Goal: Task Accomplishment & Management: Complete application form

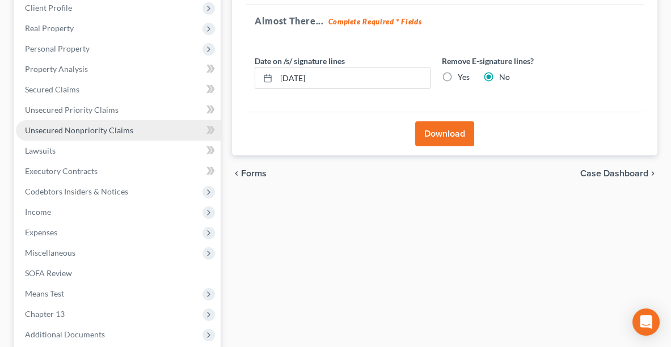
scroll to position [183, 0]
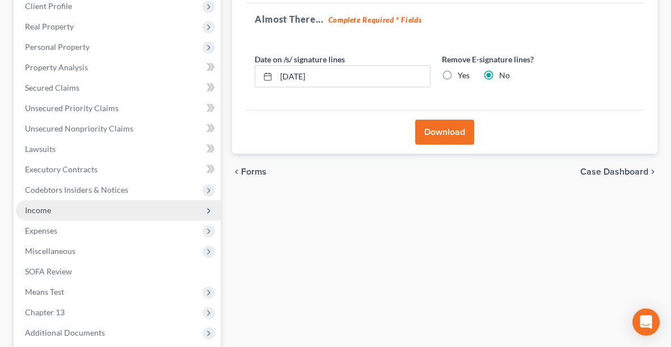
click at [52, 210] on span "Income" at bounding box center [118, 210] width 205 height 20
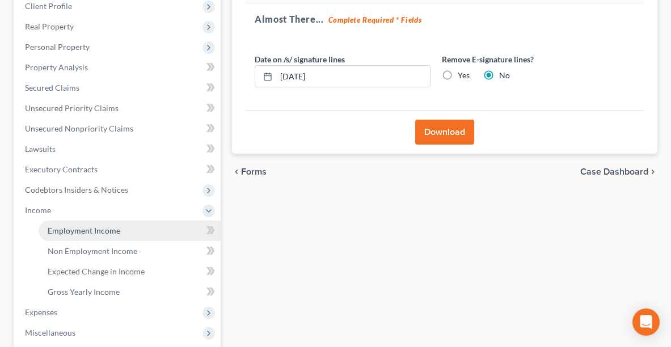
click at [75, 228] on span "Employment Income" at bounding box center [84, 231] width 73 height 10
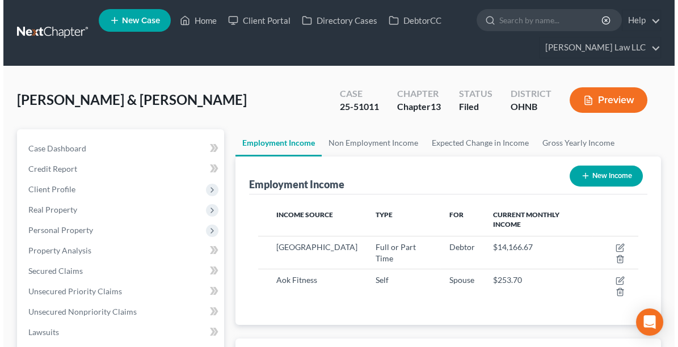
scroll to position [189, 402]
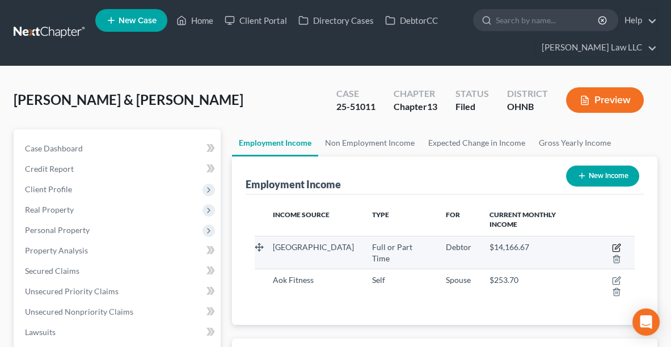
click at [612, 243] on icon "button" at bounding box center [616, 247] width 9 height 9
select select "0"
select select "36"
select select "2"
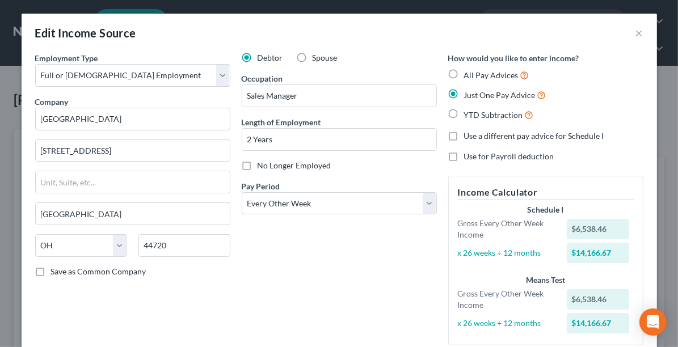
scroll to position [118, 0]
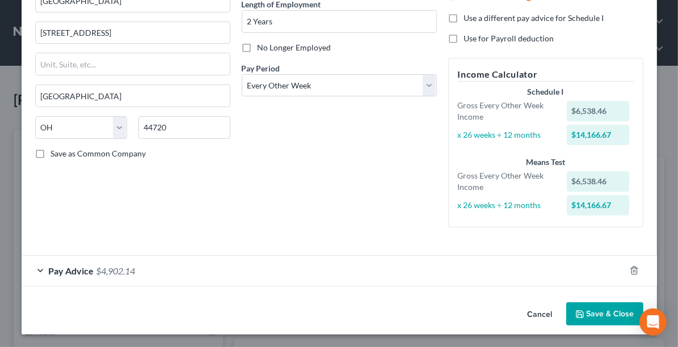
click at [252, 280] on div "Pay Advice $4,902.14" at bounding box center [324, 271] width 604 height 30
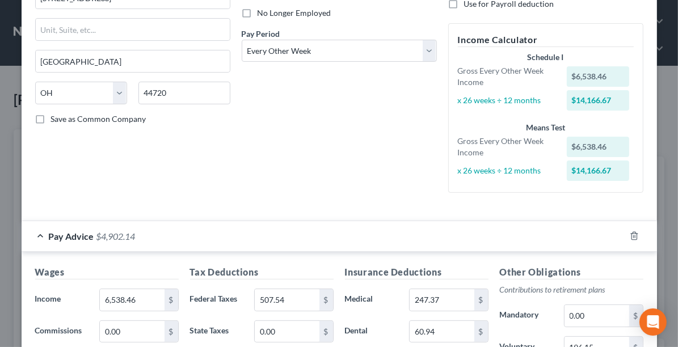
scroll to position [200, 0]
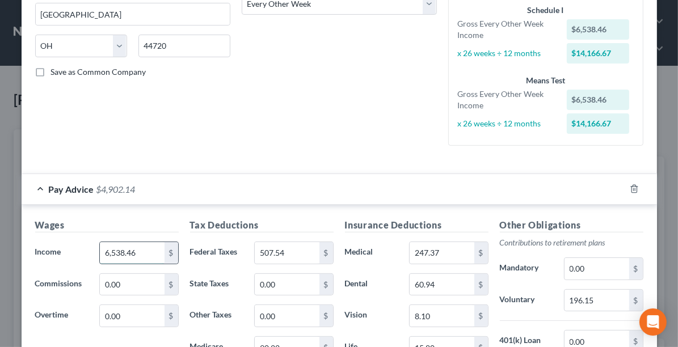
click at [127, 253] on input "6,538.46" at bounding box center [132, 253] width 64 height 22
click at [147, 247] on input "5,769.23" at bounding box center [132, 253] width 64 height 22
type input "6,538.46"
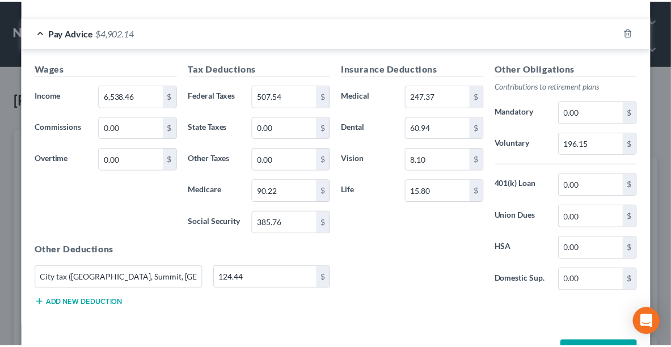
scroll to position [357, 0]
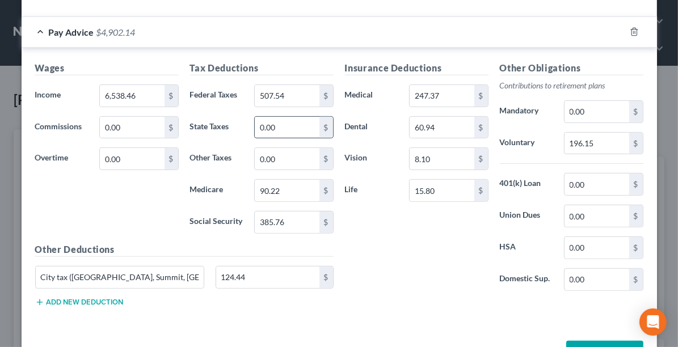
click at [276, 130] on input "0.00" at bounding box center [287, 128] width 64 height 22
type input "124.44"
click at [255, 275] on input "124.44" at bounding box center [267, 278] width 103 height 22
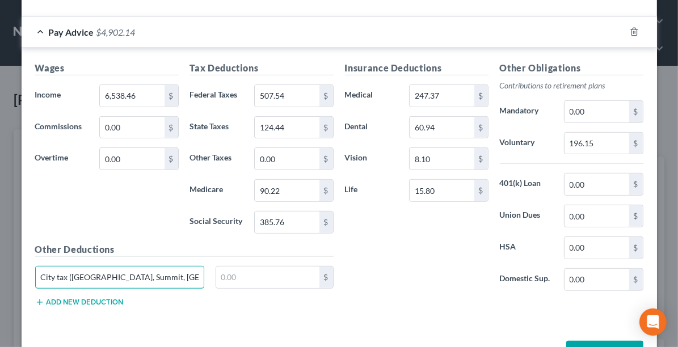
drag, startPoint x: 170, startPoint y: 262, endPoint x: 0, endPoint y: 288, distance: 171.6
click at [0, 288] on div "Edit Income Source × Employment Type * Select Full or [DEMOGRAPHIC_DATA] Employ…" at bounding box center [339, 173] width 678 height 347
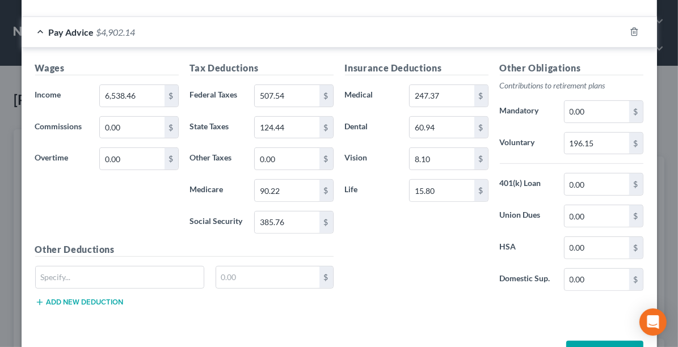
drag, startPoint x: 435, startPoint y: 307, endPoint x: 482, endPoint y: 296, distance: 48.3
click at [435, 307] on div "Insurance Deductions Medical 247.37 $ Dental 60.94 $ Vision 8.10 $ Life 15.80 $…" at bounding box center [494, 188] width 310 height 255
click at [590, 182] on input "0.00" at bounding box center [596, 185] width 64 height 22
type input "25.04"
click at [596, 343] on button "Save & Close" at bounding box center [604, 353] width 77 height 24
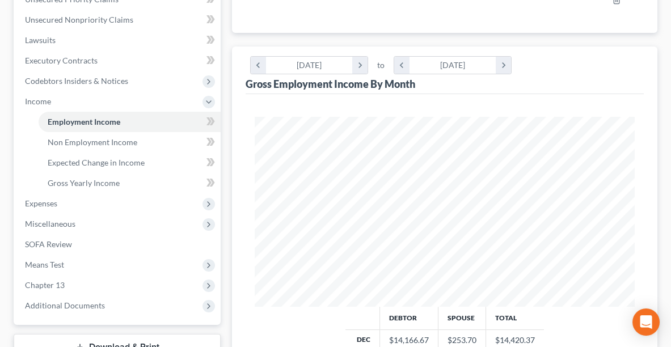
scroll to position [369, 0]
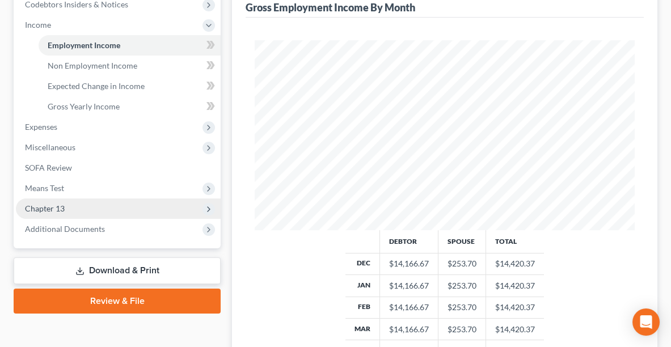
click at [83, 212] on span "Chapter 13" at bounding box center [118, 209] width 205 height 20
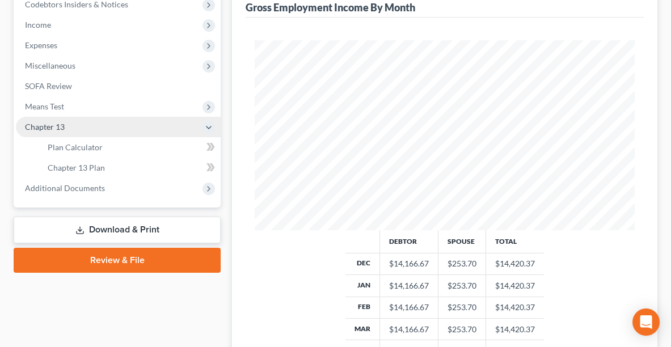
click at [99, 128] on span "Chapter 13" at bounding box center [118, 127] width 205 height 20
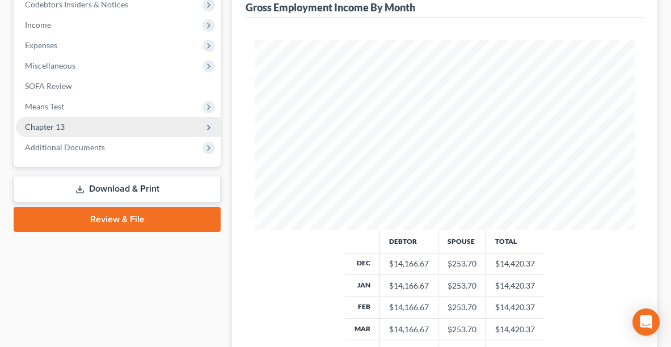
click at [91, 126] on span "Chapter 13" at bounding box center [118, 127] width 205 height 20
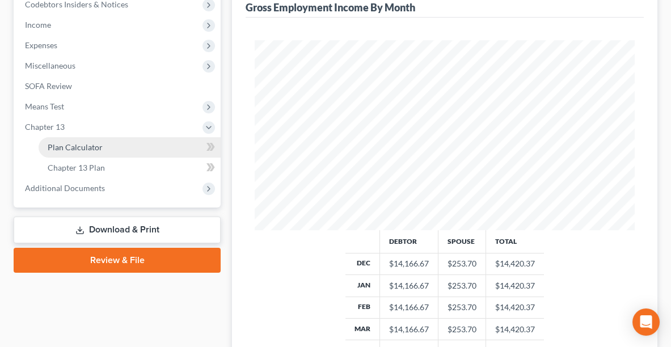
click at [92, 150] on link "Plan Calculator" at bounding box center [130, 147] width 182 height 20
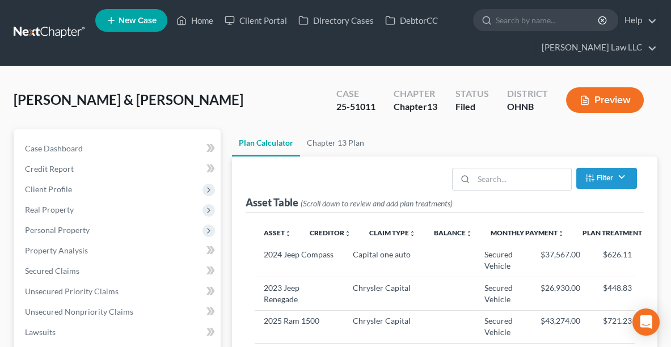
select select "59"
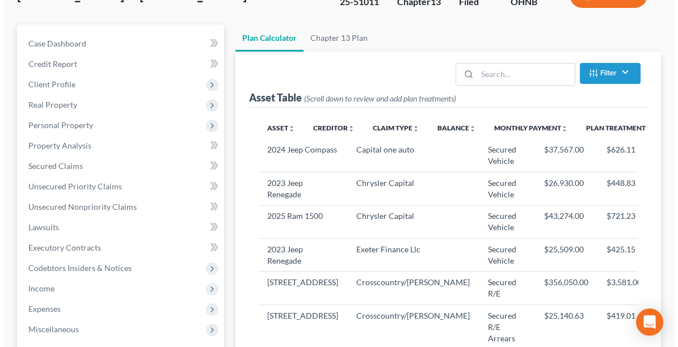
scroll to position [106, 0]
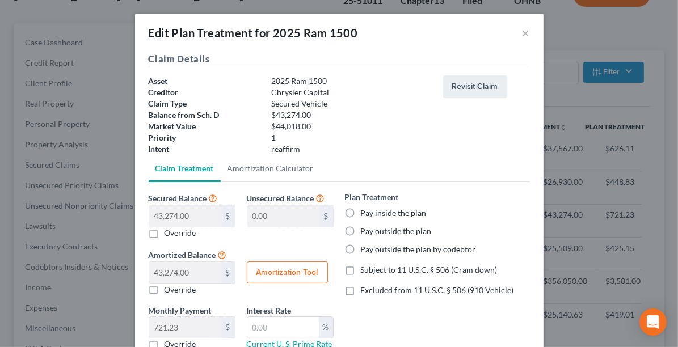
click at [373, 213] on label "Pay inside the plan" at bounding box center [394, 213] width 66 height 11
click at [373, 213] on input "Pay inside the plan" at bounding box center [368, 211] width 7 height 7
radio input "true"
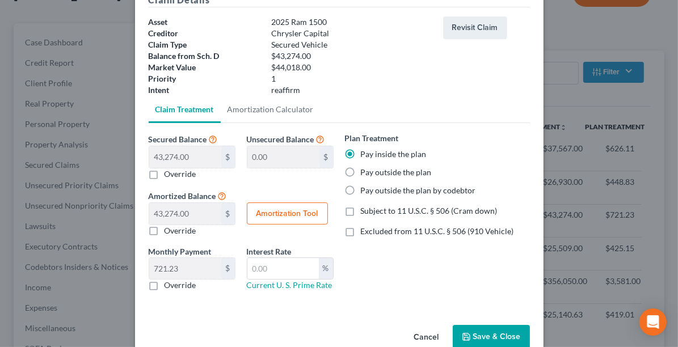
scroll to position [81, 0]
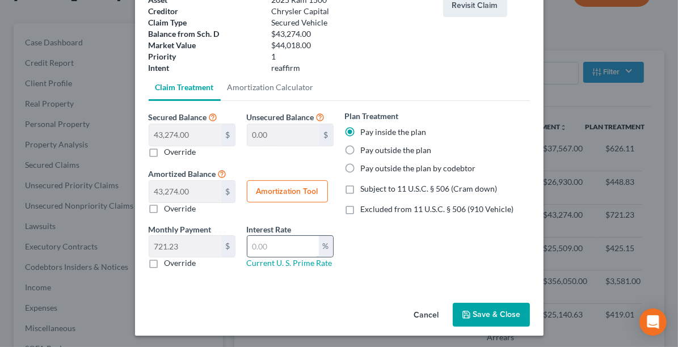
click at [280, 244] on input "text" at bounding box center [282, 247] width 71 height 22
type input "9.5"
drag, startPoint x: 350, startPoint y: 209, endPoint x: 332, endPoint y: 207, distance: 18.3
click at [361, 209] on label "Excluded from 11 U.S.C. § 506 (910 Vehicle)" at bounding box center [437, 209] width 153 height 11
click at [365, 209] on input "Excluded from 11 U.S.C. § 506 (910 Vehicle)" at bounding box center [368, 207] width 7 height 7
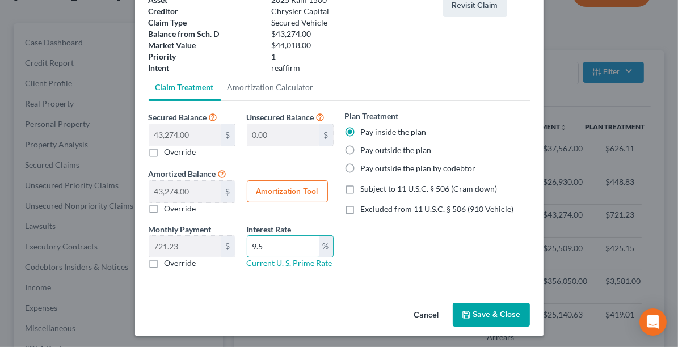
checkbox input "true"
click at [290, 192] on button "Amortization Tool" at bounding box center [287, 191] width 81 height 23
type input "43,274.00"
type input "9.5"
type input "60"
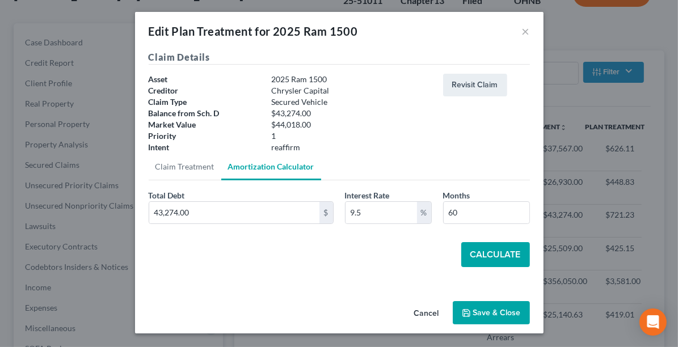
scroll to position [1, 0]
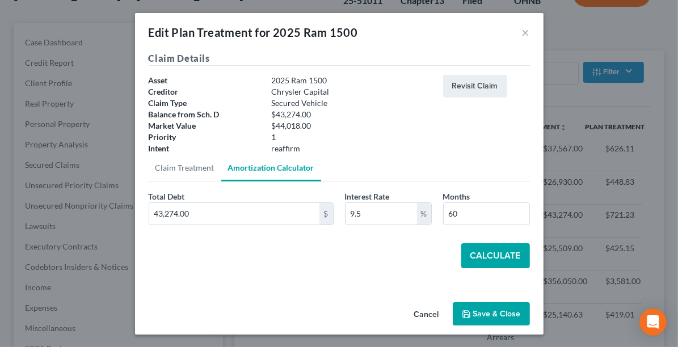
click at [491, 254] on button "Calculate" at bounding box center [495, 255] width 69 height 25
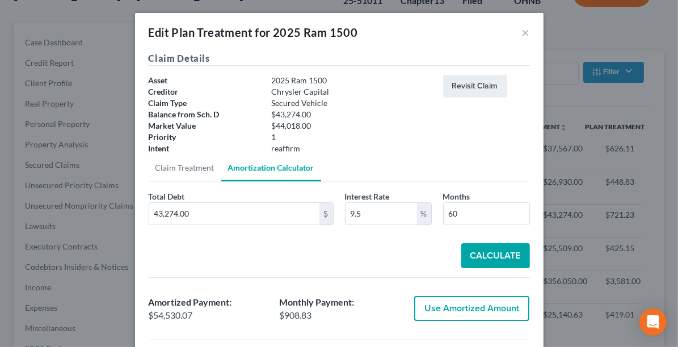
click at [459, 307] on button "Use Amortized Amount" at bounding box center [471, 308] width 115 height 25
type input "54,530.07"
checkbox input "true"
type input "908.83"
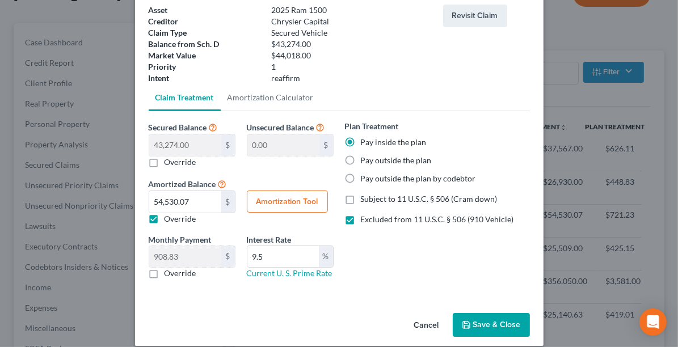
scroll to position [81, 0]
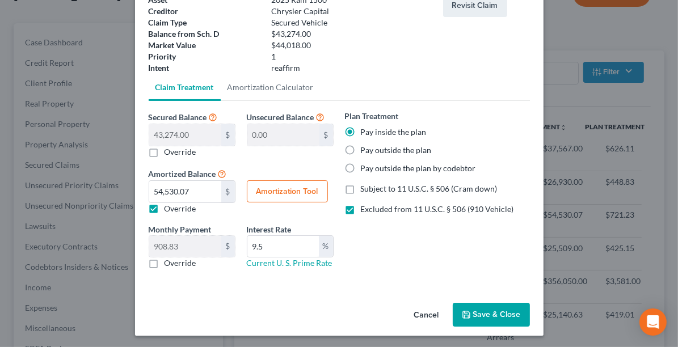
click at [486, 311] on button "Save & Close" at bounding box center [491, 315] width 77 height 24
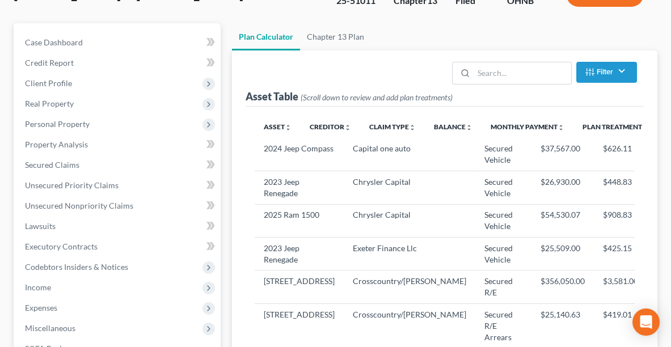
select select "59"
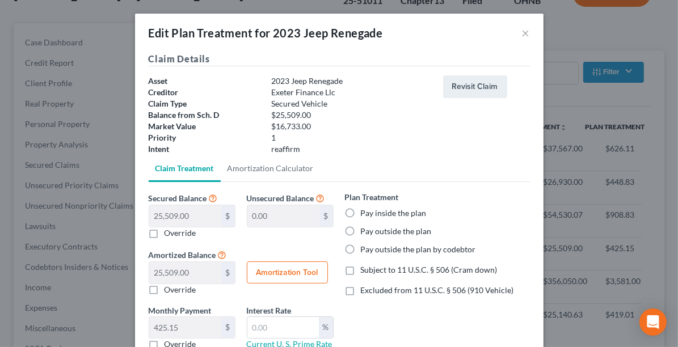
click at [361, 214] on label "Pay inside the plan" at bounding box center [394, 213] width 66 height 11
click at [365, 214] on input "Pay inside the plan" at bounding box center [368, 211] width 7 height 7
radio input "true"
click at [361, 285] on label "Excluded from 11 U.S.C. § 506 (910 Vehicle)" at bounding box center [437, 290] width 153 height 11
click at [365, 285] on input "Excluded from 11 U.S.C. § 506 (910 Vehicle)" at bounding box center [368, 288] width 7 height 7
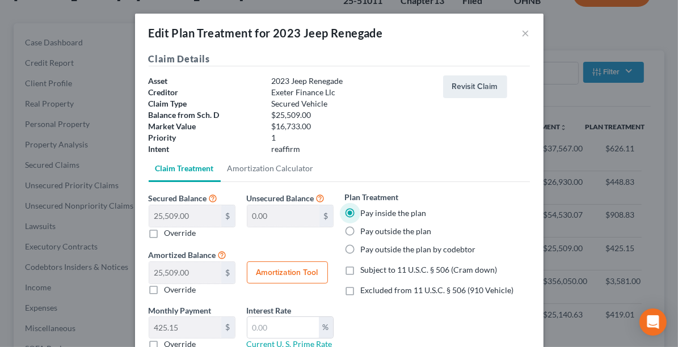
checkbox input "true"
click at [300, 324] on input "text" at bounding box center [282, 328] width 71 height 22
type input "9.5"
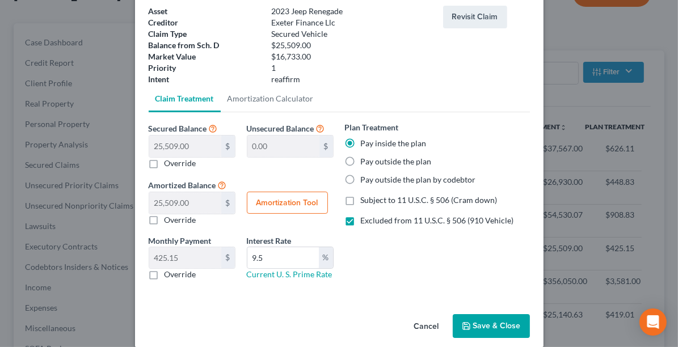
scroll to position [73, 0]
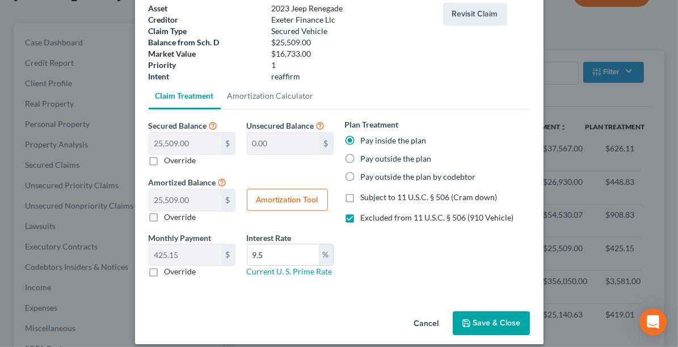
click at [296, 201] on button "Amortization Tool" at bounding box center [287, 200] width 81 height 23
type input "25,509.00"
type input "9.5"
type input "60"
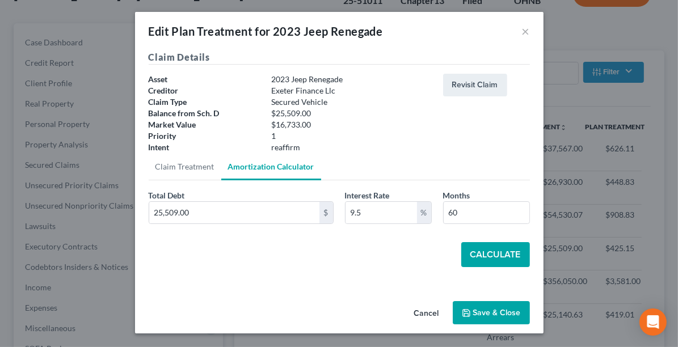
scroll to position [1, 0]
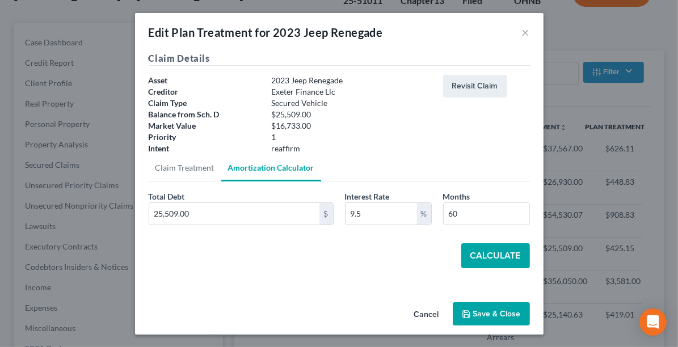
click at [486, 258] on button "Calculate" at bounding box center [495, 255] width 69 height 25
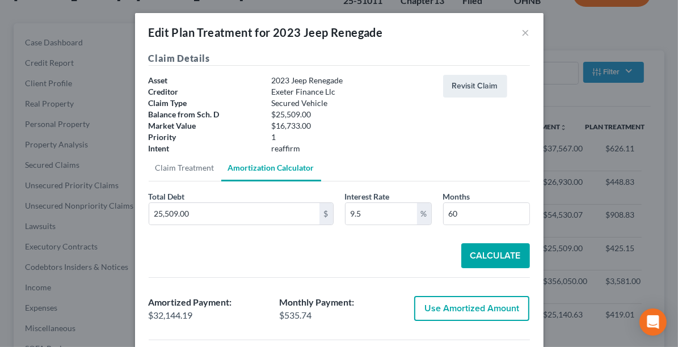
click at [466, 310] on button "Use Amortized Amount" at bounding box center [471, 308] width 115 height 25
type input "32,144.18"
checkbox input "true"
type input "535.73"
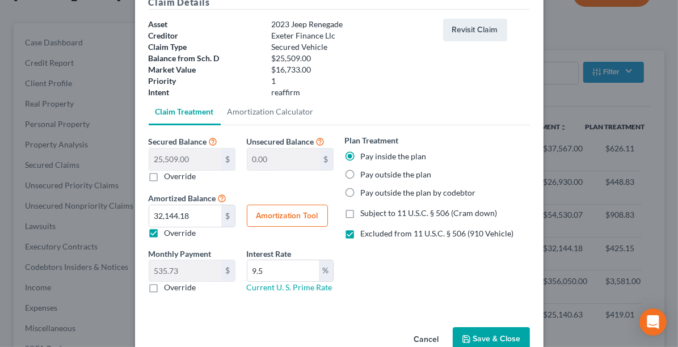
scroll to position [81, 0]
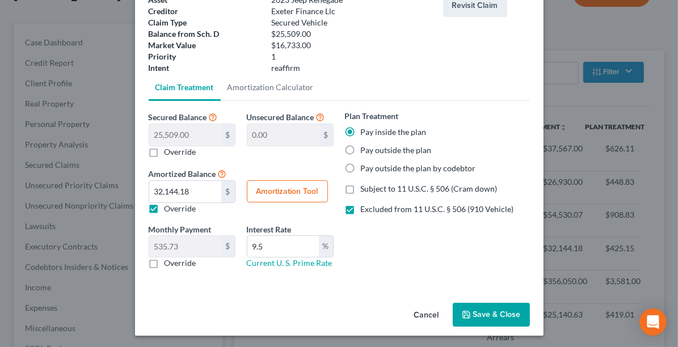
click at [494, 315] on button "Save & Close" at bounding box center [491, 315] width 77 height 24
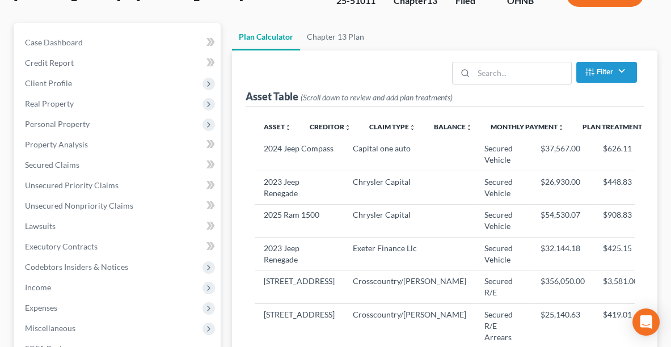
select select "59"
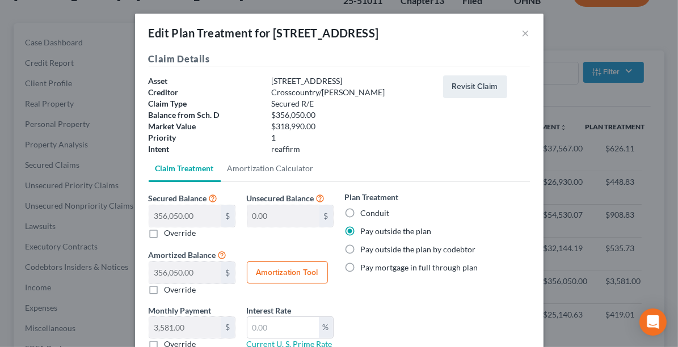
click at [361, 209] on label "Conduit" at bounding box center [375, 213] width 29 height 11
click at [365, 209] on input "Conduit" at bounding box center [368, 211] width 7 height 7
radio input "true"
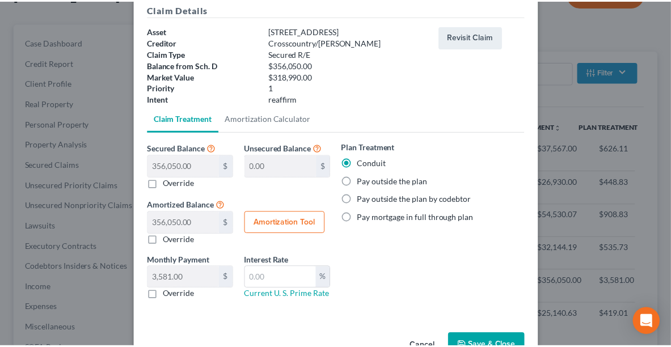
scroll to position [71, 0]
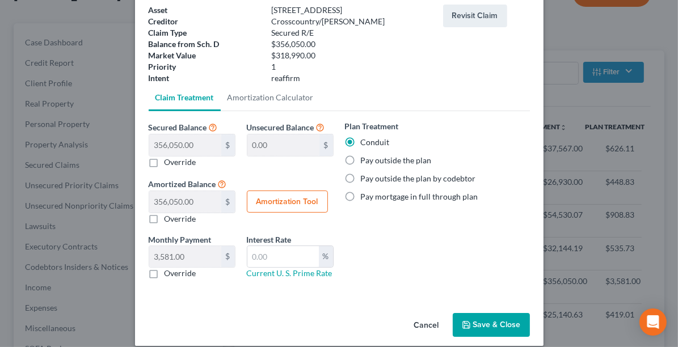
click at [501, 318] on button "Save & Close" at bounding box center [491, 325] width 77 height 24
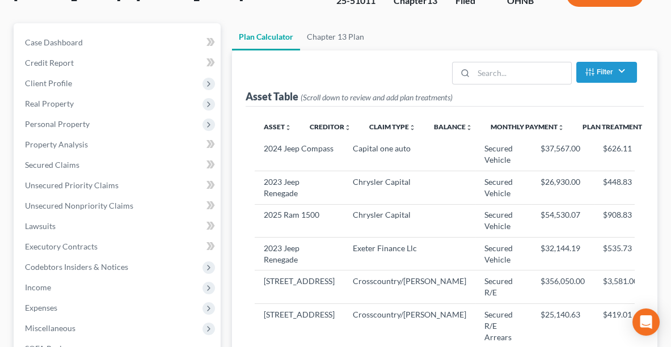
select select "59"
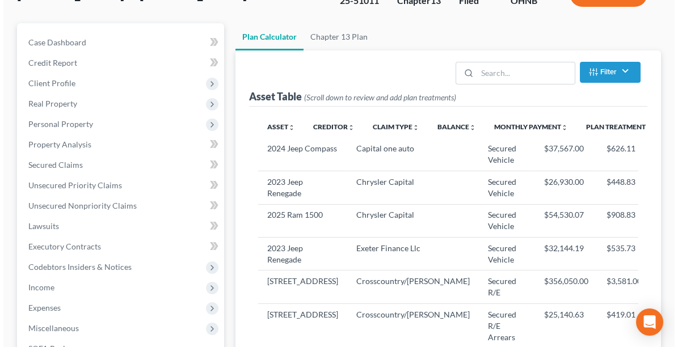
scroll to position [188, 0]
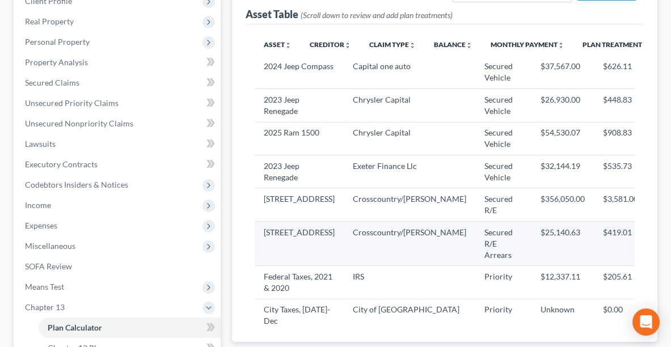
click at [665, 242] on icon "button" at bounding box center [669, 237] width 9 height 9
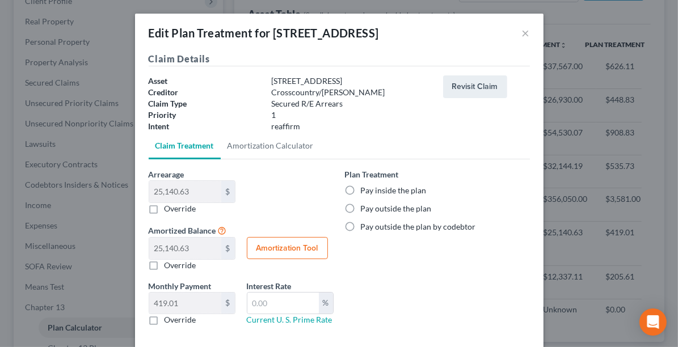
click at [376, 189] on label "Pay inside the plan" at bounding box center [394, 190] width 66 height 11
click at [373, 189] on input "Pay inside the plan" at bounding box center [368, 188] width 7 height 7
radio input "true"
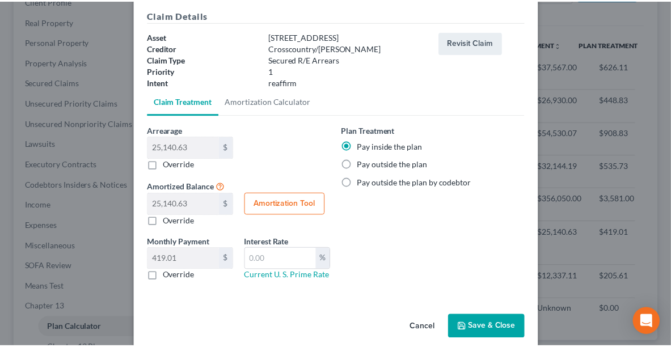
scroll to position [57, 0]
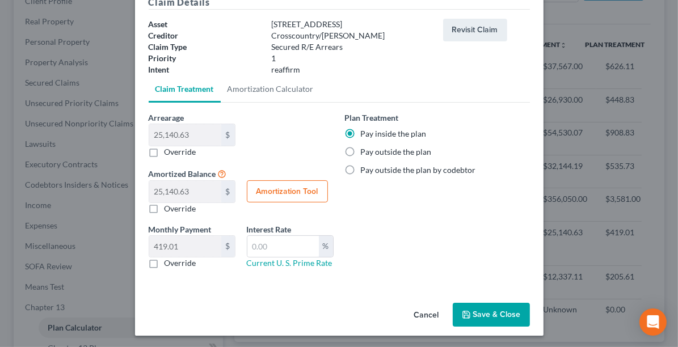
click at [468, 311] on button "Save & Close" at bounding box center [491, 315] width 77 height 24
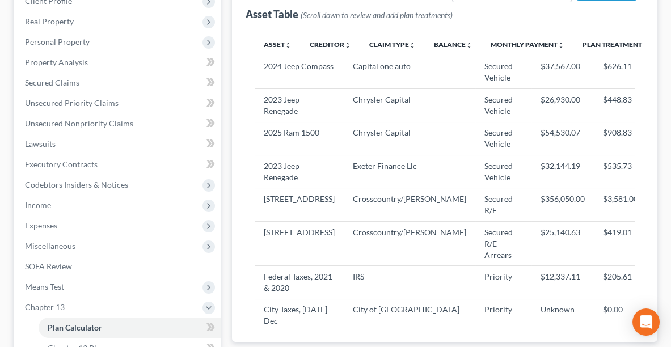
select select "59"
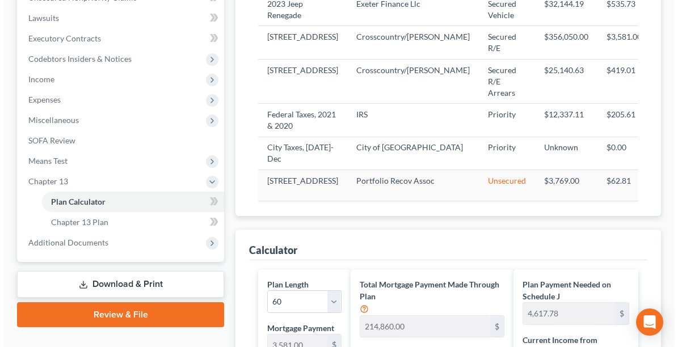
scroll to position [54, 0]
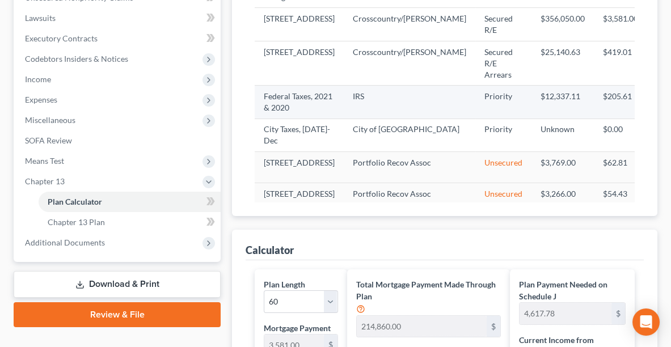
click at [665, 106] on icon "button" at bounding box center [669, 100] width 9 height 9
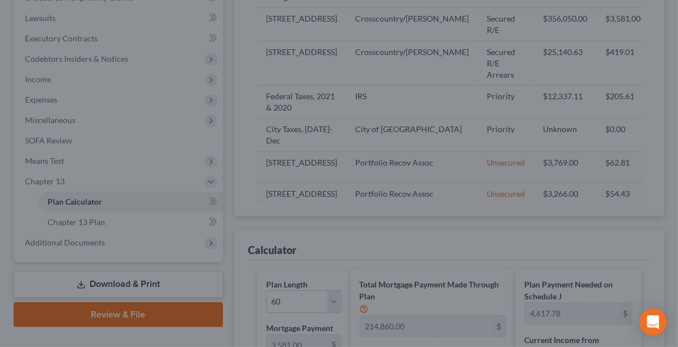
scroll to position [0, 0]
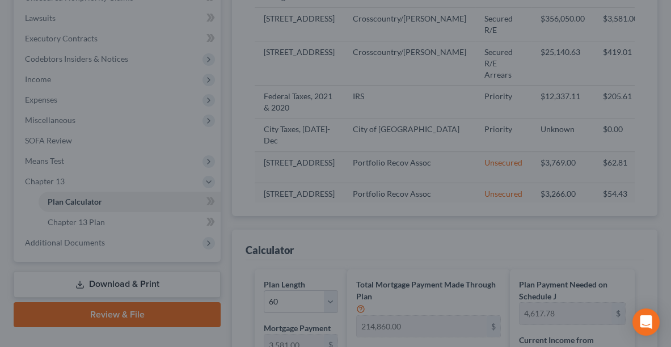
drag, startPoint x: 671, startPoint y: 130, endPoint x: 676, endPoint y: 161, distance: 31.7
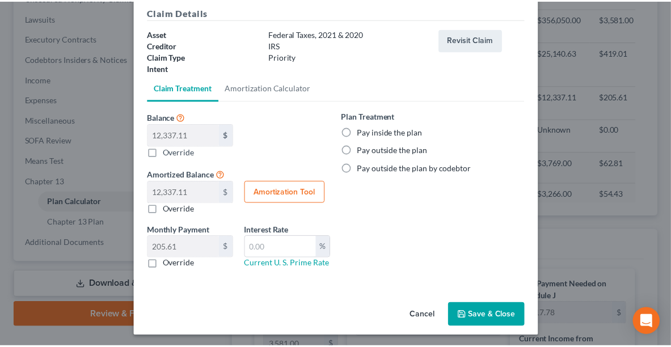
scroll to position [48, 0]
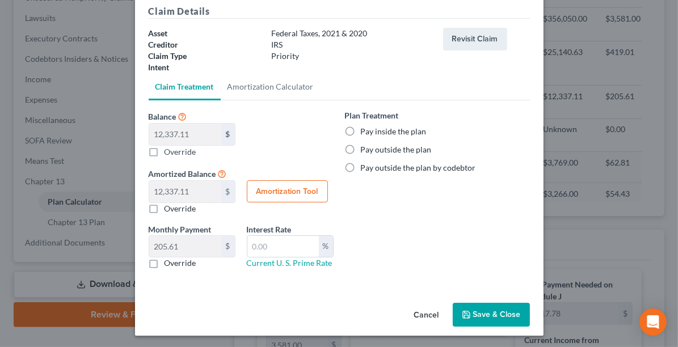
click at [428, 310] on button "Cancel" at bounding box center [426, 315] width 43 height 23
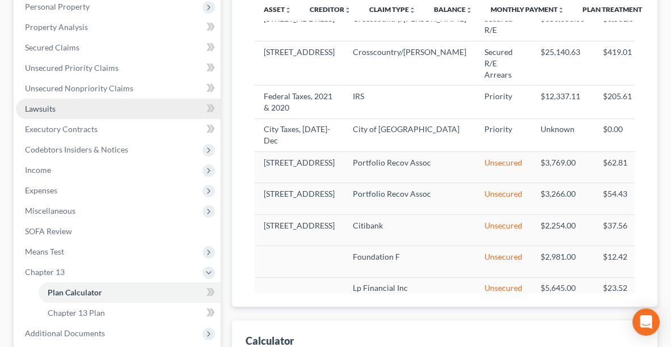
scroll to position [219, 0]
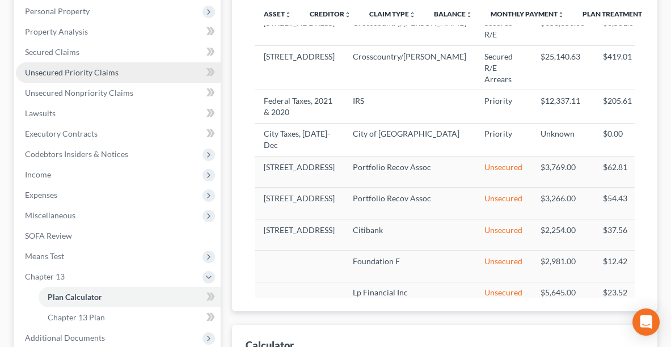
click at [58, 73] on span "Unsecured Priority Claims" at bounding box center [72, 73] width 94 height 10
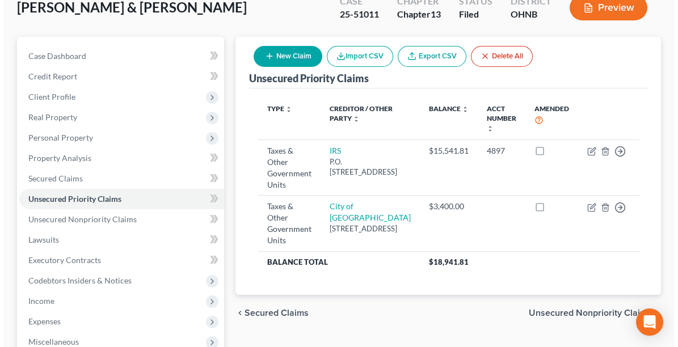
scroll to position [95, 0]
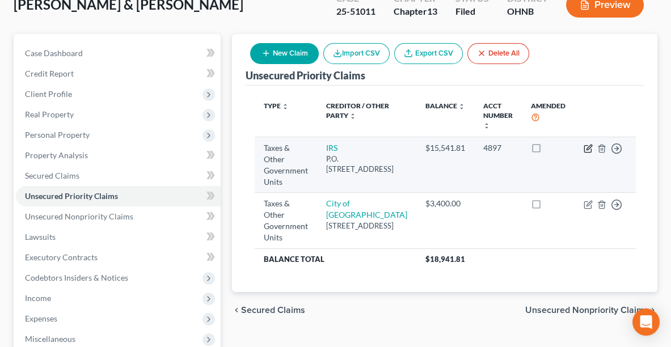
click at [585, 149] on icon "button" at bounding box center [588, 148] width 9 height 9
select select "0"
select select "39"
select select "2"
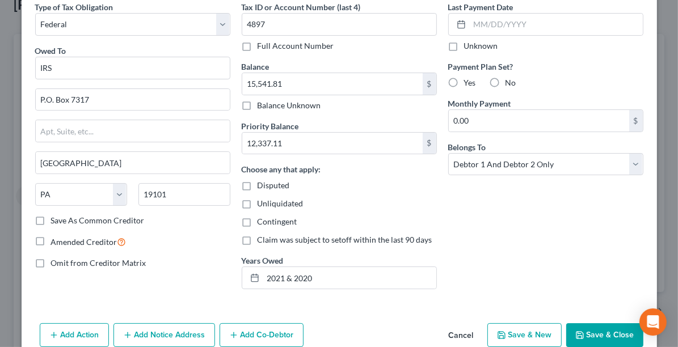
scroll to position [52, 0]
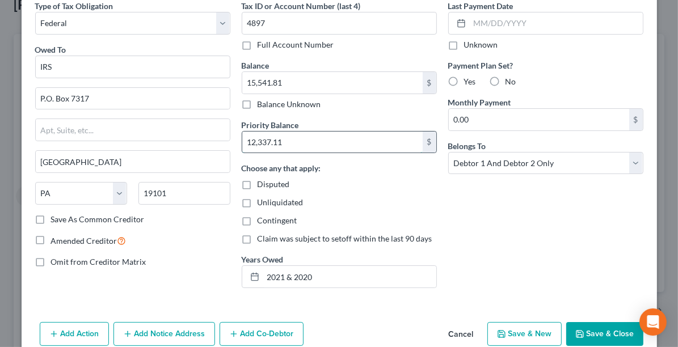
click at [299, 141] on input "12,337.11" at bounding box center [332, 143] width 180 height 22
click at [600, 333] on button "Save & Close" at bounding box center [604, 334] width 77 height 24
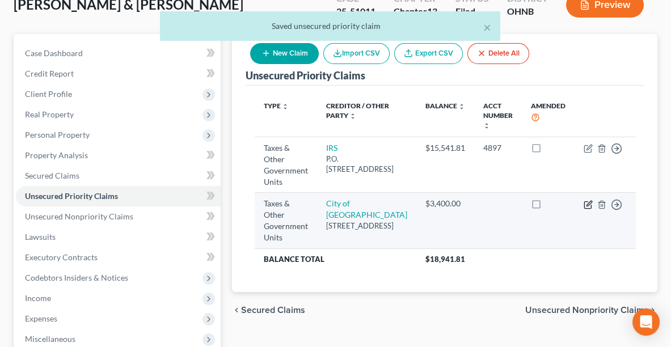
click at [584, 200] on icon "button" at bounding box center [588, 204] width 9 height 9
select select "1"
select select "36"
select select "2"
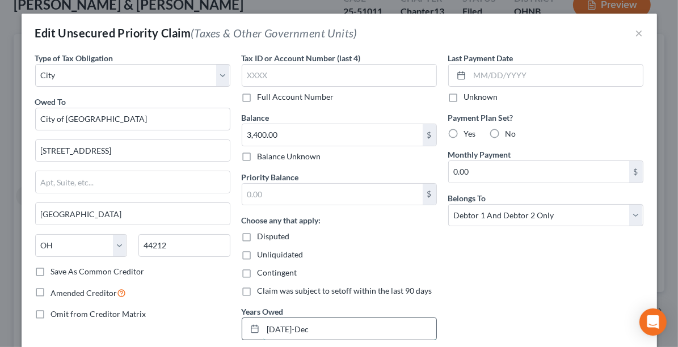
click at [311, 330] on input "[DATE]-Dec" at bounding box center [349, 329] width 173 height 22
type input "2024"
click at [282, 196] on input "text" at bounding box center [332, 195] width 180 height 22
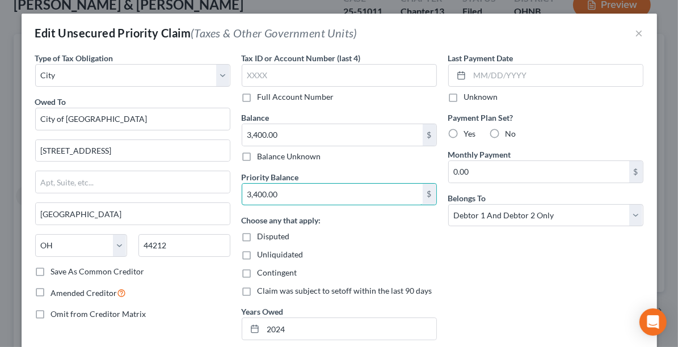
type input "3,400.00"
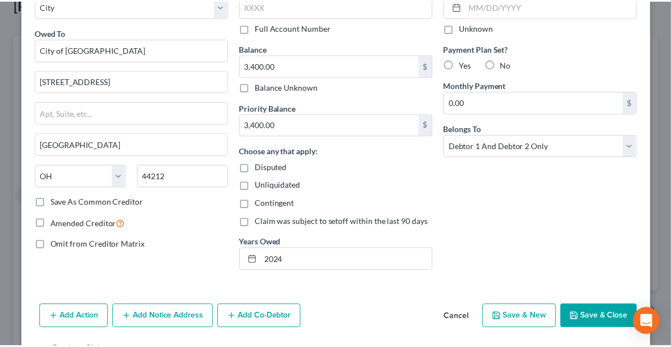
scroll to position [104, 0]
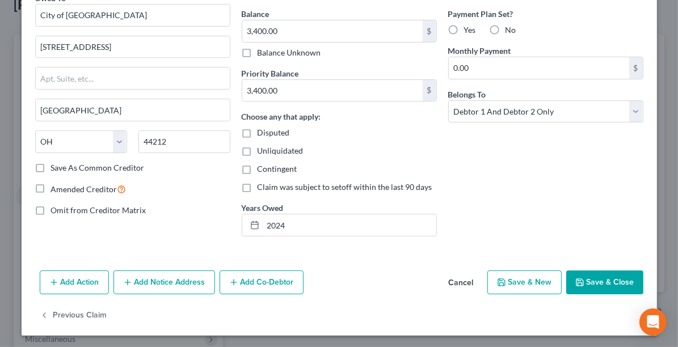
click at [604, 280] on button "Save & Close" at bounding box center [604, 283] width 77 height 24
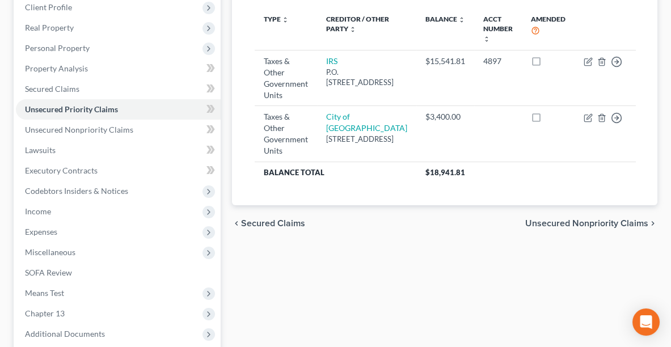
scroll to position [183, 0]
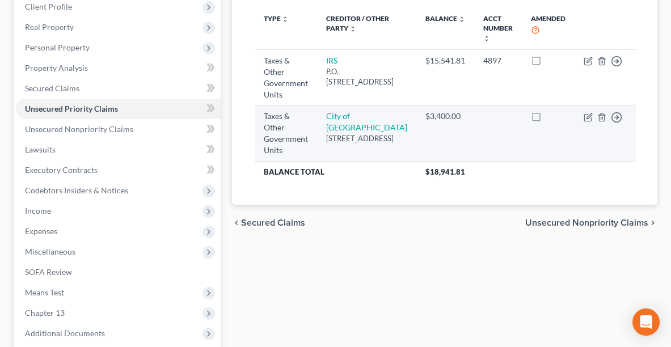
click at [585, 117] on td "Move to D Move to F Move to G Move to Notice Only" at bounding box center [605, 134] width 61 height 56
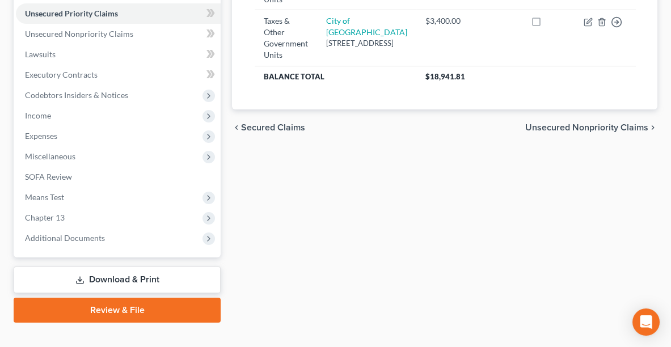
scroll to position [294, 0]
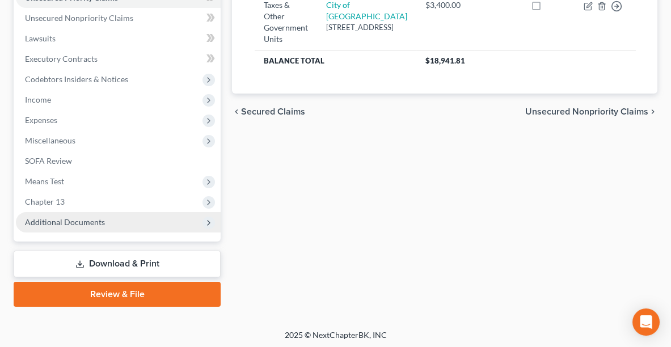
click at [83, 220] on span "Additional Documents" at bounding box center [65, 222] width 80 height 10
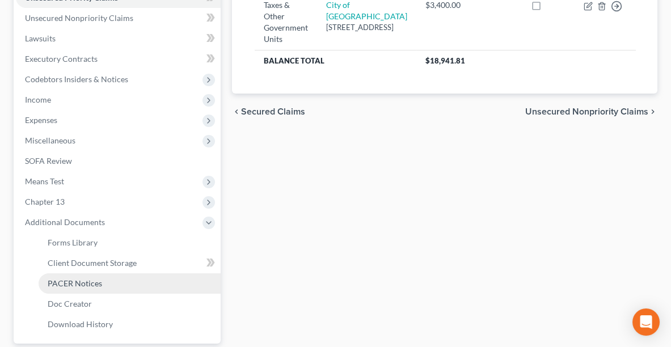
click at [73, 280] on span "PACER Notices" at bounding box center [75, 284] width 54 height 10
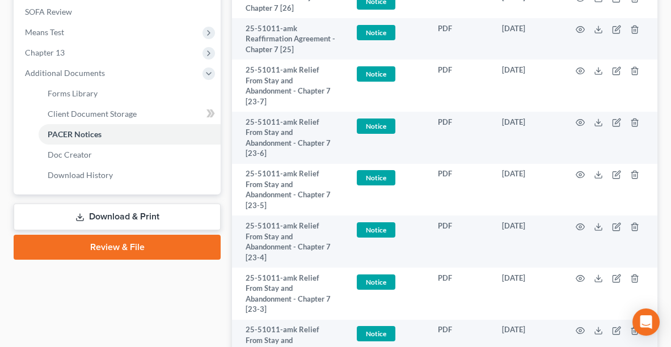
scroll to position [471, 0]
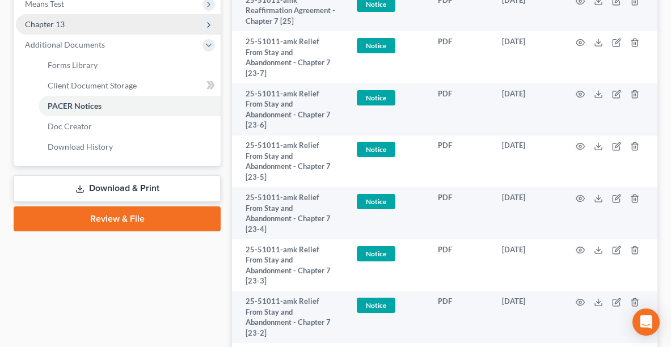
click at [74, 28] on span "Chapter 13" at bounding box center [118, 24] width 205 height 20
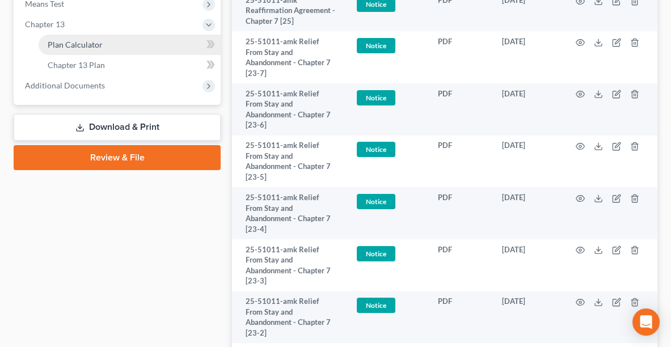
click at [75, 45] on span "Plan Calculator" at bounding box center [75, 45] width 55 height 10
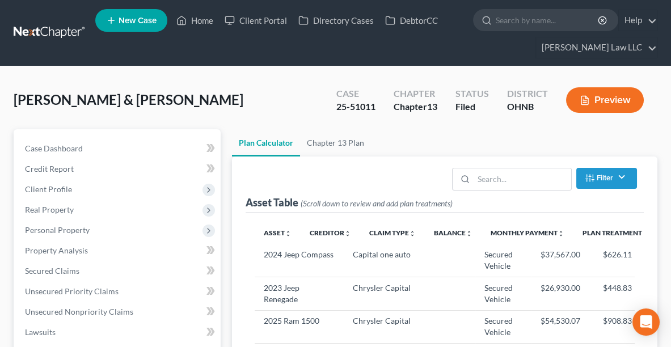
select select "59"
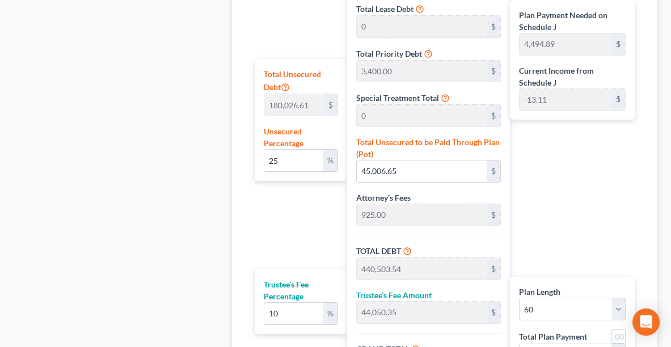
scroll to position [708, 0]
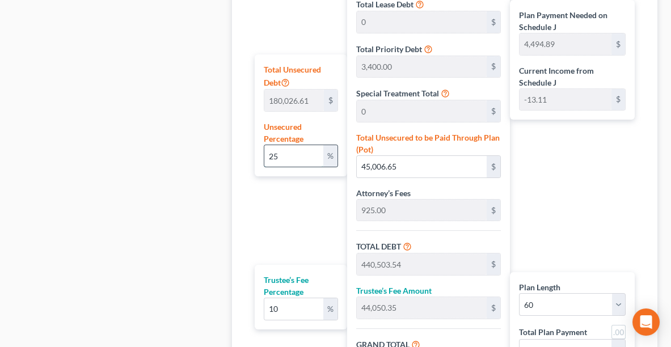
click at [301, 151] on input "25" at bounding box center [293, 156] width 59 height 22
type input "2"
type input "3,600.53"
type input "399,097.42"
type input "39,909.74"
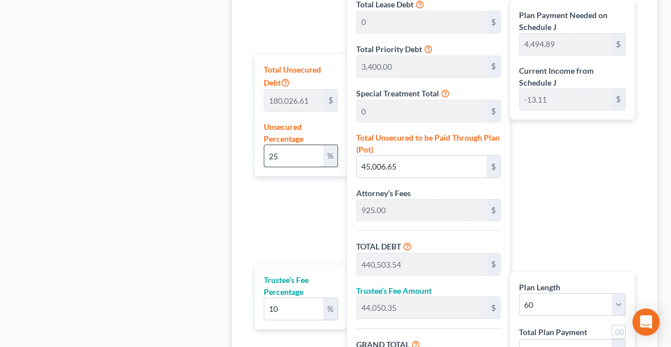
type input "439,007.16"
type input "3,735.78"
type input "7,316.78"
type input "395,496.89"
type input "39,549.68"
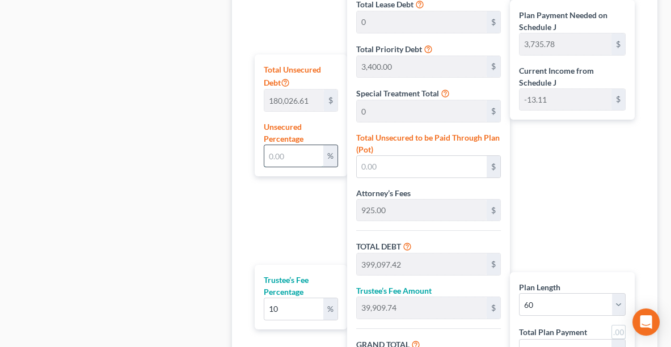
type input "435,046.57"
type input "3,669.77"
type input "7,250.77"
type input "1"
type input "1,800.26"
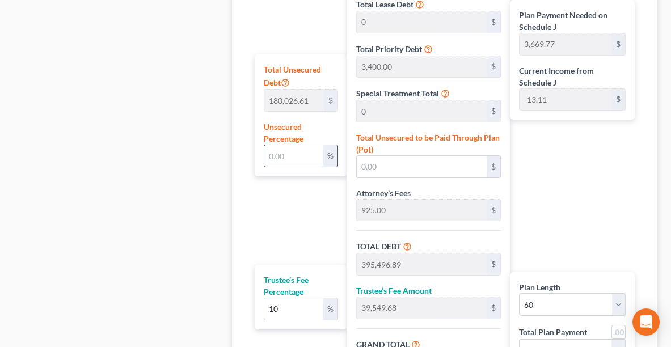
type input "397,297.15"
type input "39,729.71"
type input "437,026.87"
type input "3,702.78"
type input "7,283.78"
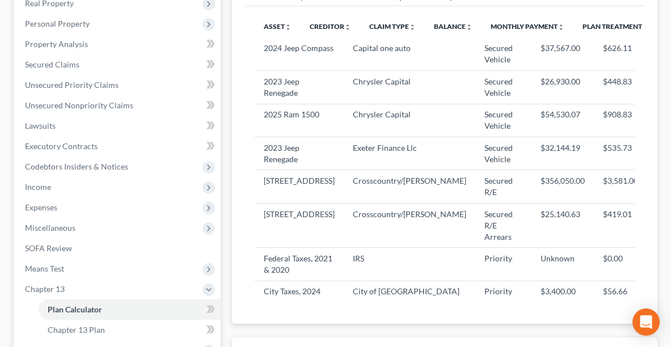
scroll to position [208, 0]
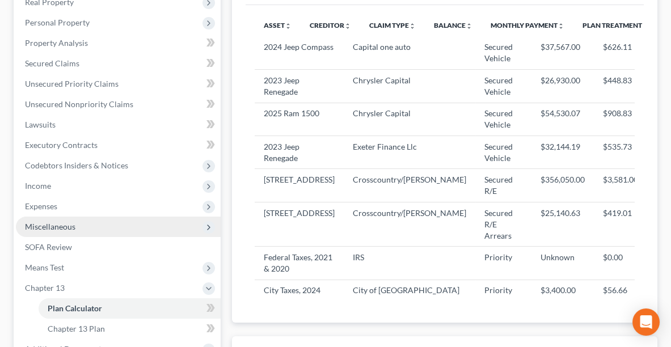
type input "1"
click at [85, 230] on span "Miscellaneous" at bounding box center [118, 227] width 205 height 20
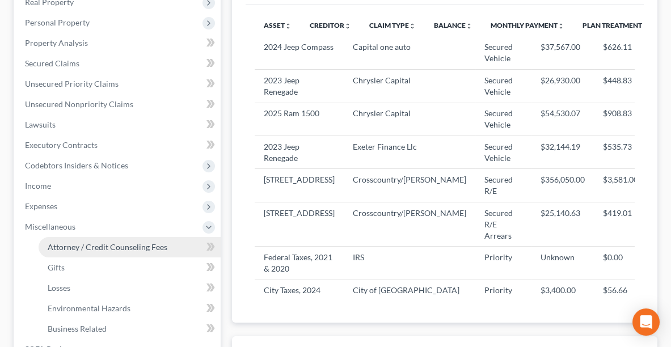
click at [88, 246] on span "Attorney / Credit Counseling Fees" at bounding box center [108, 247] width 120 height 10
select select "0"
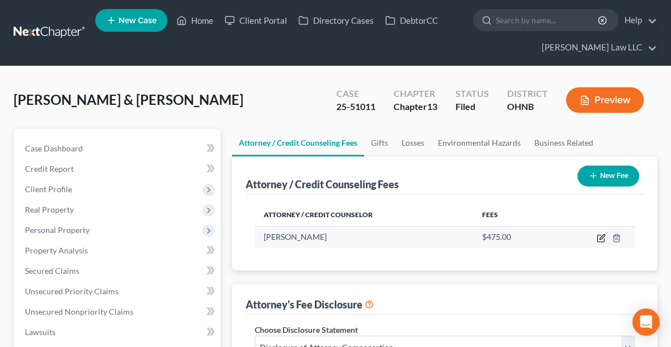
click at [600, 237] on icon "button" at bounding box center [602, 236] width 5 height 5
select select "36"
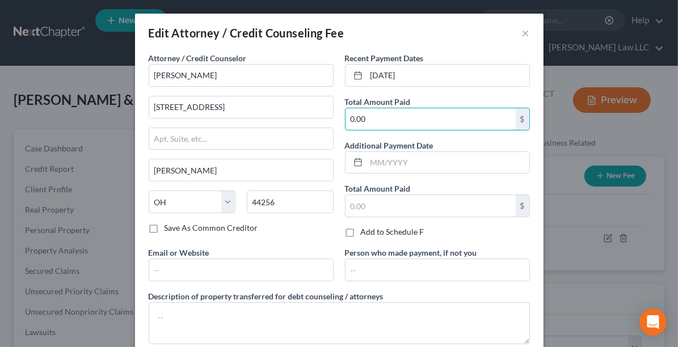
type input "0.00"
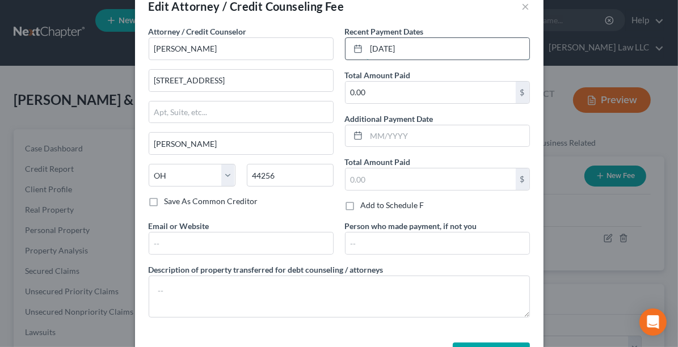
click at [410, 55] on input "[DATE]" at bounding box center [447, 49] width 163 height 22
type input "6"
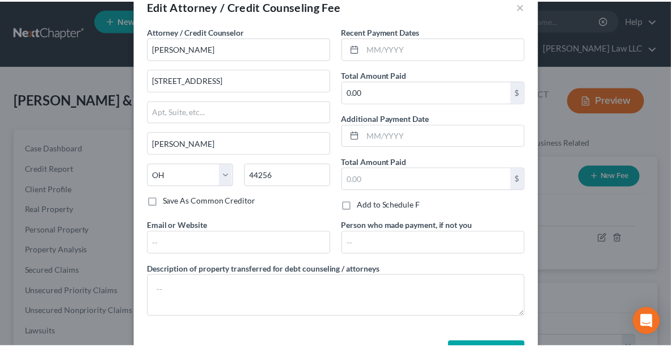
scroll to position [65, 0]
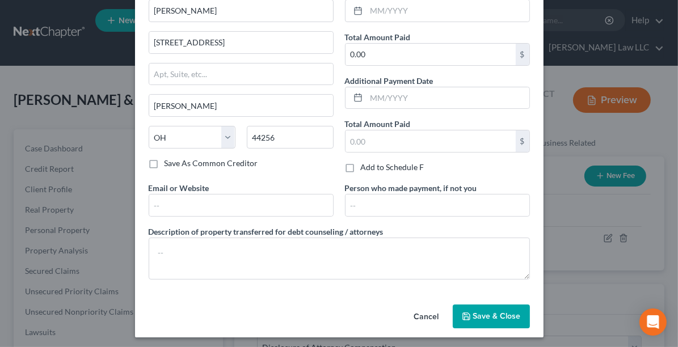
click at [484, 315] on span "Save & Close" at bounding box center [497, 316] width 48 height 10
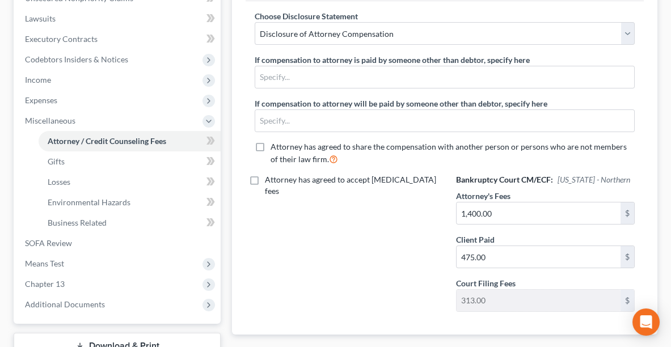
scroll to position [312, 0]
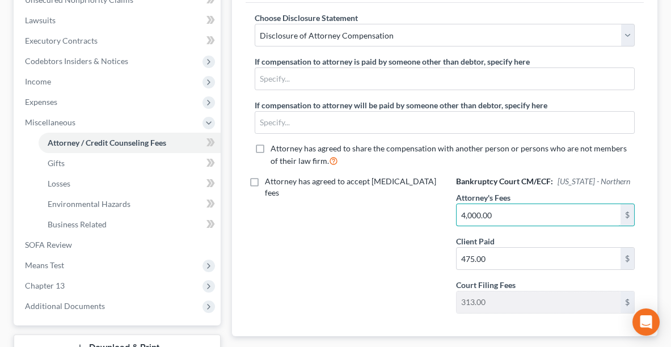
type input "4,000.00"
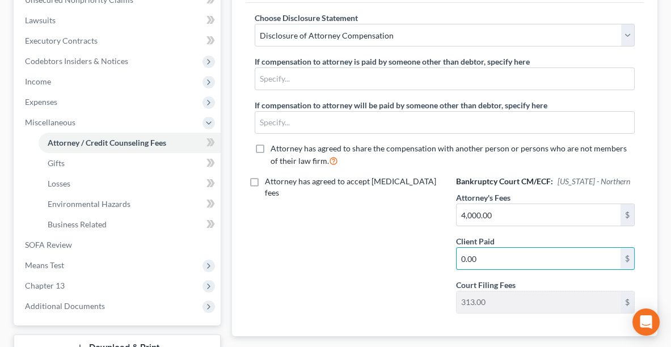
scroll to position [397, 0]
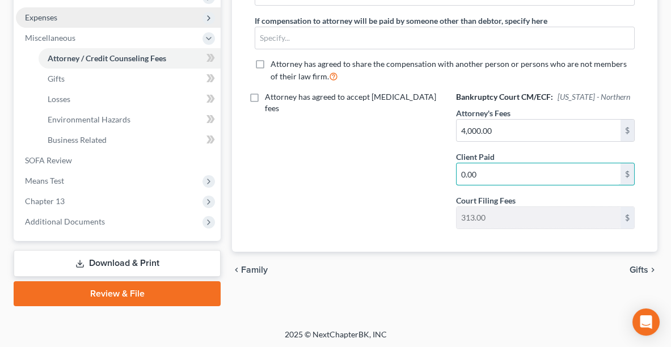
type input "0.00"
click at [53, 14] on span "Expenses" at bounding box center [41, 17] width 32 height 10
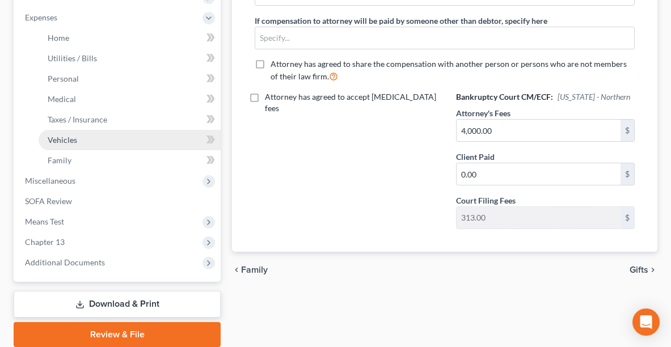
click at [61, 135] on span "Vehicles" at bounding box center [62, 140] width 29 height 10
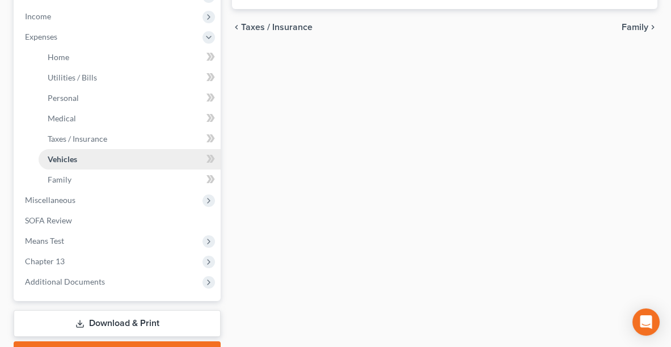
type input "800.00"
type input "500.00"
type input "0.00"
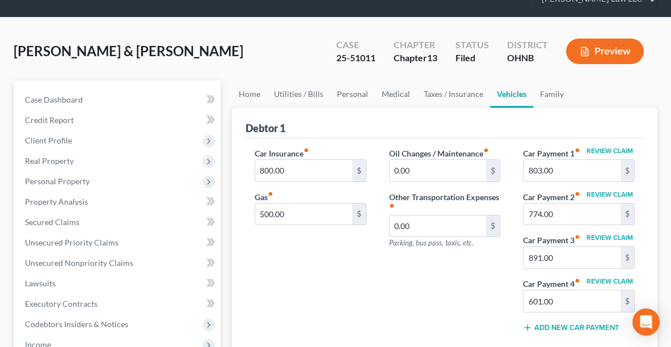
scroll to position [69, 0]
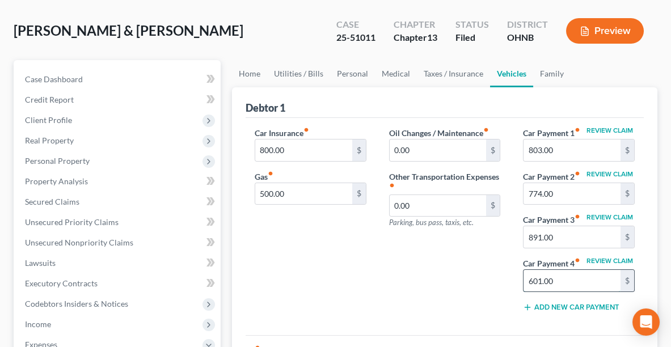
click at [584, 279] on input "601.00" at bounding box center [572, 281] width 97 height 22
click at [559, 232] on input "891.00" at bounding box center [572, 237] width 97 height 22
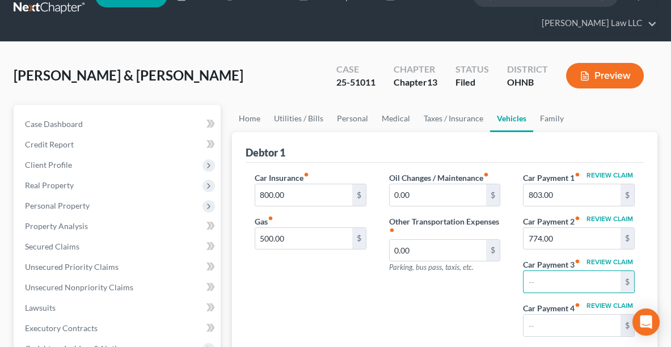
scroll to position [23, 0]
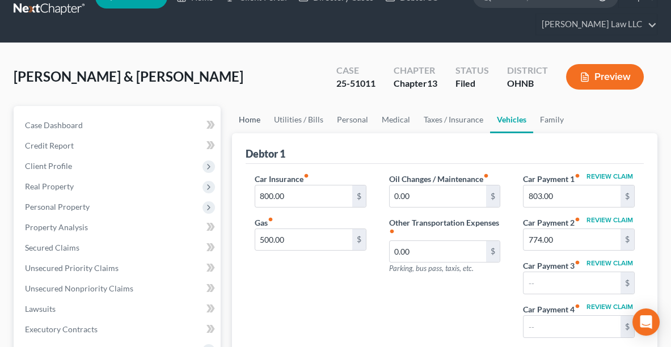
click at [261, 118] on link "Home" at bounding box center [249, 119] width 35 height 27
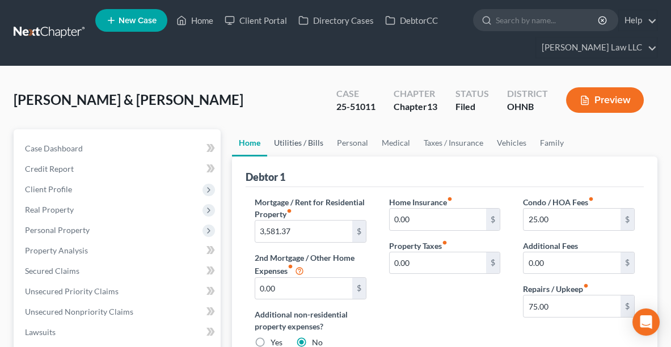
click at [294, 139] on link "Utilities / Bills" at bounding box center [298, 142] width 63 height 27
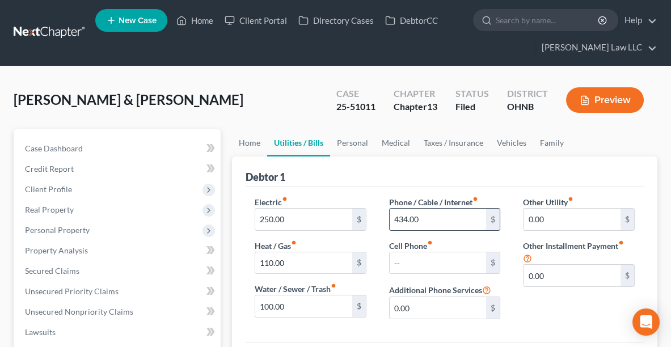
click at [458, 213] on input "434.00" at bounding box center [438, 220] width 97 height 22
type input "200.00"
click at [348, 140] on link "Personal" at bounding box center [352, 142] width 45 height 27
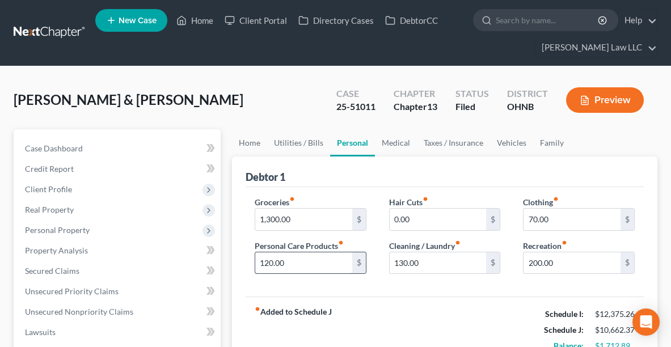
click at [304, 261] on input "120.00" at bounding box center [303, 263] width 97 height 22
type input "20.00"
type input "30.00"
click at [298, 214] on input "1,300.00" at bounding box center [303, 220] width 97 height 22
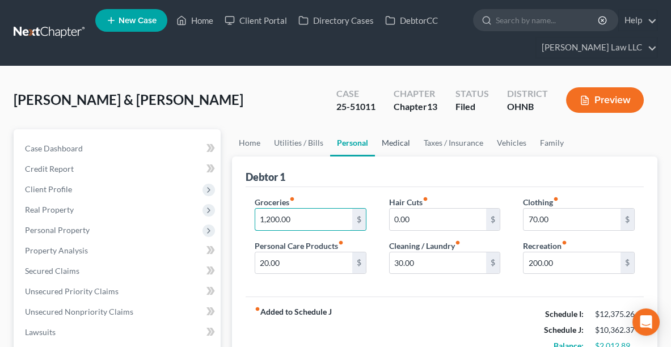
type input "1,200.00"
click at [404, 142] on link "Medical" at bounding box center [396, 142] width 42 height 27
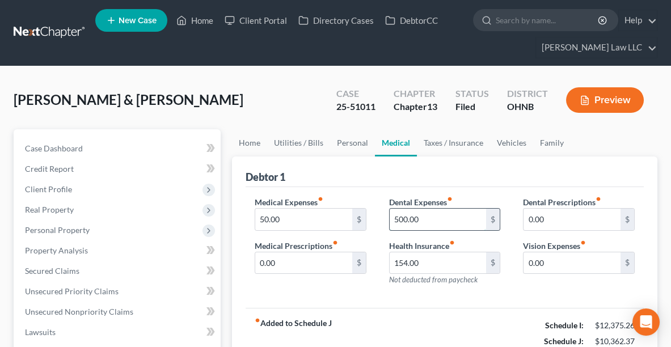
click at [437, 218] on input "500.00" at bounding box center [438, 220] width 97 height 22
click at [452, 140] on link "Taxes / Insurance" at bounding box center [453, 142] width 73 height 27
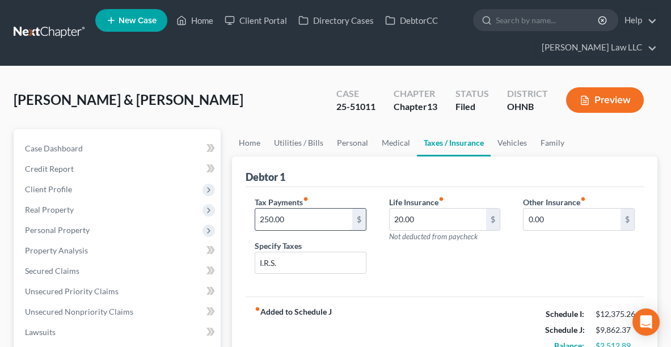
click at [312, 222] on input "250.00" at bounding box center [303, 220] width 97 height 22
click at [513, 142] on link "Vehicles" at bounding box center [512, 142] width 43 height 27
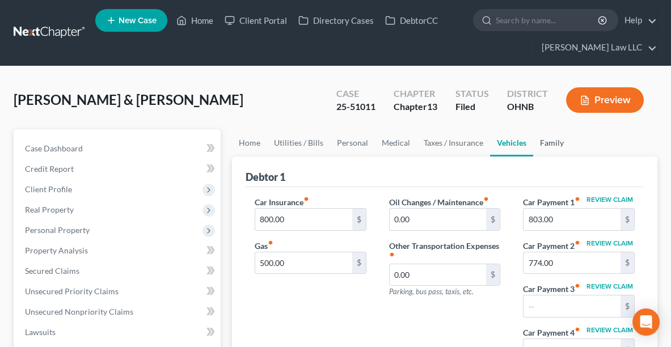
click at [555, 144] on link "Family" at bounding box center [551, 142] width 37 height 27
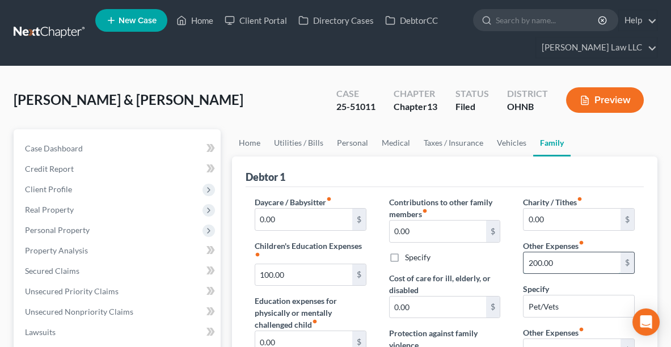
click at [583, 252] on input "200.00" at bounding box center [572, 263] width 97 height 22
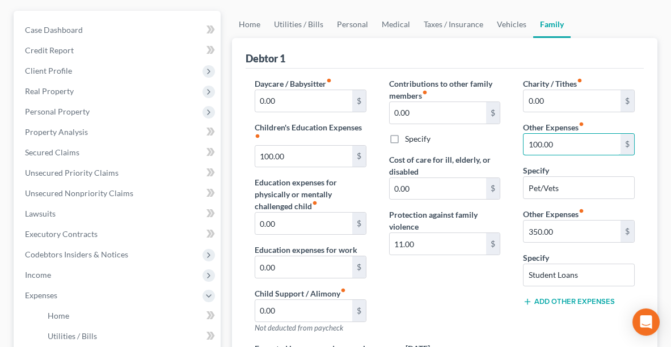
scroll to position [166, 0]
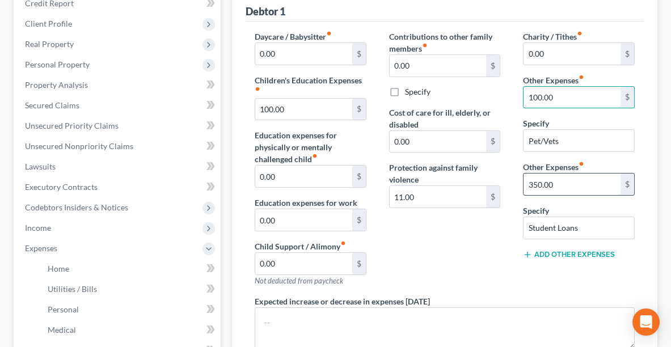
type input "100.00"
click at [566, 182] on input "350.00" at bounding box center [572, 185] width 97 height 22
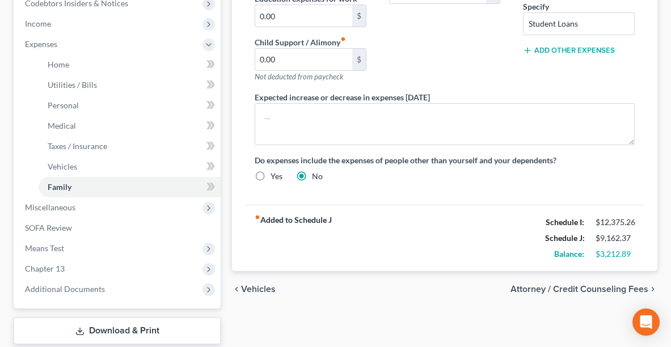
scroll to position [373, 0]
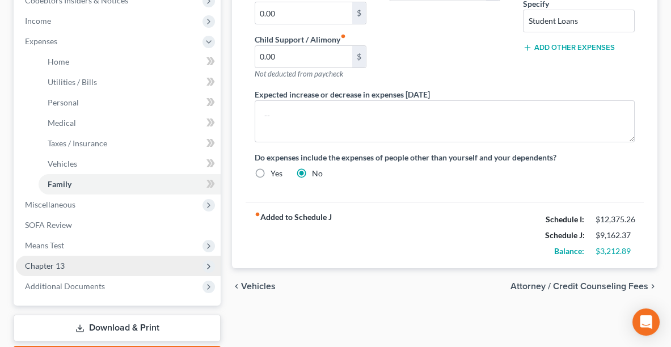
click at [57, 266] on span "Chapter 13" at bounding box center [45, 266] width 40 height 10
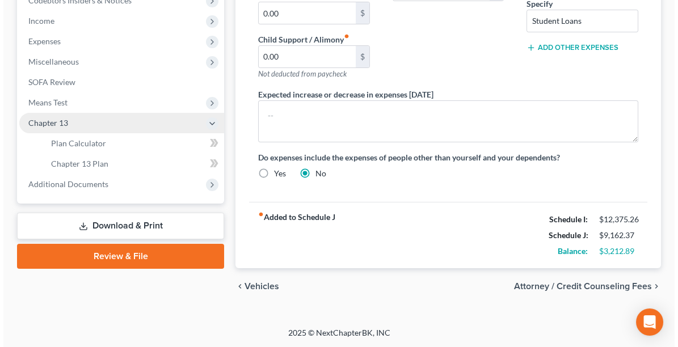
scroll to position [368, 0]
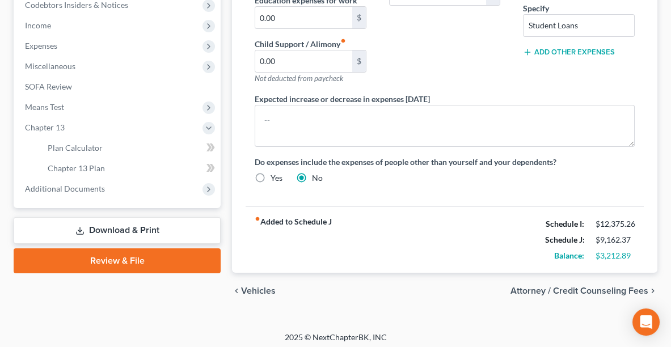
click at [138, 224] on link "Download & Print" at bounding box center [117, 230] width 207 height 27
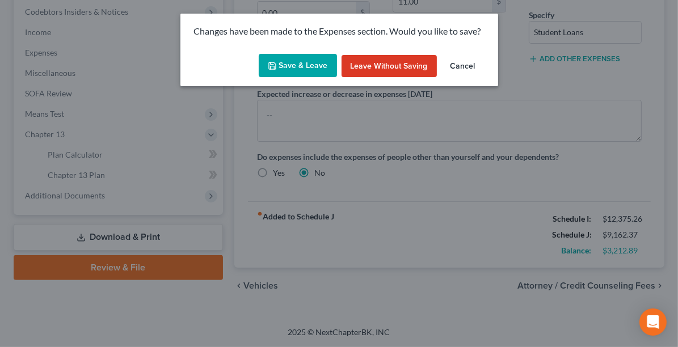
click at [301, 62] on button "Save & Leave" at bounding box center [298, 66] width 78 height 24
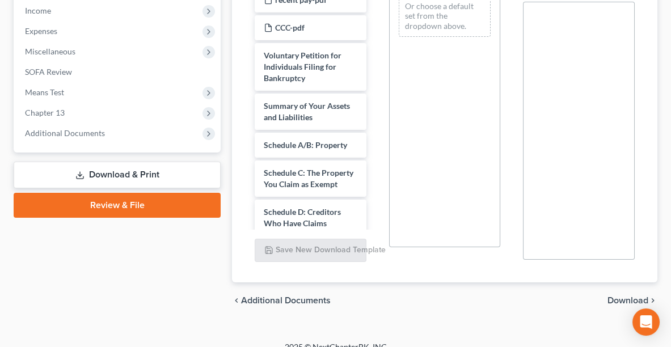
scroll to position [396, 0]
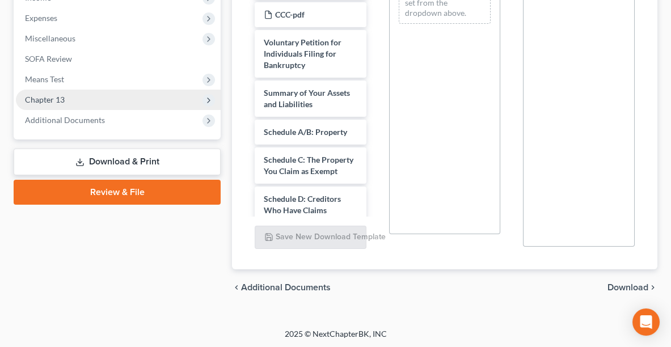
click at [107, 101] on span "Chapter 13" at bounding box center [118, 100] width 205 height 20
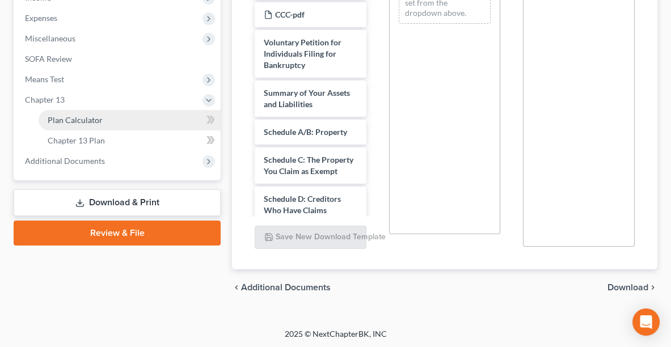
click at [103, 122] on link "Plan Calculator" at bounding box center [130, 120] width 182 height 20
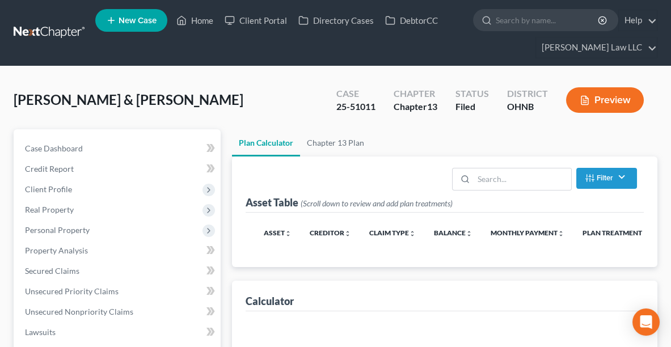
select select "59"
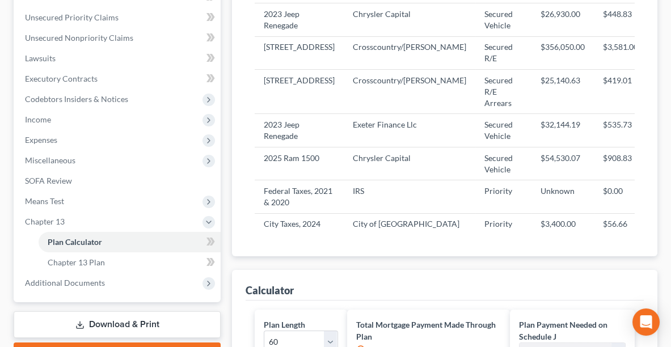
scroll to position [163, 0]
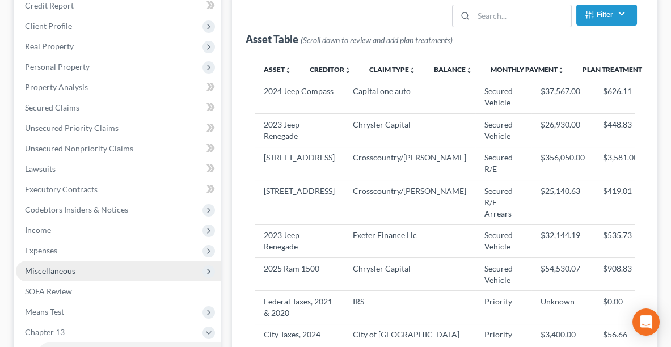
click at [47, 261] on span "Miscellaneous" at bounding box center [118, 271] width 205 height 20
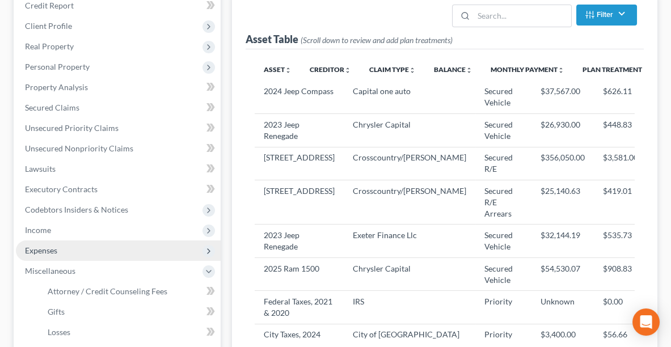
click at [42, 251] on span "Expenses" at bounding box center [41, 251] width 32 height 10
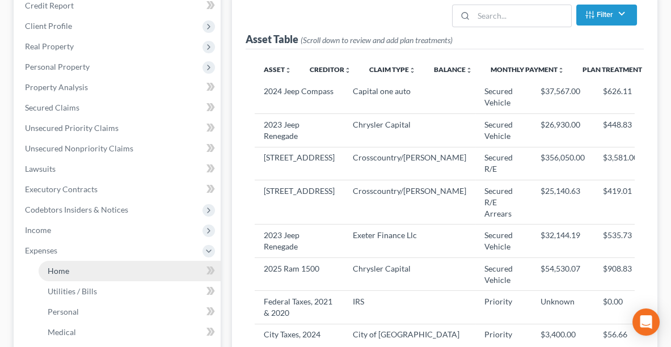
click at [65, 271] on span "Home" at bounding box center [59, 271] width 22 height 10
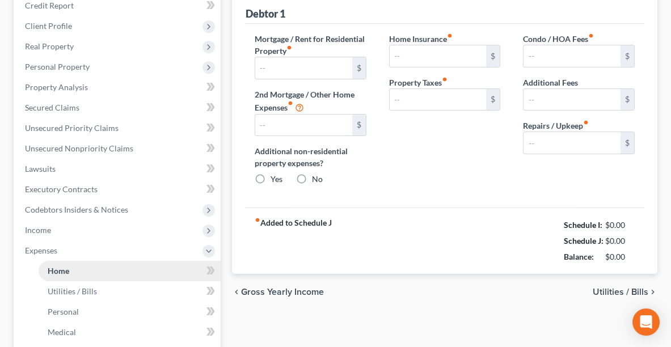
type input "3,581.37"
type input "0.00"
radio input "true"
type input "0.00"
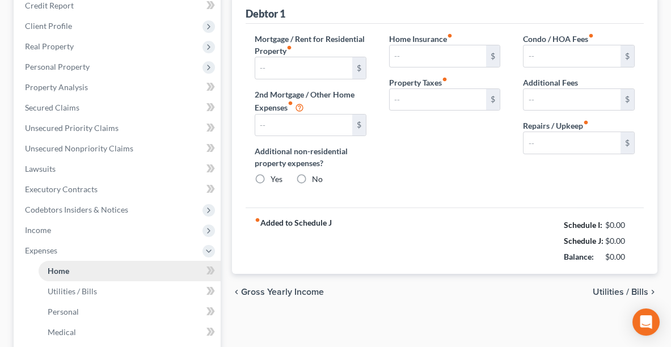
type input "25.00"
type input "0.00"
type input "75.00"
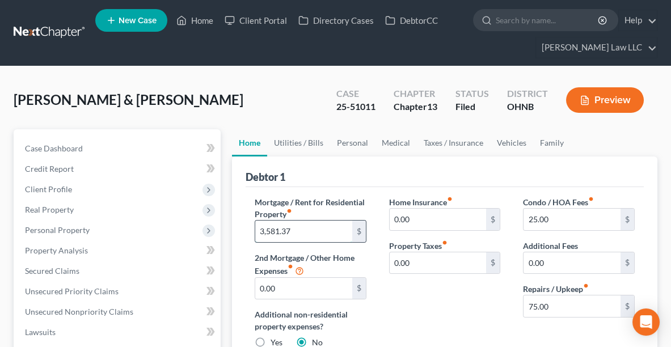
click at [351, 221] on input "3,581.37" at bounding box center [303, 232] width 97 height 22
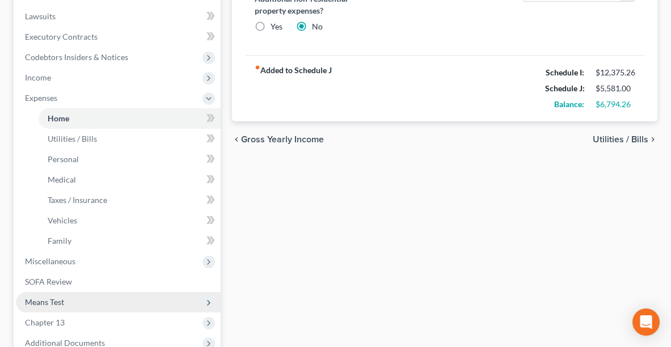
scroll to position [338, 0]
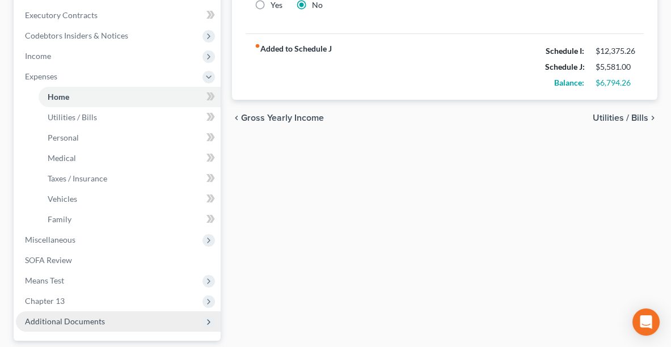
click at [52, 322] on span "Additional Documents" at bounding box center [65, 322] width 80 height 10
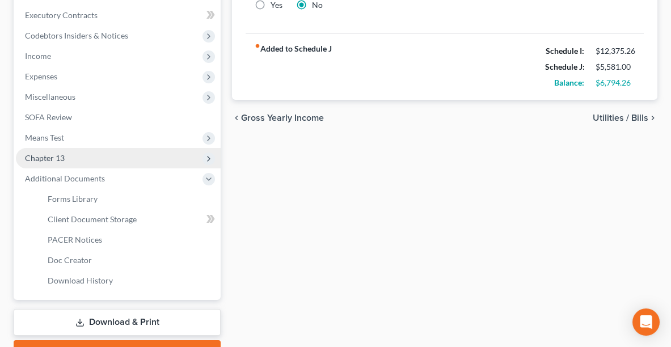
click at [60, 158] on span "Chapter 13" at bounding box center [45, 158] width 40 height 10
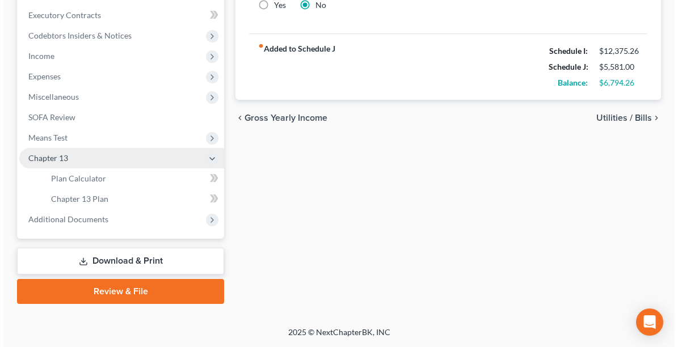
scroll to position [335, 0]
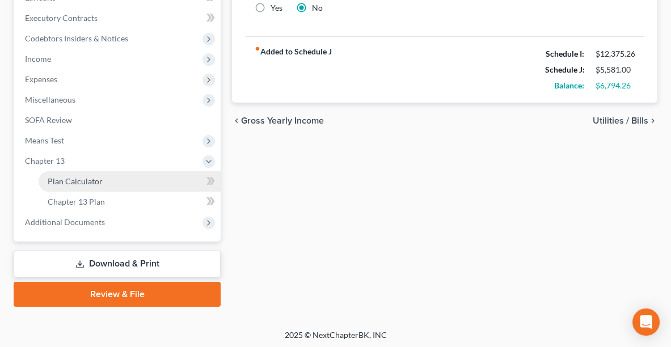
click at [100, 181] on span "Plan Calculator" at bounding box center [75, 181] width 55 height 10
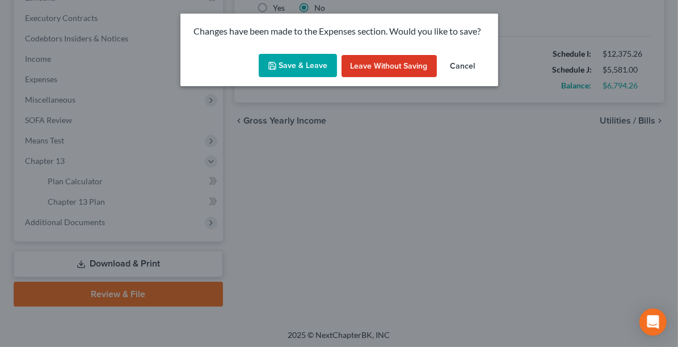
click at [305, 75] on button "Save & Leave" at bounding box center [298, 66] width 78 height 24
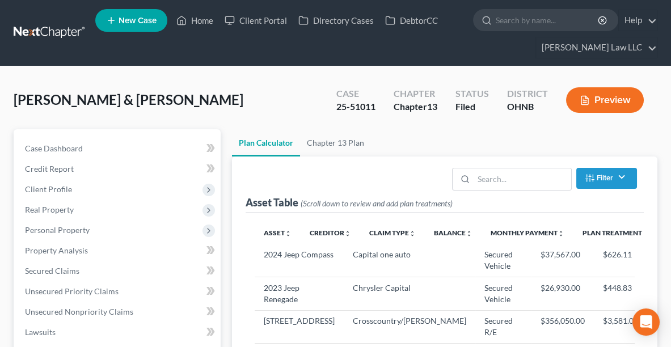
select select "59"
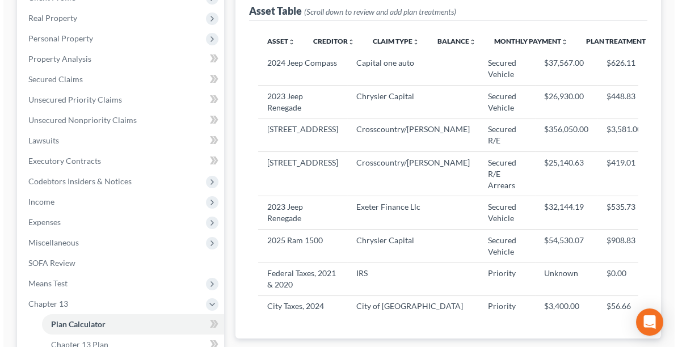
scroll to position [194, 0]
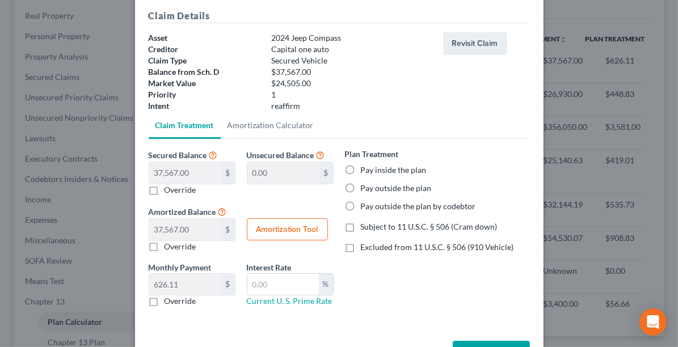
scroll to position [43, 0]
click at [165, 299] on label "Override" at bounding box center [181, 301] width 32 height 11
click at [169, 299] on input "Override" at bounding box center [172, 299] width 7 height 7
checkbox input "true"
click at [180, 282] on input "text" at bounding box center [185, 285] width 72 height 22
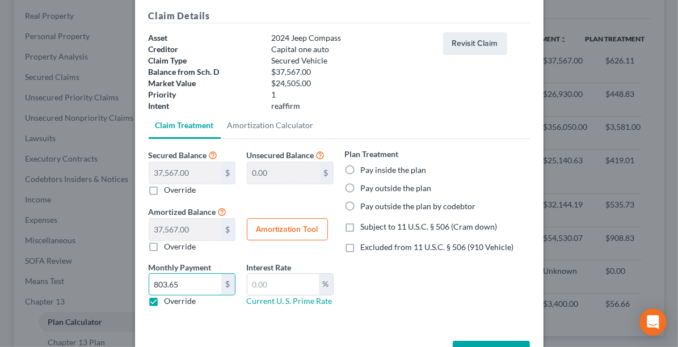
type input "803.65"
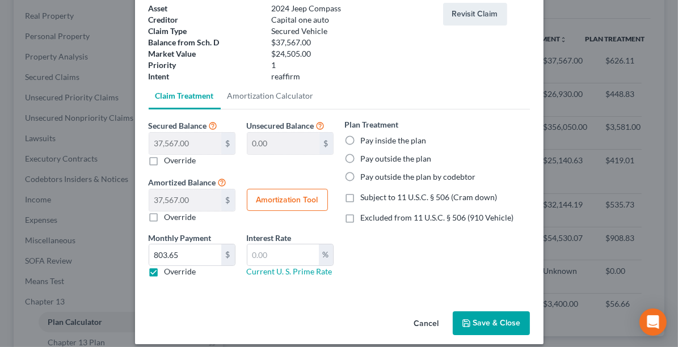
scroll to position [81, 0]
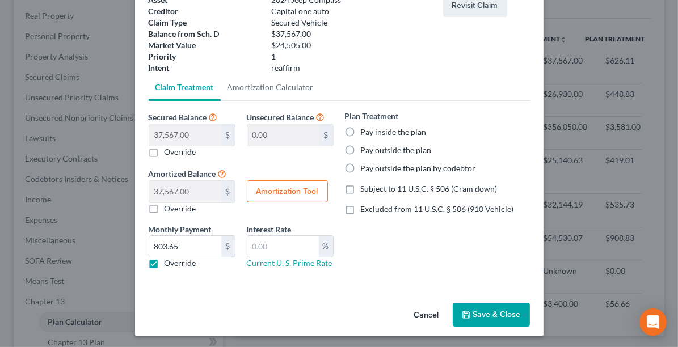
click at [361, 145] on label "Pay outside the plan" at bounding box center [396, 150] width 71 height 11
click at [365, 145] on input "Pay outside the plan" at bounding box center [368, 148] width 7 height 7
radio input "true"
click at [361, 210] on label "Excluded from 11 U.S.C. § 506 (910 Vehicle)" at bounding box center [437, 209] width 153 height 11
click at [365, 210] on input "Excluded from 11 U.S.C. § 506 (910 Vehicle)" at bounding box center [368, 207] width 7 height 7
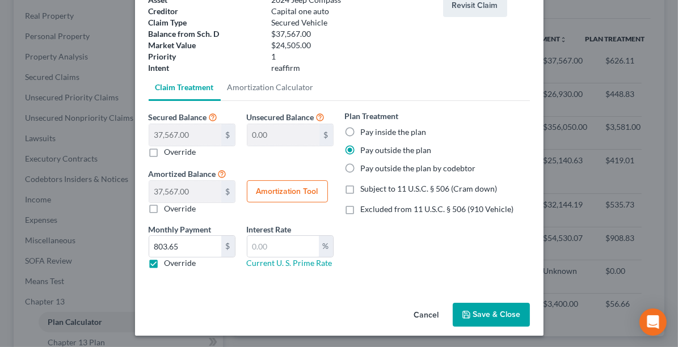
checkbox input "true"
click at [480, 311] on button "Save & Close" at bounding box center [491, 315] width 77 height 24
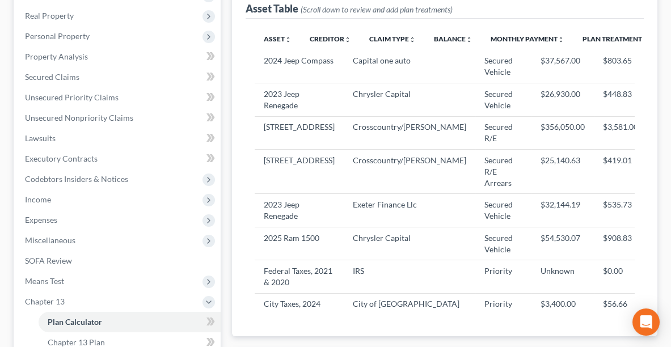
select select "59"
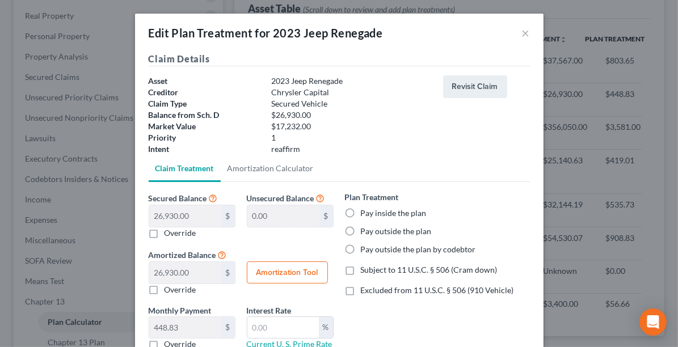
click at [361, 233] on label "Pay outside the plan" at bounding box center [396, 231] width 71 height 11
click at [365, 233] on input "Pay outside the plan" at bounding box center [368, 229] width 7 height 7
radio input "true"
click at [361, 289] on label "Excluded from 11 U.S.C. § 506 (910 Vehicle)" at bounding box center [437, 290] width 153 height 11
click at [365, 289] on input "Excluded from 11 U.S.C. § 506 (910 Vehicle)" at bounding box center [368, 288] width 7 height 7
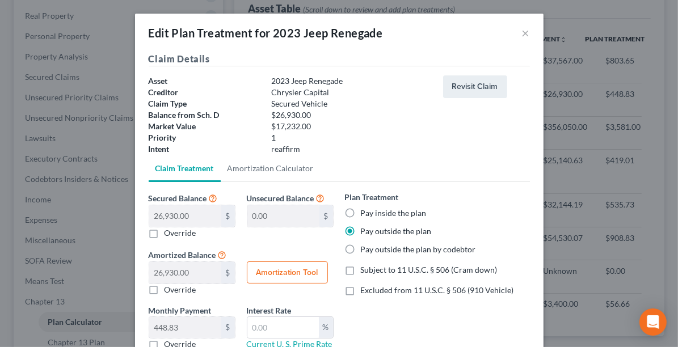
checkbox input "true"
click at [165, 343] on label "Override" at bounding box center [181, 344] width 32 height 11
click at [169, 343] on input "Override" at bounding box center [172, 342] width 7 height 7
checkbox input "true"
click at [171, 327] on input "text" at bounding box center [185, 328] width 72 height 22
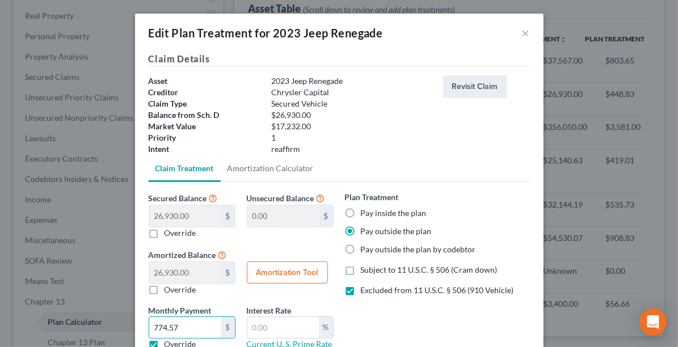
type input "774.57"
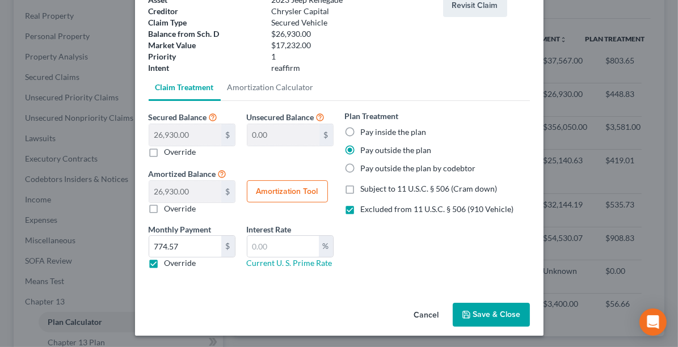
click at [487, 316] on button "Save & Close" at bounding box center [491, 315] width 77 height 24
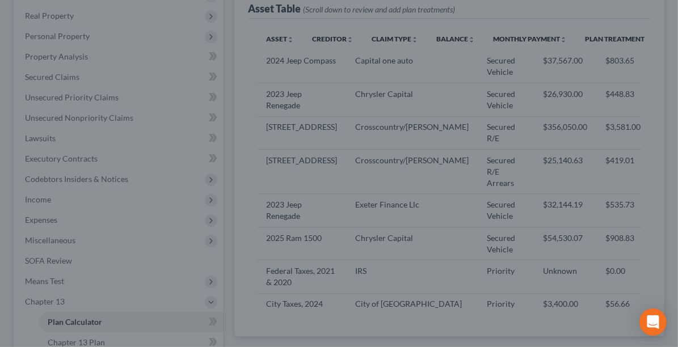
select select "59"
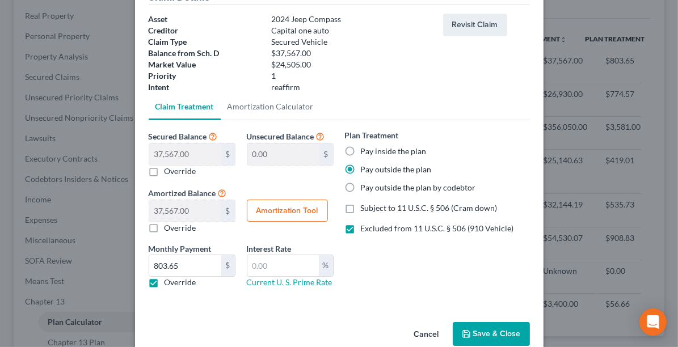
scroll to position [66, 0]
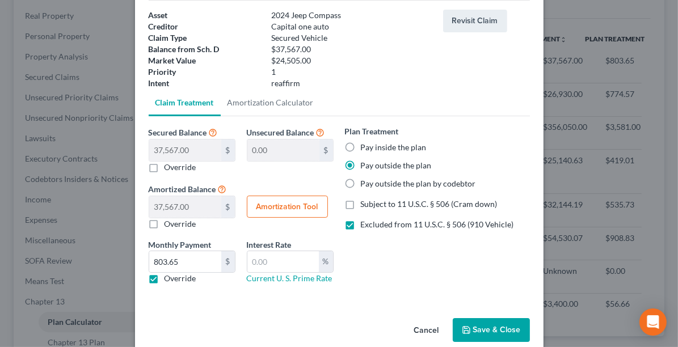
click at [361, 145] on label "Pay inside the plan" at bounding box center [394, 147] width 66 height 11
click at [365, 145] on input "Pay inside the plan" at bounding box center [368, 145] width 7 height 7
radio input "true"
click at [165, 281] on label "Override" at bounding box center [181, 278] width 32 height 11
click at [169, 280] on input "Override" at bounding box center [172, 276] width 7 height 7
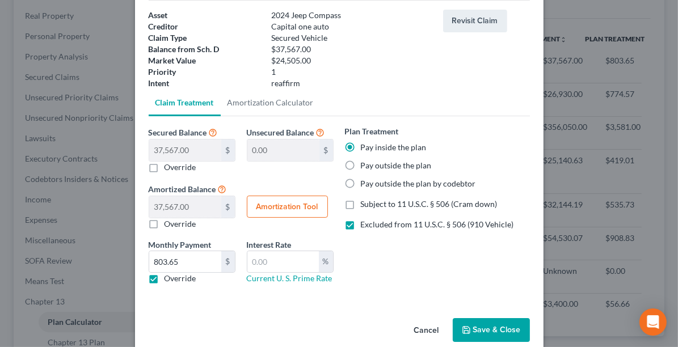
checkbox input "false"
click at [266, 262] on input "text" at bounding box center [282, 262] width 71 height 22
type input "9.5"
click at [277, 203] on button "Amortization Tool" at bounding box center [287, 207] width 81 height 23
type input "37,567.00"
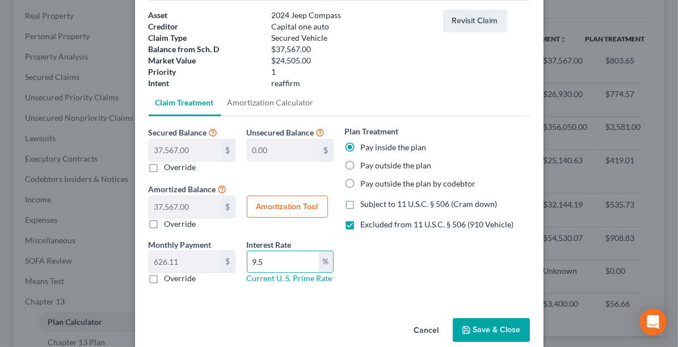
type input "9.5"
type input "60"
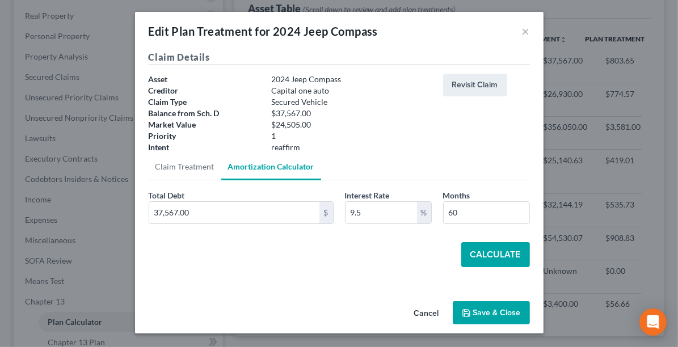
scroll to position [1, 0]
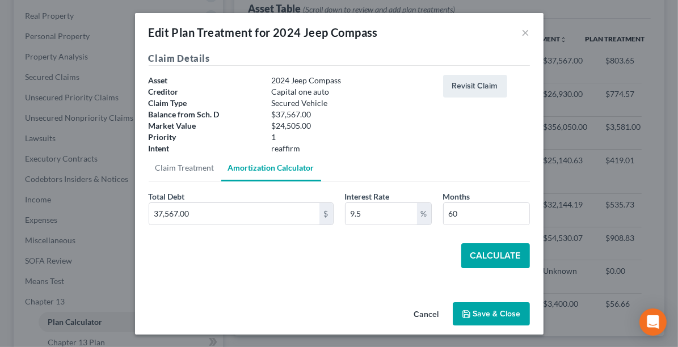
click at [494, 263] on button "Calculate" at bounding box center [495, 255] width 69 height 25
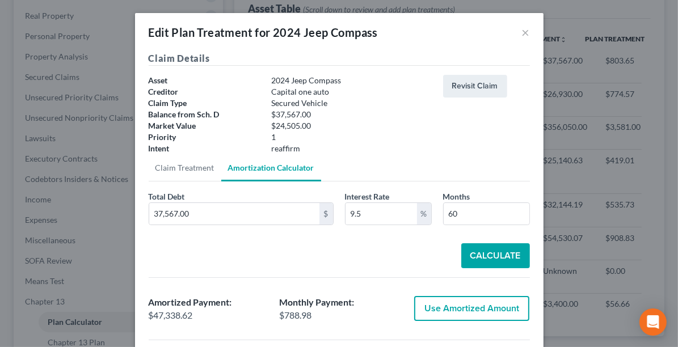
click at [472, 307] on button "Use Amortized Amount" at bounding box center [471, 308] width 115 height 25
type input "47,338.61"
checkbox input "true"
type input "788.97"
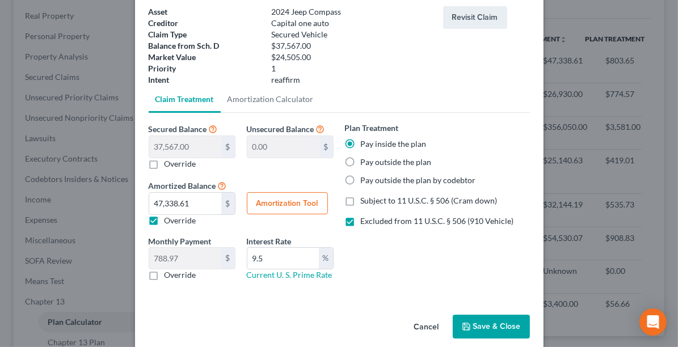
scroll to position [81, 0]
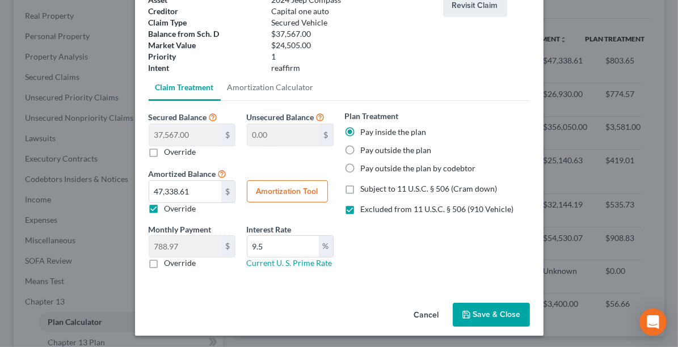
click at [464, 315] on polyline "button" at bounding box center [466, 316] width 4 height 3
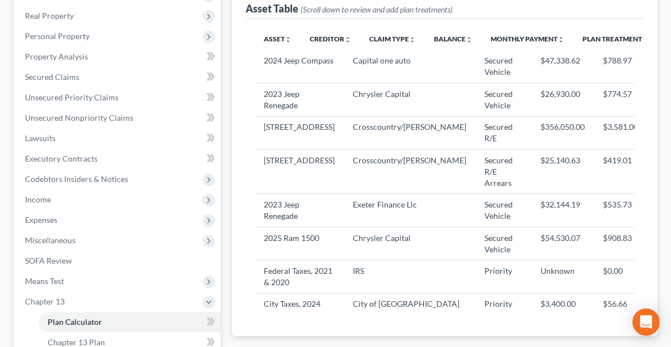
select select "59"
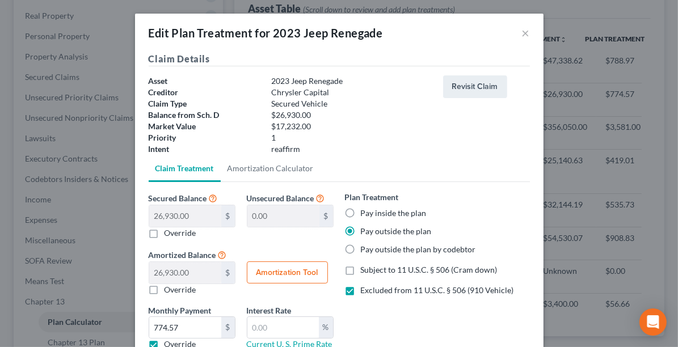
click at [361, 212] on label "Pay inside the plan" at bounding box center [394, 213] width 66 height 11
click at [365, 212] on input "Pay inside the plan" at bounding box center [368, 211] width 7 height 7
radio input "true"
click at [165, 339] on label "Override" at bounding box center [181, 344] width 32 height 11
click at [169, 339] on input "Override" at bounding box center [172, 342] width 7 height 7
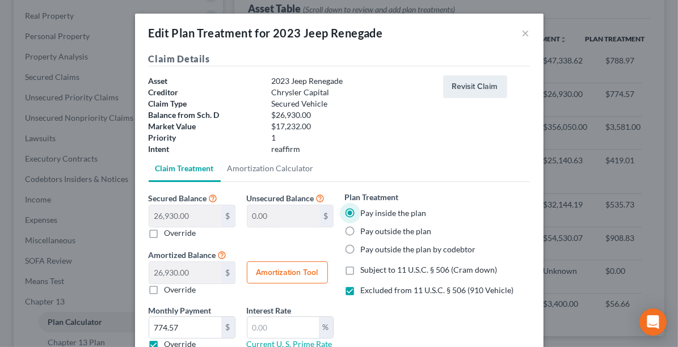
checkbox input "false"
click at [254, 328] on input "text" at bounding box center [282, 328] width 71 height 22
type input "9.5"
click at [265, 269] on button "Amortization Tool" at bounding box center [287, 273] width 81 height 23
type input "26,930.00"
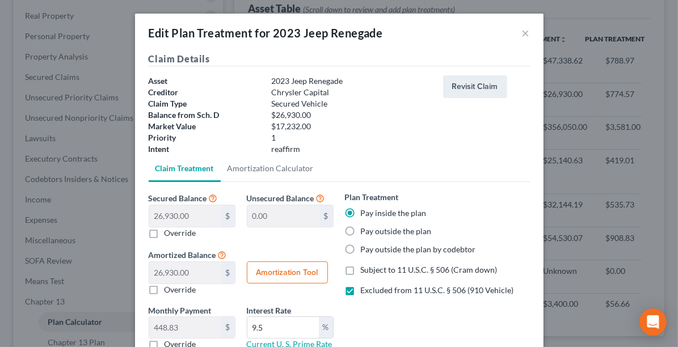
type input "9.5"
type input "60"
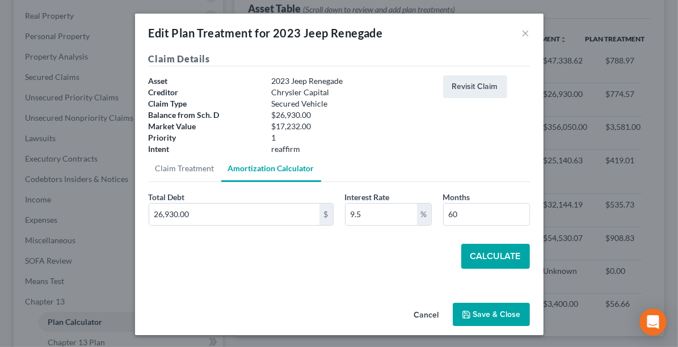
click at [467, 256] on button "Calculate" at bounding box center [495, 256] width 69 height 25
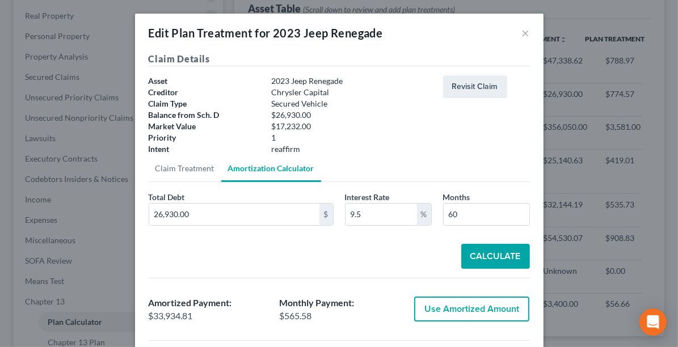
click at [453, 308] on button "Use Amortized Amount" at bounding box center [471, 309] width 115 height 25
type input "33,934.80"
checkbox input "true"
type input "565.58"
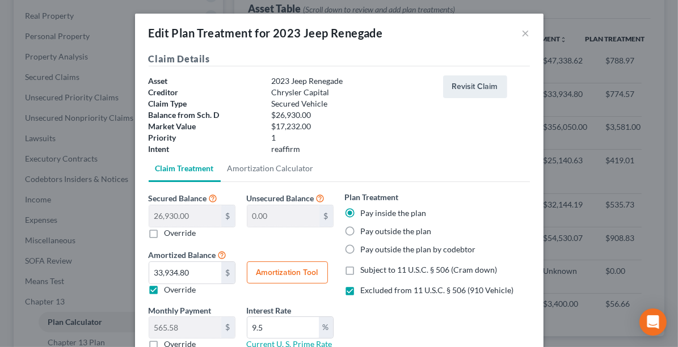
click at [263, 268] on button "Amortization Tool" at bounding box center [287, 273] width 81 height 23
type input "26,930.00"
type input "9.5"
type input "60"
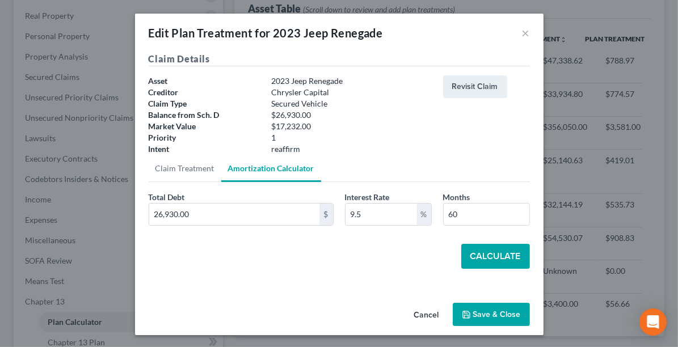
click at [470, 256] on button "Calculate" at bounding box center [495, 256] width 69 height 25
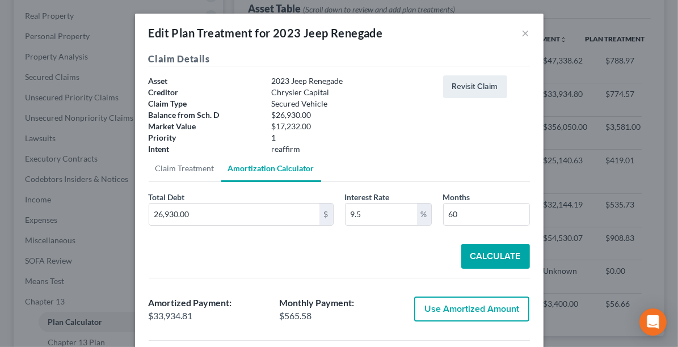
click at [444, 314] on button "Use Amortized Amount" at bounding box center [471, 309] width 115 height 25
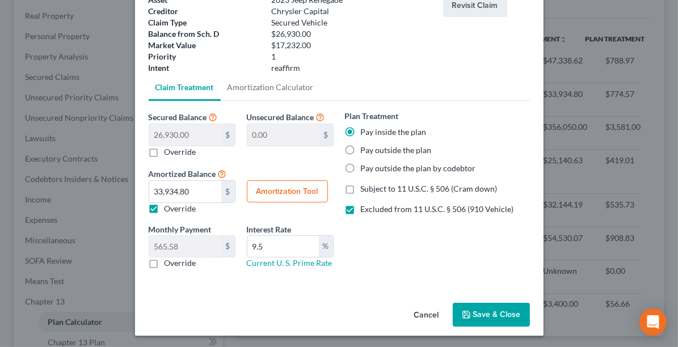
click at [476, 314] on button "Save & Close" at bounding box center [491, 315] width 77 height 24
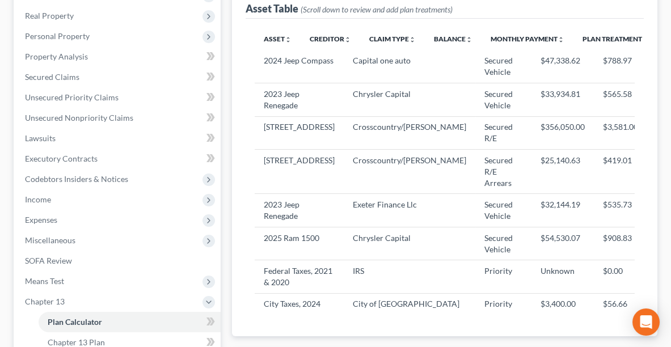
select select "59"
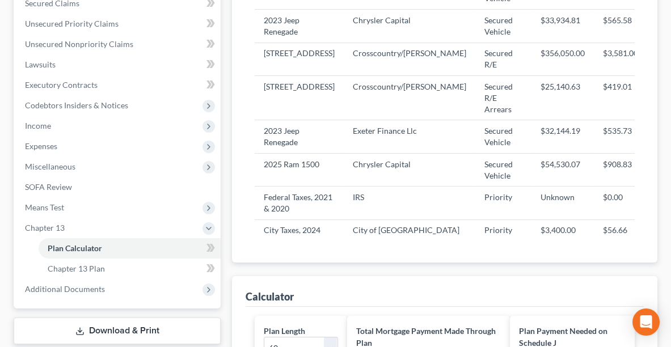
scroll to position [263, 0]
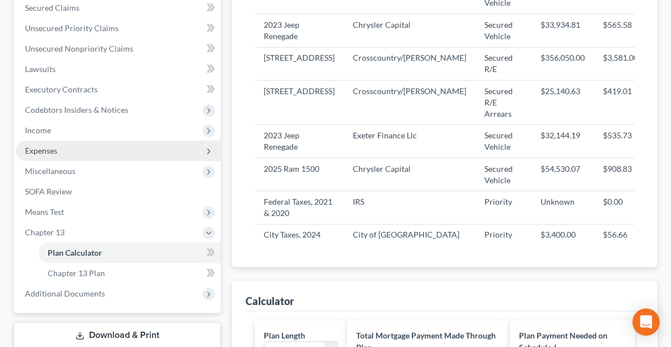
click at [64, 147] on span "Expenses" at bounding box center [118, 151] width 205 height 20
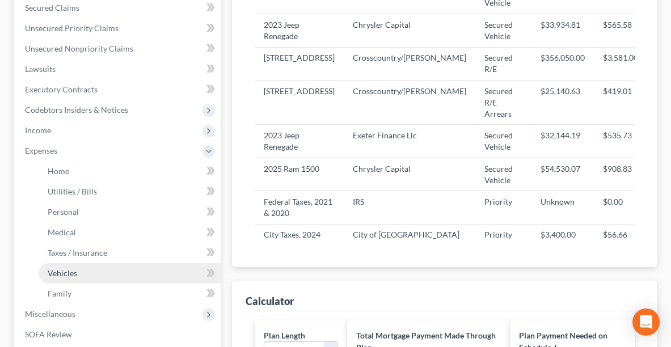
click at [71, 274] on span "Vehicles" at bounding box center [62, 273] width 29 height 10
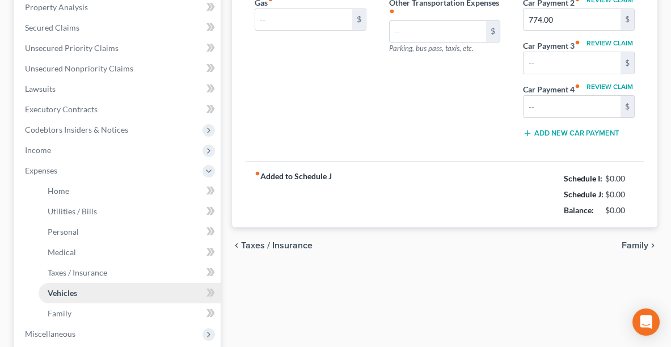
type input "800.00"
type input "500.00"
type input "0.00"
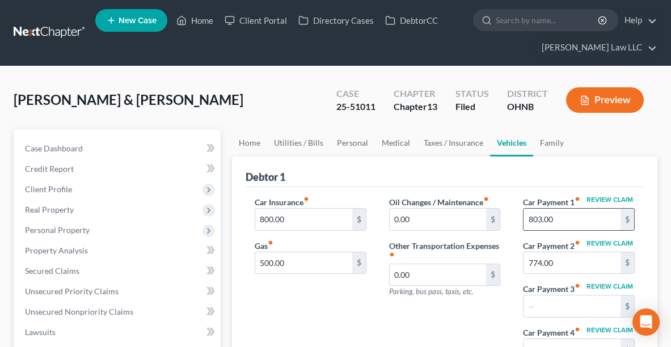
click at [581, 221] on input "803.00" at bounding box center [572, 220] width 97 height 22
click at [608, 264] on input "774.00" at bounding box center [572, 263] width 97 height 22
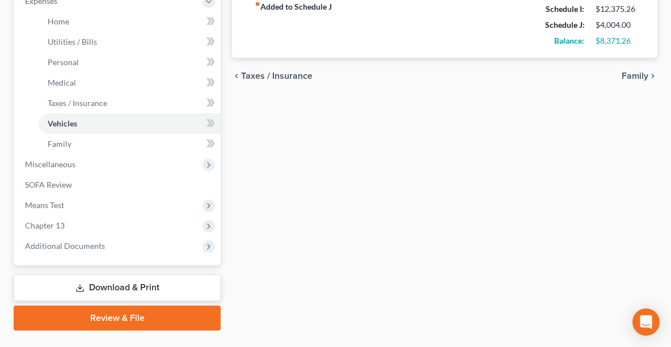
scroll to position [414, 0]
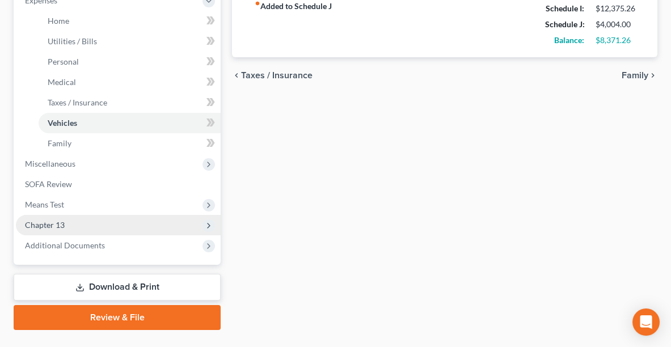
click at [44, 223] on span "Chapter 13" at bounding box center [45, 225] width 40 height 10
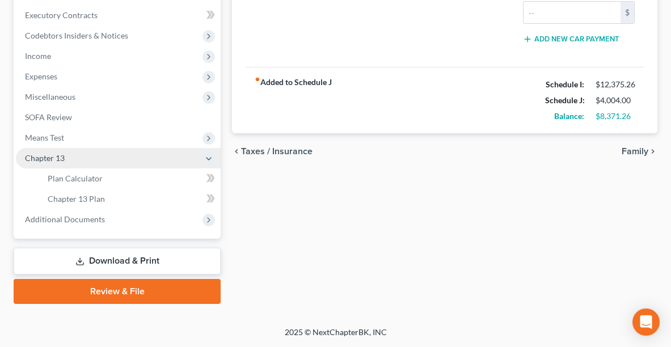
scroll to position [335, 0]
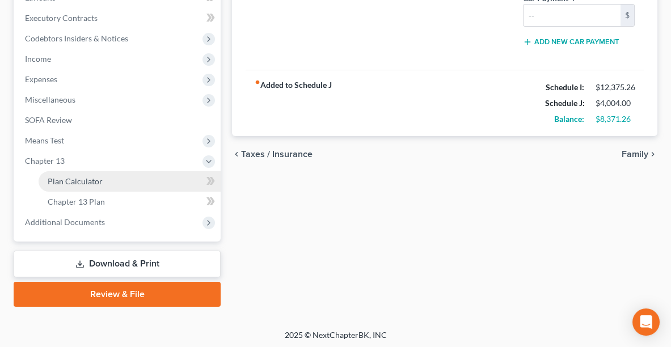
click at [100, 178] on span "Plan Calculator" at bounding box center [75, 181] width 55 height 10
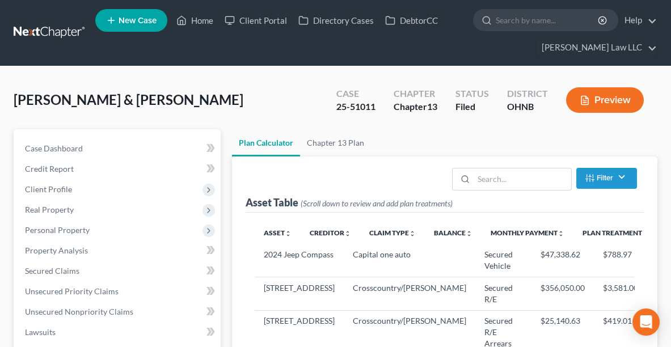
select select "59"
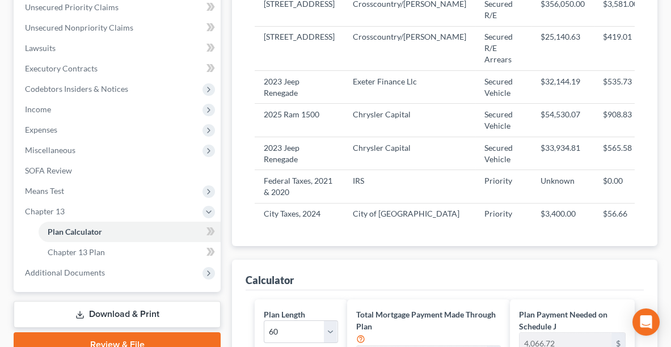
scroll to position [243, 0]
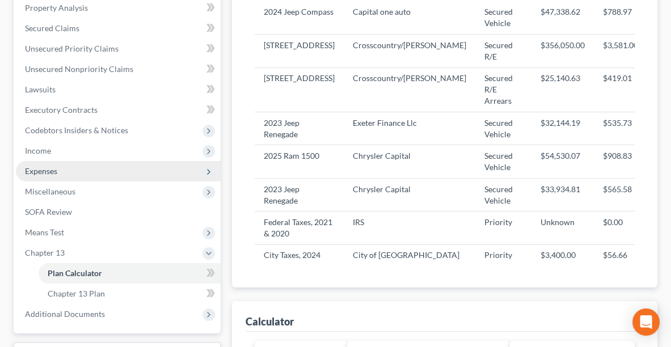
click at [38, 169] on span "Expenses" at bounding box center [41, 171] width 32 height 10
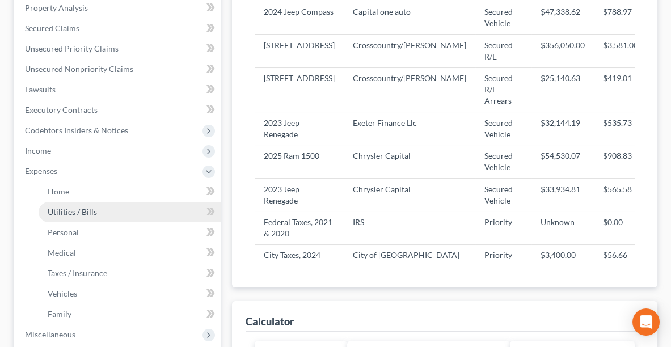
click at [61, 211] on span "Utilities / Bills" at bounding box center [72, 212] width 49 height 10
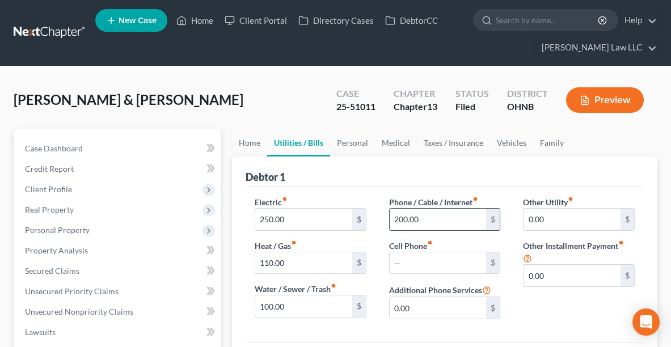
click at [435, 217] on input "200.00" at bounding box center [438, 220] width 97 height 22
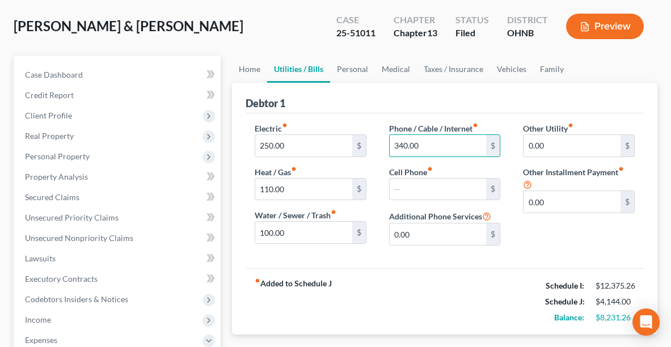
scroll to position [73, 0]
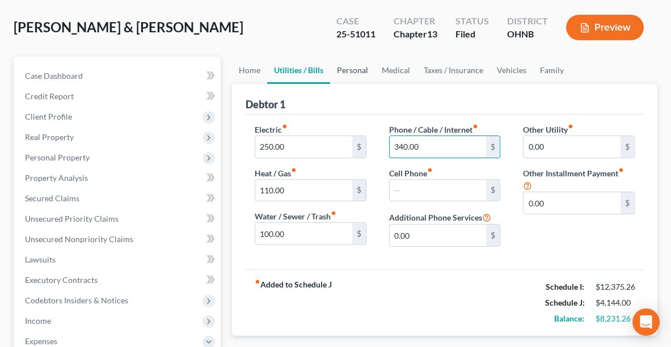
type input "340.00"
click at [346, 72] on link "Personal" at bounding box center [352, 70] width 45 height 27
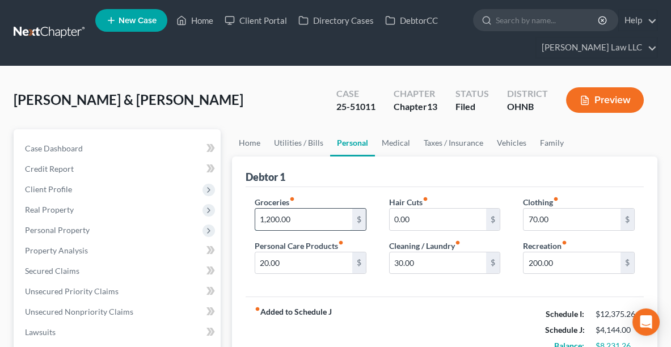
click at [293, 222] on input "1,200.00" at bounding box center [303, 220] width 97 height 22
type input "125,000"
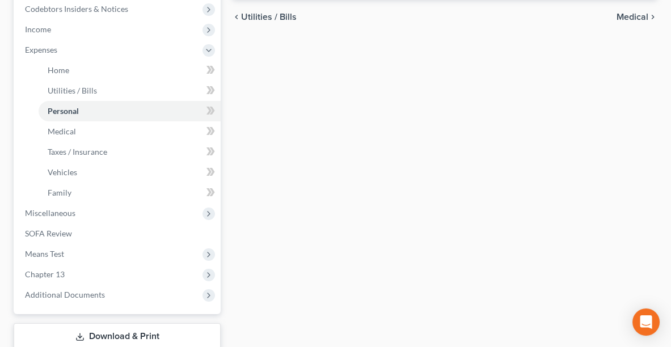
scroll to position [365, 0]
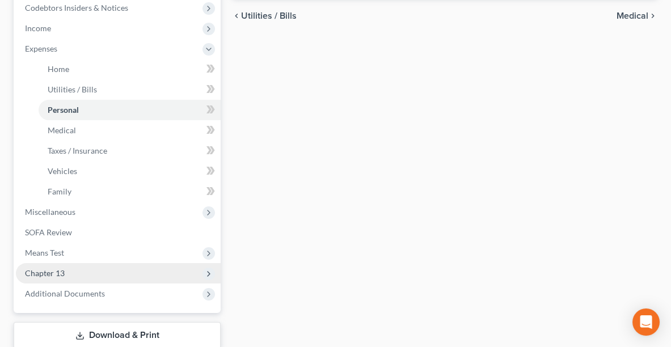
type input "1,250.00"
click at [79, 268] on span "Chapter 13" at bounding box center [118, 273] width 205 height 20
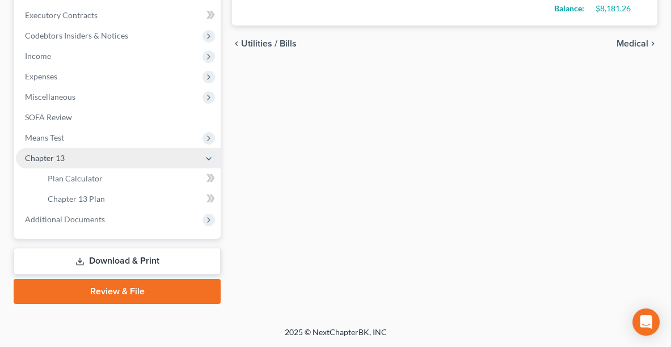
scroll to position [335, 0]
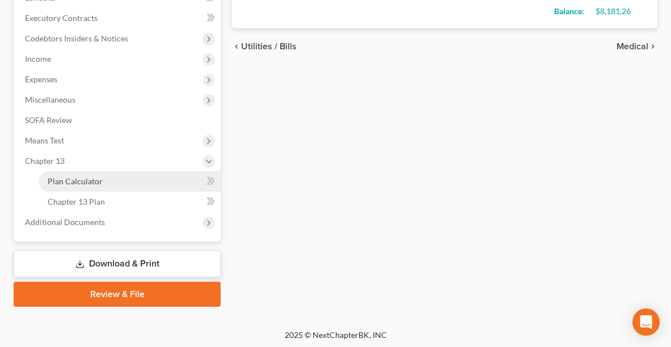
click at [75, 182] on span "Plan Calculator" at bounding box center [75, 181] width 55 height 10
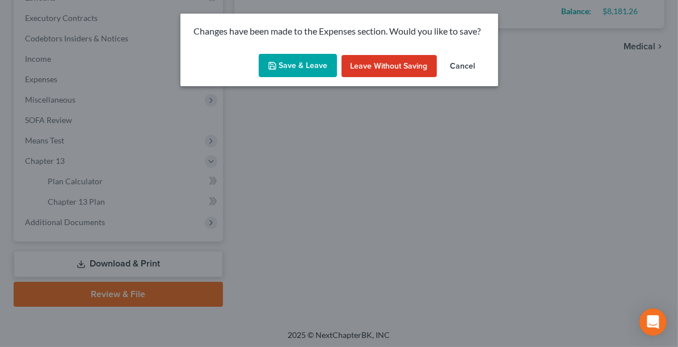
click at [279, 67] on button "Save & Leave" at bounding box center [298, 66] width 78 height 24
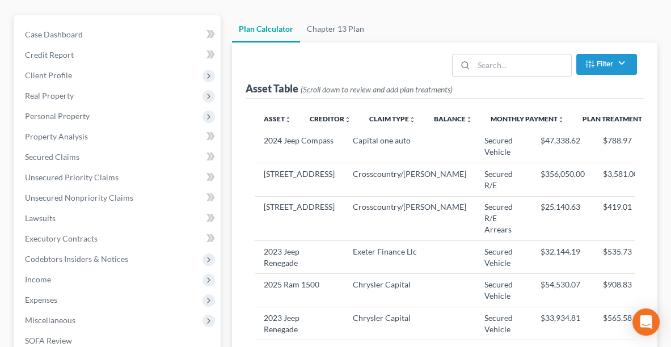
select select "59"
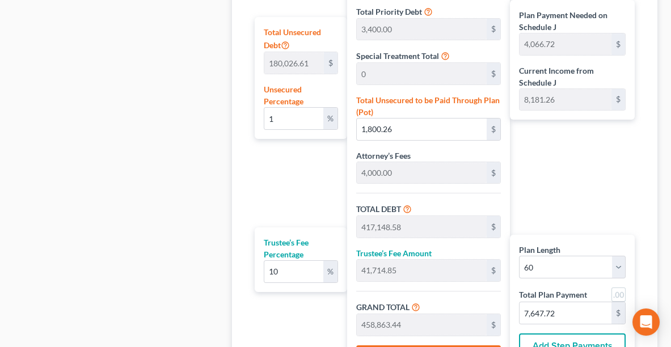
scroll to position [747, 0]
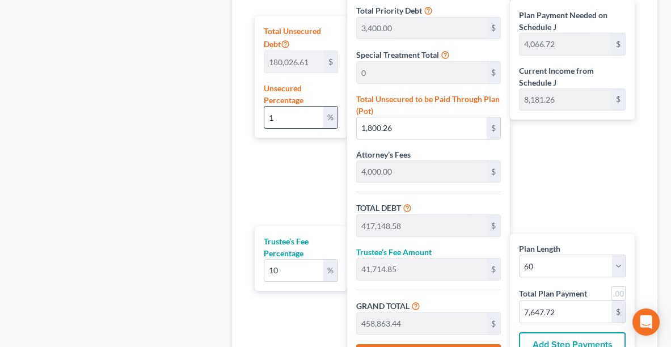
click at [291, 116] on input "1" at bounding box center [293, 118] width 59 height 22
type input "415,348.32"
type input "41,534.83"
type input "456,883.15"
type input "4,033.71"
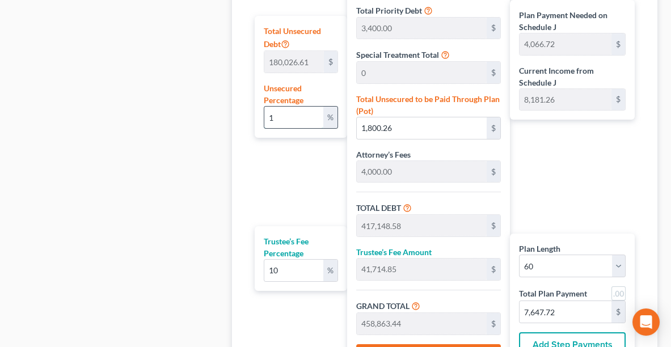
type input "7,614.71"
type input "5"
type input "9,001.33"
type input "424,349.65"
type input "42,434.96"
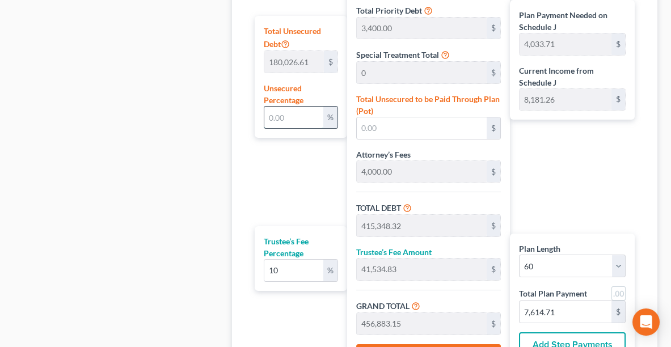
type input "466,784.61"
type input "4,198.74"
type input "7,779.74"
type input "415,348.32"
type input "41,534.83"
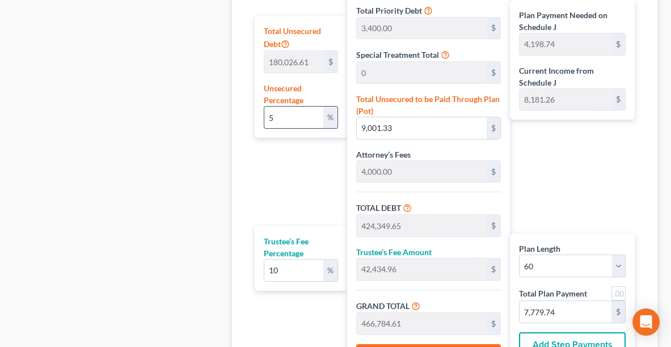
type input "456,883.15"
type input "4,033.71"
type input "7,614.71"
type input "1"
type input "1,800.26"
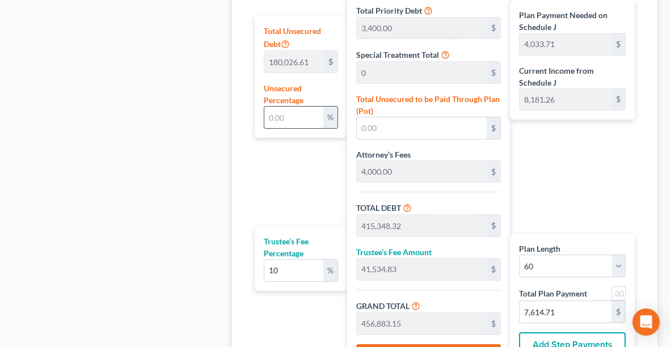
type input "417,148.58"
type input "41,714.85"
type input "458,863.44"
type input "4,066.72"
type input "7,647.72"
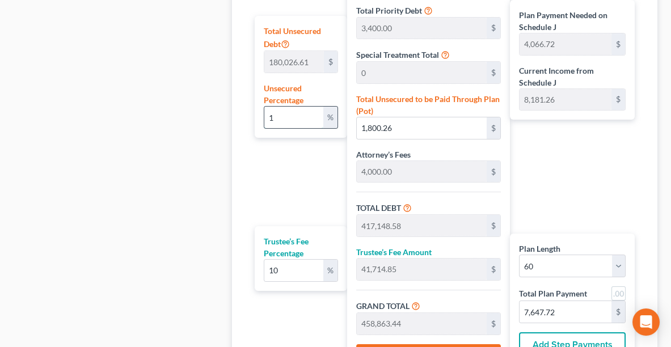
type input "10"
type input "18,002.66"
type input "433,350.98"
type input "43,335.09"
type input "476,686.07"
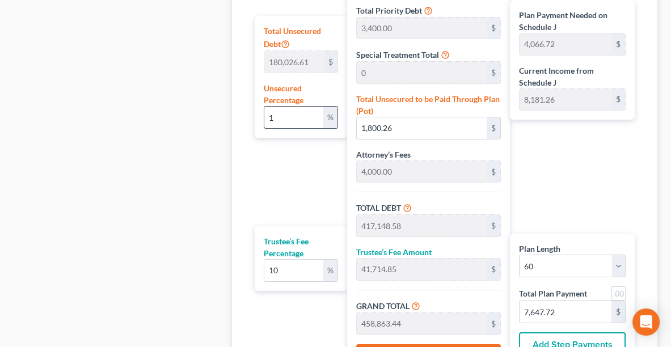
type input "4,363.76"
type input "7,944.76"
type input "1"
type input "1,800.26"
type input "417,148.58"
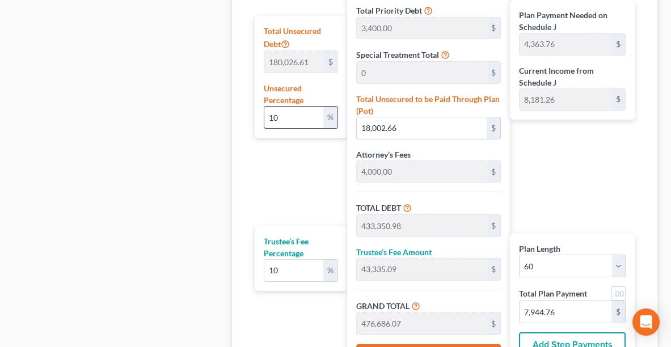
type input "41,714.85"
type input "458,863.44"
type input "4,066.72"
type input "7,647.72"
type input "15"
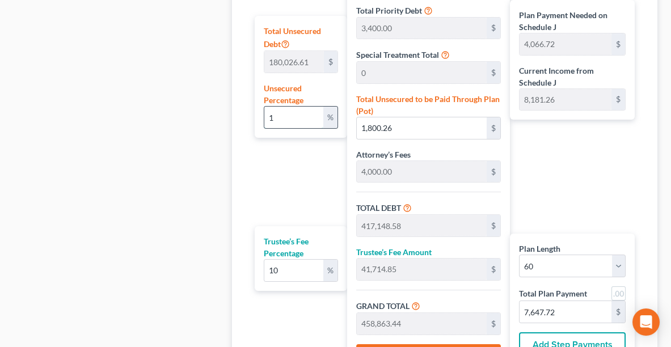
type input "27,003.99"
type input "442,352.31"
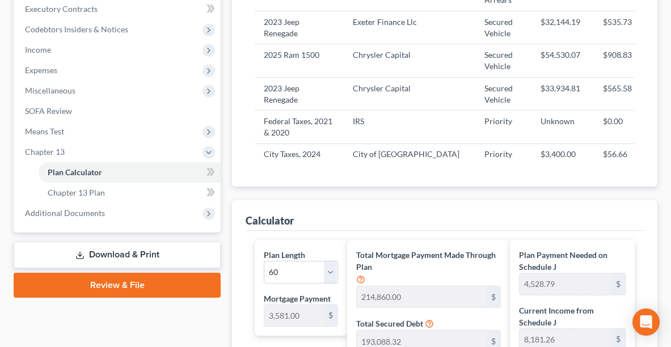
scroll to position [343, 0]
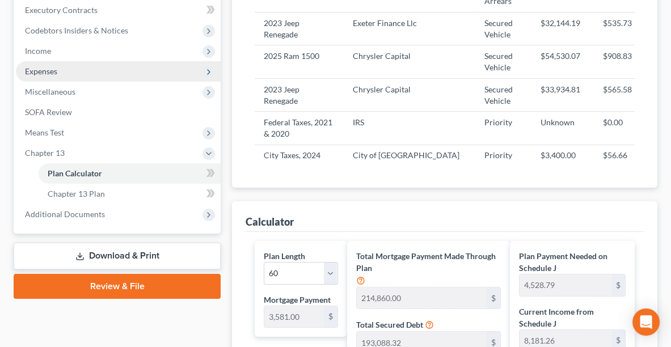
click at [69, 66] on span "Expenses" at bounding box center [118, 71] width 205 height 20
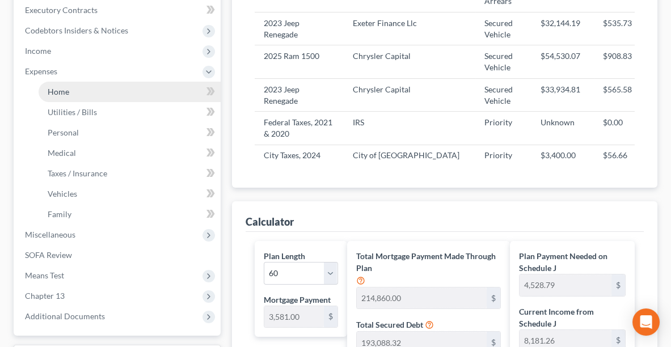
click at [68, 88] on span "Home" at bounding box center [59, 92] width 22 height 10
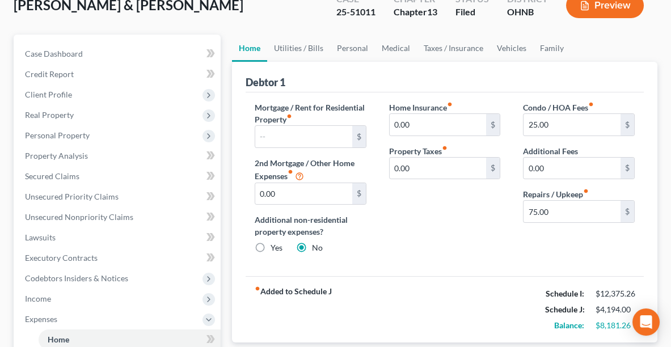
scroll to position [67, 0]
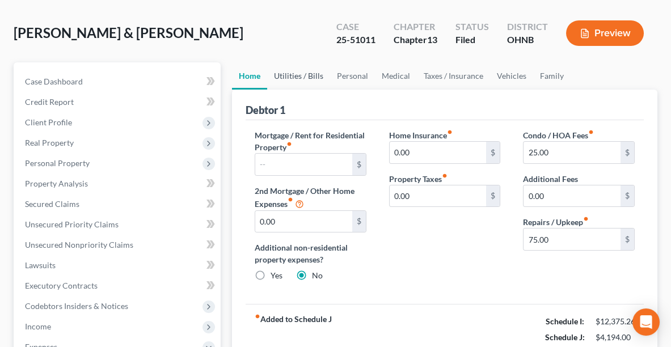
click at [296, 76] on link "Utilities / Bills" at bounding box center [298, 75] width 63 height 27
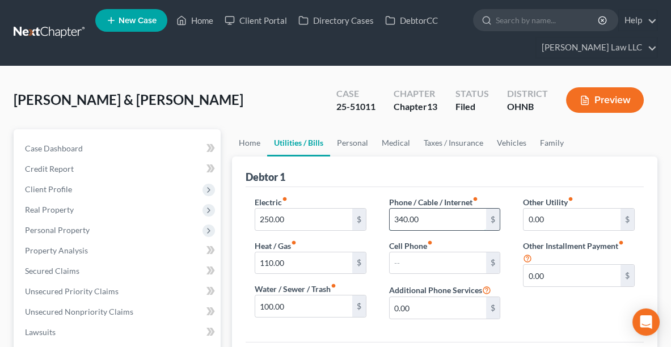
click at [432, 225] on input "340.00" at bounding box center [438, 220] width 97 height 22
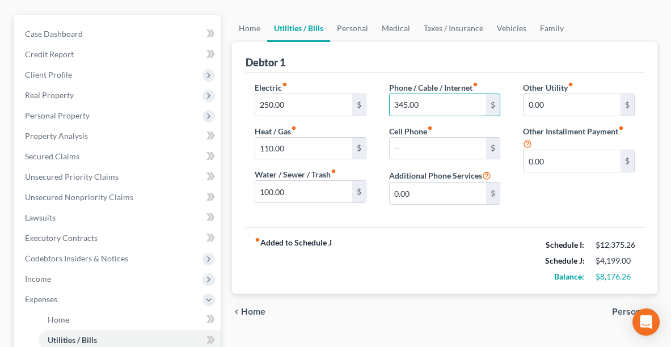
scroll to position [119, 0]
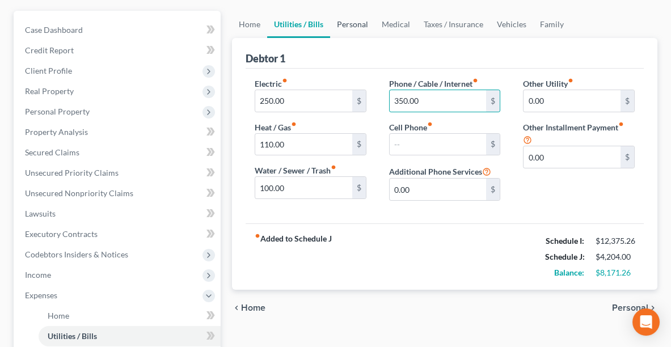
click at [361, 22] on link "Personal" at bounding box center [352, 24] width 45 height 27
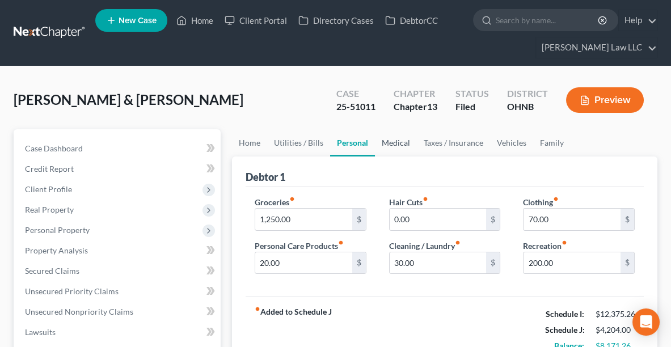
click at [394, 147] on link "Medical" at bounding box center [396, 142] width 42 height 27
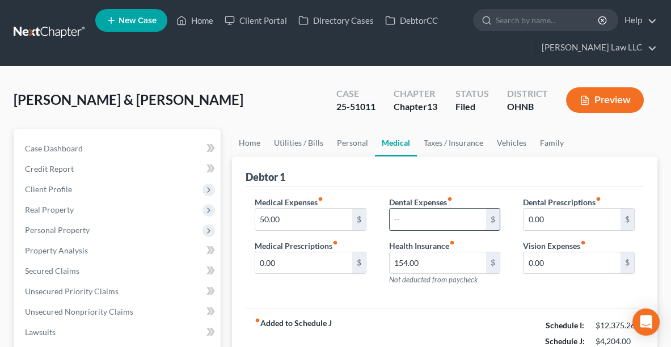
click at [416, 217] on input "text" at bounding box center [438, 220] width 97 height 22
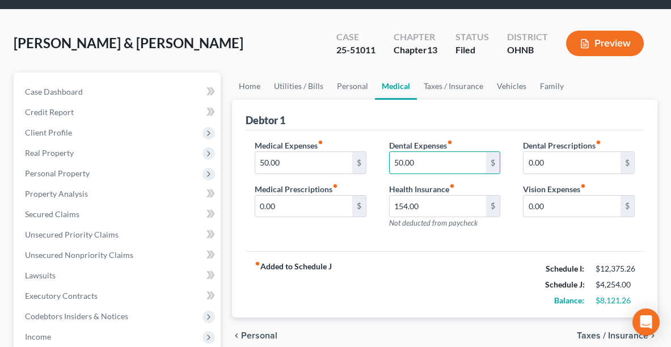
scroll to position [58, 0]
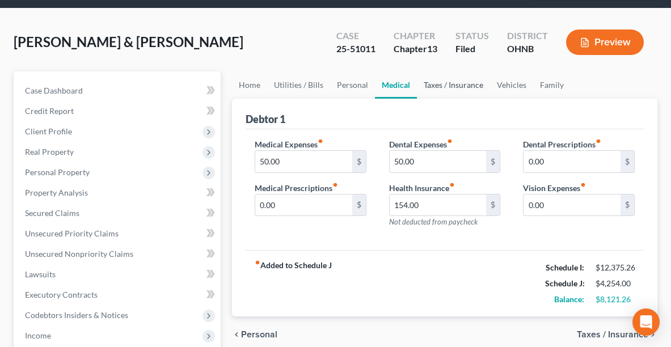
click at [434, 86] on link "Taxes / Insurance" at bounding box center [453, 84] width 73 height 27
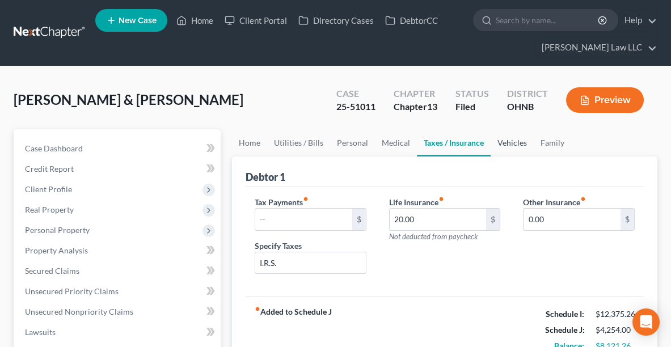
click at [505, 136] on link "Vehicles" at bounding box center [512, 142] width 43 height 27
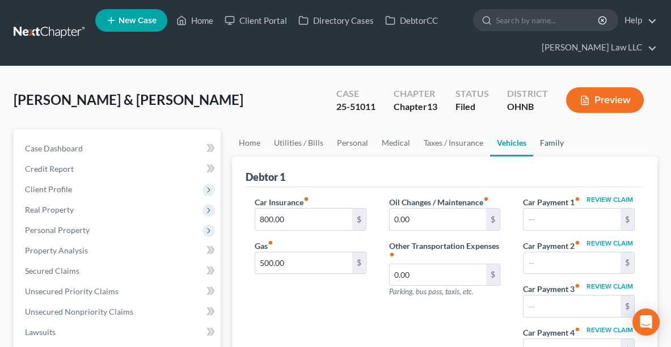
click at [547, 142] on link "Family" at bounding box center [551, 142] width 37 height 27
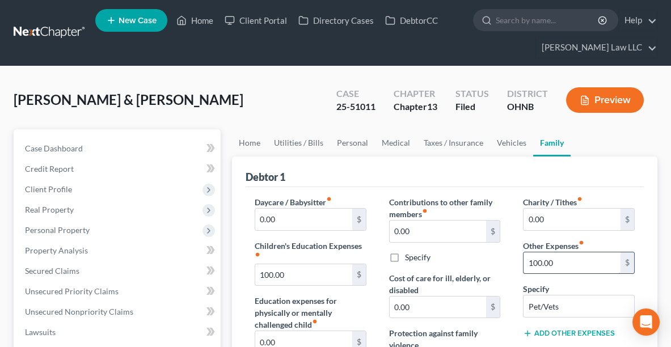
click at [567, 260] on input "100.00" at bounding box center [572, 263] width 97 height 22
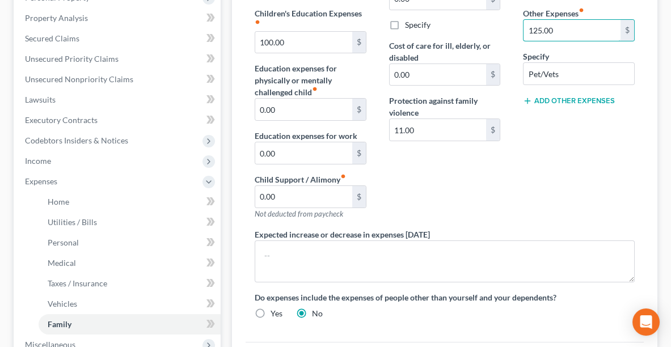
scroll to position [233, 0]
click at [669, 221] on div "[PERSON_NAME] & [PERSON_NAME] Upgraded Case 25-51011 Chapter Chapter 13 Status …" at bounding box center [335, 183] width 671 height 700
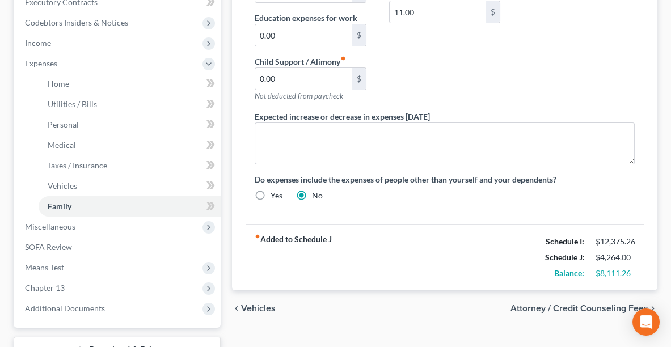
scroll to position [350, 0]
click at [370, 264] on div "fiber_manual_record Added to Schedule J Schedule I: $12,375.26 Schedule J: $4,2…" at bounding box center [445, 258] width 398 height 66
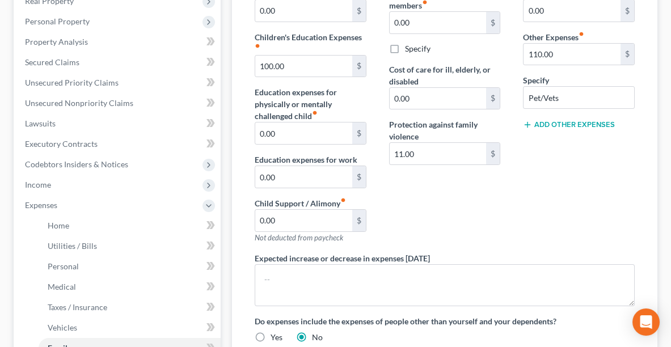
scroll to position [209, 0]
click at [441, 153] on input "11.00" at bounding box center [438, 153] width 97 height 22
click at [463, 147] on input "11.00" at bounding box center [438, 153] width 97 height 22
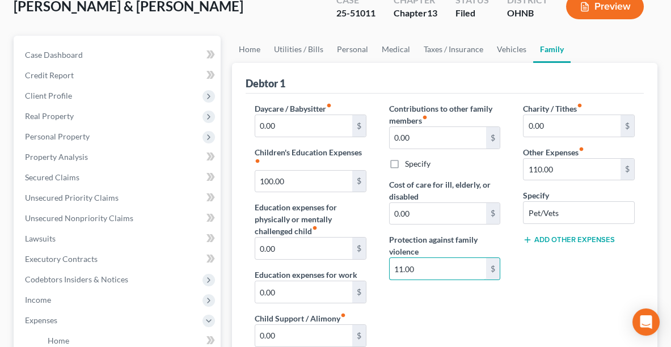
scroll to position [77, 0]
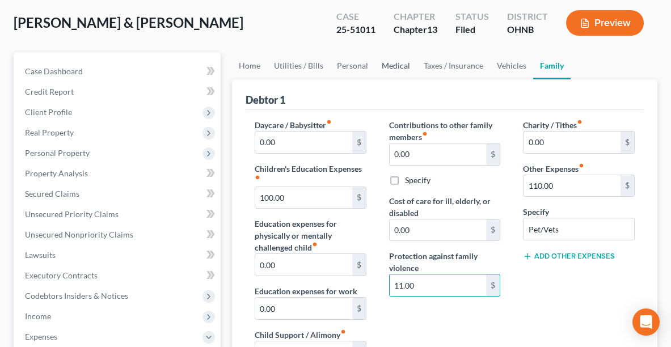
click at [390, 64] on link "Medical" at bounding box center [396, 65] width 42 height 27
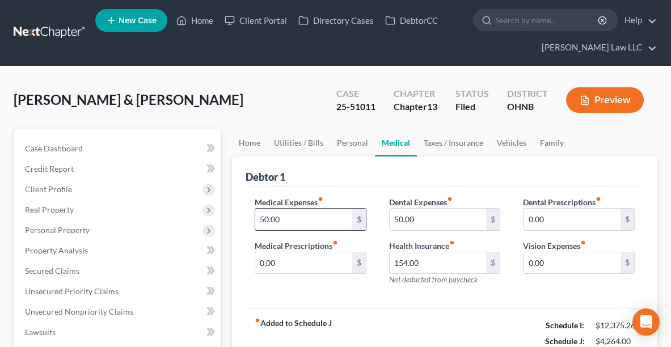
click at [286, 215] on input "50.00" at bounding box center [303, 220] width 97 height 22
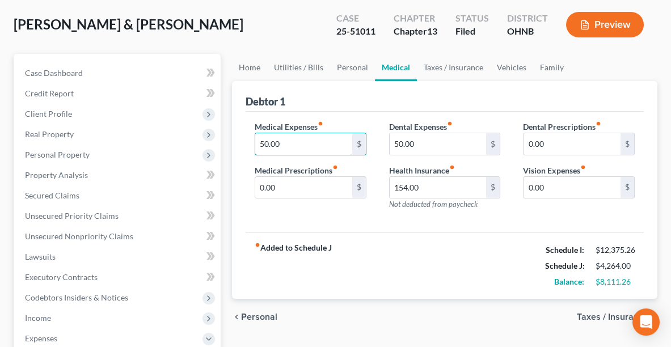
scroll to position [77, 0]
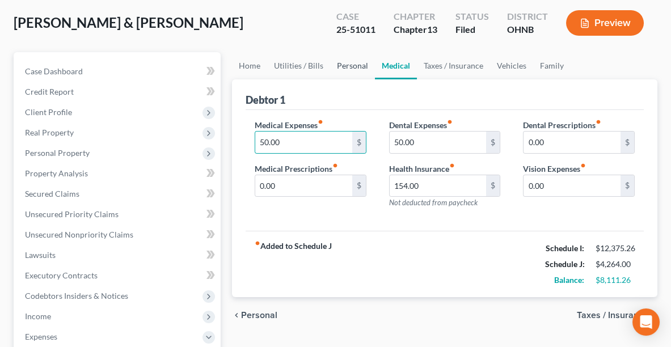
click at [352, 60] on link "Personal" at bounding box center [352, 65] width 45 height 27
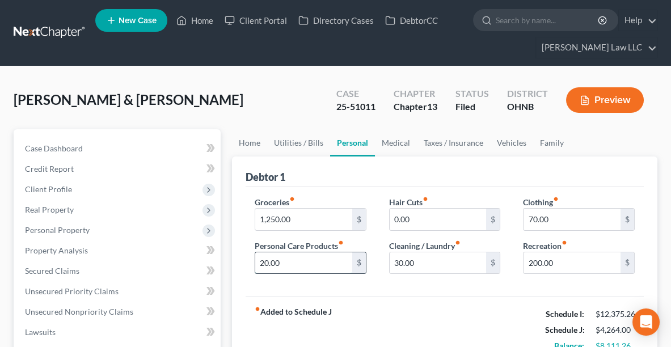
click at [292, 267] on input "20.00" at bounding box center [303, 263] width 97 height 22
click at [315, 167] on div "Debtor 1" at bounding box center [445, 172] width 398 height 31
click at [291, 138] on link "Utilities / Bills" at bounding box center [298, 142] width 63 height 27
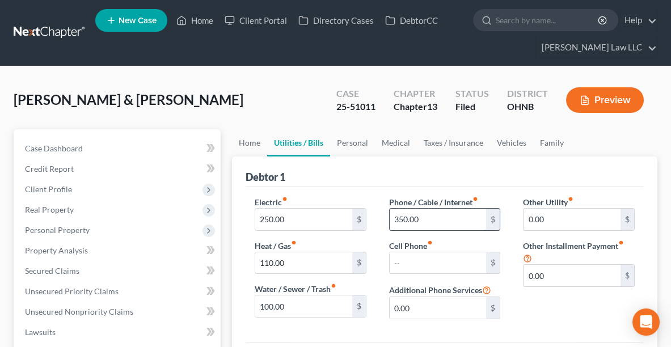
click at [428, 215] on input "350.00" at bounding box center [438, 220] width 97 height 22
click at [420, 220] on input "350.00" at bounding box center [438, 220] width 97 height 22
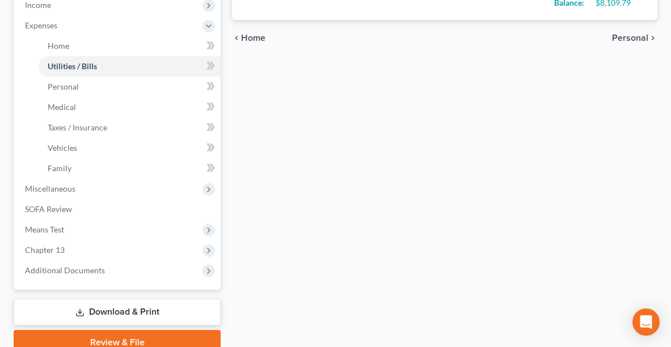
scroll to position [391, 0]
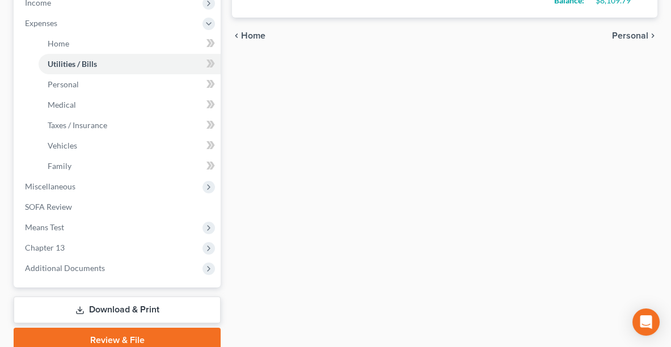
drag, startPoint x: 669, startPoint y: 285, endPoint x: 671, endPoint y: 264, distance: 21.1
click at [668, 252] on div "[PERSON_NAME] & [PERSON_NAME] Upgraded Case 25-51011 Chapter Chapter 13 Status …" at bounding box center [335, 26] width 671 height 700
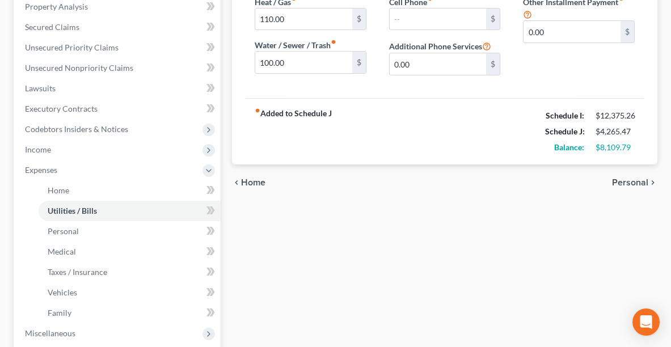
scroll to position [245, 0]
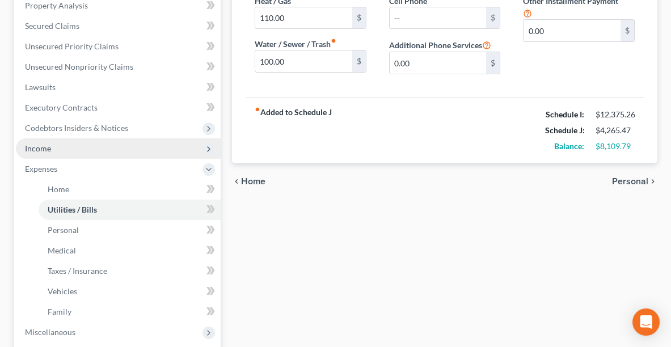
click at [74, 150] on span "Income" at bounding box center [118, 148] width 205 height 20
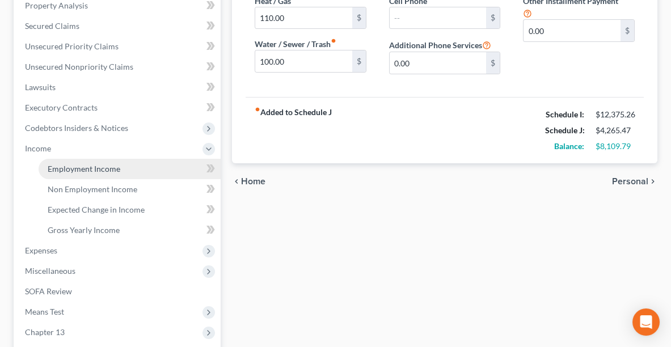
click at [77, 167] on span "Employment Income" at bounding box center [84, 169] width 73 height 10
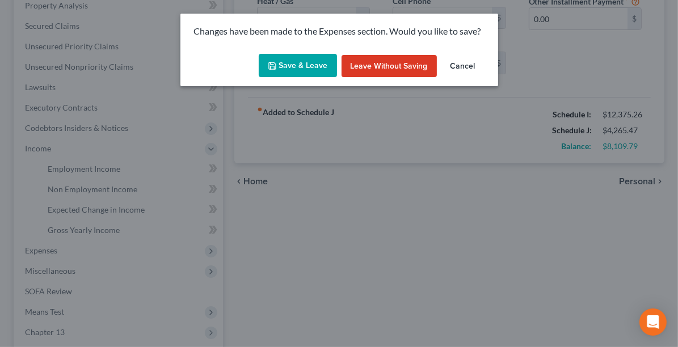
click at [293, 65] on button "Save & Leave" at bounding box center [298, 66] width 78 height 24
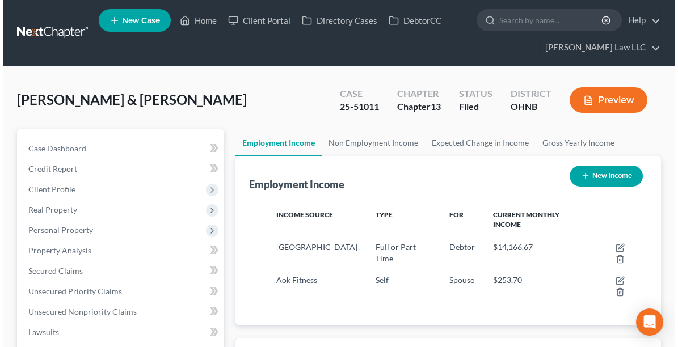
scroll to position [189, 402]
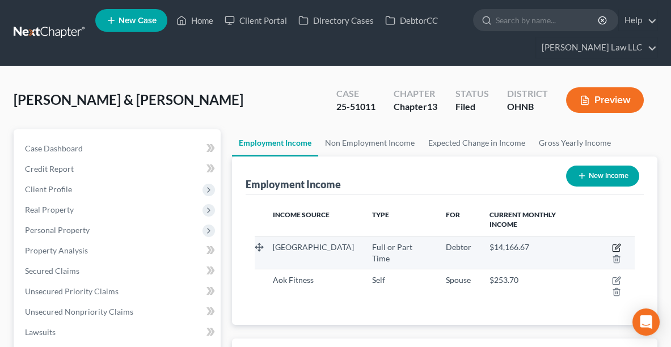
click at [612, 243] on icon "button" at bounding box center [616, 247] width 9 height 9
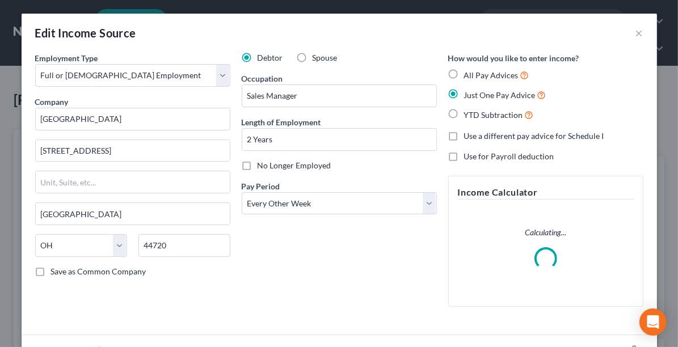
scroll to position [192, 407]
click at [459, 78] on div "All Pay Advices" at bounding box center [545, 75] width 195 height 13
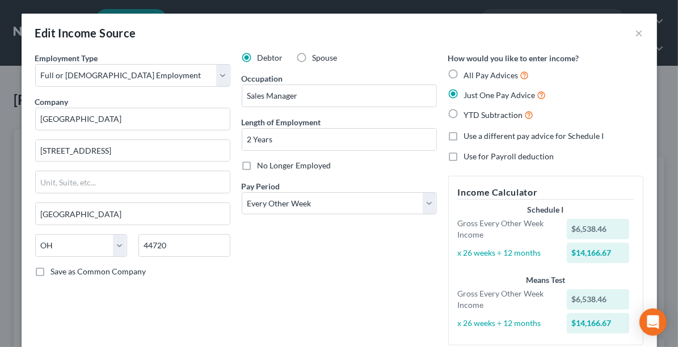
click at [489, 70] on span "All Pay Advices" at bounding box center [491, 75] width 54 height 10
click at [476, 70] on input "All Pay Advices" at bounding box center [472, 72] width 7 height 7
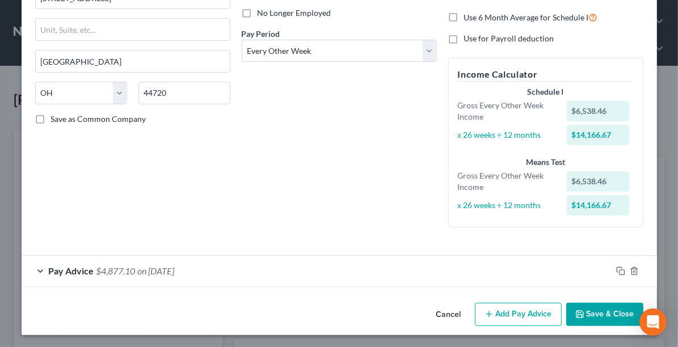
scroll to position [150, 0]
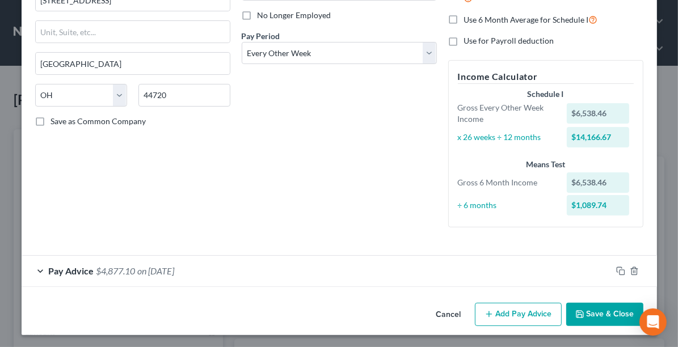
click at [509, 317] on button "Add Pay Advice" at bounding box center [518, 315] width 87 height 24
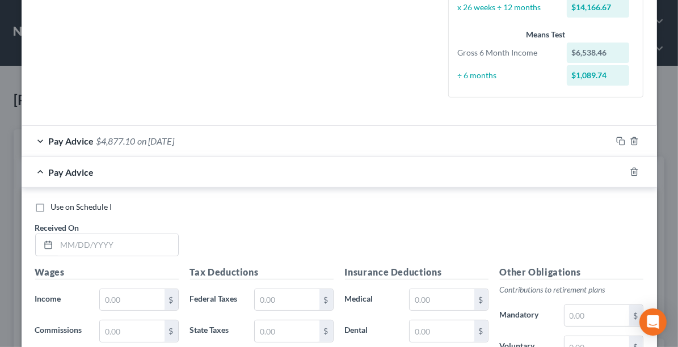
scroll to position [293, 0]
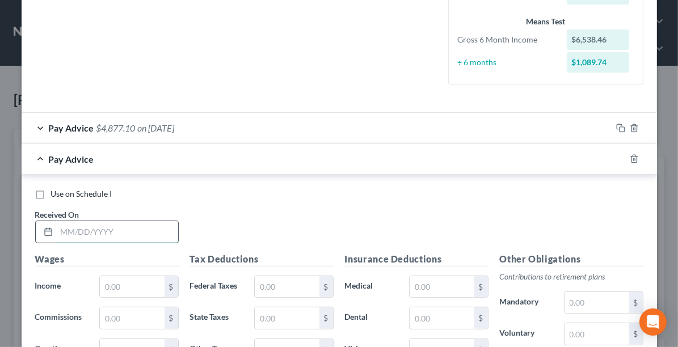
click at [103, 230] on input "text" at bounding box center [117, 232] width 121 height 22
click at [112, 285] on input "text" at bounding box center [132, 287] width 64 height 22
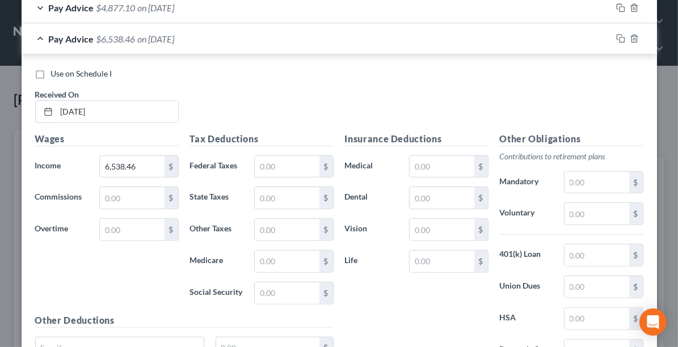
scroll to position [414, 0]
click at [578, 252] on input "text" at bounding box center [596, 255] width 64 height 22
click at [300, 159] on input "text" at bounding box center [287, 166] width 64 height 22
click at [284, 289] on input "text" at bounding box center [287, 293] width 64 height 22
click at [255, 257] on input "text" at bounding box center [287, 261] width 64 height 22
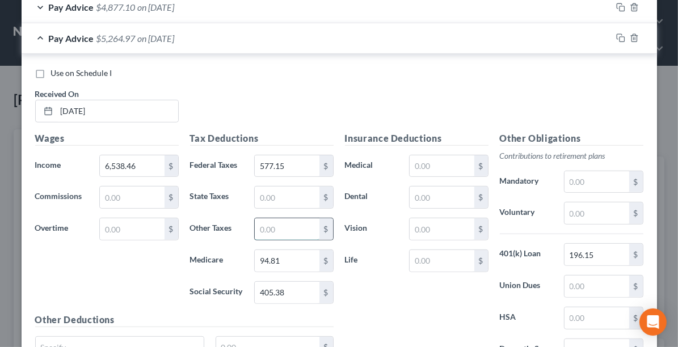
click at [269, 226] on input "text" at bounding box center [287, 229] width 64 height 22
click at [597, 249] on input "196.15" at bounding box center [596, 255] width 64 height 22
click at [575, 212] on input "text" at bounding box center [596, 214] width 64 height 22
click at [610, 254] on input "196.15" at bounding box center [596, 255] width 64 height 22
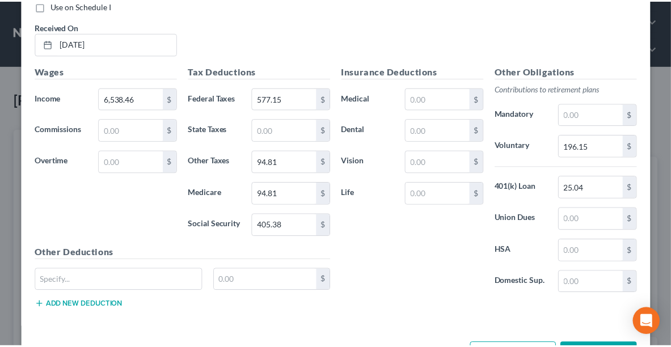
scroll to position [509, 0]
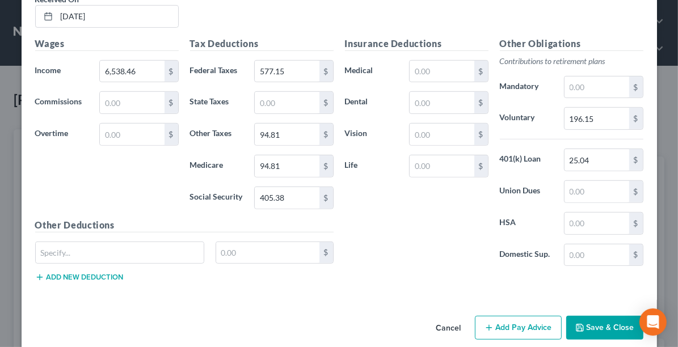
click at [596, 324] on button "Save & Close" at bounding box center [604, 328] width 77 height 24
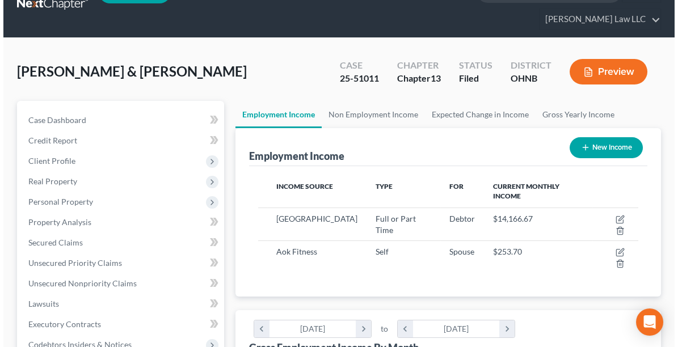
scroll to position [30, 0]
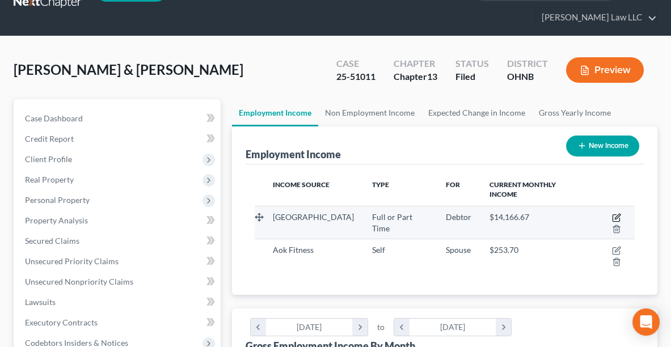
click at [612, 213] on icon "button" at bounding box center [616, 217] width 9 height 9
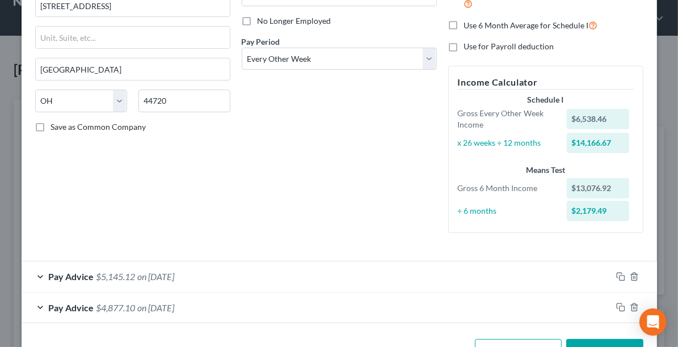
scroll to position [181, 0]
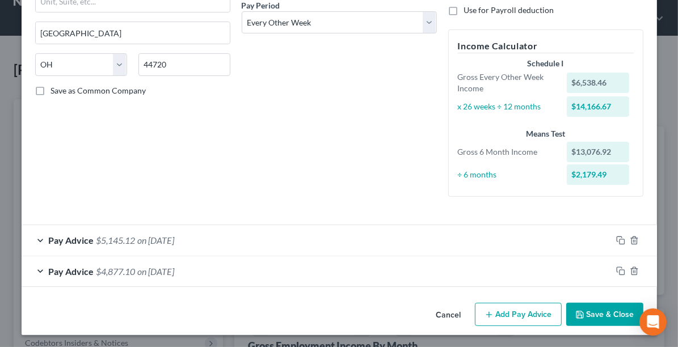
click at [507, 315] on button "Add Pay Advice" at bounding box center [518, 315] width 87 height 24
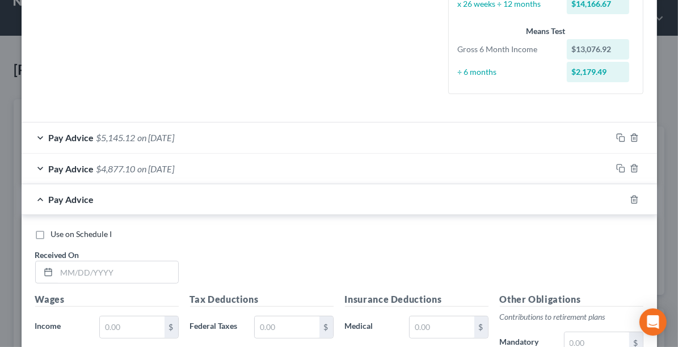
scroll to position [349, 0]
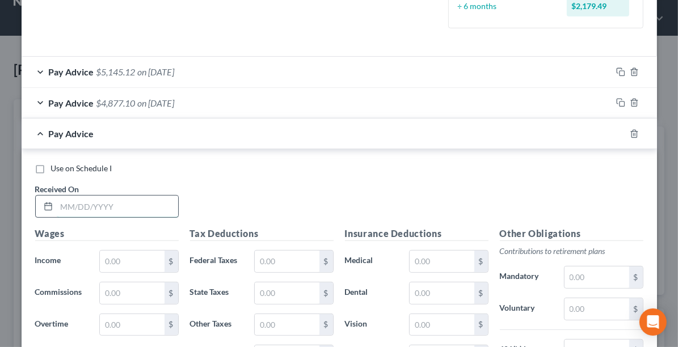
click at [78, 204] on input "text" at bounding box center [117, 207] width 121 height 22
click at [116, 257] on input "text" at bounding box center [132, 262] width 64 height 22
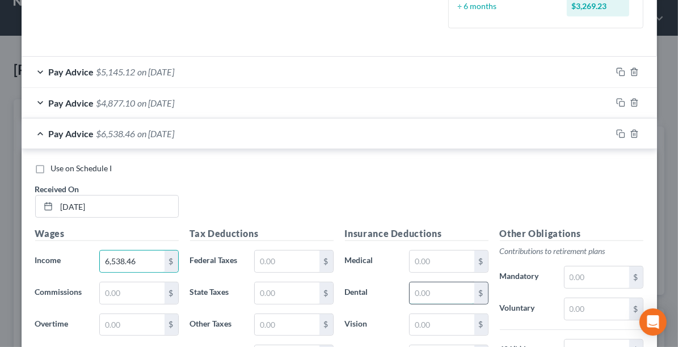
click at [416, 290] on input "text" at bounding box center [442, 293] width 64 height 22
click at [571, 303] on input "text" at bounding box center [596, 309] width 64 height 22
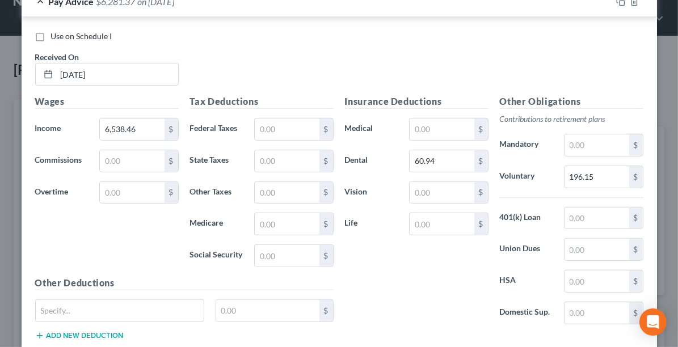
scroll to position [483, 0]
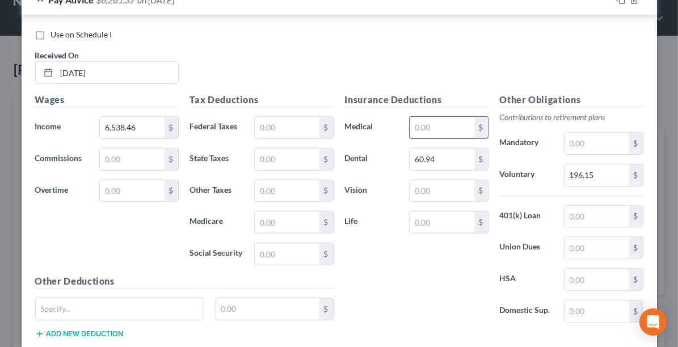
click at [441, 120] on input "text" at bounding box center [442, 128] width 64 height 22
click at [436, 191] on input "text" at bounding box center [442, 191] width 64 height 22
click at [267, 129] on input "text" at bounding box center [287, 128] width 64 height 22
click at [275, 247] on input "text" at bounding box center [287, 254] width 64 height 22
click at [269, 215] on input "text" at bounding box center [287, 223] width 64 height 22
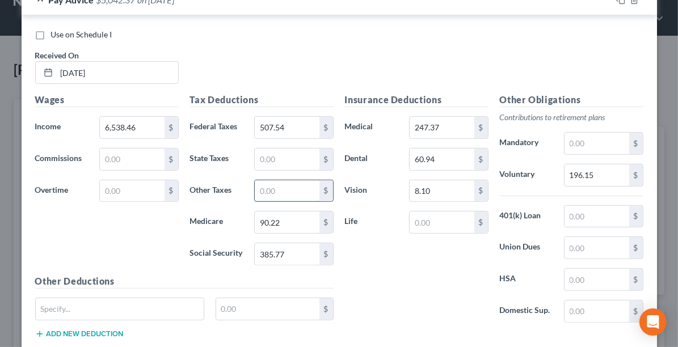
click at [263, 183] on input "text" at bounding box center [287, 191] width 64 height 22
click at [425, 221] on input "text" at bounding box center [442, 223] width 64 height 22
click at [589, 208] on input "text" at bounding box center [596, 217] width 64 height 22
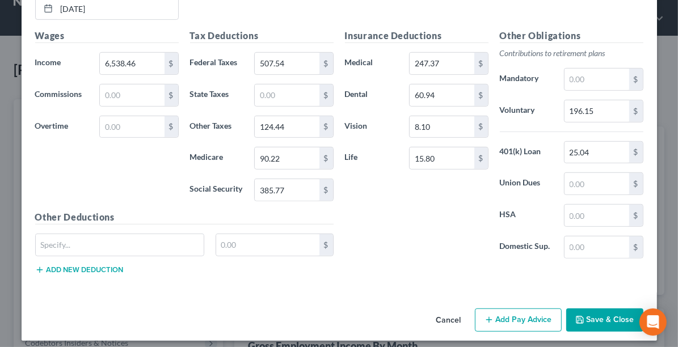
scroll to position [549, 0]
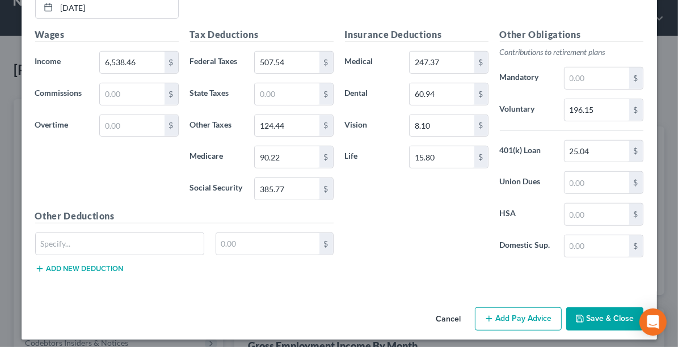
click at [524, 315] on button "Add Pay Advice" at bounding box center [518, 319] width 87 height 24
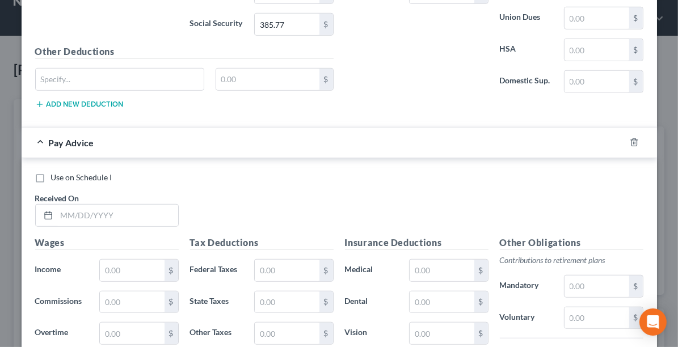
scroll to position [726, 0]
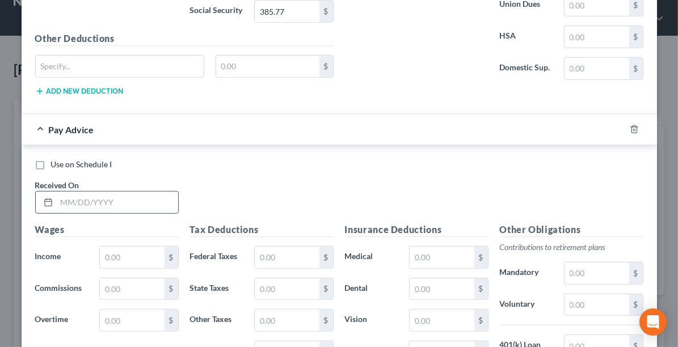
drag, startPoint x: 90, startPoint y: 199, endPoint x: 115, endPoint y: 162, distance: 44.8
click at [90, 199] on input "text" at bounding box center [117, 203] width 121 height 22
click at [122, 250] on input "text" at bounding box center [132, 258] width 64 height 22
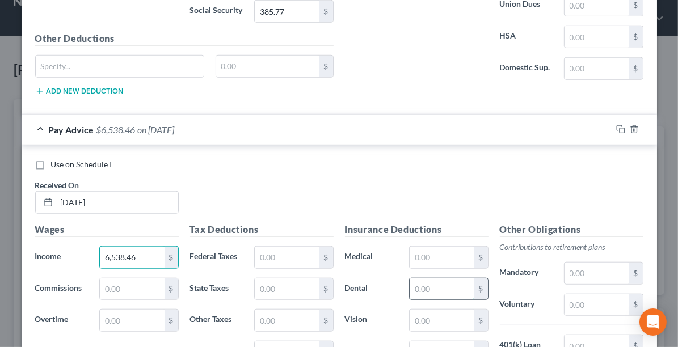
click at [428, 289] on input "text" at bounding box center [442, 290] width 64 height 22
click at [591, 299] on input "text" at bounding box center [596, 305] width 64 height 22
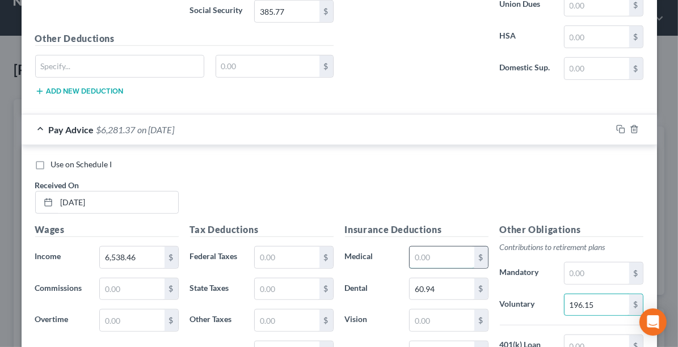
click at [432, 247] on input "text" at bounding box center [442, 258] width 64 height 22
click at [439, 310] on input "text" at bounding box center [442, 321] width 64 height 22
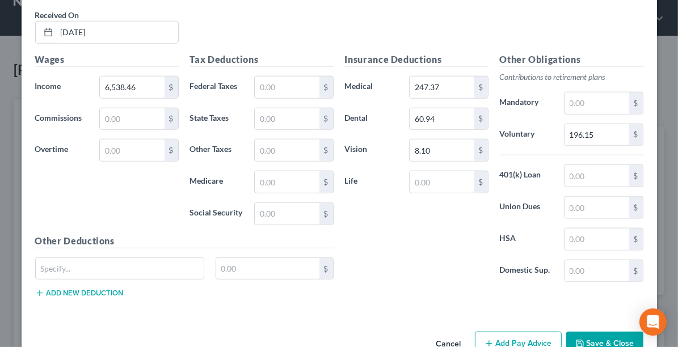
scroll to position [917, 0]
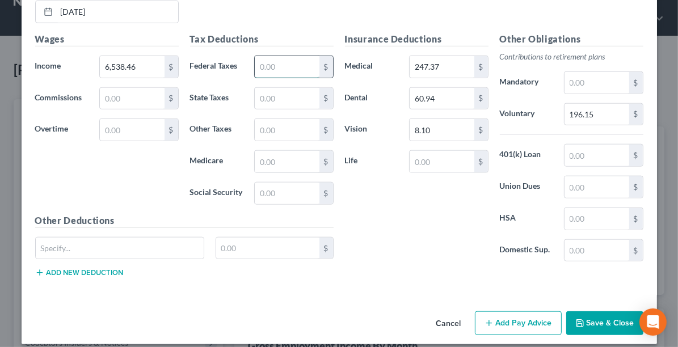
click at [280, 65] on input "text" at bounding box center [287, 67] width 64 height 22
click at [265, 184] on input "text" at bounding box center [287, 194] width 64 height 22
click at [263, 151] on input "text" at bounding box center [287, 162] width 64 height 22
click at [275, 124] on input "text" at bounding box center [287, 130] width 64 height 22
click at [437, 151] on input "text" at bounding box center [442, 162] width 64 height 22
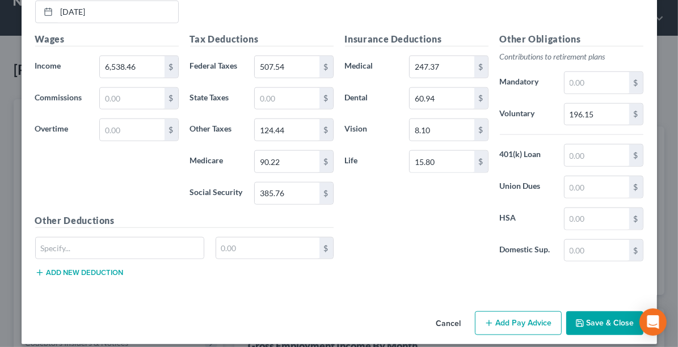
click at [513, 316] on button "Add Pay Advice" at bounding box center [518, 323] width 87 height 24
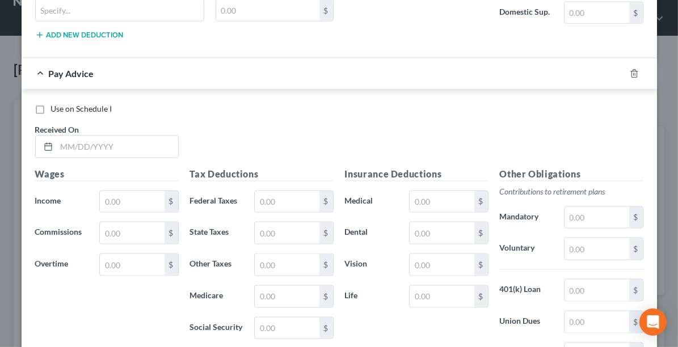
scroll to position [1162, 0]
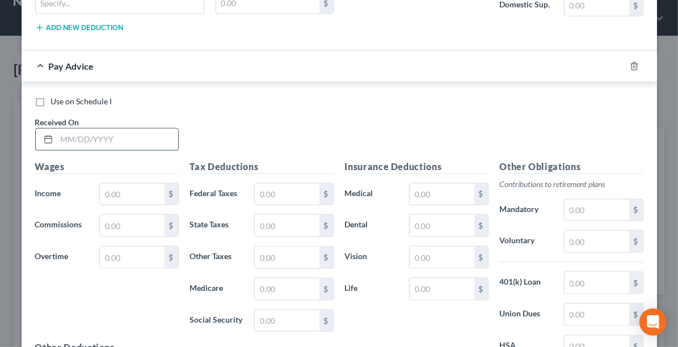
click at [70, 130] on input "text" at bounding box center [117, 140] width 121 height 22
click at [118, 184] on input "text" at bounding box center [132, 195] width 64 height 22
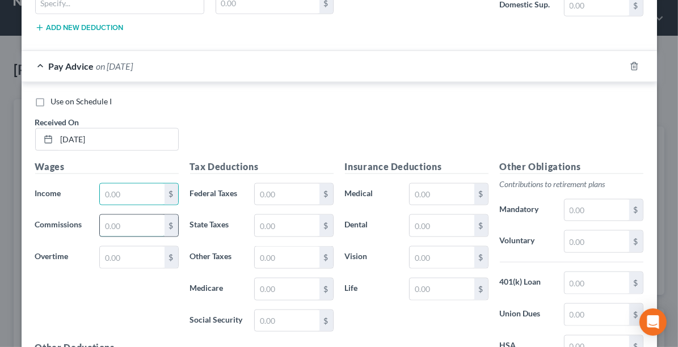
click at [107, 215] on input "text" at bounding box center [132, 226] width 64 height 22
click at [419, 215] on input "text" at bounding box center [442, 226] width 64 height 22
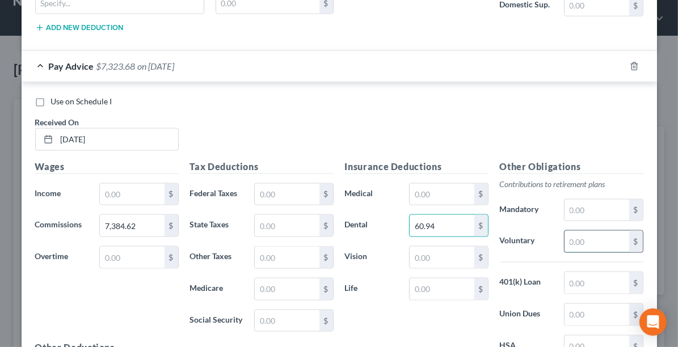
click at [574, 231] on input "text" at bounding box center [596, 242] width 64 height 22
click at [441, 184] on input "text" at bounding box center [442, 195] width 64 height 22
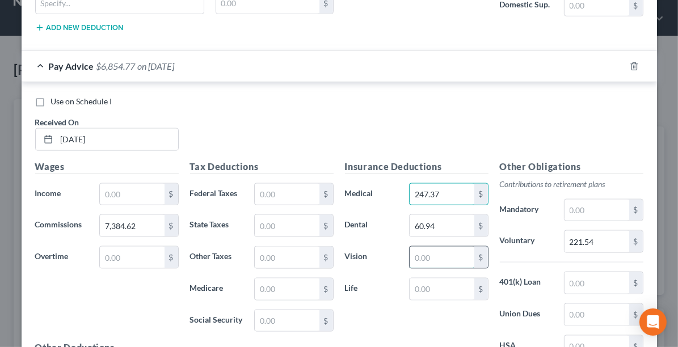
click at [449, 249] on input "text" at bounding box center [442, 258] width 64 height 22
click at [292, 184] on input "text" at bounding box center [287, 195] width 64 height 22
click at [268, 310] on input "text" at bounding box center [287, 321] width 64 height 22
click at [266, 279] on input "text" at bounding box center [287, 290] width 64 height 22
click at [258, 247] on input "text" at bounding box center [287, 258] width 64 height 22
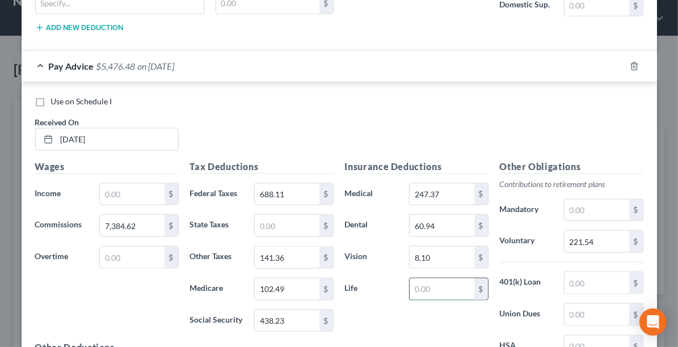
click at [421, 279] on input "text" at bounding box center [442, 290] width 64 height 22
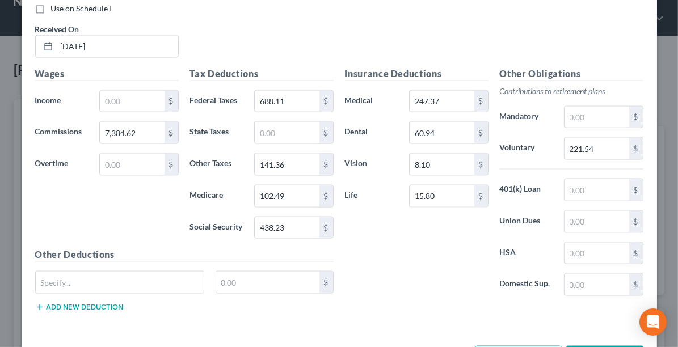
scroll to position [1284, 0]
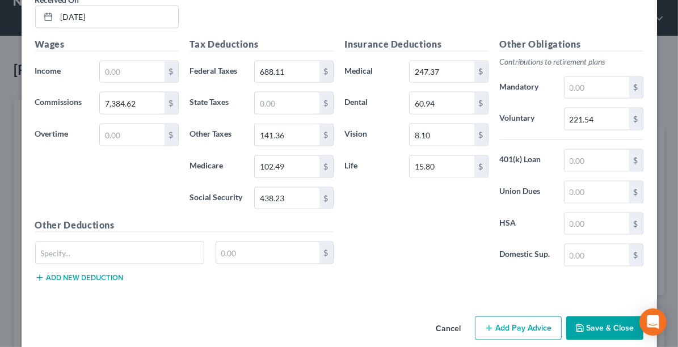
click at [515, 317] on button "Add Pay Advice" at bounding box center [518, 329] width 87 height 24
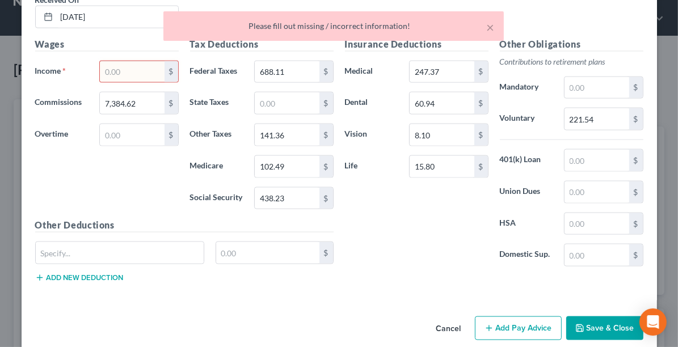
click at [100, 61] on input "text" at bounding box center [132, 72] width 64 height 22
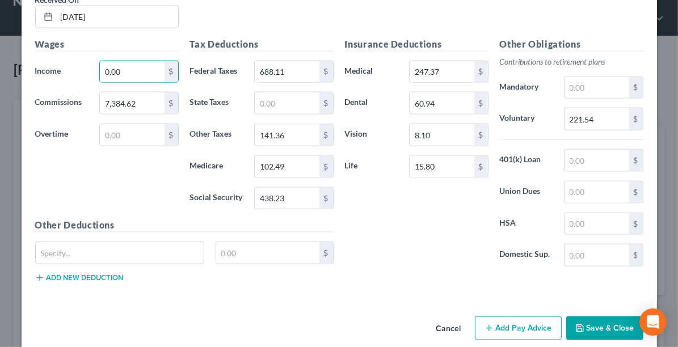
click at [512, 317] on button "Add Pay Advice" at bounding box center [518, 329] width 87 height 24
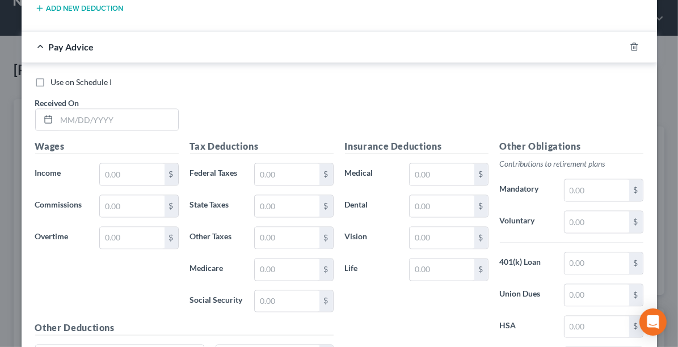
scroll to position [1555, 0]
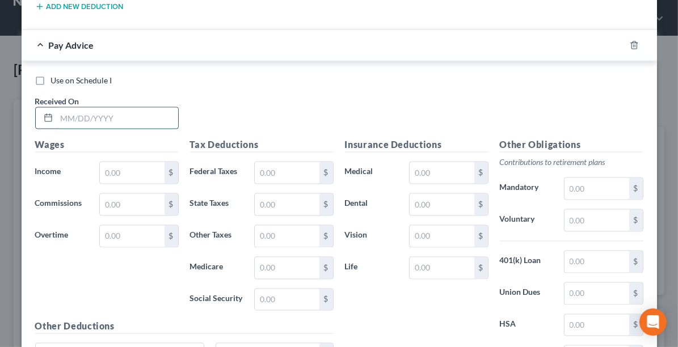
click at [119, 108] on input "text" at bounding box center [117, 119] width 121 height 22
click at [120, 162] on input "text" at bounding box center [132, 173] width 64 height 22
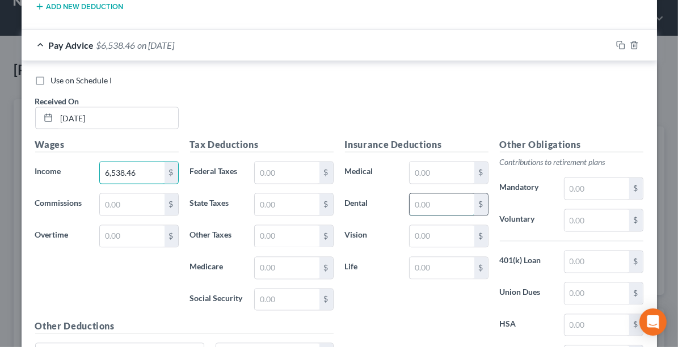
click at [445, 195] on input "text" at bounding box center [442, 205] width 64 height 22
click at [600, 189] on div "Other Obligations Contributions to retirement plans Mandatory $ Voluntary $ 401…" at bounding box center [571, 257] width 155 height 239
click at [594, 210] on input "text" at bounding box center [596, 221] width 64 height 22
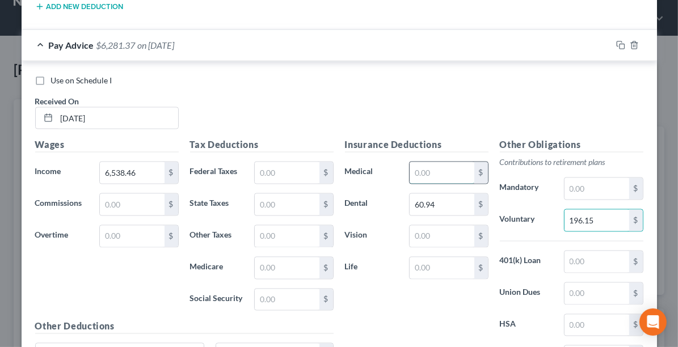
click at [441, 162] on input "text" at bounding box center [442, 173] width 64 height 22
click at [425, 226] on input "text" at bounding box center [442, 237] width 64 height 22
click at [280, 162] on input "text" at bounding box center [287, 173] width 64 height 22
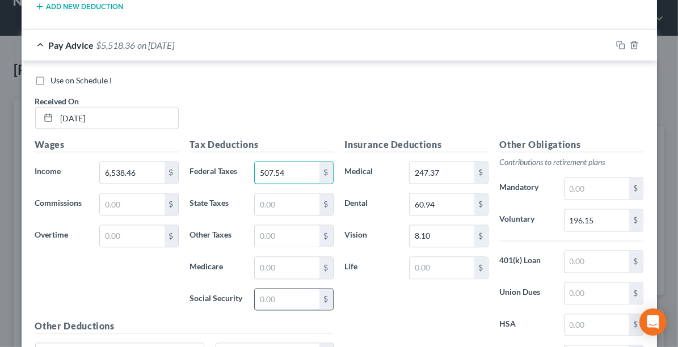
click at [278, 289] on input "text" at bounding box center [287, 300] width 64 height 22
click at [284, 258] on input "text" at bounding box center [287, 269] width 64 height 22
click at [284, 226] on input "text" at bounding box center [287, 237] width 64 height 22
click at [429, 258] on input "text" at bounding box center [442, 269] width 64 height 22
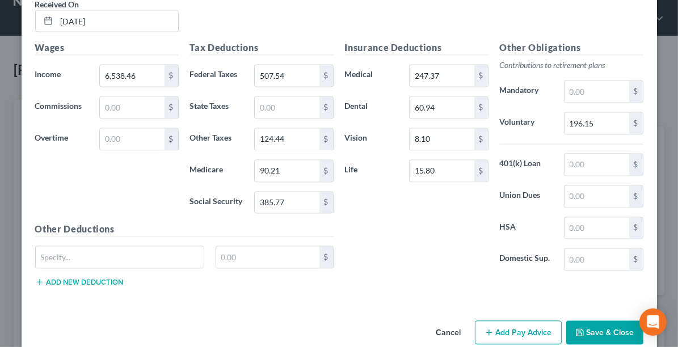
drag, startPoint x: 580, startPoint y: 335, endPoint x: 549, endPoint y: 321, distance: 33.5
click at [572, 335] on div "Edit Income Source × Employment Type * Select Full or [DEMOGRAPHIC_DATA] Employ…" at bounding box center [339, 173] width 678 height 347
click at [525, 321] on button "Add Pay Advice" at bounding box center [518, 333] width 87 height 24
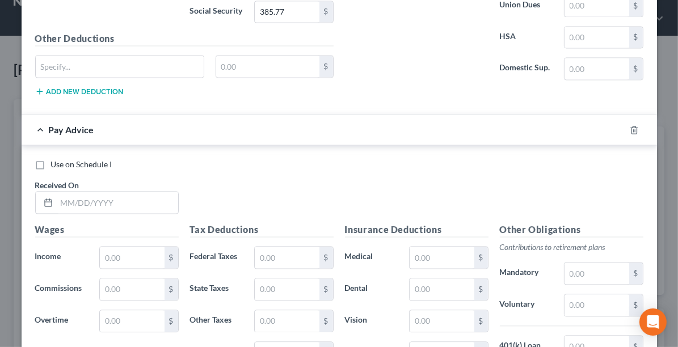
scroll to position [1850, 0]
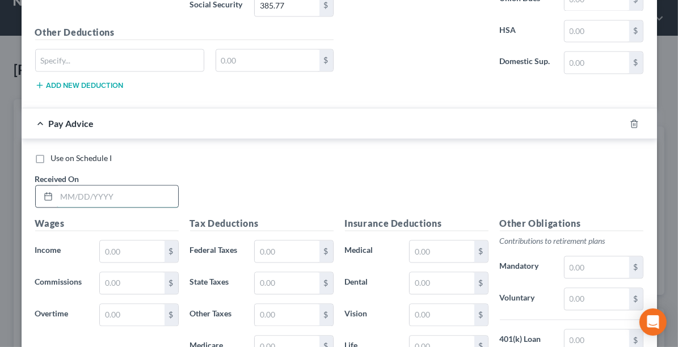
click at [95, 185] on input "text" at bounding box center [117, 196] width 121 height 22
click at [109, 241] on input "text" at bounding box center [132, 252] width 64 height 22
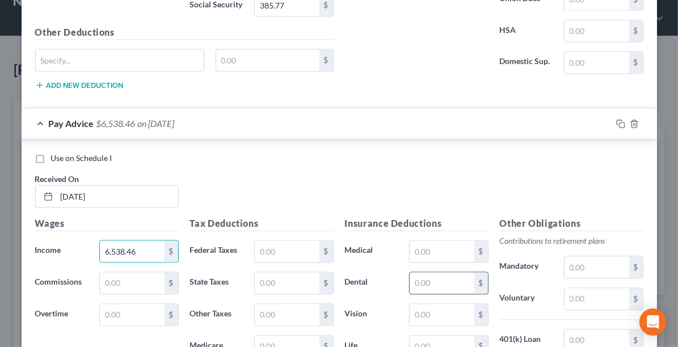
click at [439, 272] on input "text" at bounding box center [442, 283] width 64 height 22
click at [580, 288] on input "text" at bounding box center [596, 299] width 64 height 22
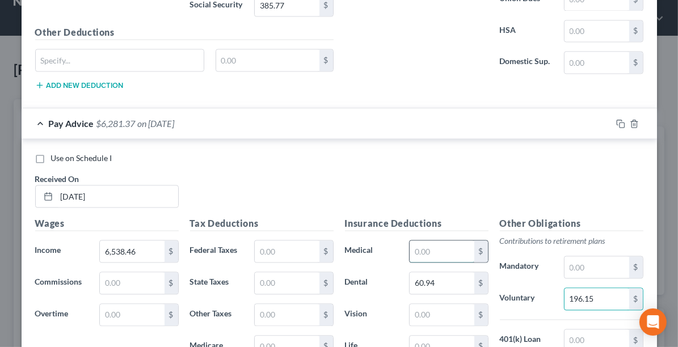
click at [429, 241] on input "text" at bounding box center [442, 252] width 64 height 22
click at [427, 304] on input "text" at bounding box center [442, 315] width 64 height 22
click at [306, 241] on input "text" at bounding box center [287, 252] width 64 height 22
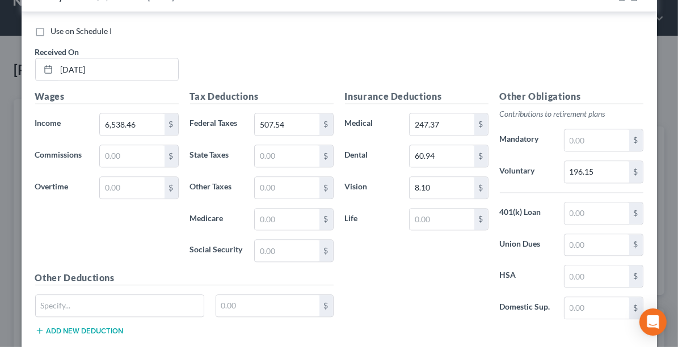
scroll to position [1990, 0]
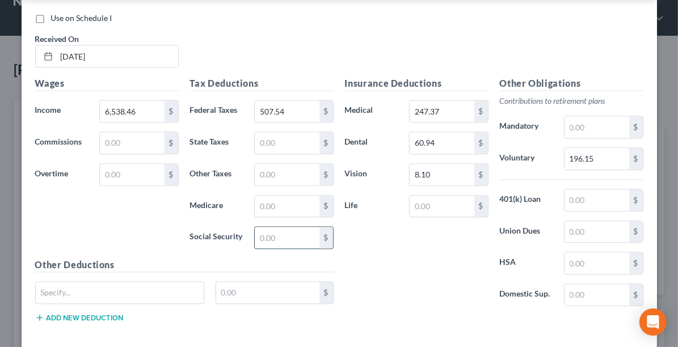
click at [303, 227] on input "text" at bounding box center [287, 238] width 64 height 22
click at [277, 196] on input "text" at bounding box center [287, 207] width 64 height 22
click at [267, 164] on input "text" at bounding box center [287, 175] width 64 height 22
click at [453, 196] on input "text" at bounding box center [442, 207] width 64 height 22
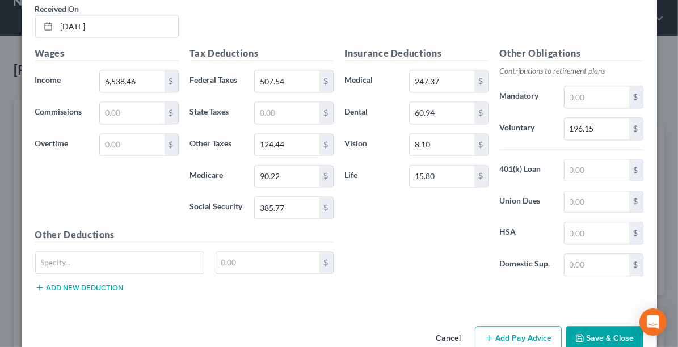
click at [523, 326] on button "Add Pay Advice" at bounding box center [518, 338] width 87 height 24
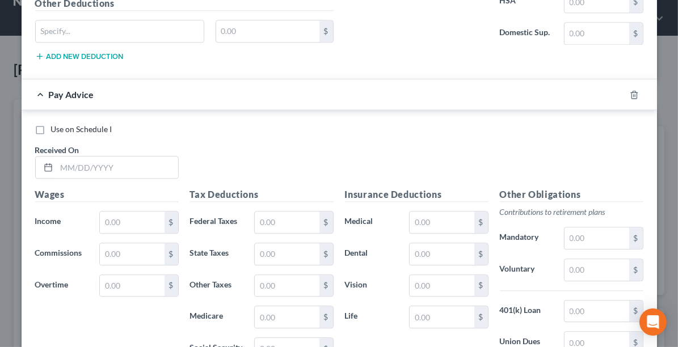
scroll to position [2266, 0]
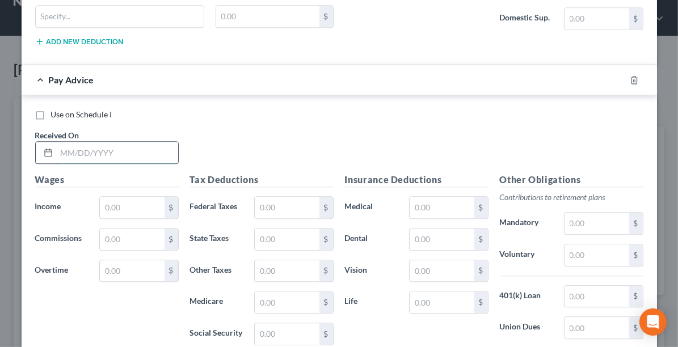
click at [113, 142] on input "text" at bounding box center [117, 153] width 121 height 22
click at [117, 197] on input "text" at bounding box center [132, 208] width 64 height 22
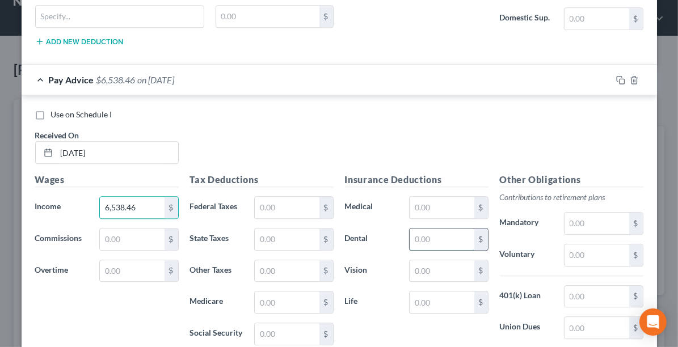
click at [423, 229] on input "text" at bounding box center [442, 240] width 64 height 22
click at [585, 244] on input "text" at bounding box center [596, 255] width 64 height 22
click at [435, 197] on input "text" at bounding box center [442, 208] width 64 height 22
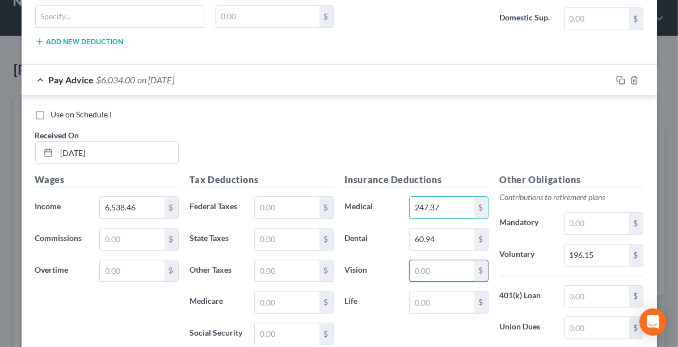
click at [429, 260] on input "text" at bounding box center [442, 271] width 64 height 22
click at [262, 197] on input "text" at bounding box center [287, 208] width 64 height 22
click at [273, 323] on input "text" at bounding box center [287, 334] width 64 height 22
click at [269, 292] on input "text" at bounding box center [287, 303] width 64 height 22
click at [262, 260] on input "text" at bounding box center [287, 271] width 64 height 22
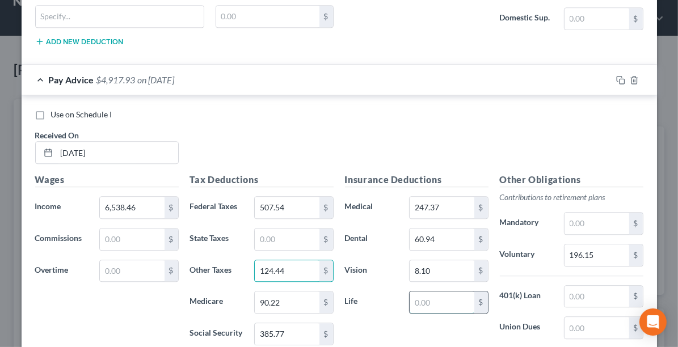
click at [420, 292] on input "text" at bounding box center [442, 303] width 64 height 22
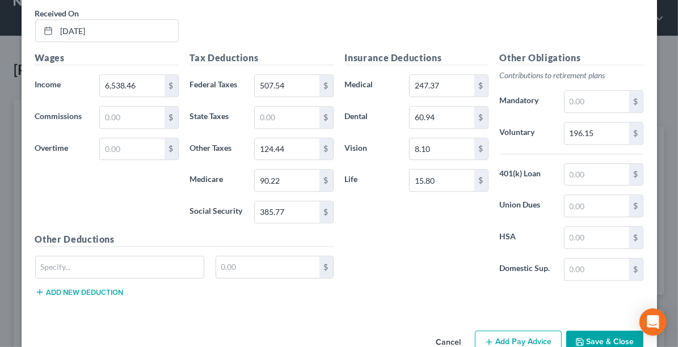
click at [505, 331] on button "Add Pay Advice" at bounding box center [518, 343] width 87 height 24
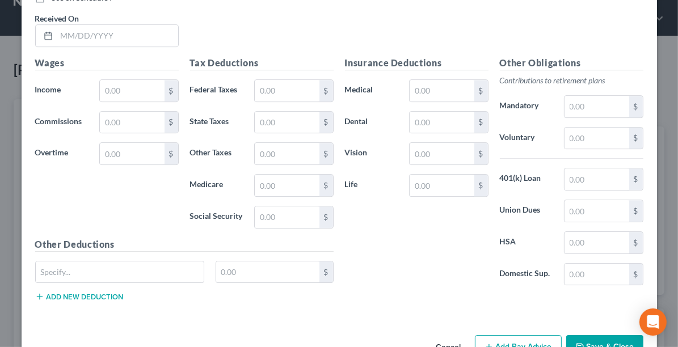
scroll to position [2673, 0]
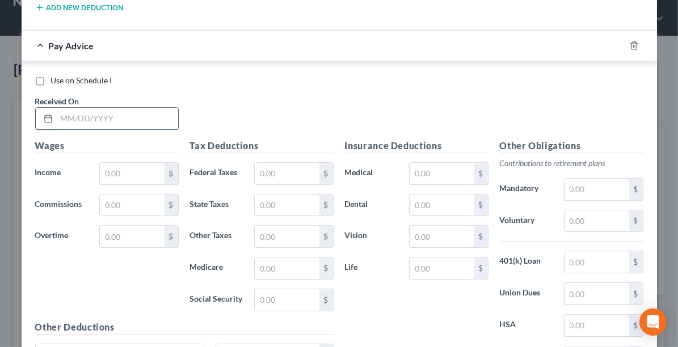
click at [91, 108] on input "text" at bounding box center [117, 119] width 121 height 22
click at [112, 163] on input "text" at bounding box center [132, 174] width 64 height 22
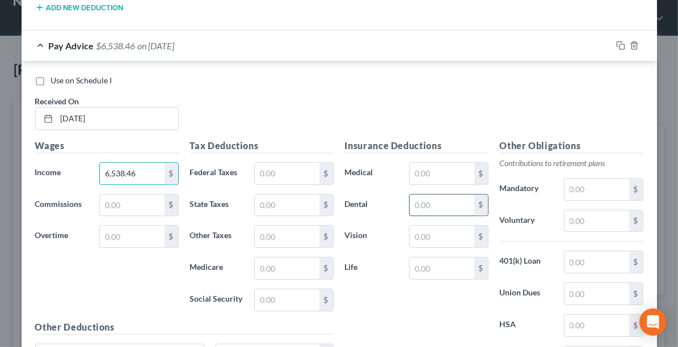
click at [428, 195] on input "text" at bounding box center [442, 206] width 64 height 22
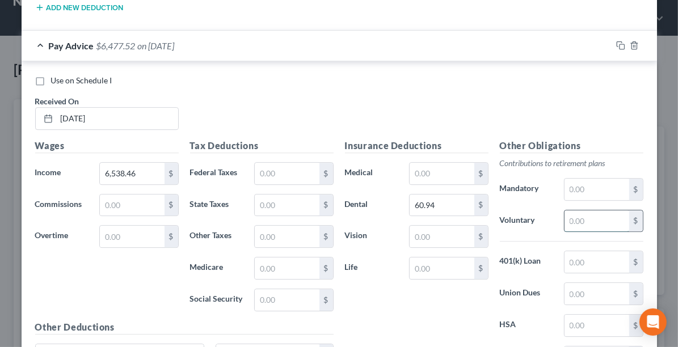
click at [574, 210] on input "text" at bounding box center [596, 221] width 64 height 22
click at [433, 163] on input "text" at bounding box center [442, 174] width 64 height 22
click at [435, 226] on input "text" at bounding box center [442, 237] width 64 height 22
click at [290, 163] on input "text" at bounding box center [287, 174] width 64 height 22
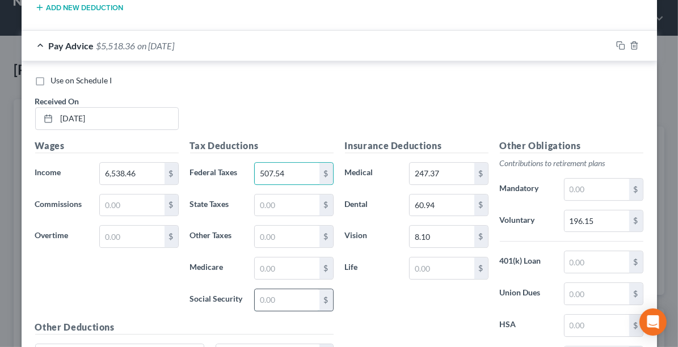
click at [268, 289] on input "text" at bounding box center [287, 300] width 64 height 22
click at [273, 258] on input "text" at bounding box center [287, 269] width 64 height 22
click at [271, 226] on input "text" at bounding box center [287, 237] width 64 height 22
click at [426, 258] on input "text" at bounding box center [442, 269] width 64 height 22
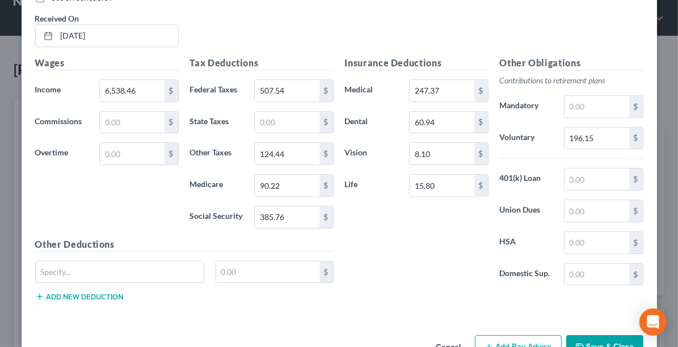
click at [516, 335] on button "Add Pay Advice" at bounding box center [518, 347] width 87 height 24
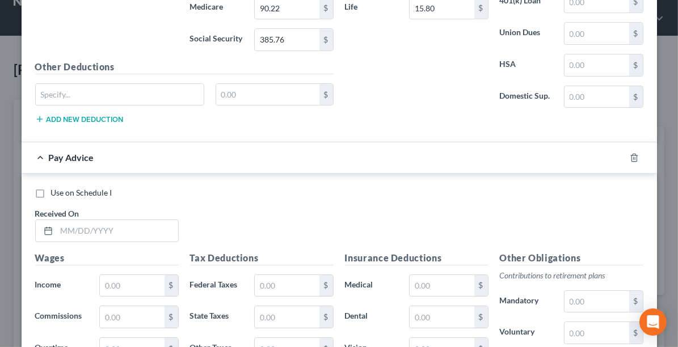
scroll to position [2997, 0]
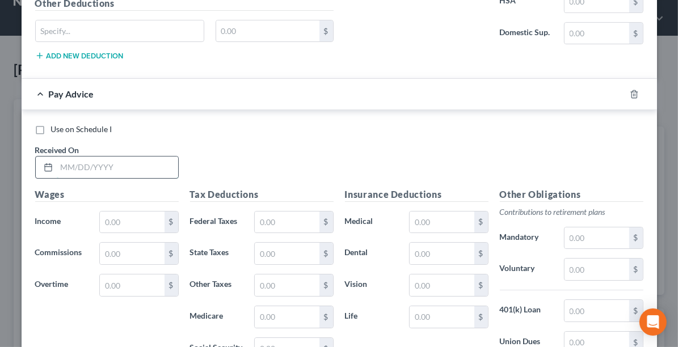
click at [158, 157] on input "text" at bounding box center [117, 168] width 121 height 22
click at [132, 212] on input "text" at bounding box center [132, 223] width 64 height 22
click at [430, 243] on input "text" at bounding box center [442, 254] width 64 height 22
click at [587, 259] on input "text" at bounding box center [596, 270] width 64 height 22
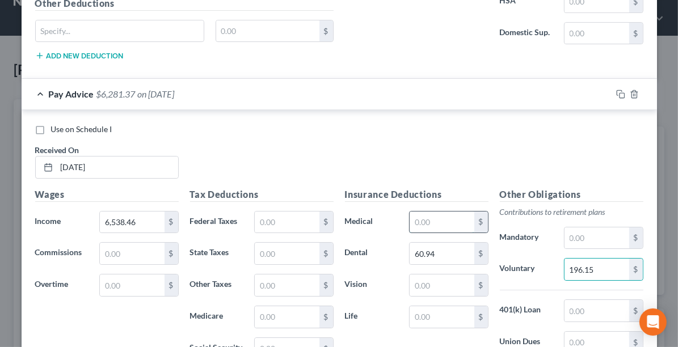
click at [410, 212] on input "text" at bounding box center [442, 223] width 64 height 22
click at [432, 275] on input "text" at bounding box center [442, 286] width 64 height 22
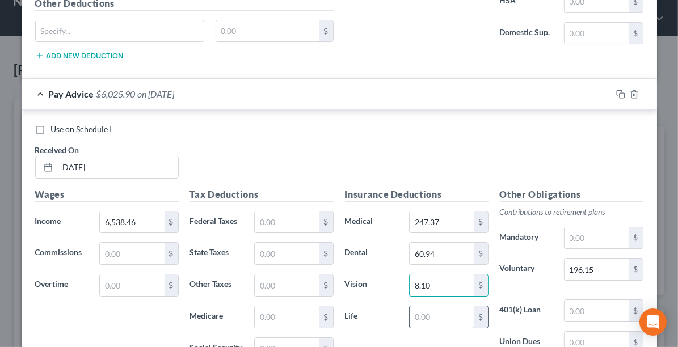
click at [423, 306] on input "text" at bounding box center [442, 317] width 64 height 22
click at [267, 212] on input "text" at bounding box center [287, 223] width 64 height 22
click at [263, 338] on input "text" at bounding box center [287, 349] width 64 height 22
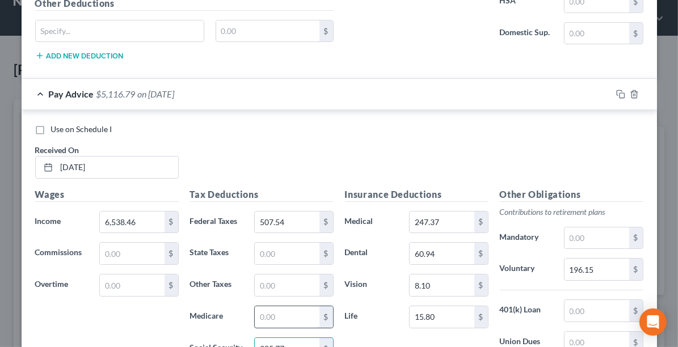
click at [267, 306] on input "text" at bounding box center [287, 317] width 64 height 22
click at [262, 275] on input "text" at bounding box center [287, 286] width 64 height 22
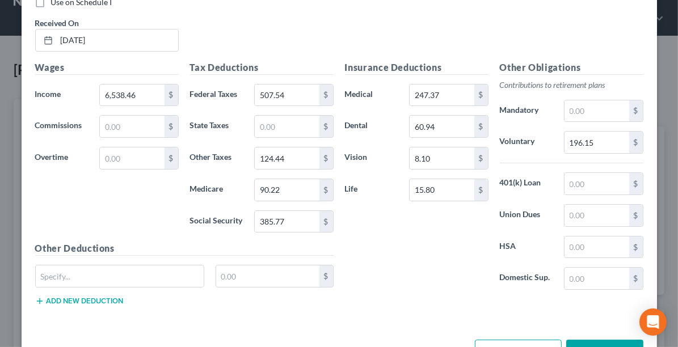
click at [506, 340] on button "Add Pay Advice" at bounding box center [518, 352] width 87 height 24
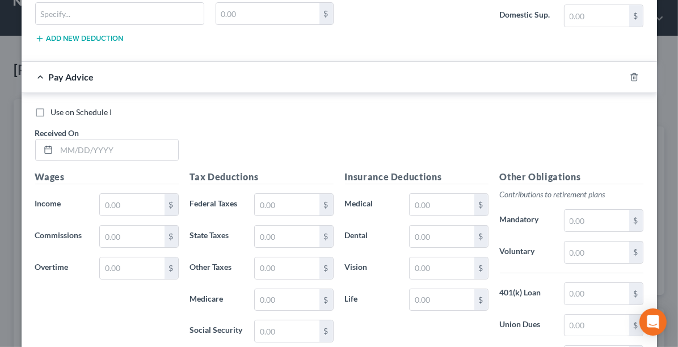
scroll to position [3390, 0]
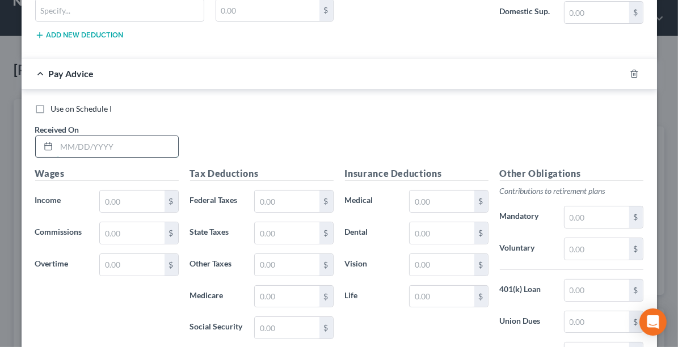
click at [95, 136] on input "text" at bounding box center [117, 147] width 121 height 22
click at [112, 191] on input "text" at bounding box center [132, 202] width 64 height 22
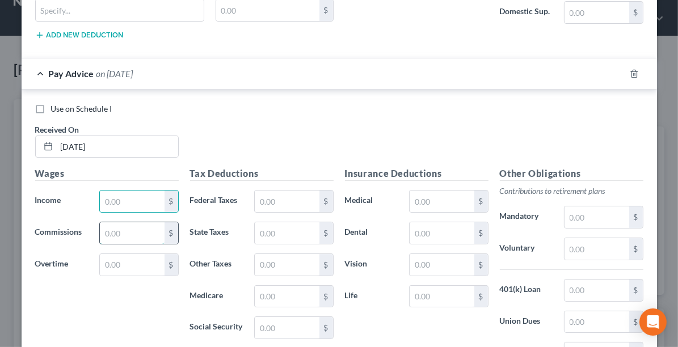
click at [107, 222] on input "text" at bounding box center [132, 233] width 64 height 22
click at [115, 191] on input "text" at bounding box center [132, 202] width 64 height 22
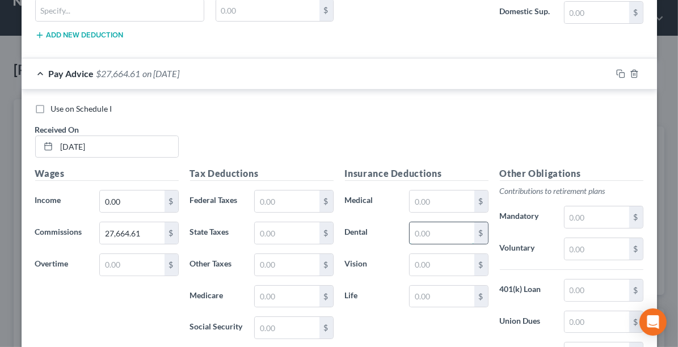
click at [430, 222] on input "text" at bounding box center [442, 233] width 64 height 22
click at [579, 238] on input "text" at bounding box center [596, 249] width 64 height 22
click at [440, 191] on input "text" at bounding box center [442, 202] width 64 height 22
click at [443, 254] on input "text" at bounding box center [442, 265] width 64 height 22
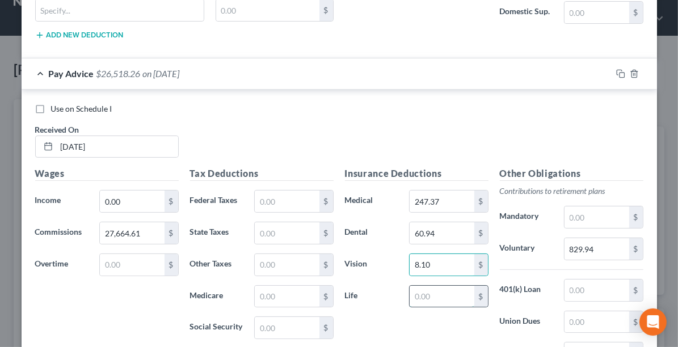
click at [425, 286] on input "text" at bounding box center [442, 297] width 64 height 22
click at [265, 191] on input "text" at bounding box center [287, 202] width 64 height 22
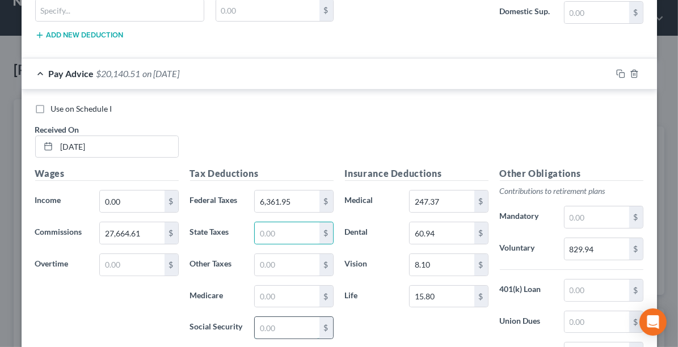
click at [264, 317] on input "text" at bounding box center [287, 328] width 64 height 22
click at [285, 286] on input "text" at bounding box center [287, 297] width 64 height 22
click at [273, 254] on input "text" at bounding box center [287, 265] width 64 height 22
click at [582, 280] on input "text" at bounding box center [596, 291] width 64 height 22
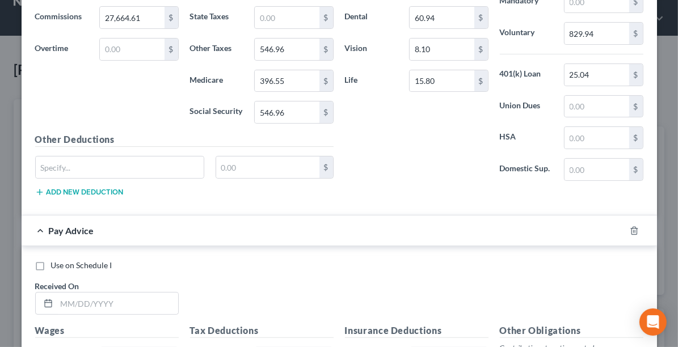
scroll to position [3621, 0]
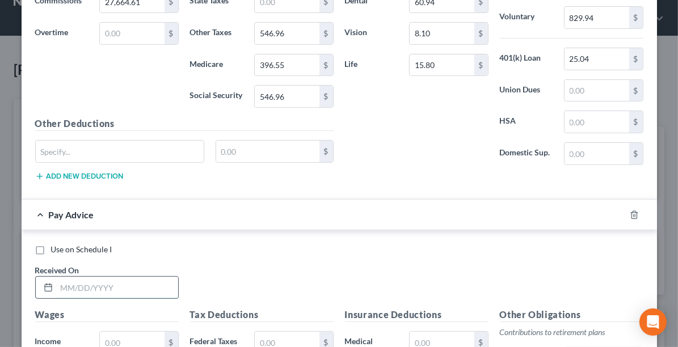
click at [140, 277] on input "text" at bounding box center [117, 288] width 121 height 22
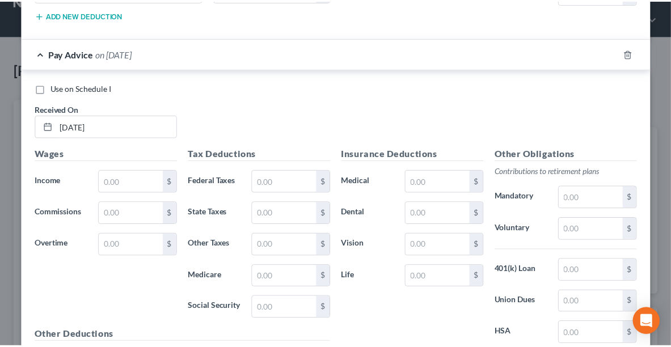
scroll to position [3860, 0]
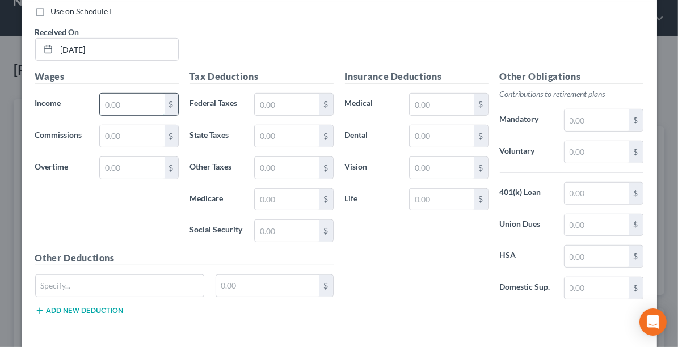
click at [124, 94] on input "text" at bounding box center [132, 105] width 64 height 22
click at [436, 125] on input "text" at bounding box center [442, 136] width 64 height 22
click at [581, 183] on input "text" at bounding box center [596, 194] width 64 height 22
click at [576, 141] on input "text" at bounding box center [596, 152] width 64 height 22
click at [419, 94] on input "text" at bounding box center [442, 105] width 64 height 22
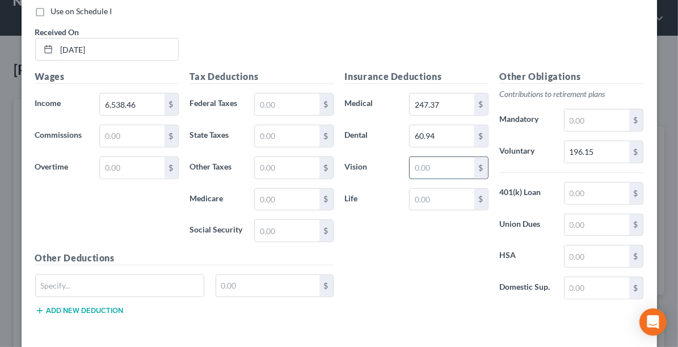
click at [439, 157] on input "text" at bounding box center [442, 168] width 64 height 22
click at [415, 189] on input "text" at bounding box center [442, 200] width 64 height 22
click at [268, 94] on input "text" at bounding box center [287, 105] width 64 height 22
click at [265, 220] on input "text" at bounding box center [287, 231] width 64 height 22
click at [276, 189] on input "text" at bounding box center [287, 200] width 64 height 22
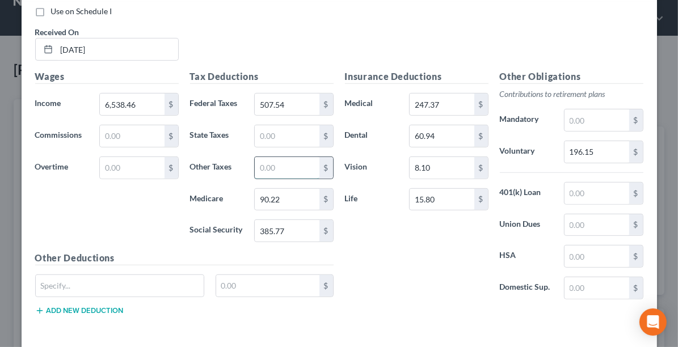
click at [267, 157] on input "text" at bounding box center [287, 168] width 64 height 22
click at [267, 157] on input "124.44" at bounding box center [287, 168] width 64 height 22
click at [602, 183] on input "text" at bounding box center [596, 194] width 64 height 22
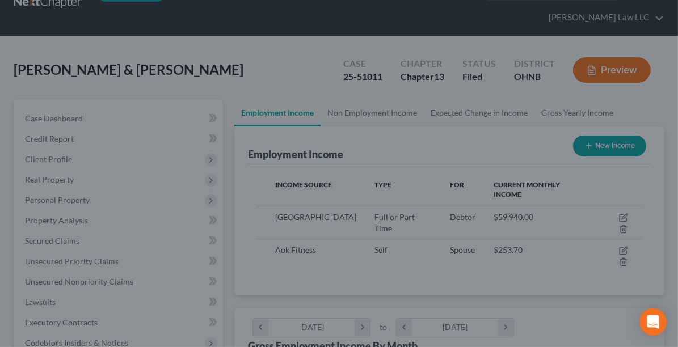
scroll to position [567075, 566862]
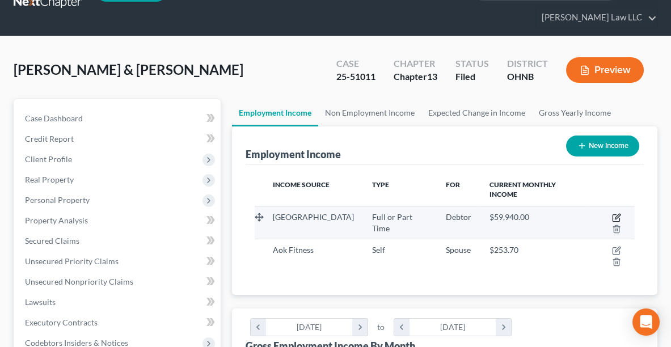
click at [612, 213] on icon "button" at bounding box center [616, 217] width 9 height 9
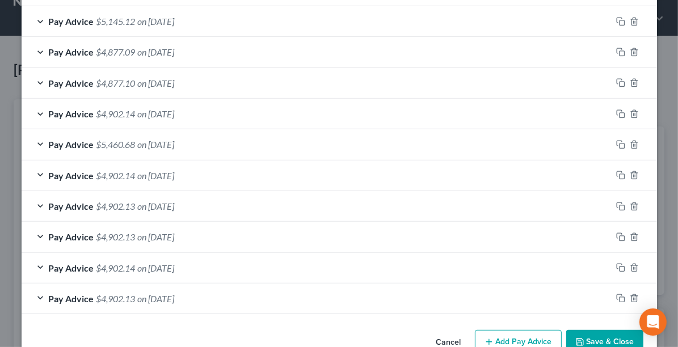
scroll to position [487, 0]
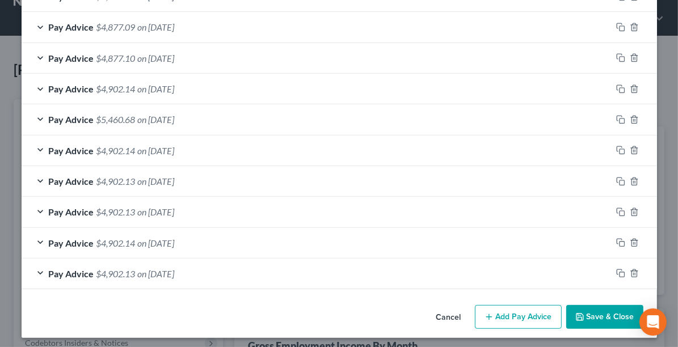
click at [513, 313] on button "Add Pay Advice" at bounding box center [518, 317] width 87 height 24
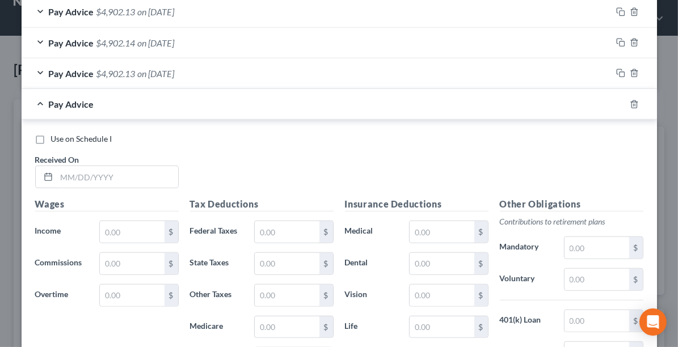
scroll to position [698, 0]
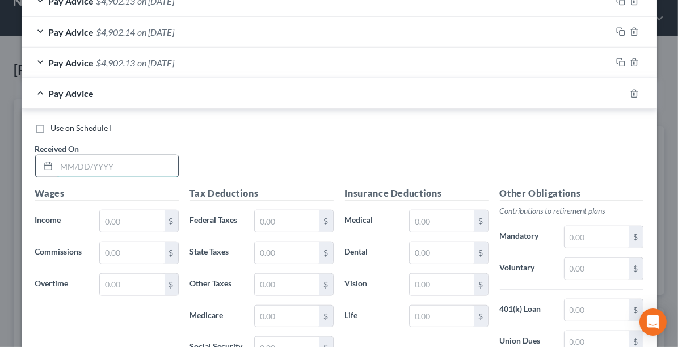
click at [108, 159] on input "text" at bounding box center [117, 166] width 121 height 22
click at [123, 218] on input "text" at bounding box center [132, 221] width 64 height 22
click at [279, 210] on input "text" at bounding box center [287, 221] width 64 height 22
click at [446, 249] on input "text" at bounding box center [442, 253] width 64 height 22
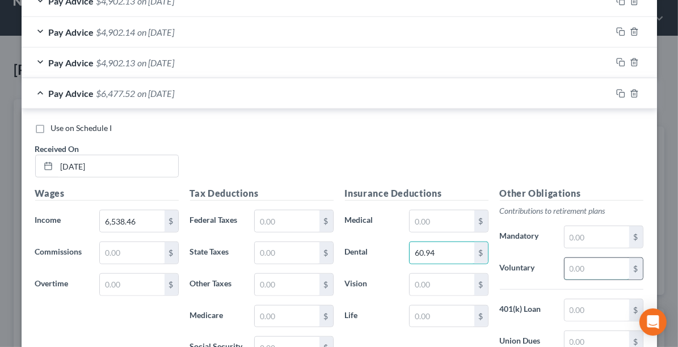
click at [597, 263] on input "text" at bounding box center [596, 269] width 64 height 22
click at [443, 282] on input "text" at bounding box center [442, 285] width 64 height 22
click at [423, 220] on input "text" at bounding box center [442, 221] width 64 height 22
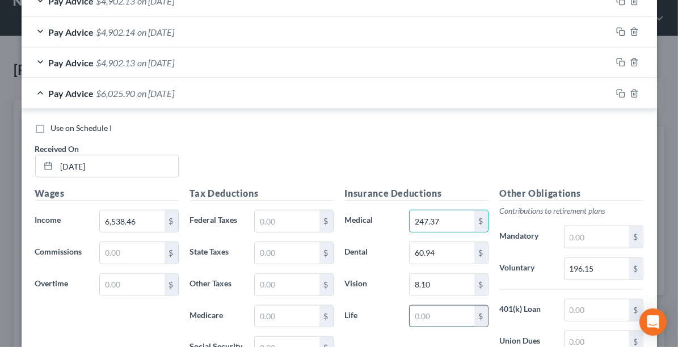
click at [434, 308] on input "text" at bounding box center [442, 317] width 64 height 22
click at [292, 218] on input "text" at bounding box center [287, 221] width 64 height 22
click at [276, 340] on input "text" at bounding box center [287, 348] width 64 height 22
click at [287, 309] on input "text" at bounding box center [287, 317] width 64 height 22
click at [267, 276] on input "text" at bounding box center [287, 285] width 64 height 22
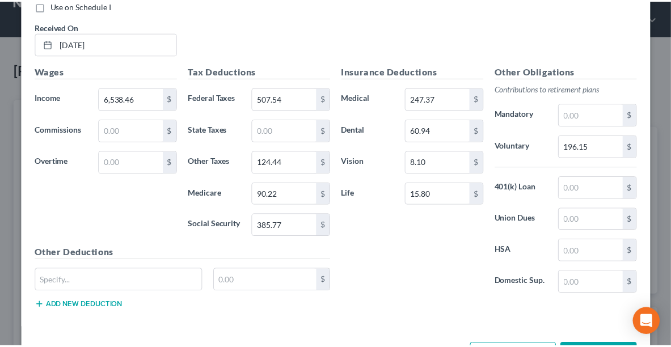
scroll to position [828, 0]
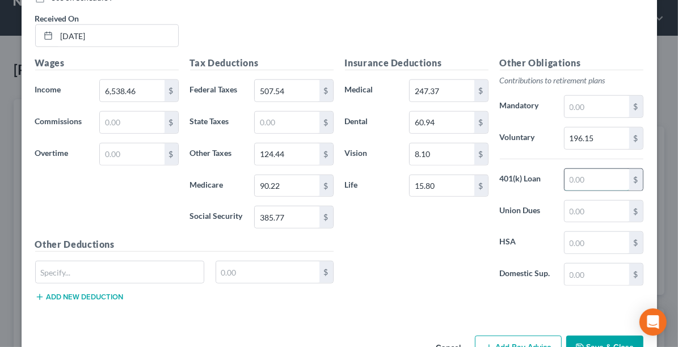
click at [574, 172] on input "text" at bounding box center [596, 180] width 64 height 22
click at [600, 336] on button "Save & Close" at bounding box center [604, 348] width 77 height 24
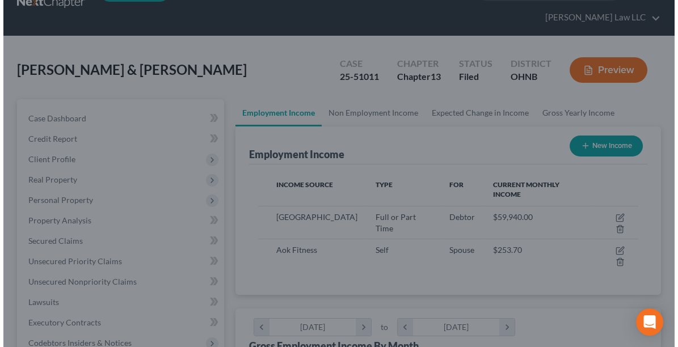
scroll to position [567075, 566862]
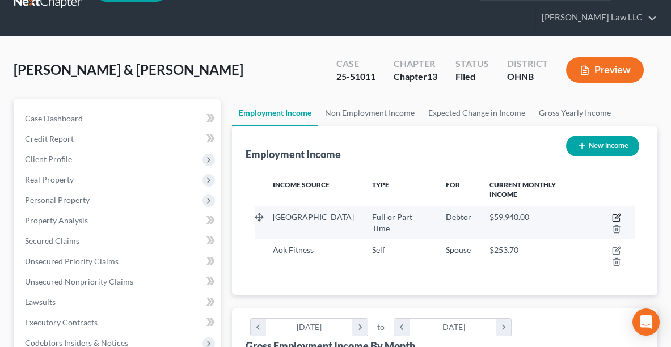
click at [612, 213] on icon "button" at bounding box center [616, 217] width 9 height 9
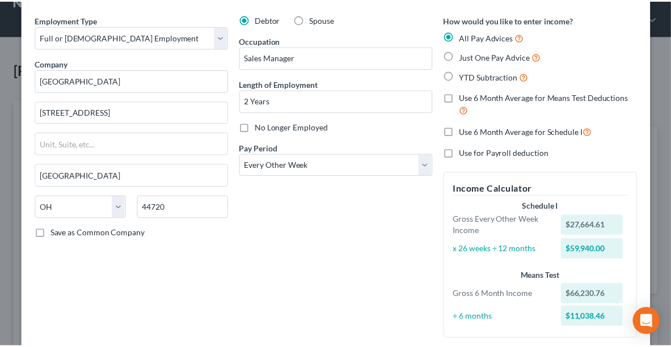
scroll to position [0, 0]
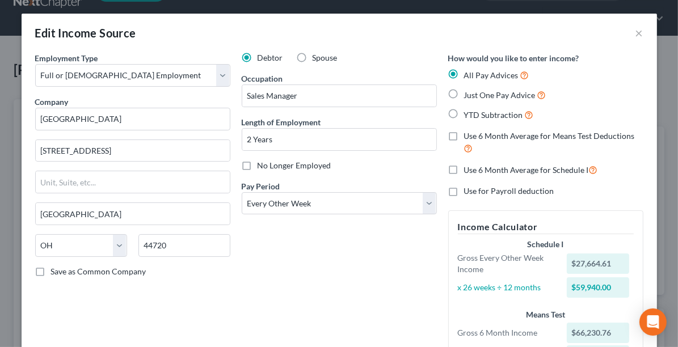
click at [638, 43] on div "Edit Income Source ×" at bounding box center [339, 33] width 635 height 39
click at [635, 34] on button "×" at bounding box center [639, 33] width 8 height 14
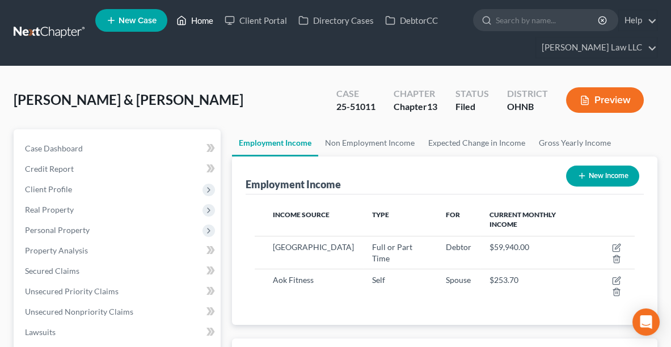
click at [196, 24] on link "Home" at bounding box center [195, 20] width 48 height 20
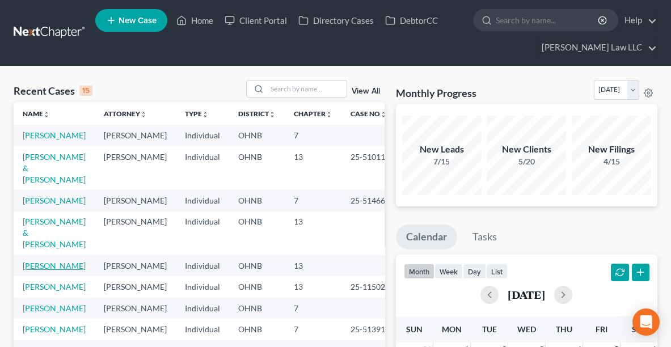
click at [35, 271] on link "[PERSON_NAME]" at bounding box center [54, 266] width 63 height 10
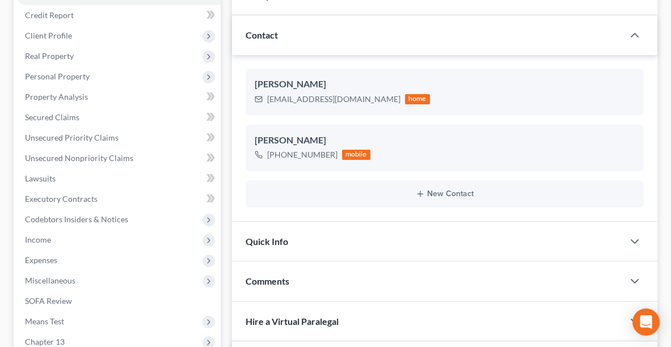
scroll to position [155, 0]
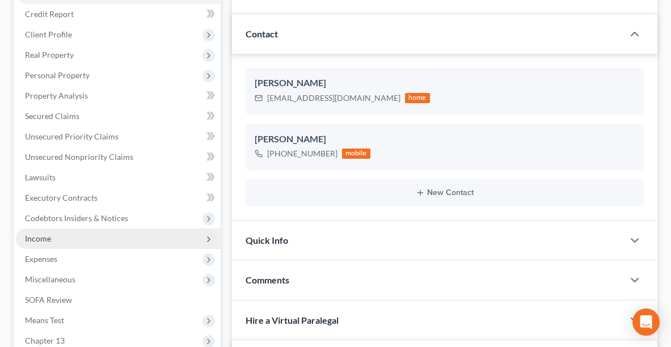
click at [85, 237] on span "Income" at bounding box center [118, 239] width 205 height 20
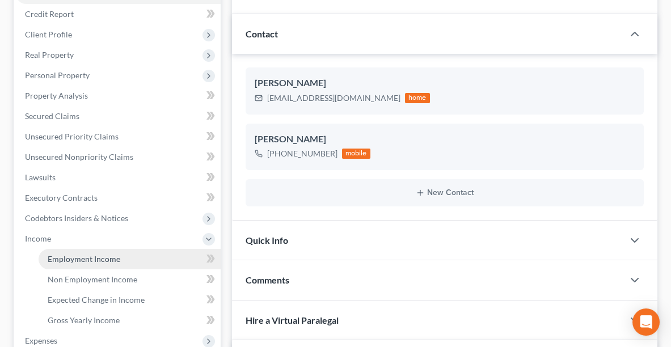
click at [98, 256] on span "Employment Income" at bounding box center [84, 259] width 73 height 10
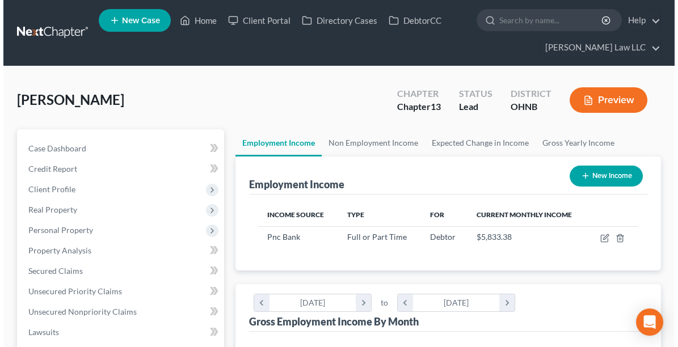
scroll to position [189, 402]
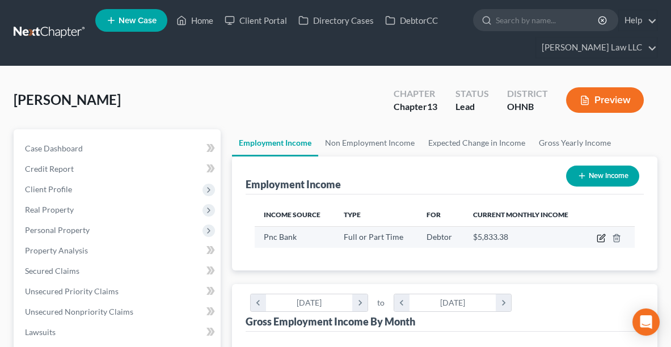
click at [600, 236] on icon "button" at bounding box center [602, 236] width 5 height 5
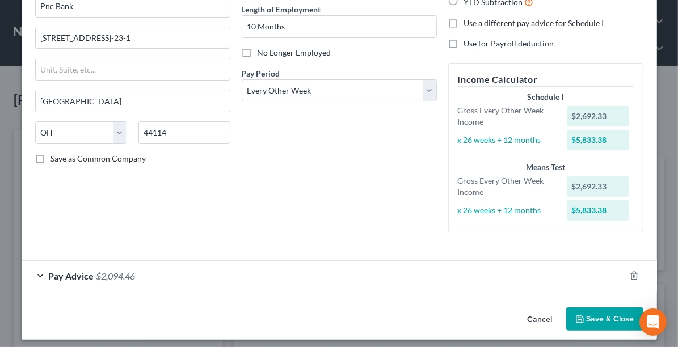
scroll to position [118, 0]
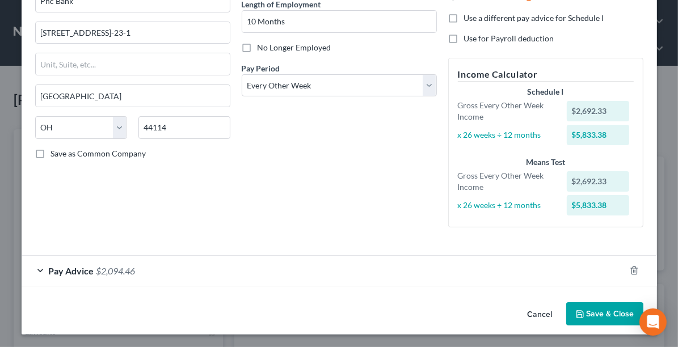
click at [115, 267] on span "$2,094.46" at bounding box center [115, 270] width 39 height 11
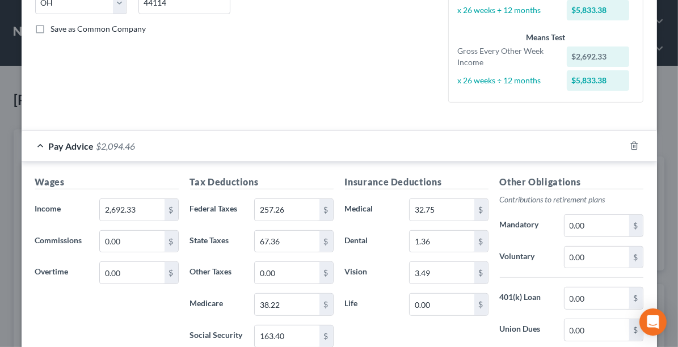
scroll to position [260, 0]
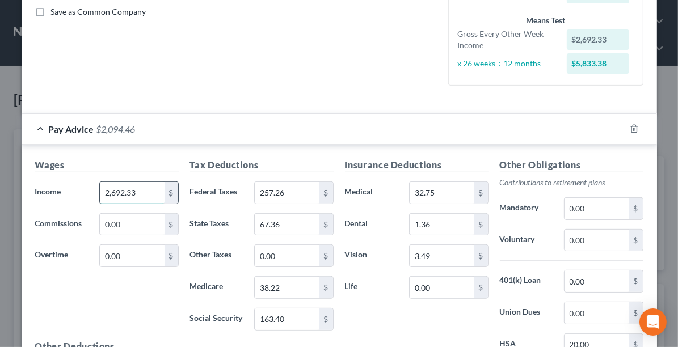
click at [137, 191] on input "2,692.33" at bounding box center [132, 193] width 64 height 22
click at [287, 282] on input "38.22" at bounding box center [287, 288] width 64 height 22
click at [291, 257] on input "0.00" at bounding box center [287, 256] width 64 height 22
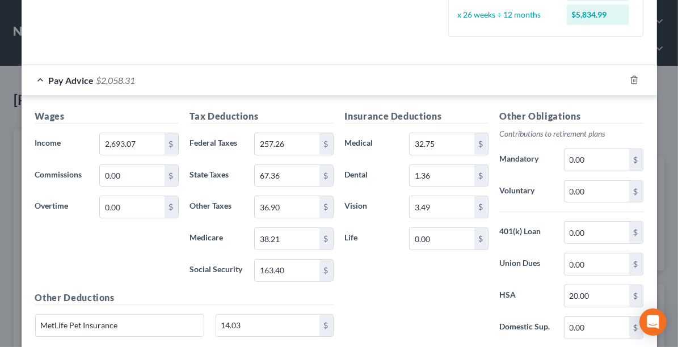
scroll to position [310, 0]
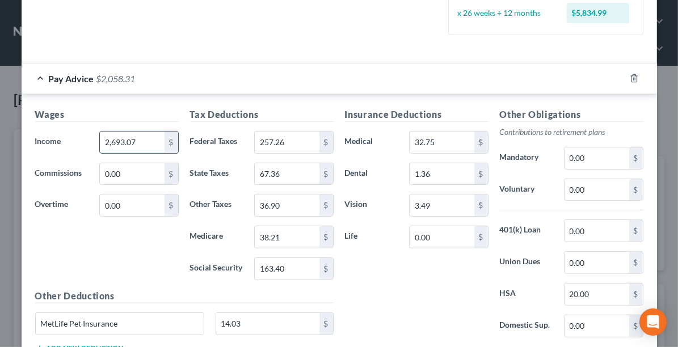
click at [136, 141] on input "2,693.07" at bounding box center [132, 143] width 64 height 22
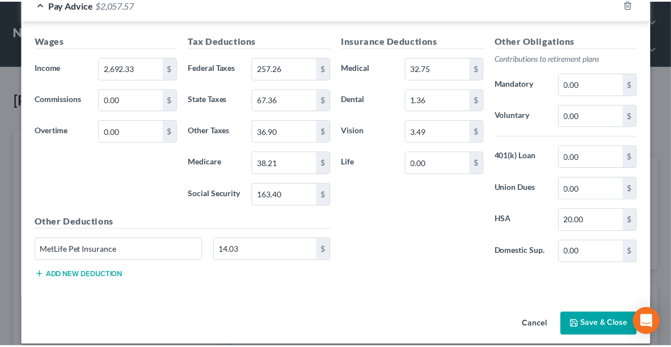
scroll to position [386, 0]
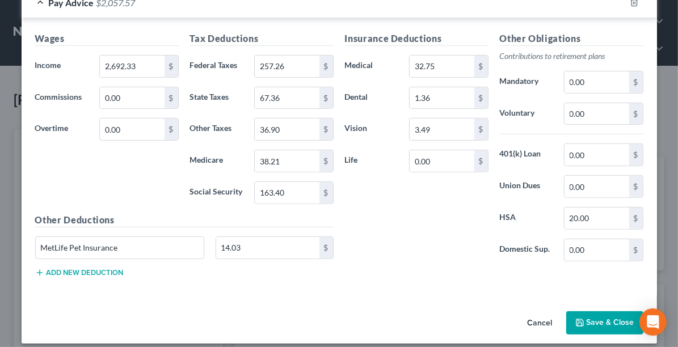
click at [600, 317] on button "Save & Close" at bounding box center [604, 323] width 77 height 24
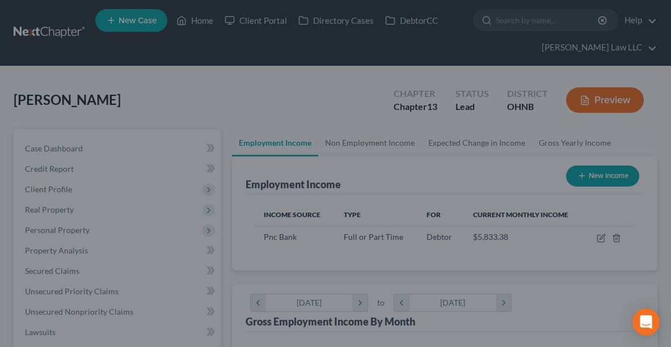
scroll to position [567075, 566862]
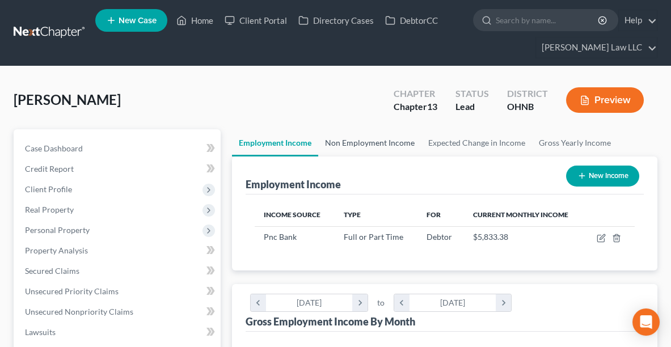
click at [353, 140] on link "Non Employment Income" at bounding box center [369, 142] width 103 height 27
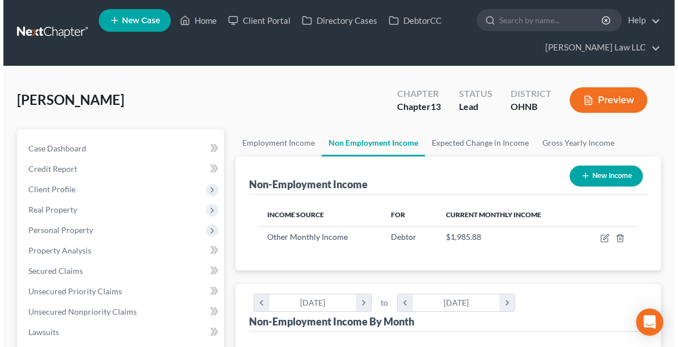
scroll to position [189, 402]
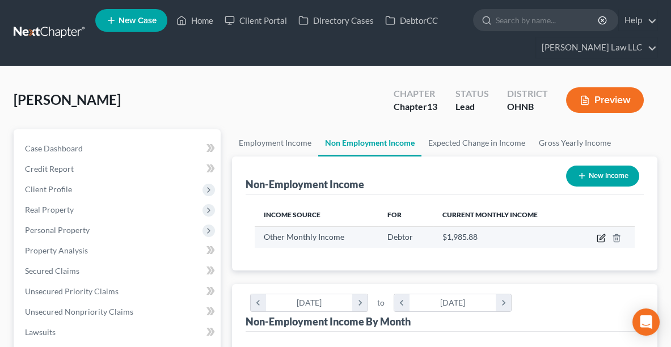
click at [602, 234] on icon "button" at bounding box center [602, 236] width 5 height 5
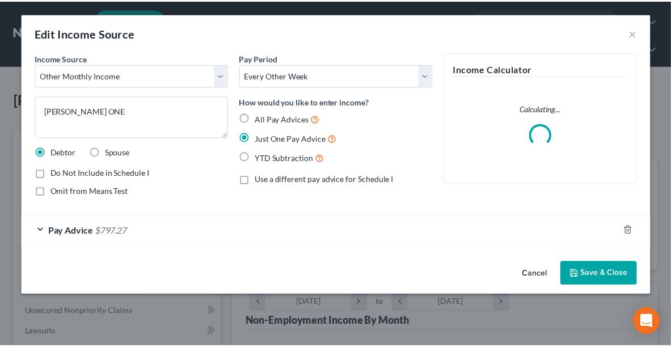
scroll to position [192, 407]
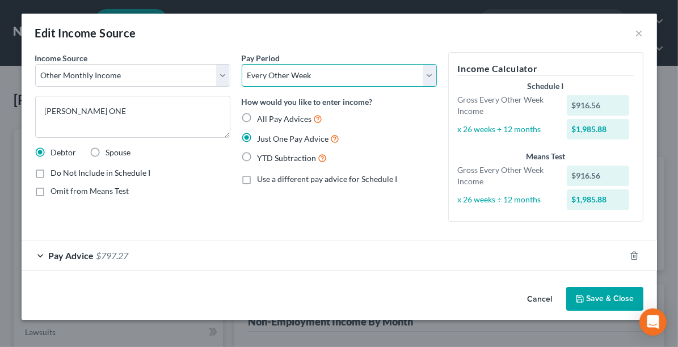
click at [286, 77] on select "Select Monthly Twice Monthly Every Other Week Weekly" at bounding box center [339, 75] width 195 height 23
click at [242, 64] on select "Select Monthly Twice Monthly Every Other Week Weekly" at bounding box center [339, 75] width 195 height 23
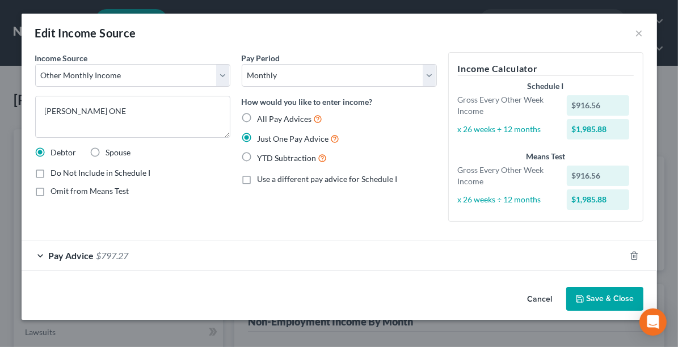
click at [70, 256] on span "Pay Advice" at bounding box center [71, 255] width 45 height 11
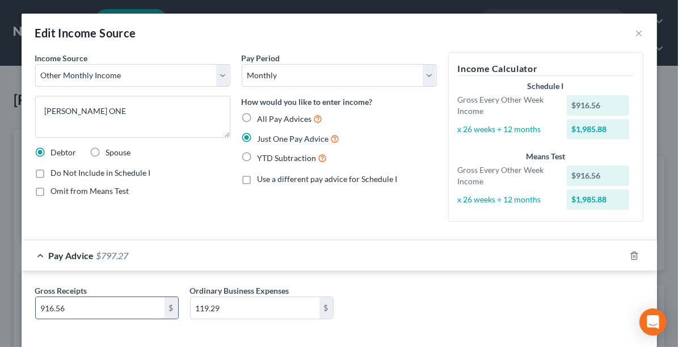
click at [125, 308] on input "916.56" at bounding box center [100, 308] width 129 height 22
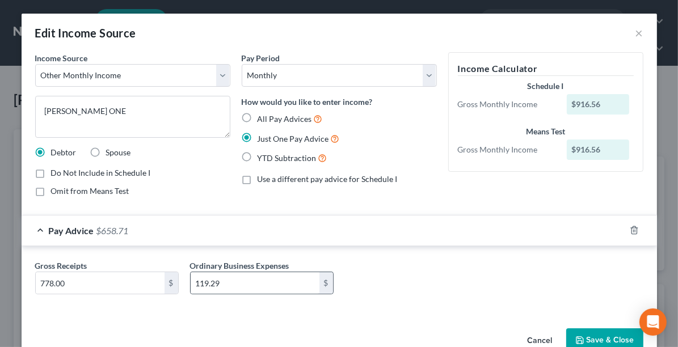
click at [255, 272] on div "119.29 $" at bounding box center [262, 283] width 144 height 23
click at [256, 280] on input "119.29" at bounding box center [255, 283] width 129 height 22
click at [593, 338] on button "Save & Close" at bounding box center [604, 340] width 77 height 24
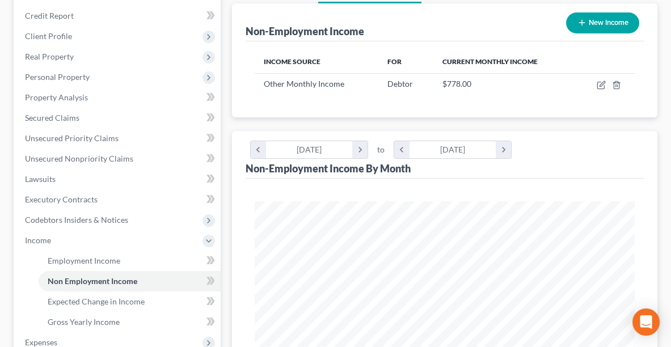
scroll to position [98, 0]
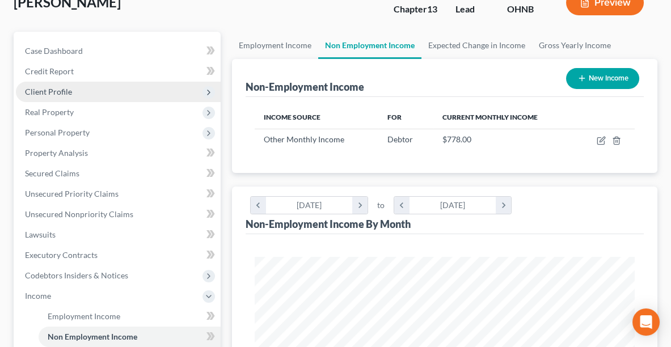
click at [78, 95] on span "Client Profile" at bounding box center [118, 92] width 205 height 20
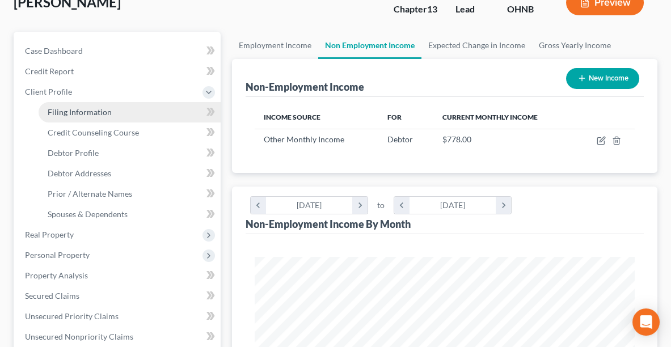
click at [83, 109] on span "Filing Information" at bounding box center [80, 112] width 64 height 10
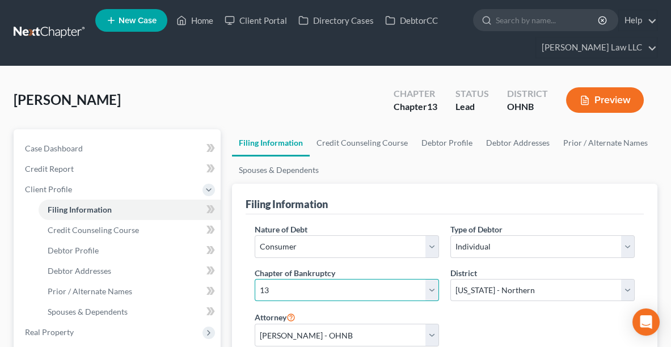
click at [323, 287] on select "Select 7 11 12 13" at bounding box center [347, 290] width 184 height 23
click at [255, 279] on select "Select 7 11 12 13" at bounding box center [347, 290] width 184 height 23
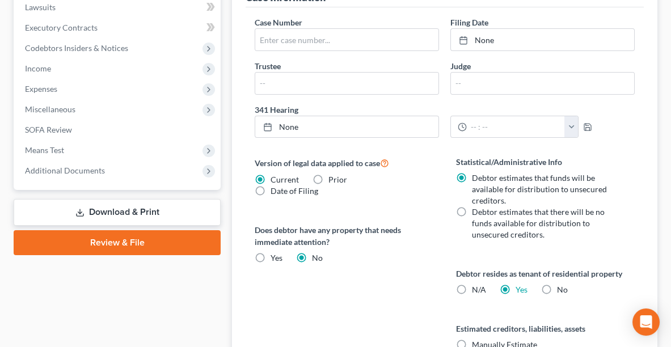
scroll to position [449, 0]
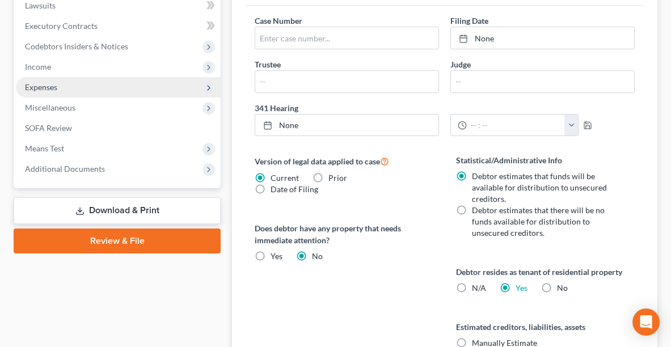
click at [61, 81] on span "Expenses" at bounding box center [118, 87] width 205 height 20
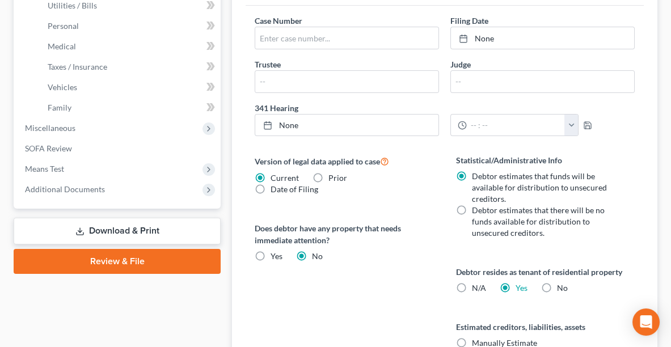
scroll to position [327, 0]
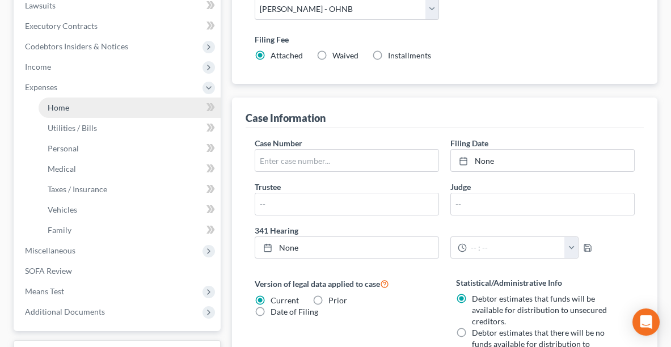
click at [70, 105] on link "Home" at bounding box center [130, 108] width 182 height 20
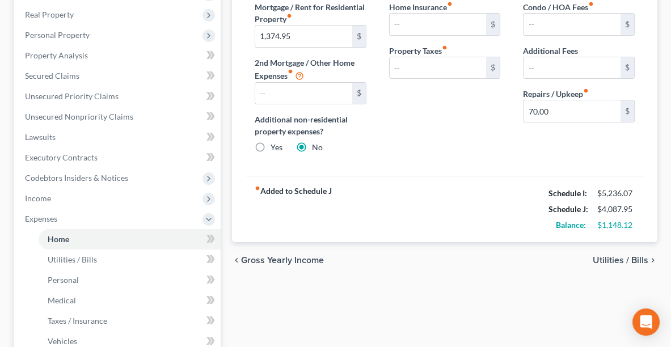
scroll to position [194, 0]
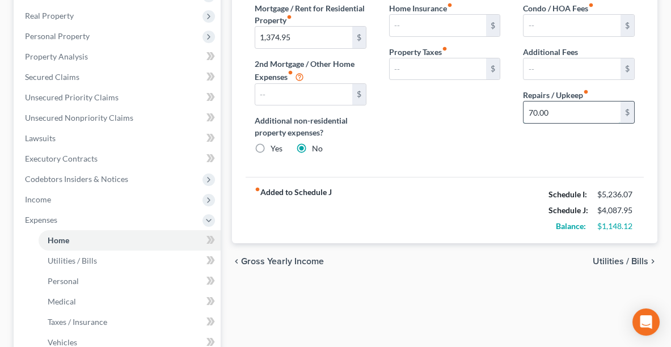
click at [556, 109] on input "70.00" at bounding box center [572, 113] width 97 height 22
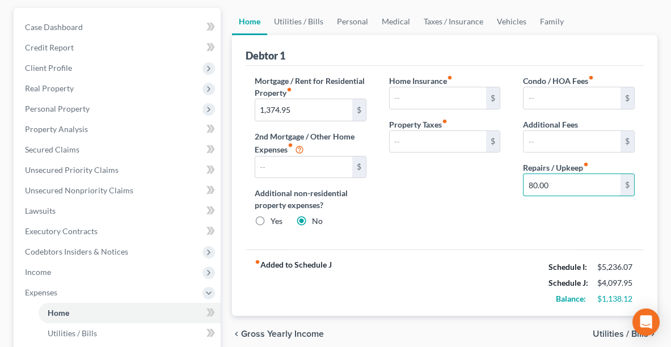
scroll to position [120, 0]
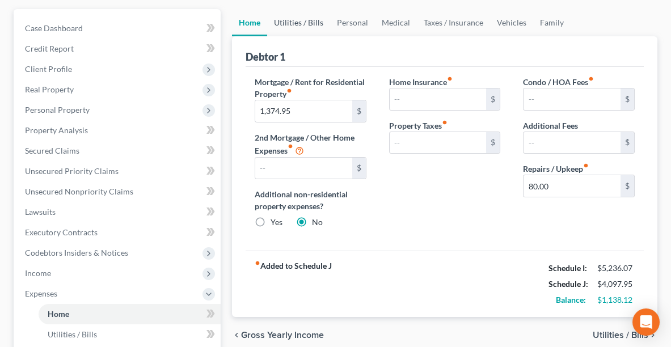
click at [309, 23] on link "Utilities / Bills" at bounding box center [298, 22] width 63 height 27
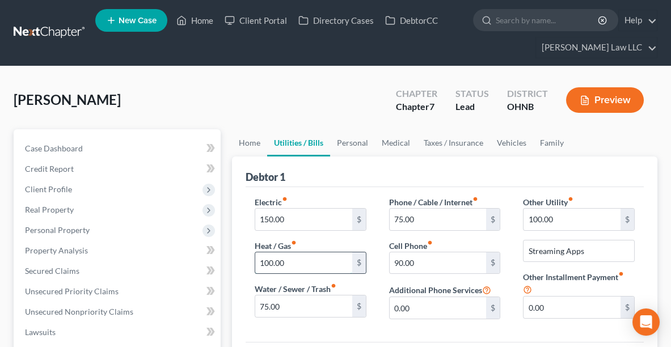
click at [307, 262] on input "100.00" at bounding box center [303, 263] width 97 height 22
click at [307, 305] on input "75.00" at bounding box center [303, 307] width 97 height 22
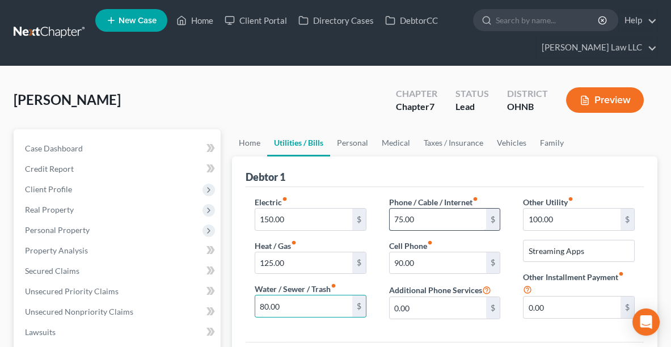
click at [441, 213] on input "75.00" at bounding box center [438, 220] width 97 height 22
click at [394, 217] on input "88.00" at bounding box center [438, 220] width 97 height 22
click at [568, 218] on input "100.00" at bounding box center [572, 220] width 97 height 22
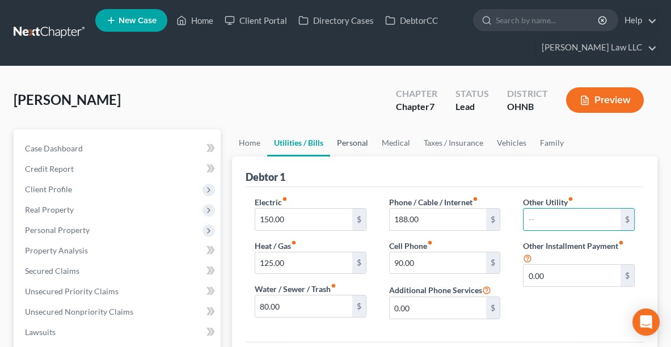
click at [341, 144] on link "Personal" at bounding box center [352, 142] width 45 height 27
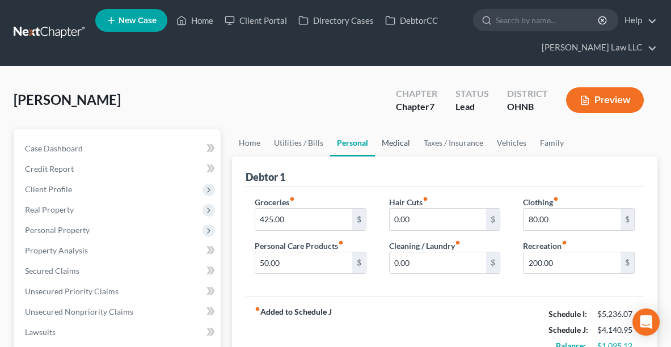
click at [402, 141] on link "Medical" at bounding box center [396, 142] width 42 height 27
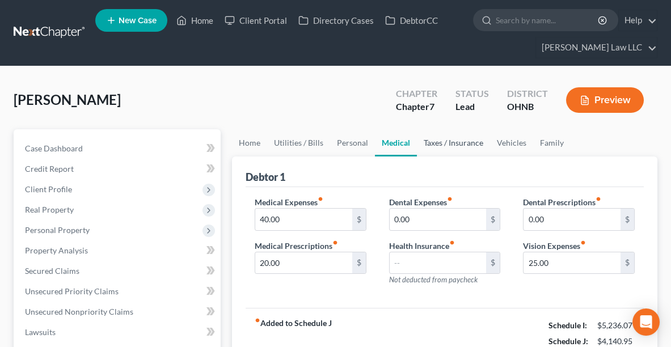
click at [442, 147] on link "Taxes / Insurance" at bounding box center [453, 142] width 73 height 27
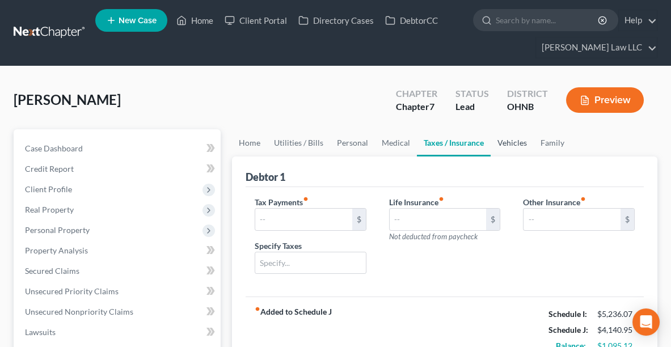
click at [508, 146] on link "Vehicles" at bounding box center [512, 142] width 43 height 27
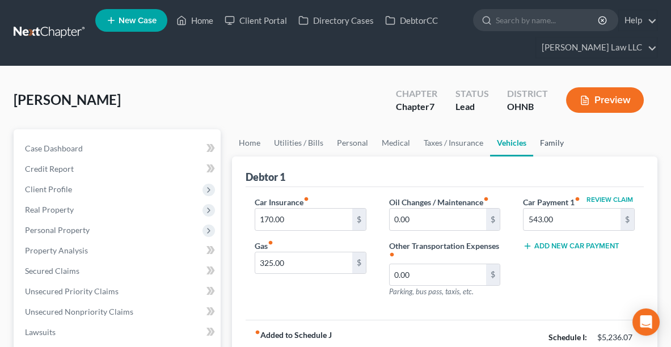
click at [545, 142] on link "Family" at bounding box center [551, 142] width 37 height 27
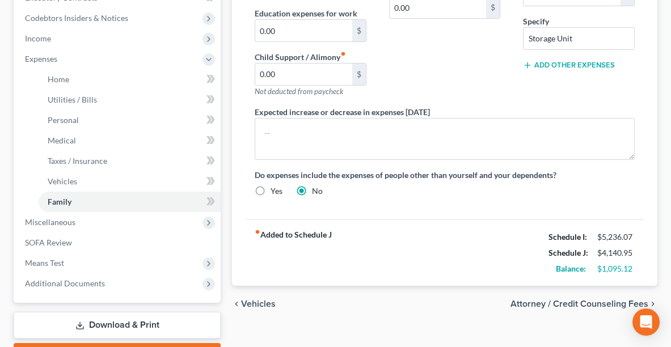
scroll to position [353, 0]
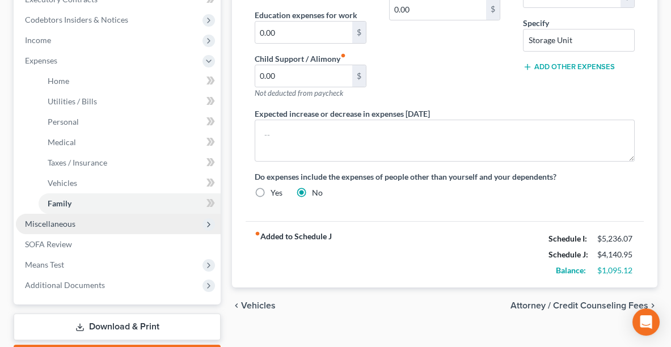
click at [75, 222] on span "Miscellaneous" at bounding box center [118, 224] width 205 height 20
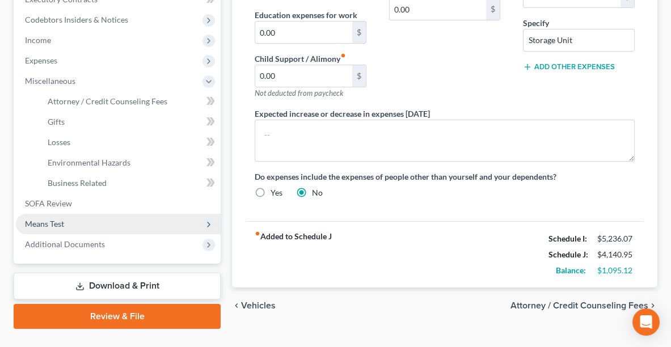
click at [56, 221] on span "Means Test" at bounding box center [44, 224] width 39 height 10
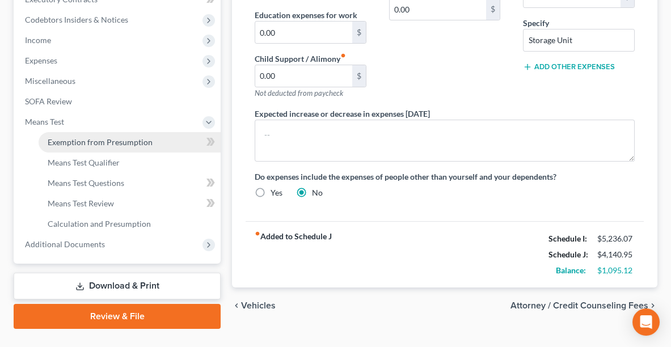
click at [98, 138] on span "Exemption from Presumption" at bounding box center [100, 142] width 105 height 10
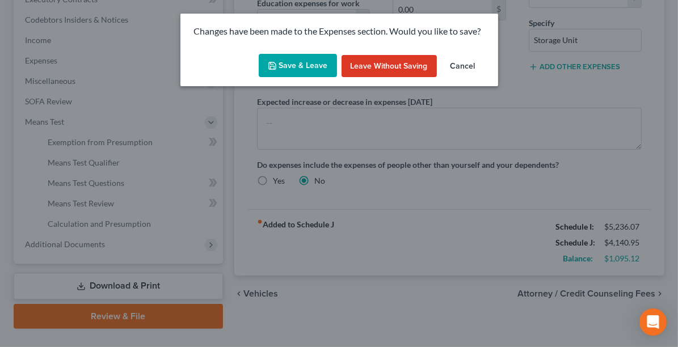
click at [304, 65] on button "Save & Leave" at bounding box center [298, 66] width 78 height 24
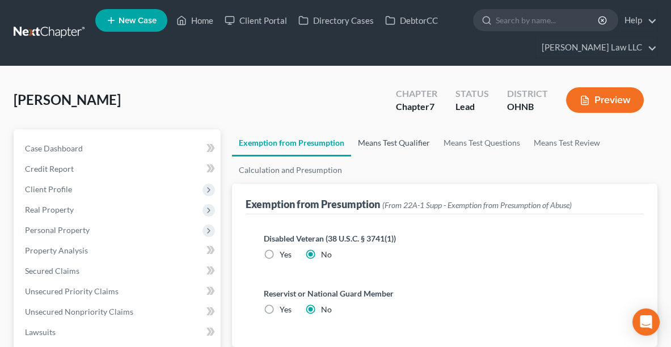
click at [390, 131] on link "Means Test Qualifier" at bounding box center [394, 142] width 86 height 27
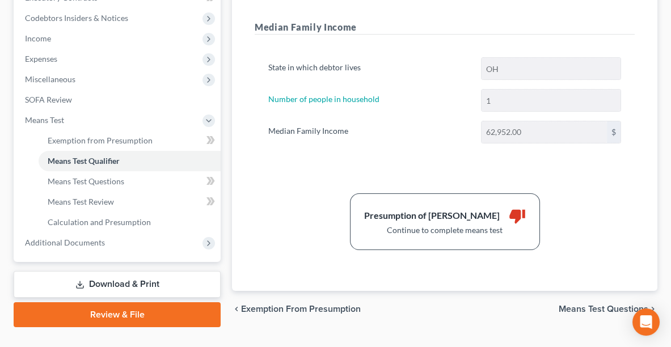
scroll to position [356, 0]
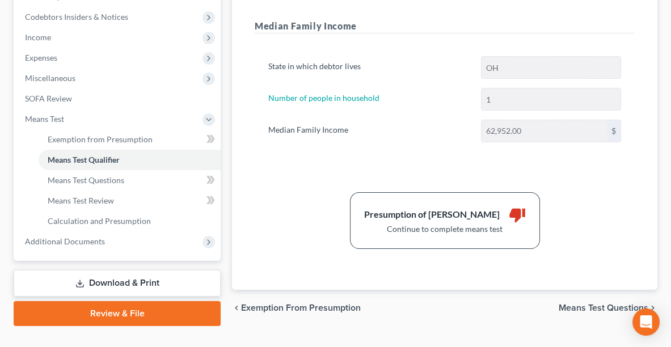
click at [591, 303] on span "Means Test Questions" at bounding box center [604, 307] width 90 height 9
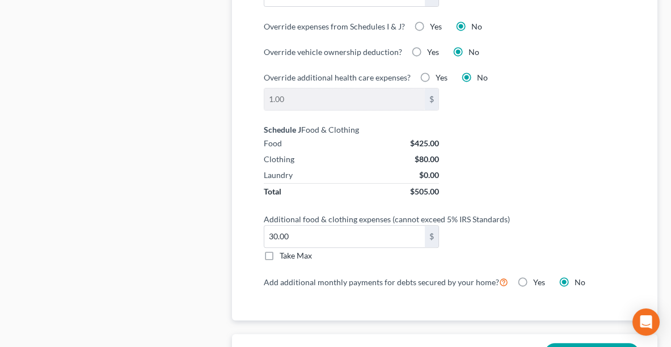
scroll to position [1059, 0]
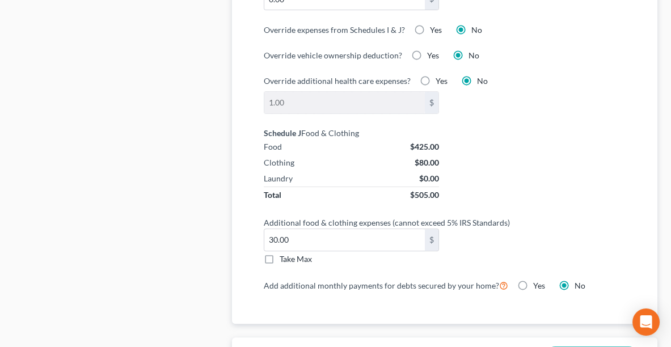
click at [280, 254] on label "Take Max" at bounding box center [296, 259] width 32 height 11
click at [284, 254] on input "Take Max" at bounding box center [287, 257] width 7 height 7
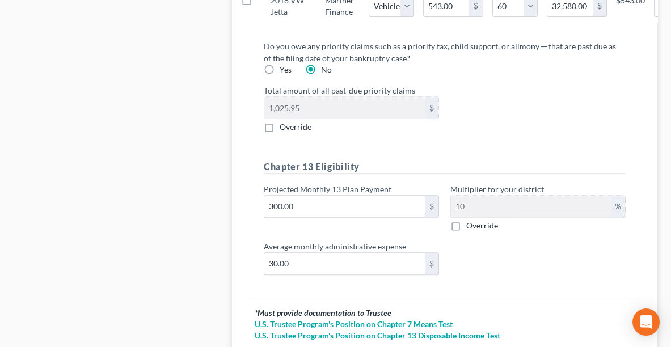
scroll to position [1499, 0]
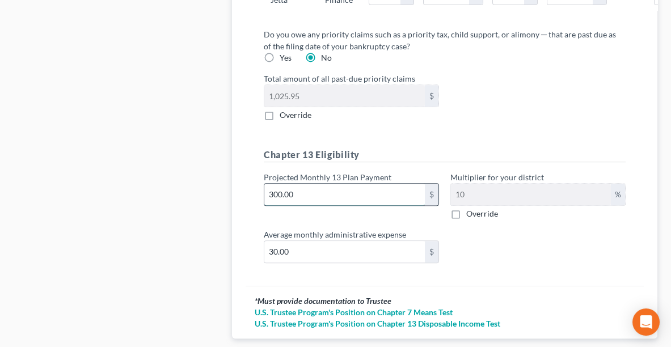
click at [378, 184] on input "300.00" at bounding box center [344, 195] width 161 height 22
drag, startPoint x: 671, startPoint y: 306, endPoint x: 594, endPoint y: 340, distance: 83.3
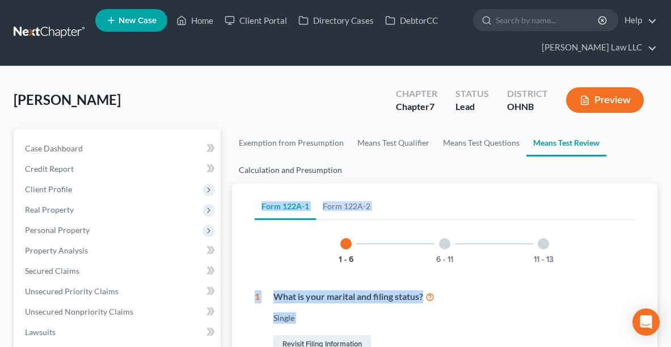
drag, startPoint x: 307, startPoint y: 168, endPoint x: 463, endPoint y: 169, distance: 156.0
click at [307, 168] on link "Calculation and Presumption" at bounding box center [290, 170] width 117 height 27
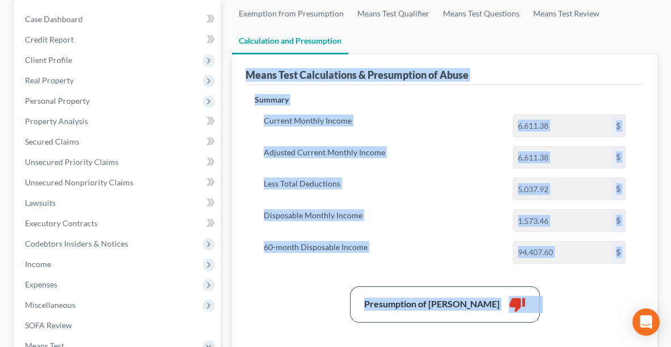
scroll to position [131, 0]
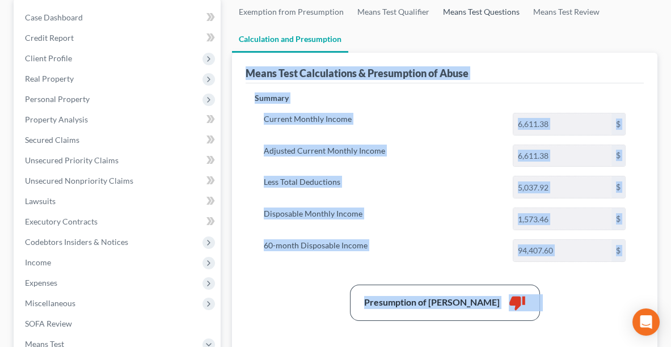
click at [478, 11] on link "Means Test Questions" at bounding box center [481, 11] width 90 height 27
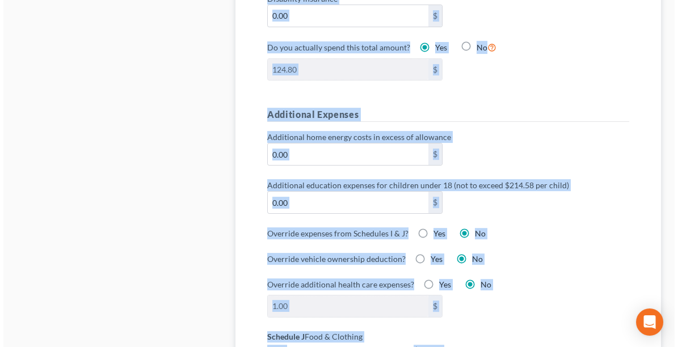
scroll to position [861, 0]
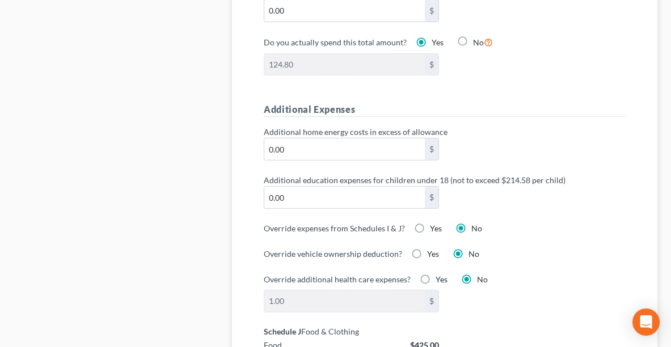
click at [430, 223] on label "Yes" at bounding box center [436, 228] width 12 height 11
click at [435, 223] on input "Yes" at bounding box center [438, 226] width 7 height 7
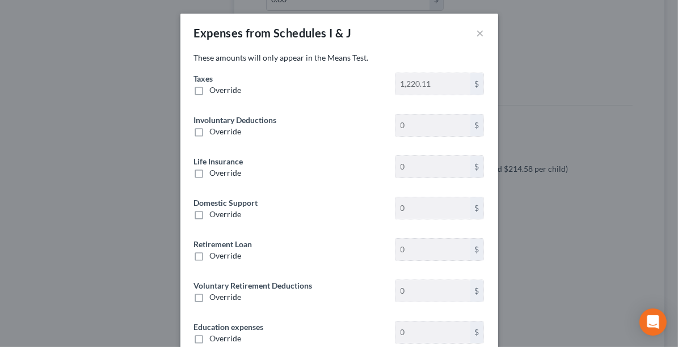
click at [210, 88] on span "Override" at bounding box center [226, 90] width 32 height 10
click at [214, 88] on input "Override" at bounding box center [217, 88] width 7 height 7
click at [210, 88] on label "Override" at bounding box center [226, 90] width 32 height 11
click at [214, 88] on input "Override" at bounding box center [217, 88] width 7 height 7
click at [218, 90] on span "Override" at bounding box center [226, 90] width 32 height 10
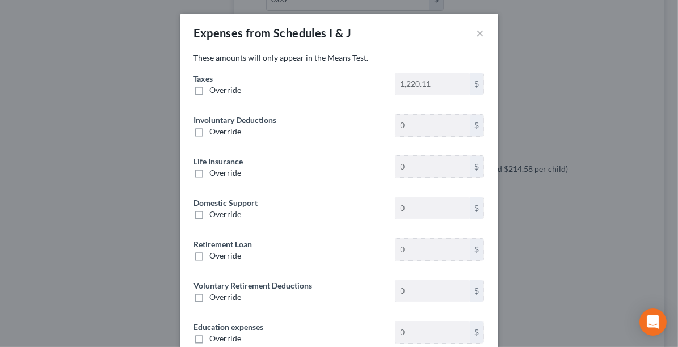
click at [218, 90] on input "Override" at bounding box center [217, 88] width 7 height 7
click at [440, 87] on input "0.00" at bounding box center [432, 84] width 74 height 22
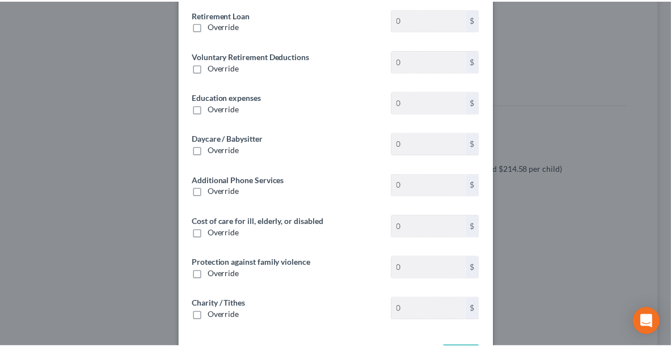
scroll to position [274, 0]
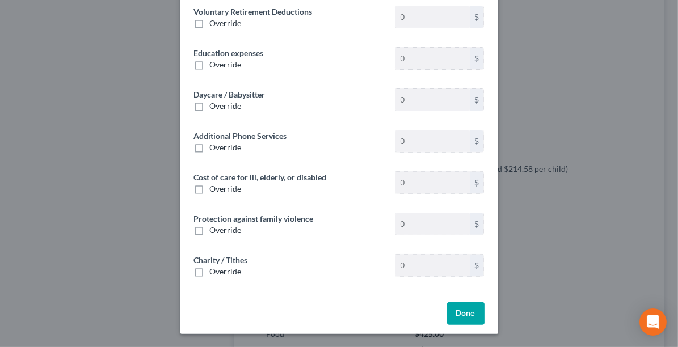
click at [441, 307] on div "Done" at bounding box center [339, 316] width 318 height 36
click at [466, 317] on button "Done" at bounding box center [465, 313] width 37 height 23
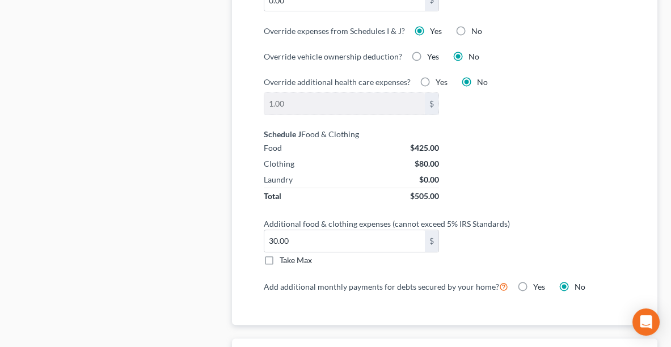
scroll to position [1061, 0]
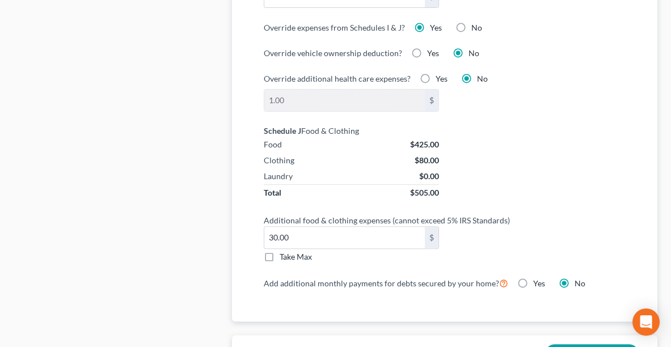
click at [280, 251] on label "Take Max" at bounding box center [296, 256] width 32 height 11
click at [284, 251] on input "Take Max" at bounding box center [287, 254] width 7 height 7
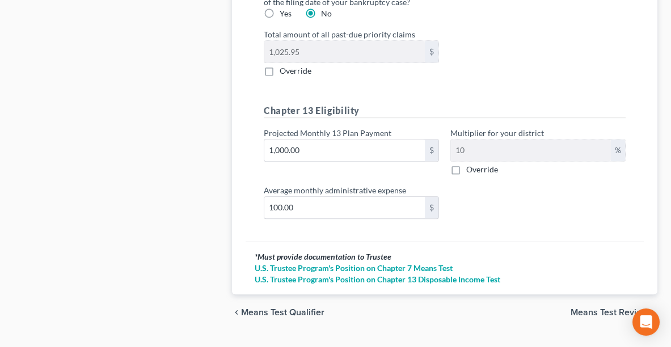
scroll to position [1553, 0]
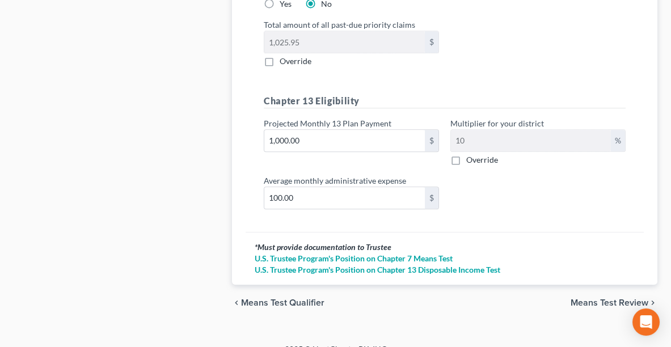
click at [593, 298] on span "Means Test Review" at bounding box center [610, 302] width 78 height 9
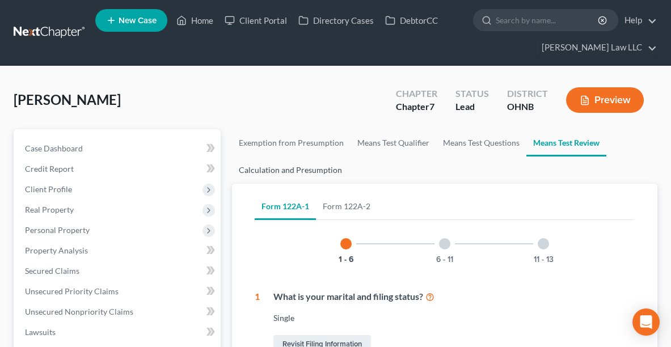
click at [307, 166] on link "Calculation and Presumption" at bounding box center [290, 170] width 117 height 27
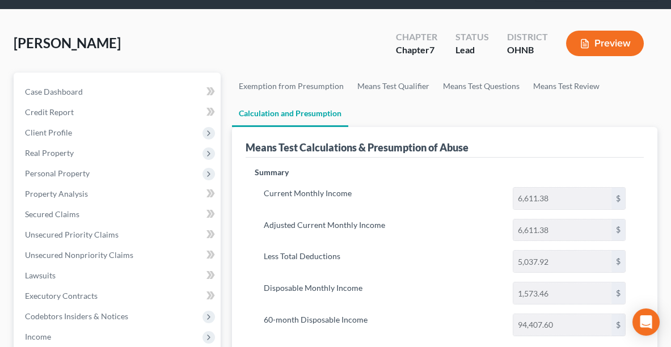
scroll to position [57, 0]
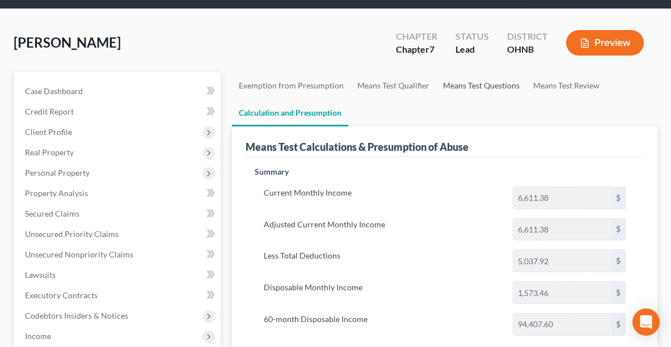
click at [466, 87] on link "Means Test Questions" at bounding box center [481, 85] width 90 height 27
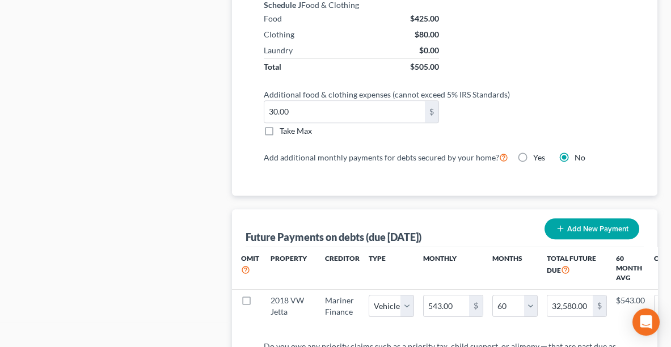
scroll to position [1208, 0]
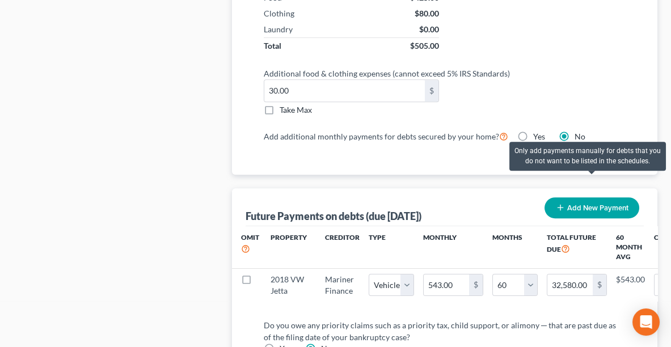
click at [580, 197] on button "Add New Payment" at bounding box center [592, 207] width 95 height 21
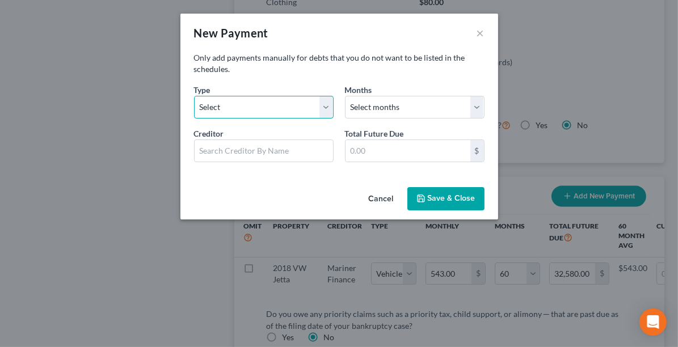
click at [282, 103] on select "Select Home Vehicle Other" at bounding box center [264, 107] width 140 height 23
click at [194, 96] on select "Select Home Vehicle Other" at bounding box center [264, 107] width 140 height 23
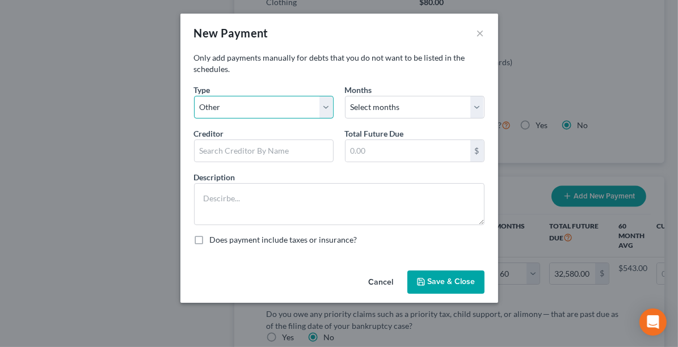
click at [237, 111] on select "Select Home Vehicle Other" at bounding box center [264, 107] width 140 height 23
click at [194, 96] on select "Select Home Vehicle Other" at bounding box center [264, 107] width 140 height 23
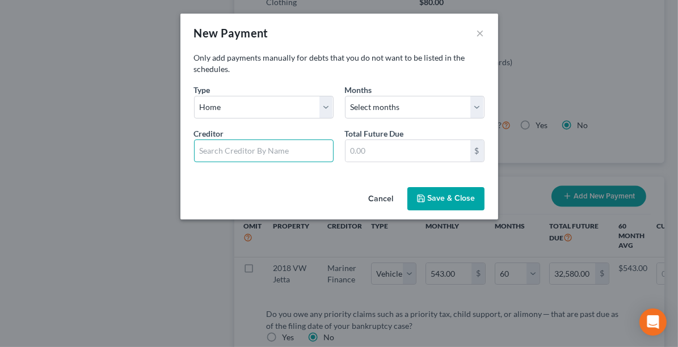
click at [256, 153] on input "text" at bounding box center [264, 151] width 140 height 23
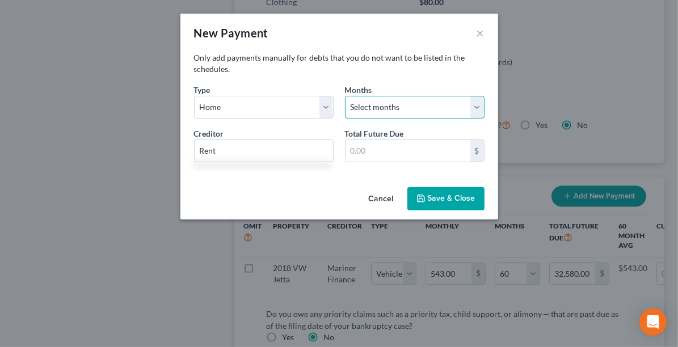
click at [387, 115] on select "Select months 0 1 2 3 4 5 6 7 8 9 10 11 12 13 14 15 16 17 18 19 20 21 22 23 24 …" at bounding box center [415, 107] width 140 height 23
click at [345, 96] on select "Select months 0 1 2 3 4 5 6 7 8 9 10 11 12 13 14 15 16 17 18 19 20 21 22 23 24 …" at bounding box center [415, 107] width 140 height 23
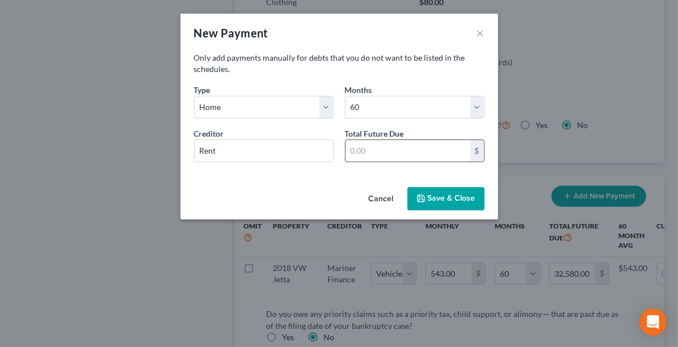
click at [377, 150] on input "text" at bounding box center [407, 151] width 125 height 22
click at [445, 199] on button "Save & Close" at bounding box center [445, 199] width 77 height 24
click at [410, 155] on input "text" at bounding box center [407, 151] width 125 height 22
drag, startPoint x: 382, startPoint y: 150, endPoint x: 367, endPoint y: 146, distance: 15.4
click at [382, 150] on input "82" at bounding box center [407, 151] width 125 height 22
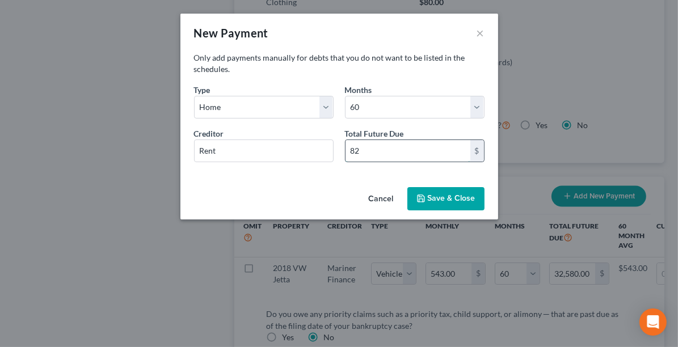
click at [364, 145] on input "82" at bounding box center [407, 151] width 125 height 22
click at [441, 200] on button "Save & Close" at bounding box center [445, 199] width 77 height 24
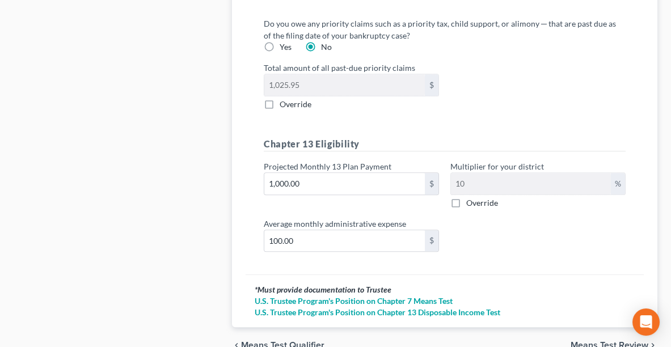
scroll to position [1579, 0]
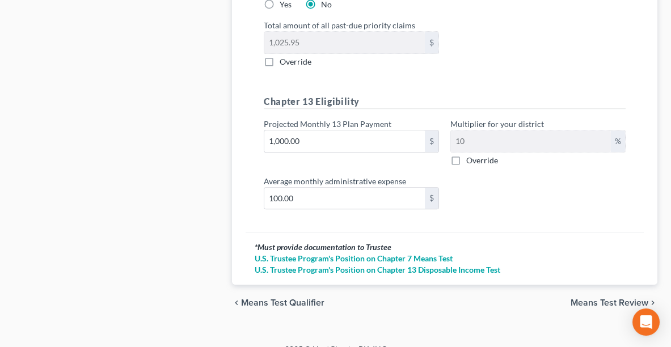
click at [588, 298] on span "Means Test Review" at bounding box center [610, 302] width 78 height 9
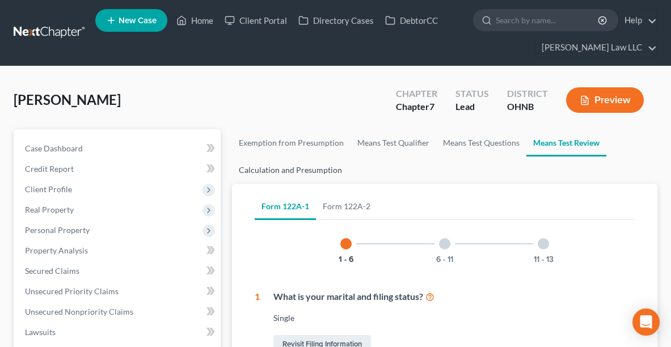
click at [296, 174] on link "Calculation and Presumption" at bounding box center [290, 170] width 117 height 27
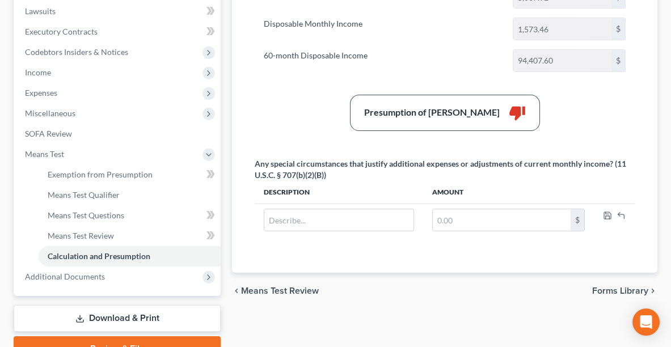
scroll to position [322, 0]
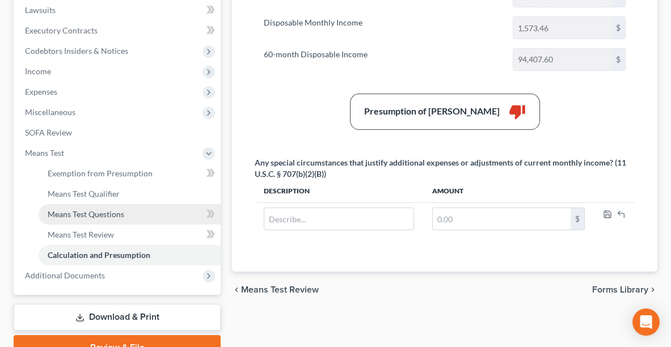
click at [109, 220] on link "Means Test Questions" at bounding box center [130, 214] width 182 height 20
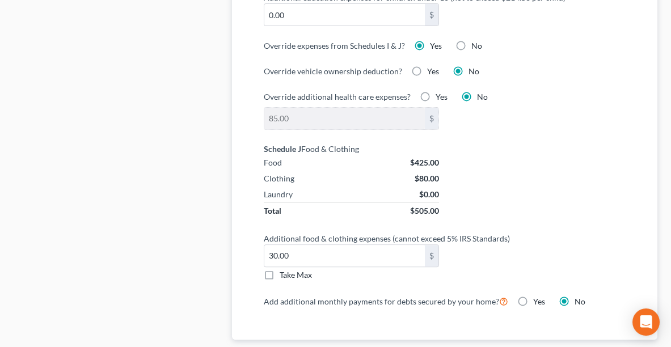
scroll to position [1045, 0]
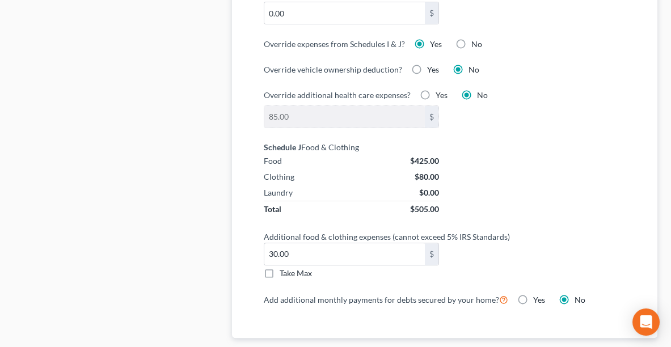
click at [280, 268] on label "Take Max" at bounding box center [296, 273] width 32 height 11
click at [284, 268] on input "Take Max" at bounding box center [287, 271] width 7 height 7
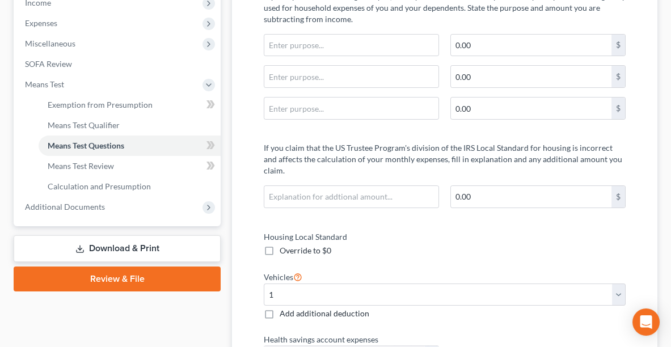
scroll to position [190, 0]
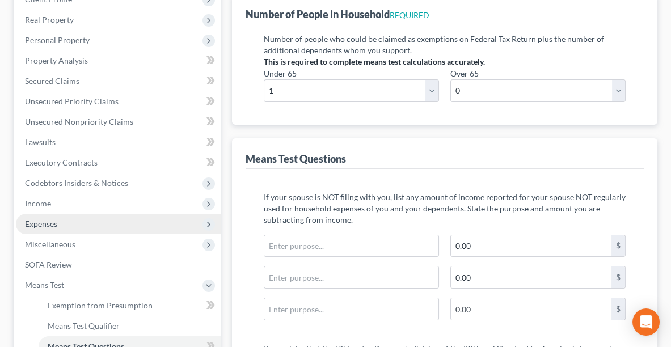
click at [64, 217] on span "Expenses" at bounding box center [118, 224] width 205 height 20
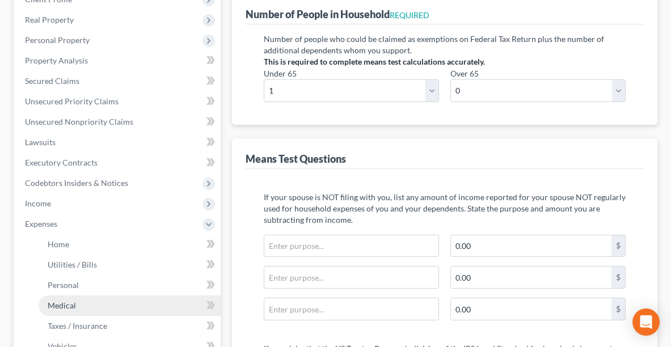
click at [78, 309] on link "Medical" at bounding box center [130, 306] width 182 height 20
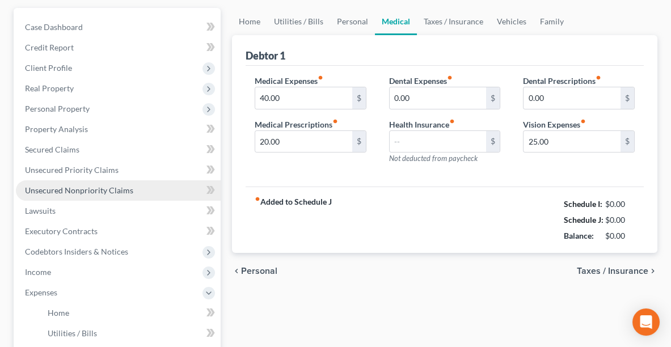
scroll to position [24, 0]
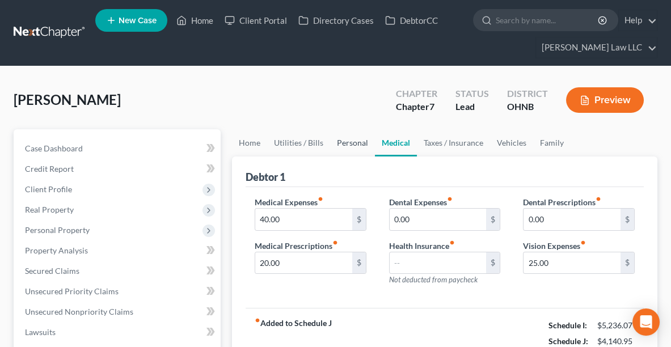
click at [345, 141] on link "Personal" at bounding box center [352, 142] width 45 height 27
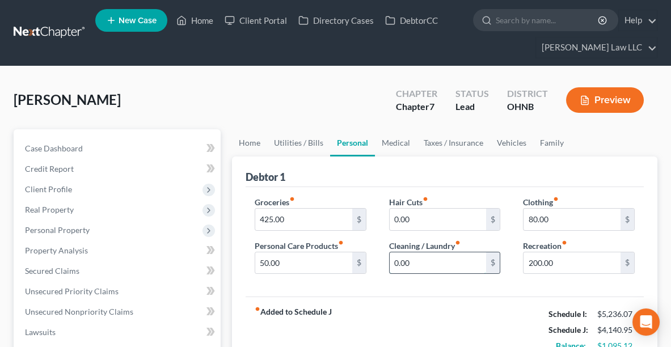
click at [416, 265] on input "0.00" at bounding box center [438, 263] width 97 height 22
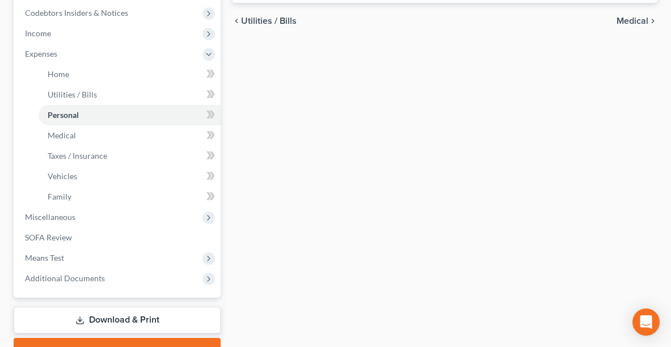
scroll to position [416, 0]
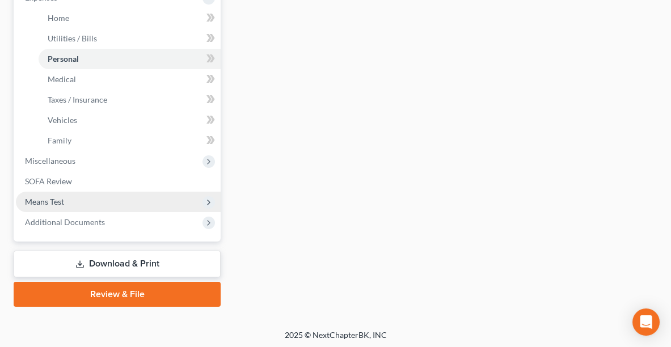
click at [51, 201] on span "Means Test" at bounding box center [44, 202] width 39 height 10
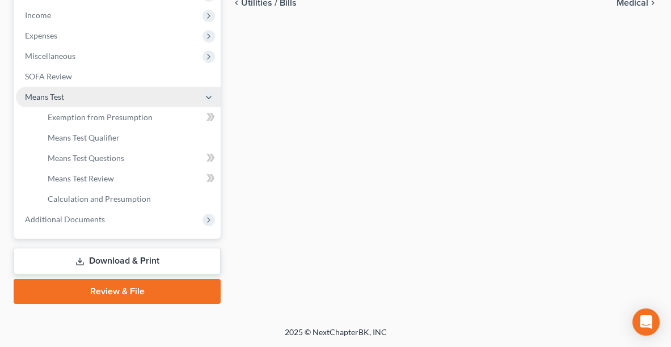
scroll to position [376, 0]
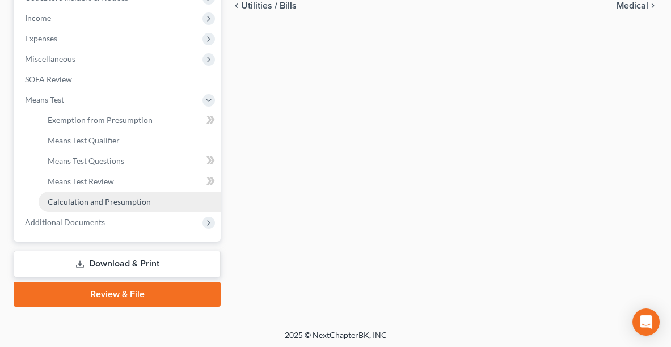
click at [54, 201] on span "Calculation and Presumption" at bounding box center [99, 202] width 103 height 10
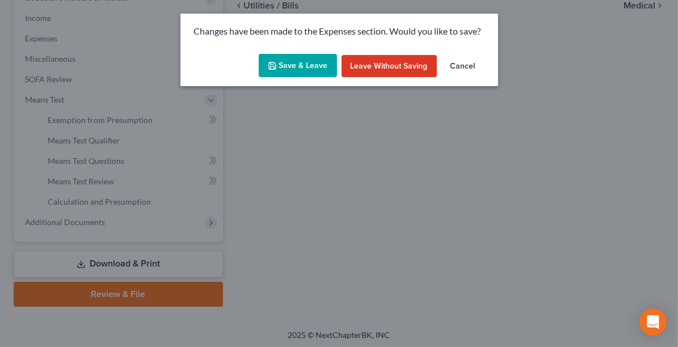
click at [280, 65] on button "Save & Leave" at bounding box center [298, 66] width 78 height 24
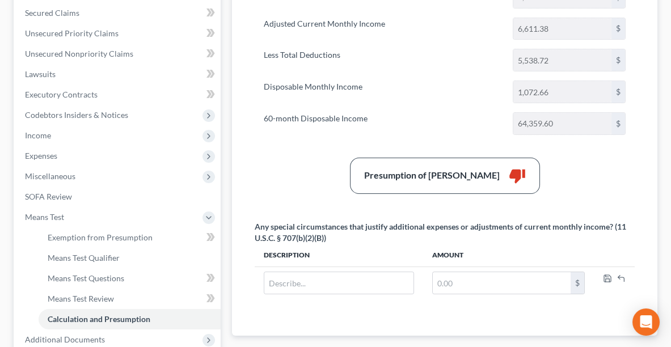
scroll to position [262, 0]
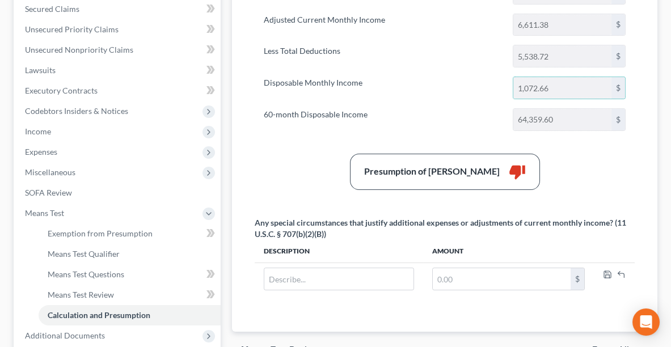
drag, startPoint x: 574, startPoint y: 84, endPoint x: 503, endPoint y: 83, distance: 70.9
click at [503, 83] on div "Disposable Monthly Income 1,072.66 $" at bounding box center [444, 88] width 373 height 23
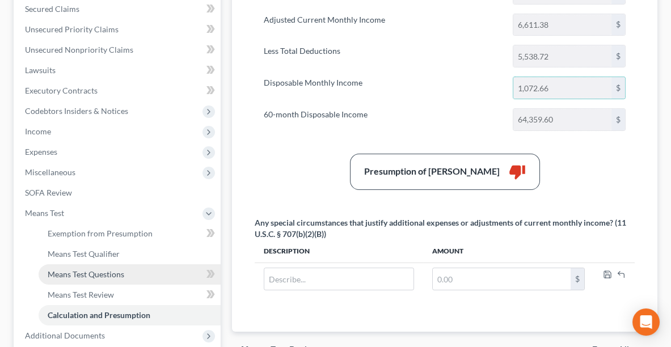
click at [132, 270] on link "Means Test Questions" at bounding box center [130, 274] width 182 height 20
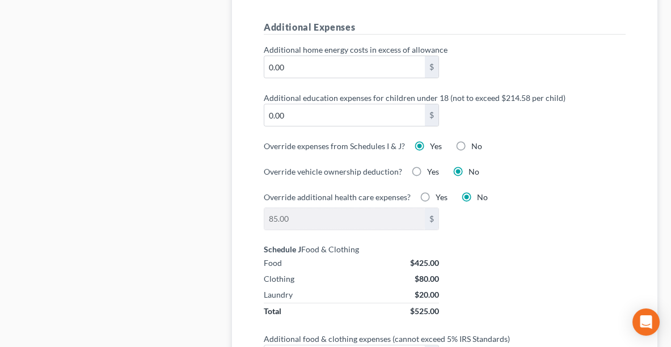
scroll to position [1052, 0]
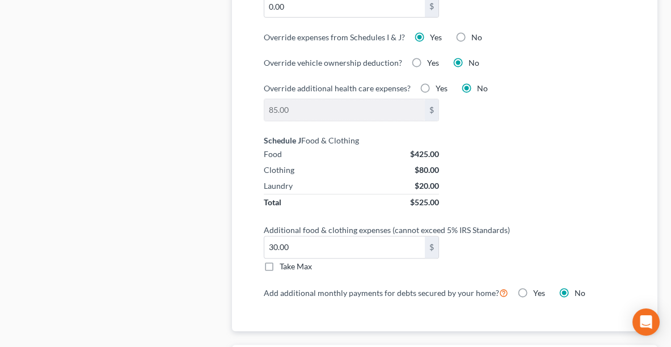
click at [280, 261] on label "Take Max" at bounding box center [296, 266] width 32 height 11
click at [284, 261] on input "Take Max" at bounding box center [287, 264] width 7 height 7
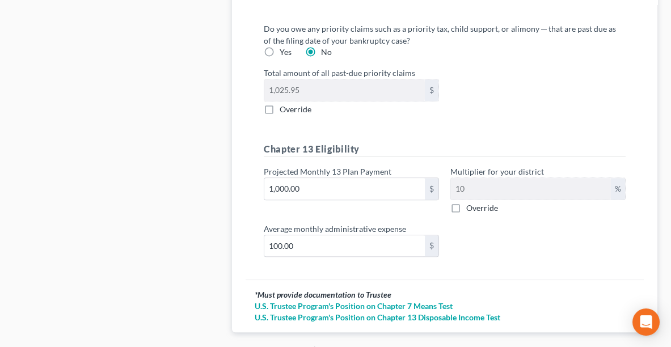
scroll to position [1579, 0]
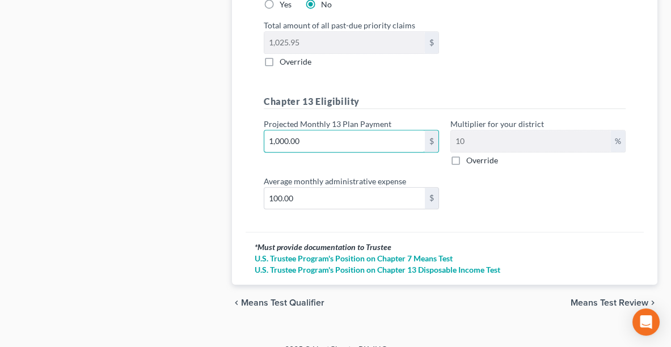
paste input "72.66"
click at [612, 298] on span "Means Test Review" at bounding box center [610, 302] width 78 height 9
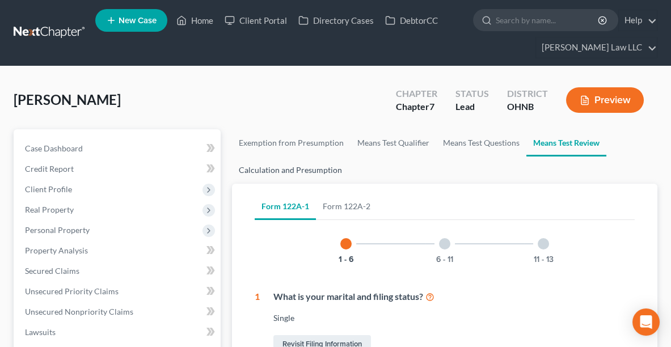
click at [301, 167] on link "Calculation and Presumption" at bounding box center [290, 170] width 117 height 27
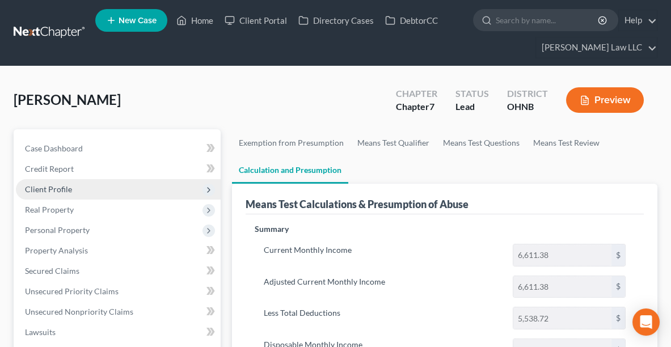
click at [35, 188] on span "Client Profile" at bounding box center [48, 189] width 47 height 10
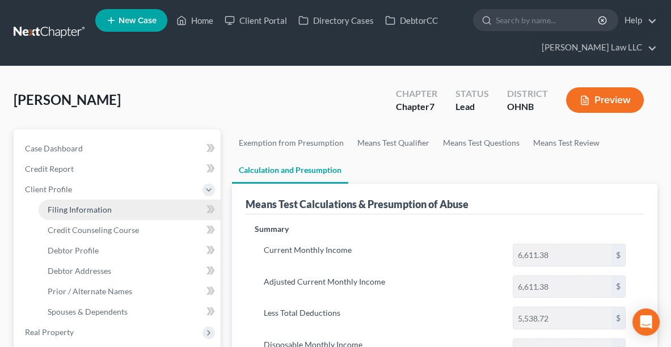
click at [65, 216] on link "Filing Information" at bounding box center [130, 210] width 182 height 20
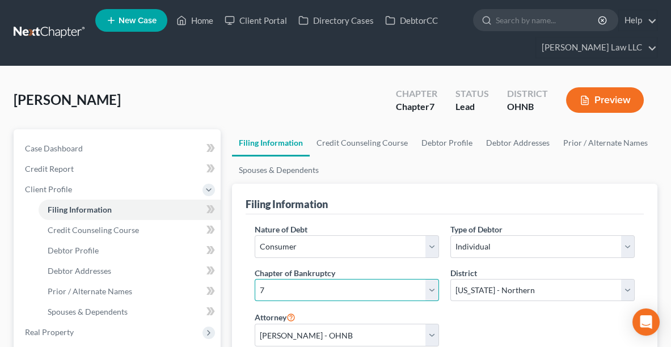
click at [281, 289] on select "Select 7 11 12 13" at bounding box center [347, 290] width 184 height 23
click at [255, 279] on select "Select 7 11 12 13" at bounding box center [347, 290] width 184 height 23
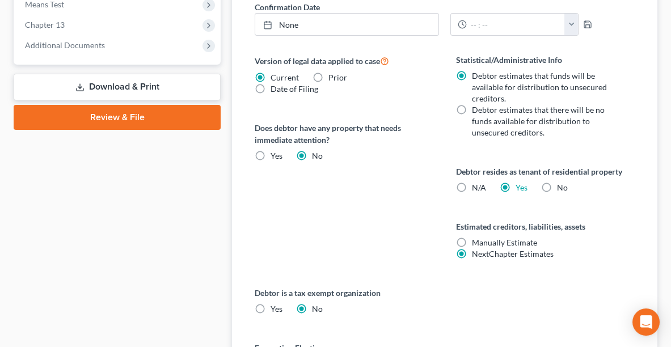
scroll to position [596, 0]
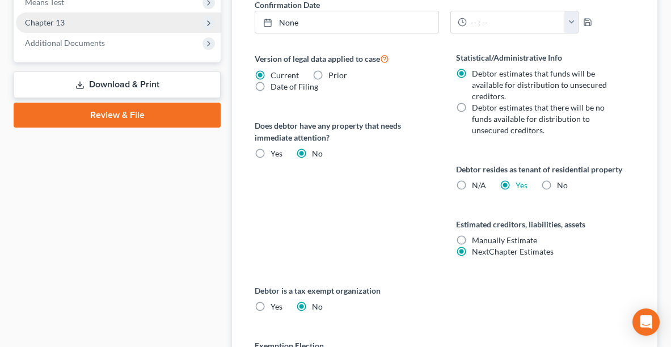
click at [78, 19] on span "Chapter 13" at bounding box center [118, 22] width 205 height 20
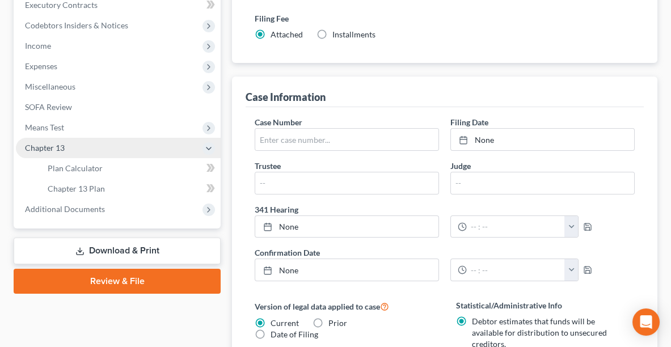
scroll to position [343, 0]
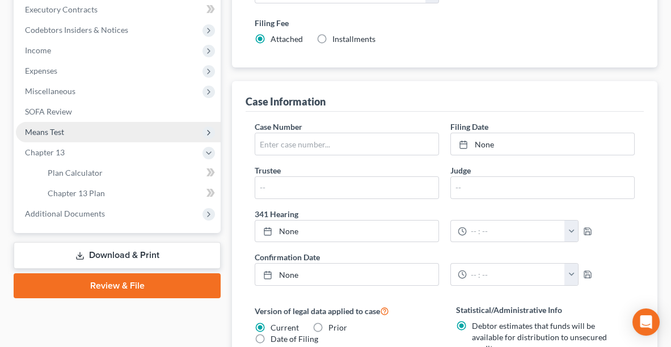
click at [43, 128] on span "Means Test" at bounding box center [44, 132] width 39 height 10
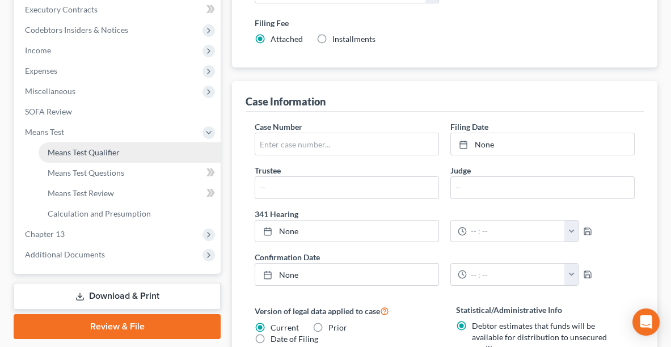
click at [61, 156] on link "Means Test Qualifier" at bounding box center [130, 152] width 182 height 20
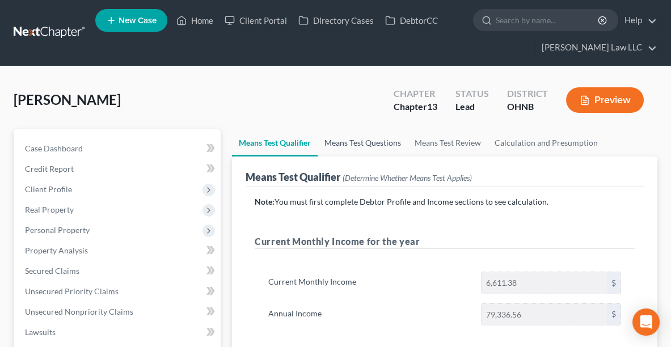
click at [366, 143] on link "Means Test Questions" at bounding box center [363, 142] width 90 height 27
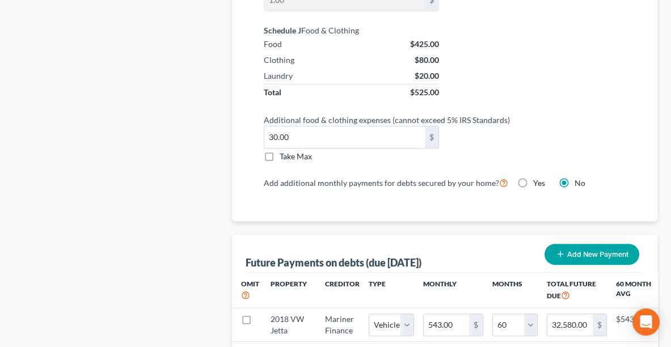
scroll to position [1140, 0]
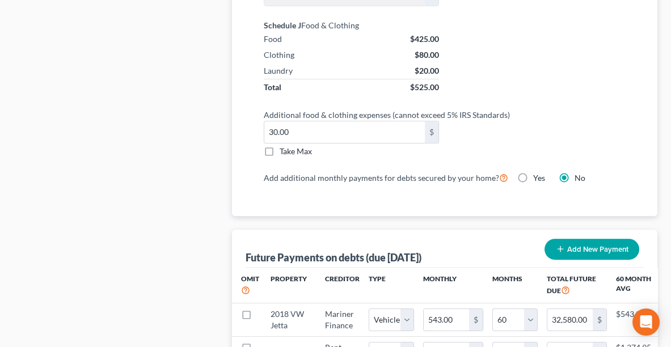
click at [280, 146] on label "Take Max" at bounding box center [296, 151] width 32 height 11
click at [284, 146] on input "Take Max" at bounding box center [287, 149] width 7 height 7
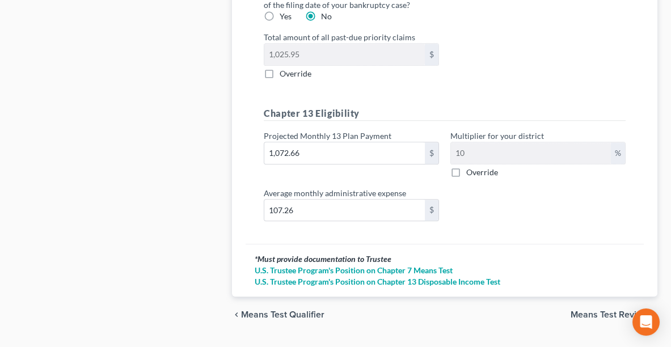
scroll to position [1552, 0]
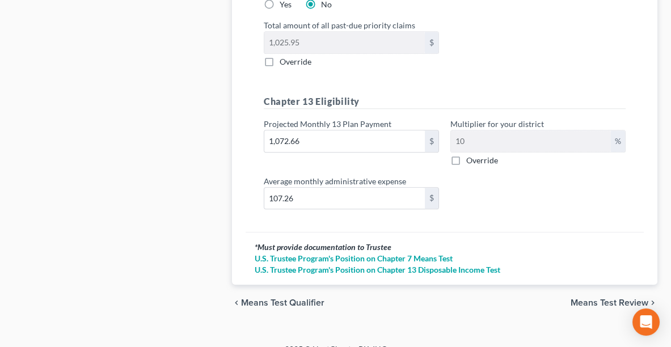
click at [600, 298] on span "Means Test Review" at bounding box center [610, 302] width 78 height 9
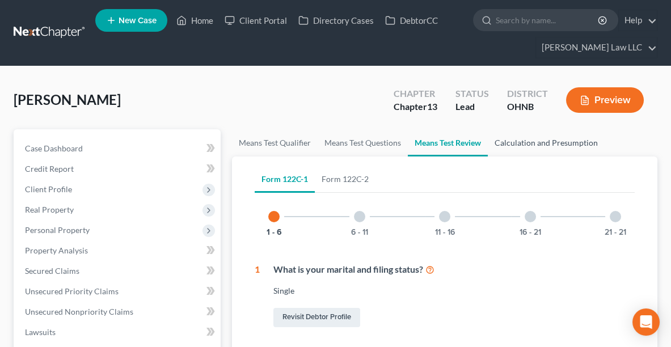
click at [534, 142] on link "Calculation and Presumption" at bounding box center [546, 142] width 117 height 27
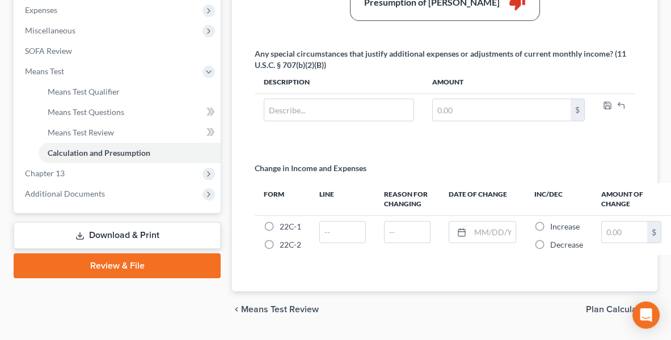
scroll to position [404, 0]
click at [157, 170] on span "Chapter 13" at bounding box center [118, 173] width 205 height 20
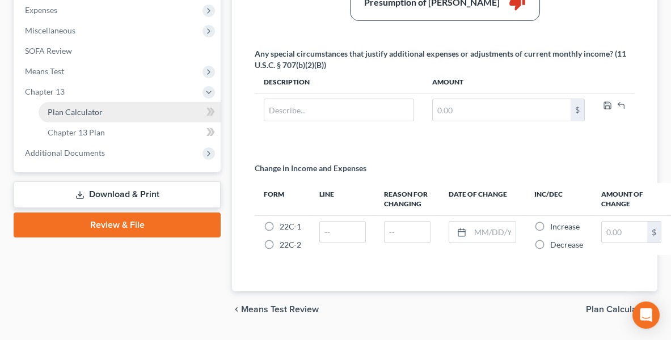
click at [90, 109] on span "Plan Calculator" at bounding box center [75, 112] width 55 height 10
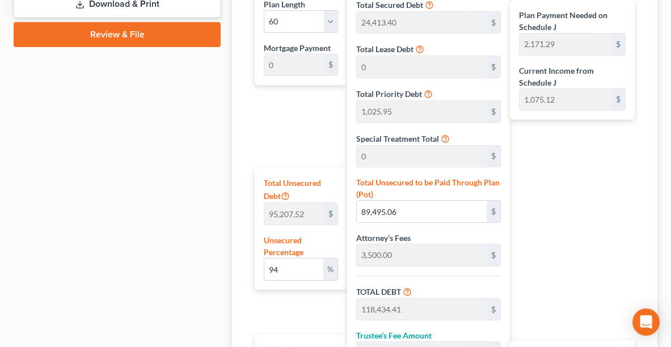
scroll to position [596, 0]
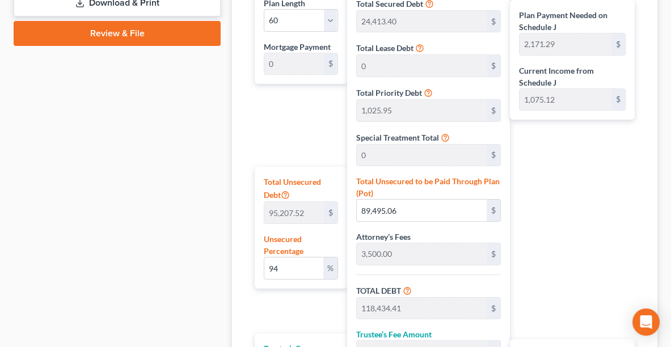
click at [308, 252] on label "Unsecured Percentage" at bounding box center [301, 245] width 74 height 24
click at [308, 263] on input "94" at bounding box center [293, 269] width 59 height 22
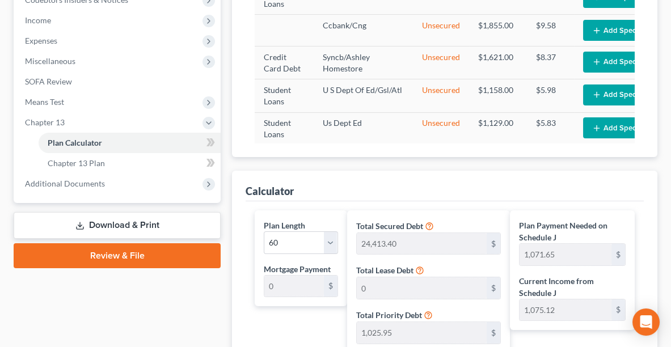
scroll to position [359, 0]
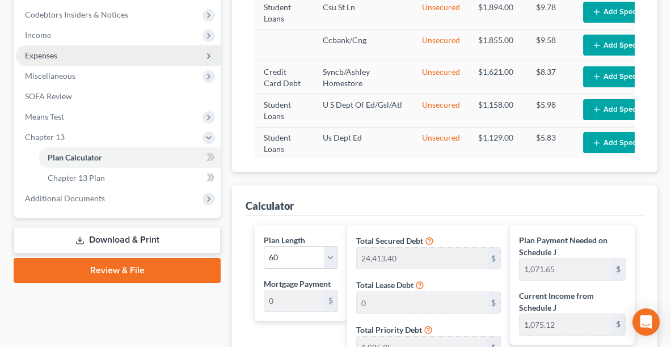
click at [41, 52] on span "Expenses" at bounding box center [41, 55] width 32 height 10
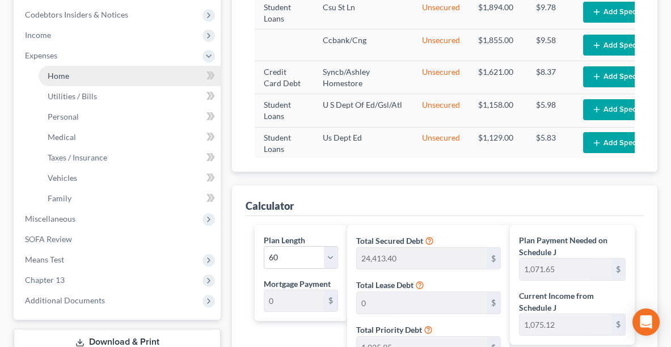
click at [56, 78] on span "Home" at bounding box center [59, 76] width 22 height 10
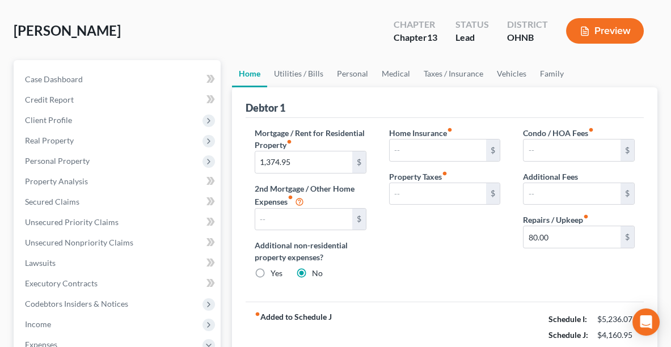
scroll to position [103, 0]
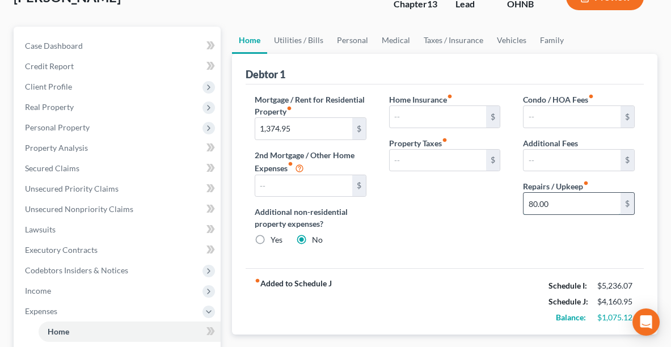
click at [570, 204] on input "80.00" at bounding box center [572, 204] width 97 height 22
click at [314, 34] on link "Utilities / Bills" at bounding box center [298, 40] width 63 height 27
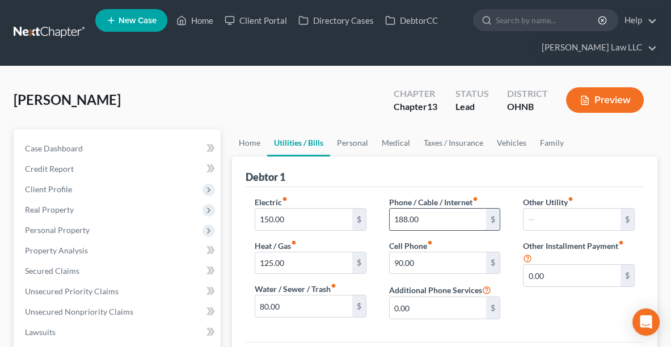
click at [450, 217] on input "188.00" at bounding box center [438, 220] width 97 height 22
click at [445, 258] on input "90.00" at bounding box center [438, 263] width 97 height 22
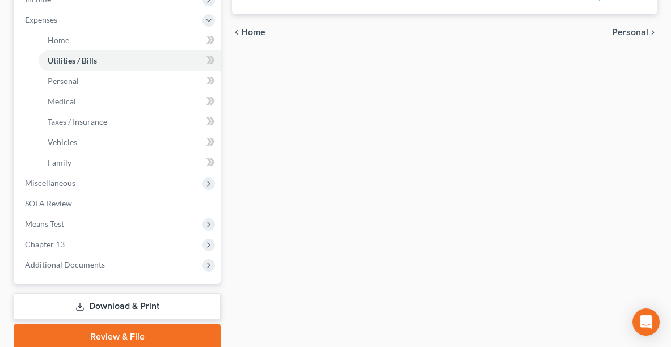
scroll to position [400, 0]
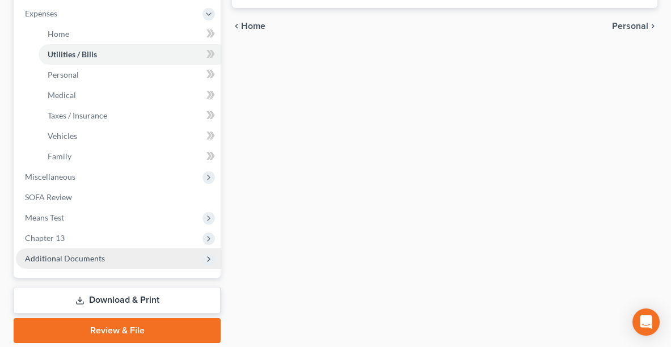
click at [35, 258] on span "Additional Documents" at bounding box center [65, 259] width 80 height 10
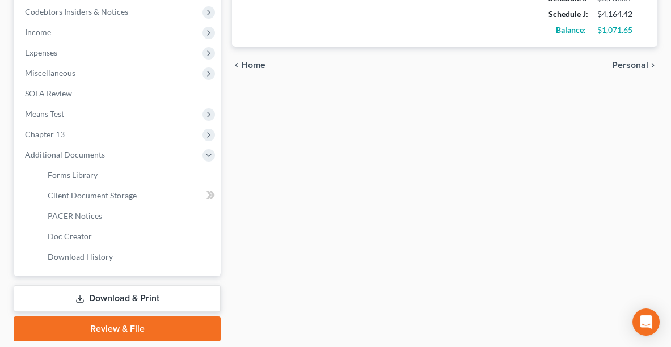
scroll to position [364, 0]
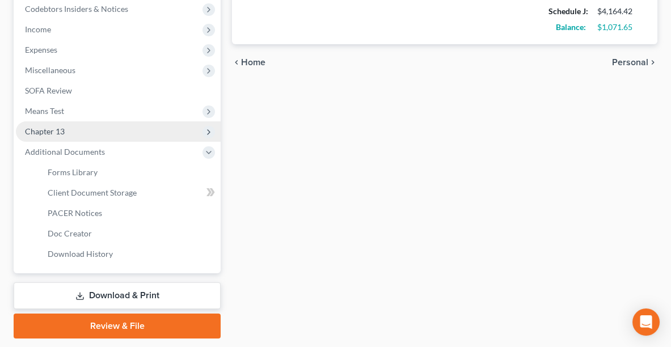
click at [57, 128] on span "Chapter 13" at bounding box center [45, 132] width 40 height 10
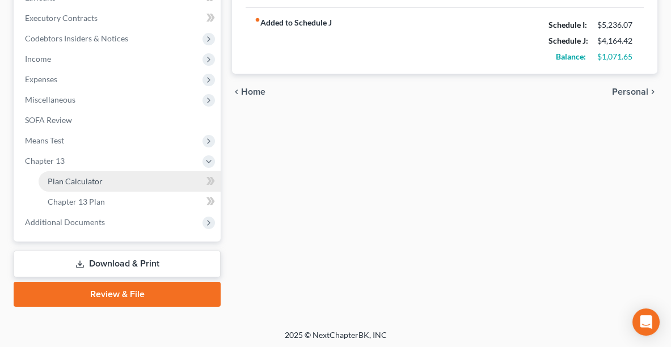
click at [75, 180] on span "Plan Calculator" at bounding box center [75, 181] width 55 height 10
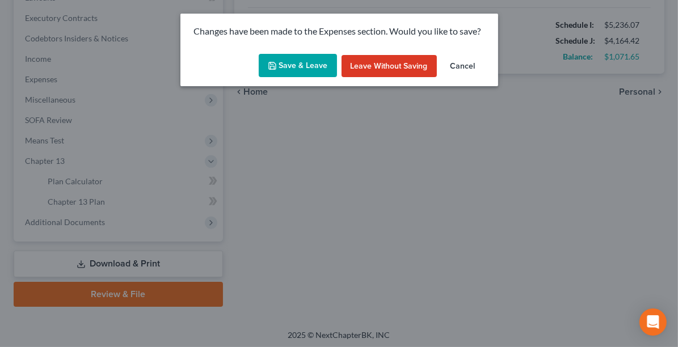
click at [288, 66] on button "Save & Leave" at bounding box center [298, 66] width 78 height 24
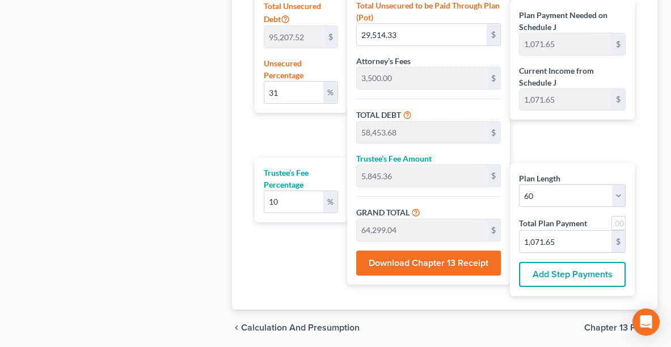
scroll to position [773, 0]
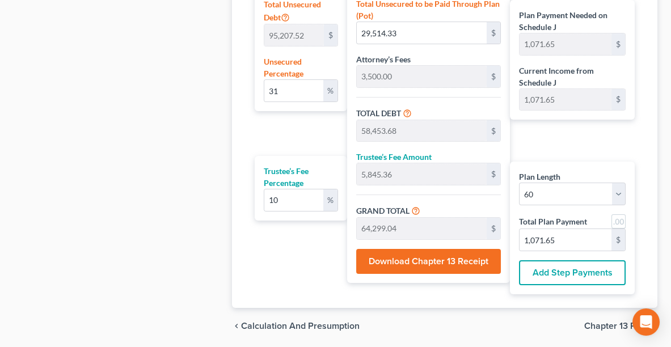
click at [420, 254] on button "Download Chapter 13 Receipt" at bounding box center [428, 261] width 145 height 25
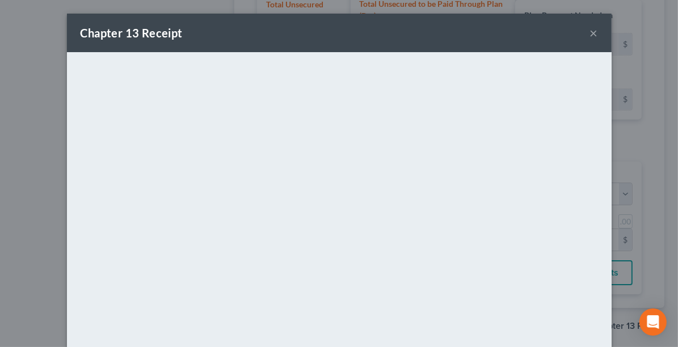
click at [590, 36] on button "×" at bounding box center [594, 33] width 8 height 14
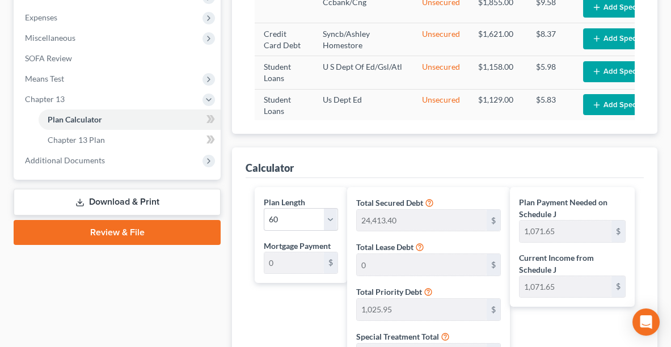
scroll to position [387, 0]
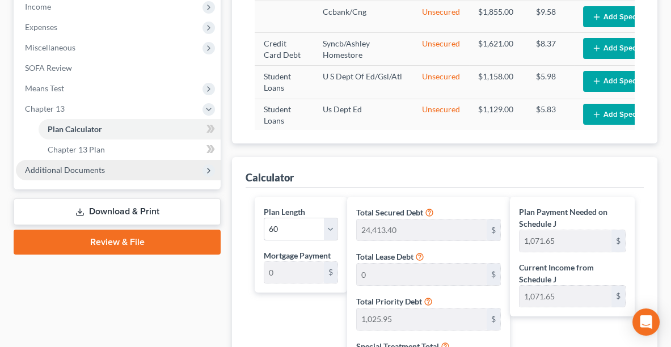
click at [71, 171] on span "Additional Documents" at bounding box center [65, 170] width 80 height 10
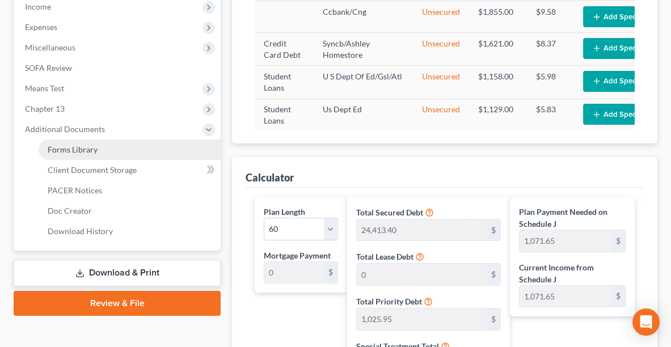
click at [60, 155] on link "Forms Library" at bounding box center [130, 150] width 182 height 20
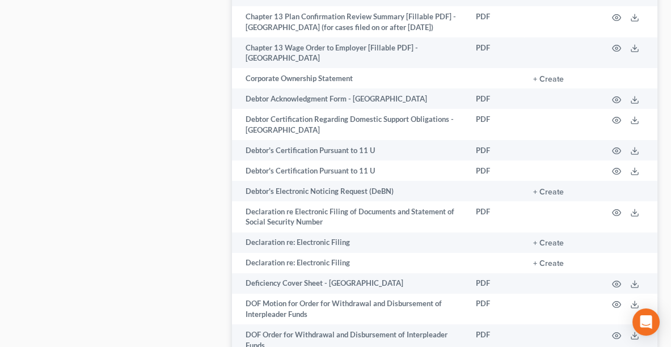
scroll to position [767, 0]
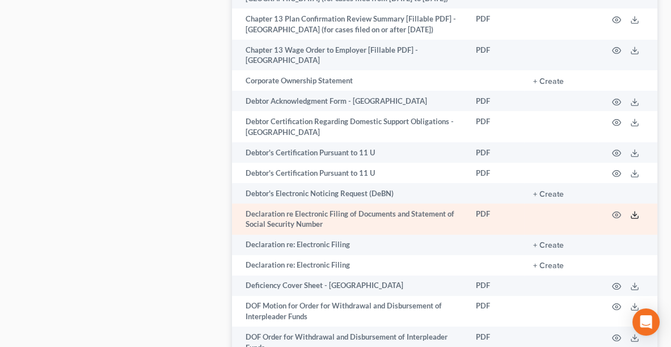
click at [636, 210] on icon at bounding box center [634, 214] width 9 height 9
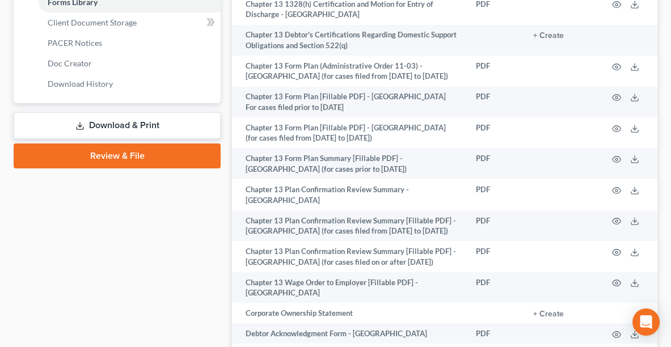
scroll to position [588, 0]
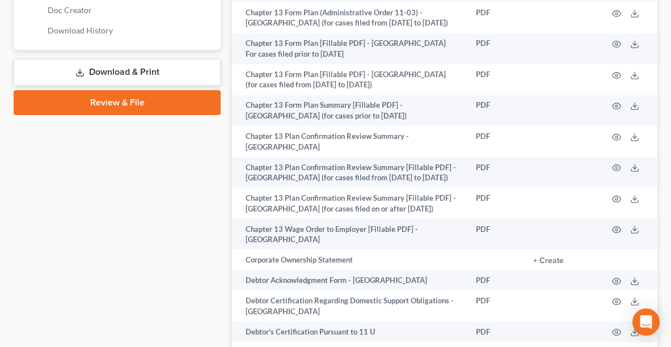
click at [147, 69] on link "Download & Print" at bounding box center [117, 72] width 207 height 27
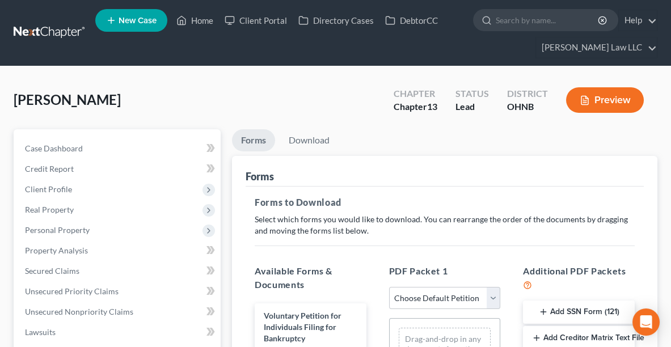
click at [572, 313] on button "Add SSN Form (121)" at bounding box center [579, 313] width 112 height 24
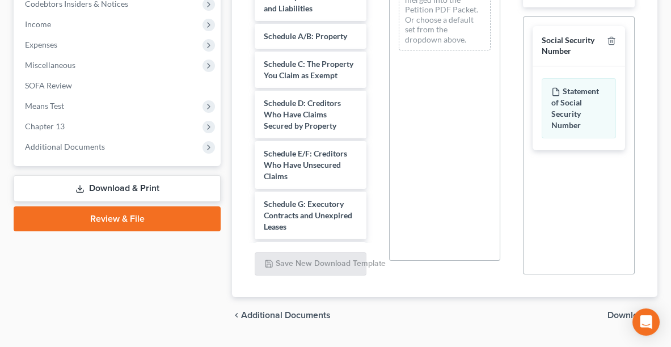
scroll to position [397, 0]
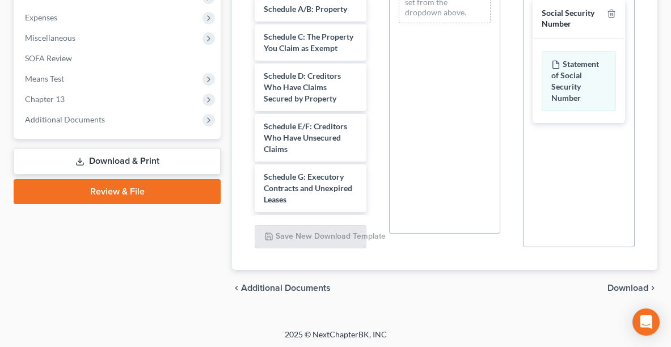
click at [618, 285] on span "Download" at bounding box center [628, 288] width 41 height 9
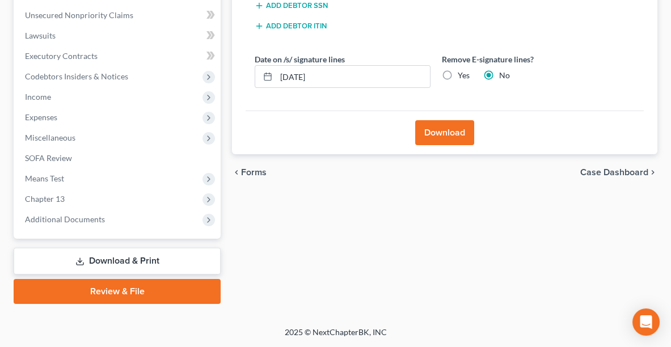
scroll to position [294, 0]
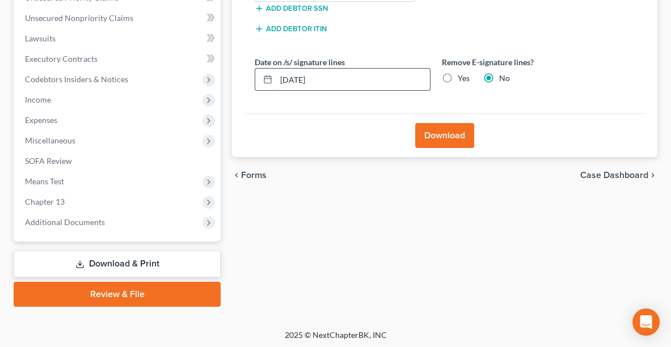
click at [345, 74] on input "[DATE]" at bounding box center [353, 80] width 154 height 22
click at [458, 73] on label "Yes" at bounding box center [464, 78] width 12 height 11
click at [462, 73] on input "Yes" at bounding box center [465, 76] width 7 height 7
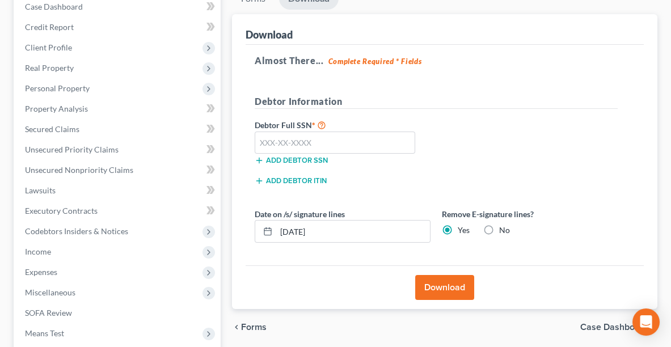
scroll to position [144, 0]
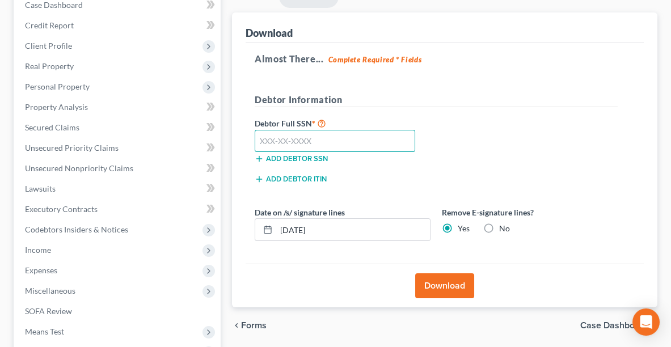
click at [337, 137] on input "text" at bounding box center [335, 141] width 161 height 23
click at [442, 285] on button "Download" at bounding box center [444, 285] width 59 height 25
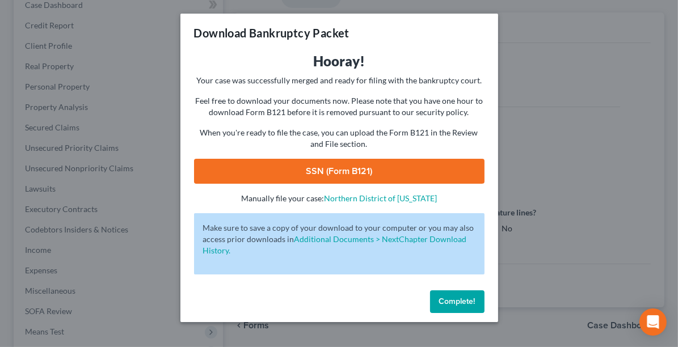
click at [382, 175] on link "SSN (Form B121)" at bounding box center [339, 171] width 290 height 25
click at [456, 306] on button "Complete!" at bounding box center [457, 301] width 54 height 23
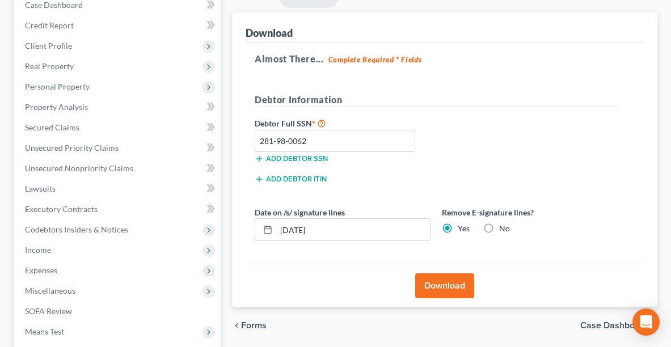
click at [499, 227] on label "No" at bounding box center [504, 228] width 11 height 11
click at [504, 227] on input "No" at bounding box center [507, 226] width 7 height 7
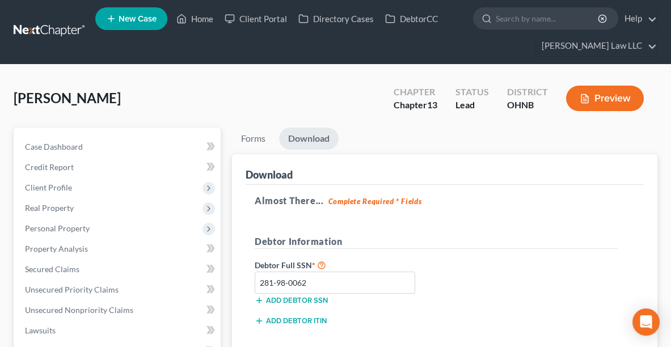
scroll to position [0, 0]
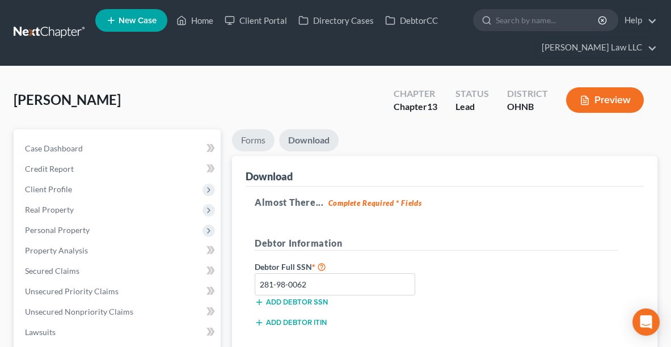
click at [253, 139] on link "Forms" at bounding box center [253, 140] width 43 height 22
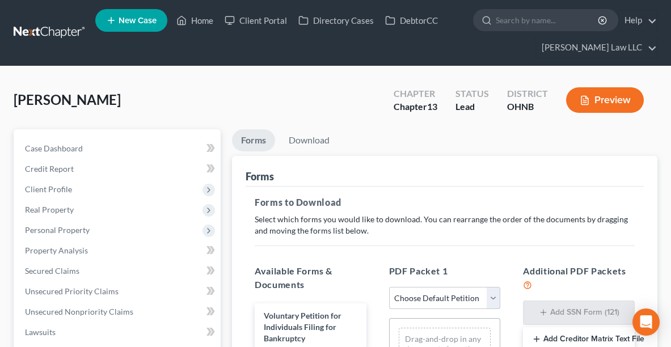
click at [454, 296] on select "Choose Default Petition PDF Packet Complete Bankruptcy Petition (all forms and …" at bounding box center [445, 298] width 112 height 23
click at [389, 287] on select "Choose Default Petition PDF Packet Complete Bankruptcy Petition (all forms and …" at bounding box center [445, 298] width 112 height 23
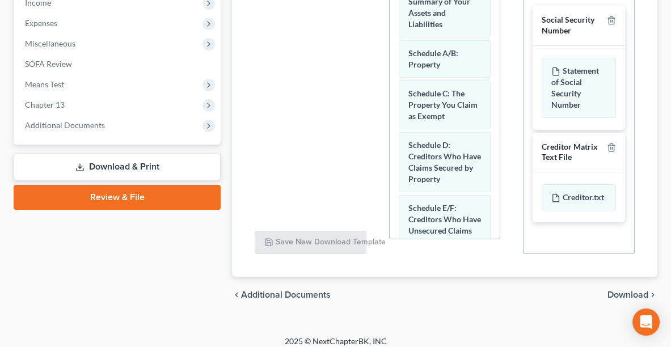
scroll to position [397, 0]
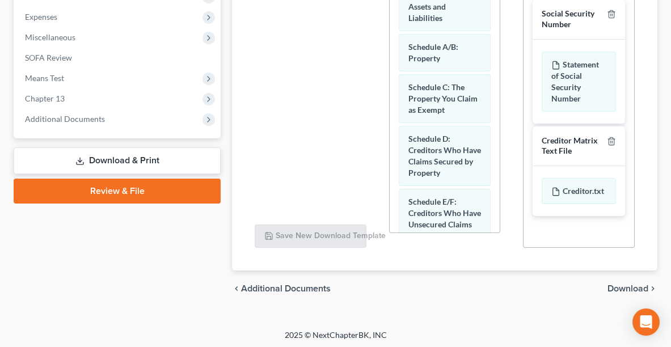
click at [633, 288] on span "Download" at bounding box center [628, 288] width 41 height 9
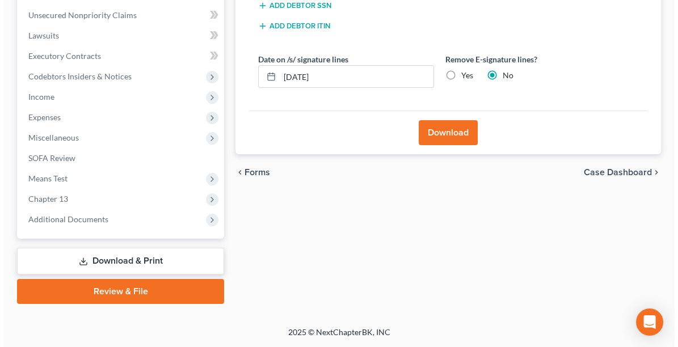
scroll to position [294, 0]
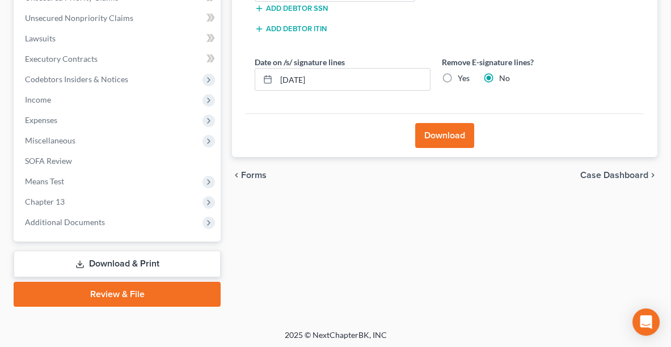
click at [449, 130] on button "Download" at bounding box center [444, 135] width 59 height 25
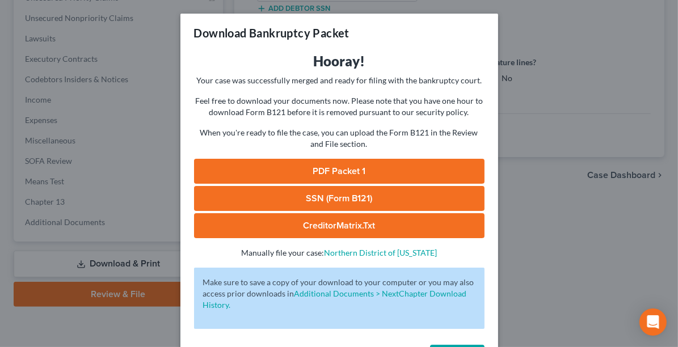
click at [347, 176] on link "PDF Packet 1" at bounding box center [339, 171] width 290 height 25
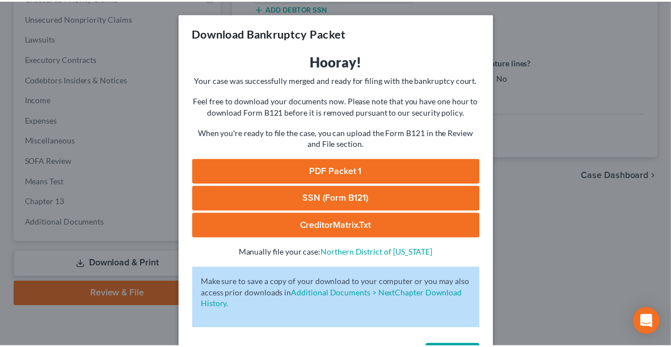
scroll to position [43, 0]
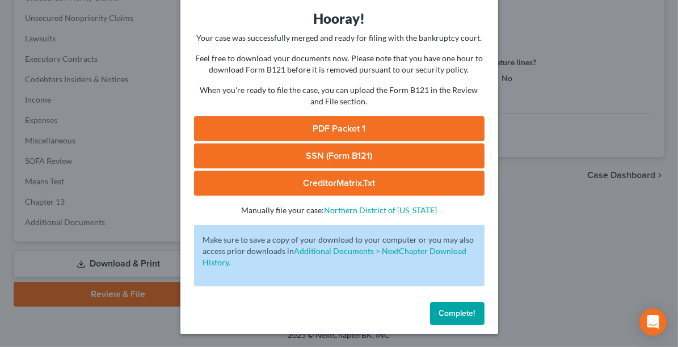
click at [459, 317] on span "Complete!" at bounding box center [457, 314] width 36 height 10
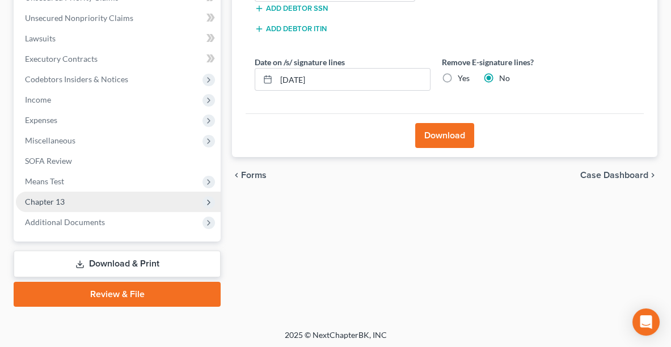
click at [73, 201] on span "Chapter 13" at bounding box center [118, 202] width 205 height 20
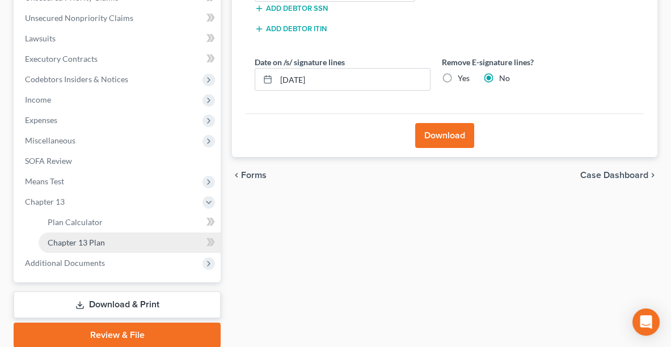
click at [82, 238] on span "Chapter 13 Plan" at bounding box center [76, 243] width 57 height 10
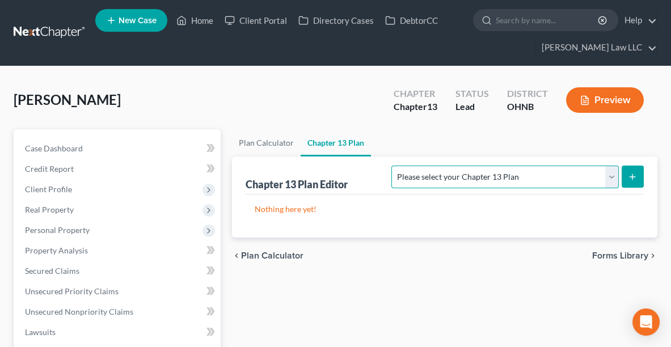
click at [516, 180] on select "Please select your Chapter 13 Plan National Form Plan - Official Form 113 North…" at bounding box center [504, 177] width 227 height 23
click at [459, 166] on select "Please select your Chapter 13 Plan National Form Plan - Official Form 113 North…" at bounding box center [504, 177] width 227 height 23
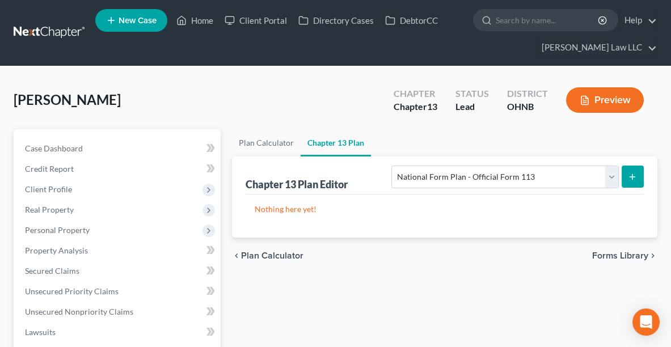
click at [633, 174] on line "submit" at bounding box center [633, 176] width 0 height 5
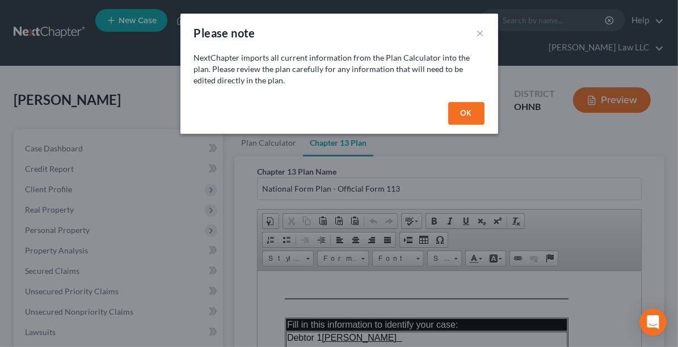
click at [473, 109] on button "OK" at bounding box center [466, 113] width 36 height 23
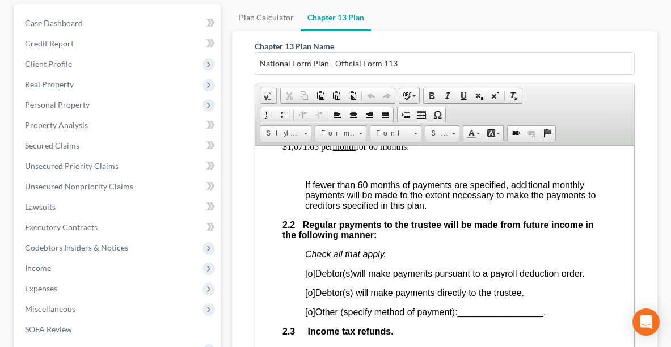
scroll to position [869, 0]
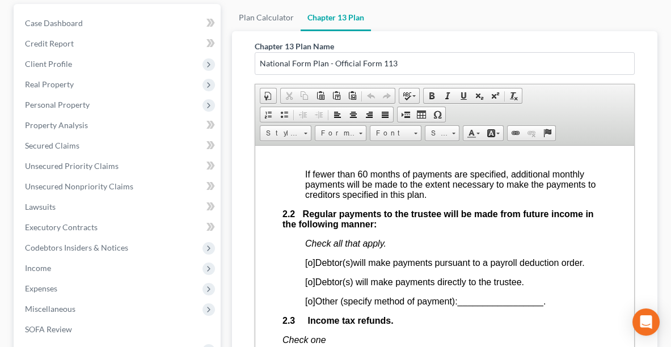
drag, startPoint x: 630, startPoint y: 155, endPoint x: 893, endPoint y: 343, distance: 323.0
click at [313, 258] on span "[o]" at bounding box center [310, 263] width 10 height 10
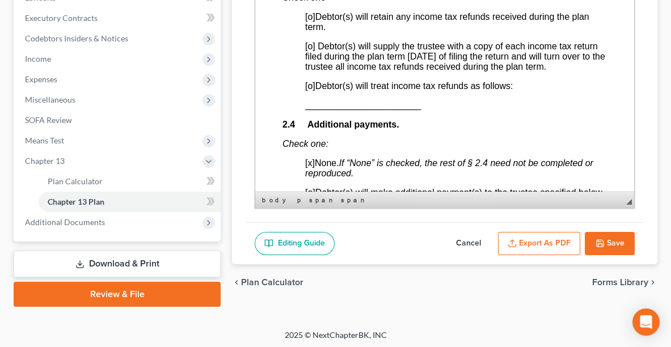
scroll to position [1009, 0]
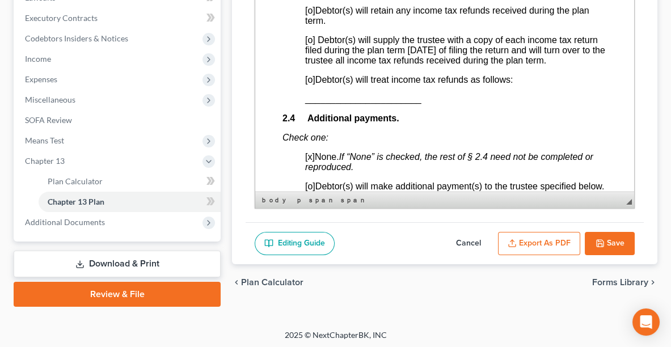
click at [310, 75] on span "[o]" at bounding box center [310, 80] width 10 height 10
click at [306, 94] on span "_______________________" at bounding box center [363, 99] width 116 height 10
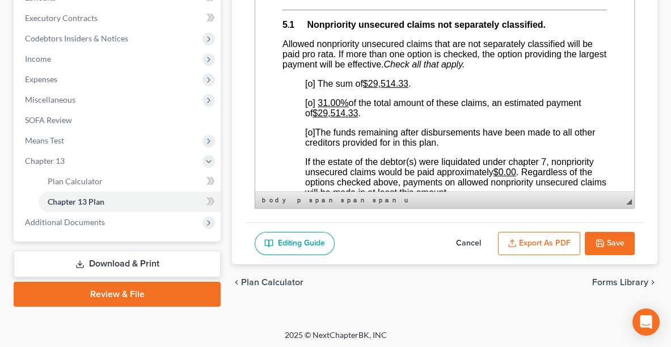
scroll to position [2696, 0]
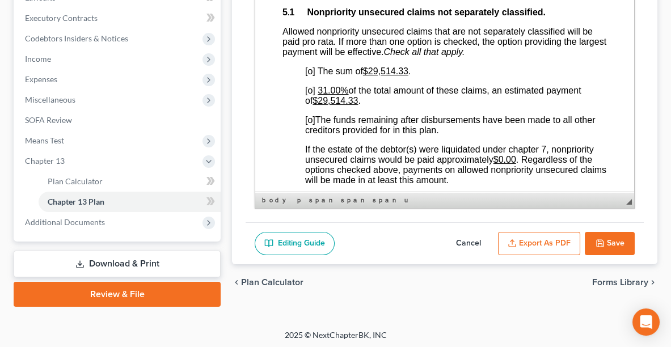
click at [314, 116] on span "[o]" at bounding box center [310, 120] width 10 height 10
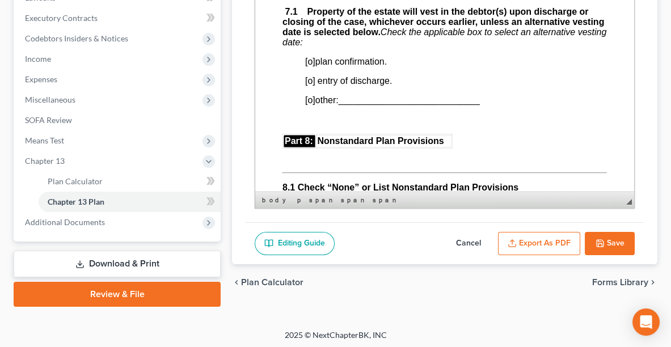
scroll to position [3294, 0]
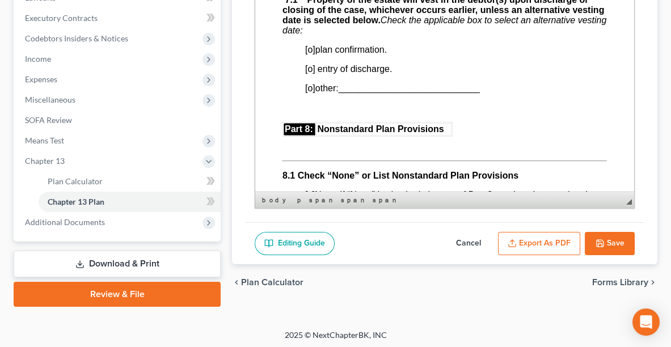
click at [311, 48] on span "[o]" at bounding box center [310, 50] width 10 height 10
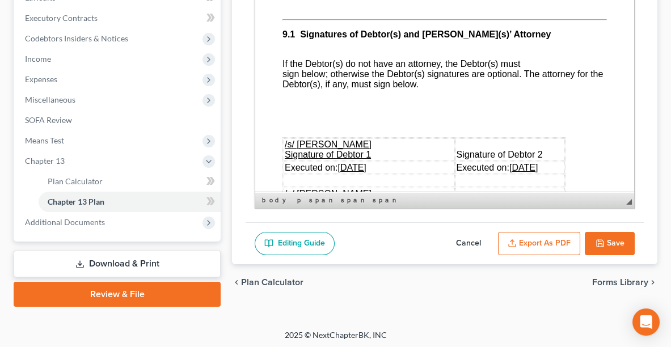
scroll to position [3680, 0]
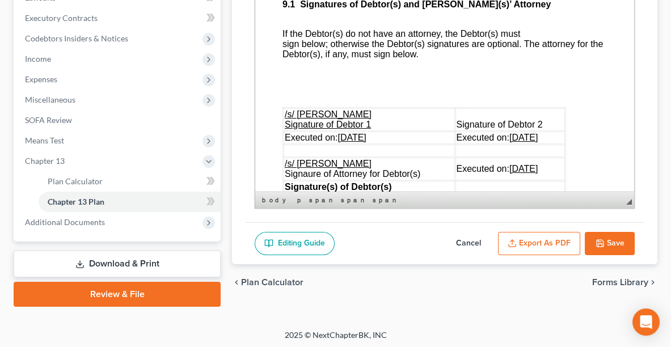
click at [555, 235] on button "Export as PDF" at bounding box center [539, 244] width 82 height 24
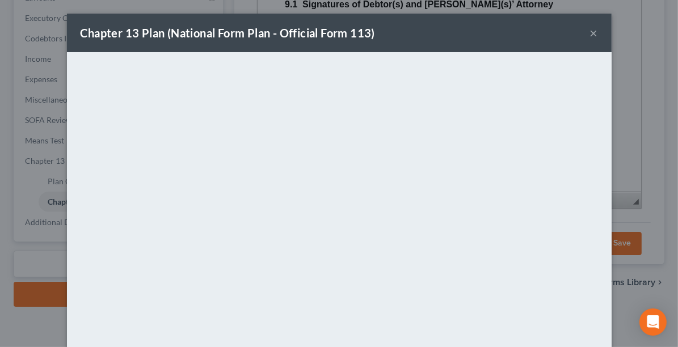
click at [436, 27] on div "Chapter 13 Plan (National Form Plan - Official Form 113) ×" at bounding box center [339, 33] width 545 height 39
click at [590, 34] on button "×" at bounding box center [594, 33] width 8 height 14
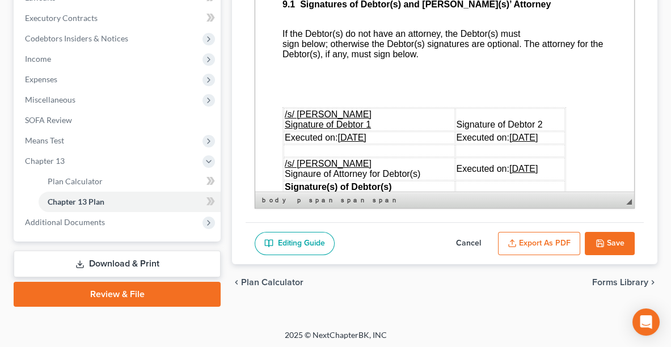
click at [602, 239] on icon "button" at bounding box center [600, 243] width 9 height 9
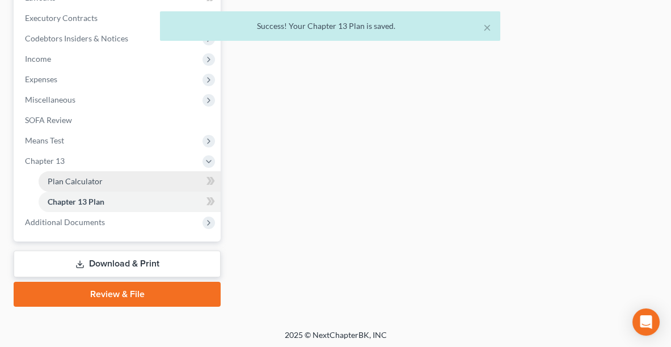
click at [107, 180] on link "Plan Calculator" at bounding box center [130, 181] width 182 height 20
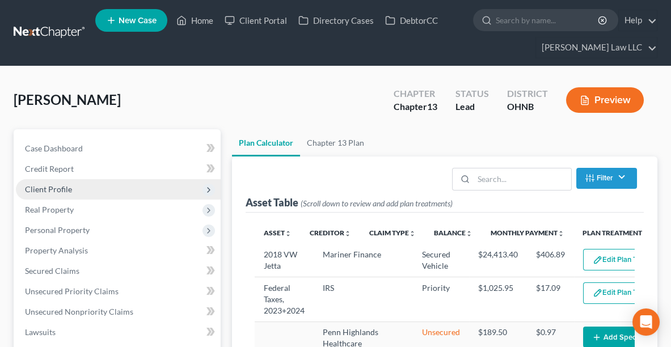
click at [49, 191] on span "Client Profile" at bounding box center [48, 189] width 47 height 10
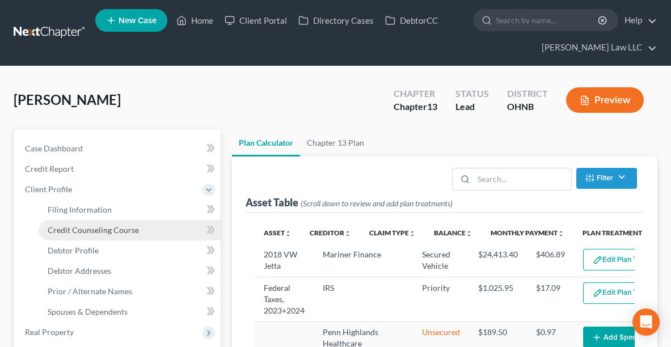
click at [66, 230] on span "Credit Counseling Course" at bounding box center [93, 230] width 91 height 10
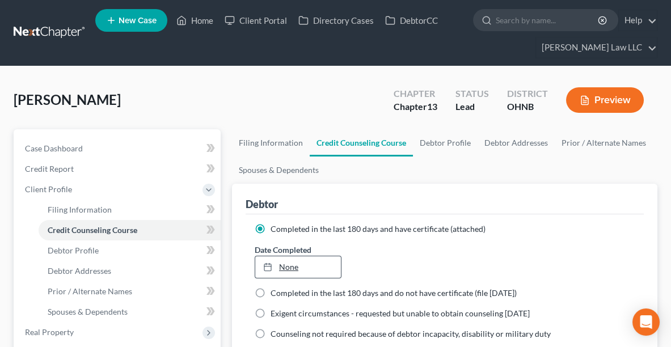
click at [286, 268] on link "None" at bounding box center [298, 267] width 86 height 22
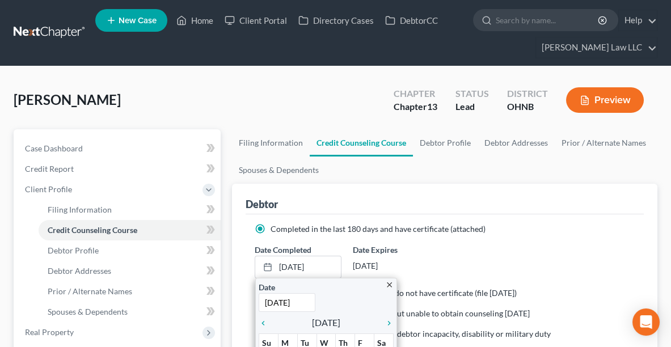
click at [553, 230] on div "Completed in the last 180 days and have certificate (attached)" at bounding box center [445, 229] width 380 height 11
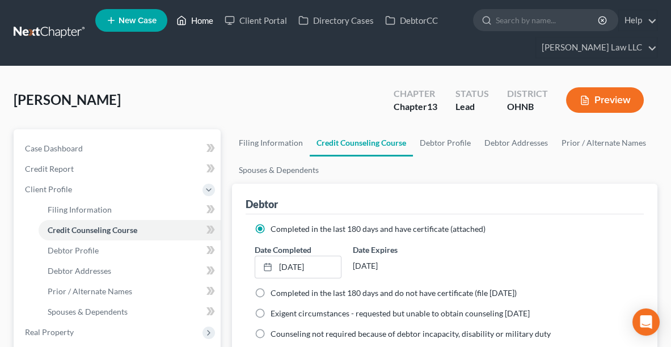
click at [208, 23] on link "Home" at bounding box center [195, 20] width 48 height 20
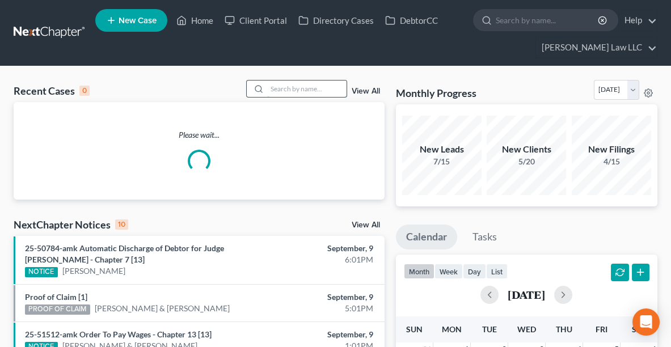
click at [327, 88] on input "search" at bounding box center [306, 89] width 79 height 16
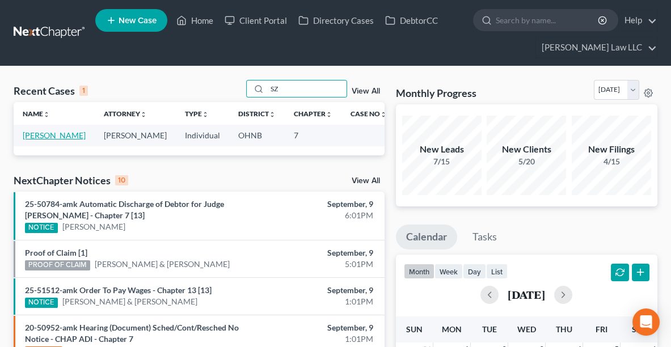
click at [35, 136] on link "[PERSON_NAME]" at bounding box center [54, 135] width 63 height 10
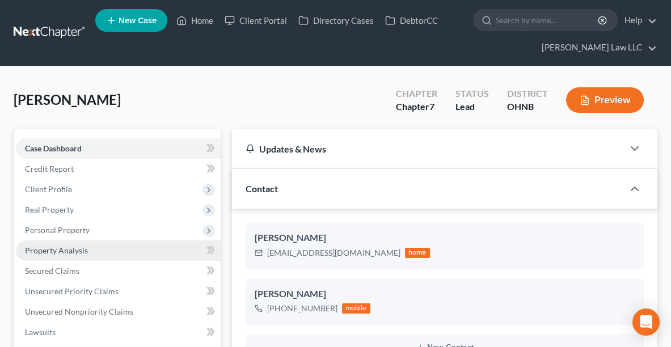
click at [47, 246] on span "Property Analysis" at bounding box center [56, 251] width 63 height 10
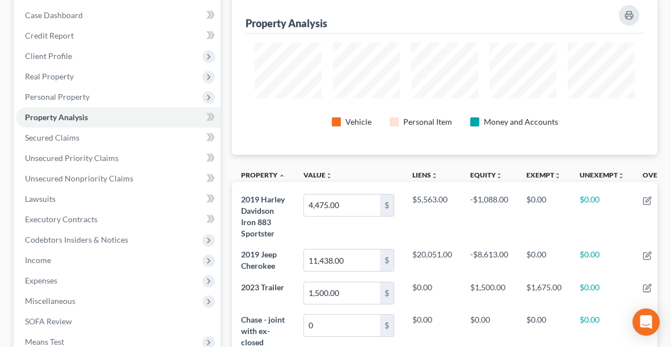
scroll to position [132, 0]
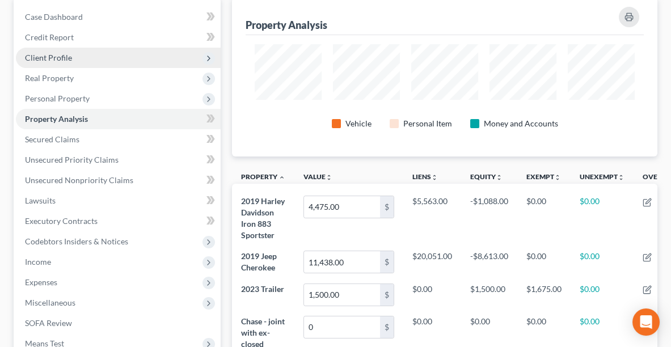
click at [47, 54] on span "Client Profile" at bounding box center [48, 58] width 47 height 10
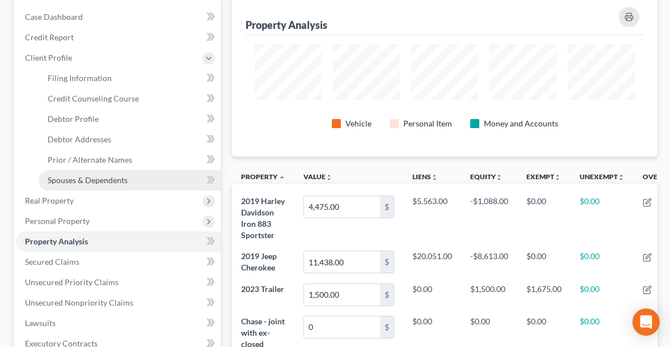
click at [79, 176] on span "Spouses & Dependents" at bounding box center [88, 180] width 80 height 10
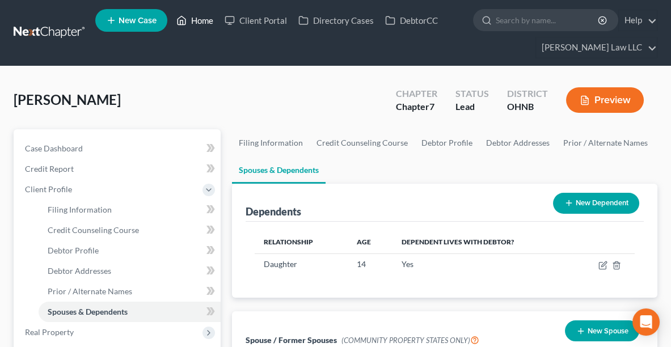
click at [187, 25] on icon at bounding box center [181, 21] width 10 height 14
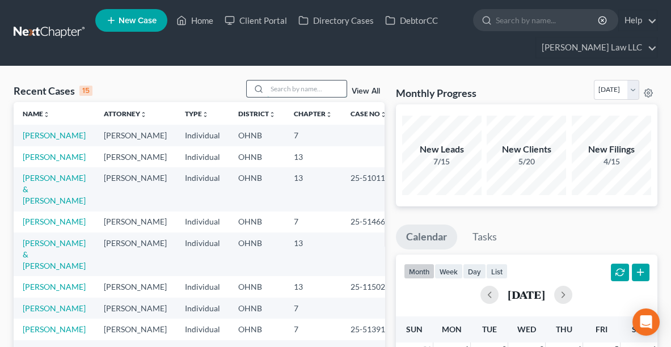
click at [290, 88] on input "search" at bounding box center [306, 89] width 79 height 16
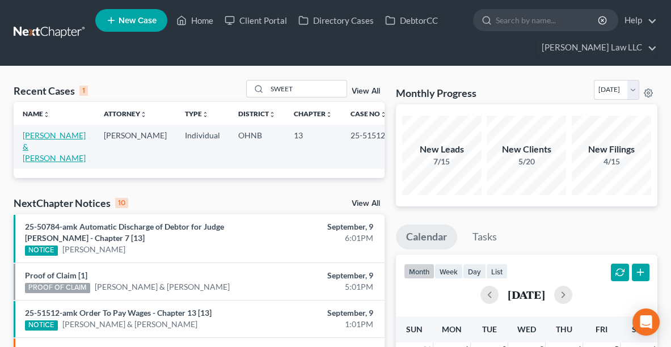
click at [54, 130] on link "[PERSON_NAME] & [PERSON_NAME]" at bounding box center [54, 146] width 63 height 32
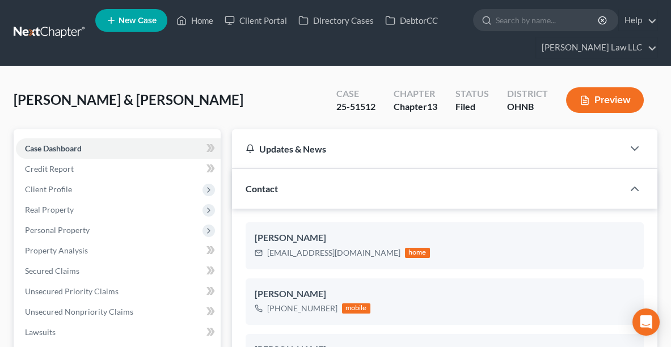
scroll to position [306, 0]
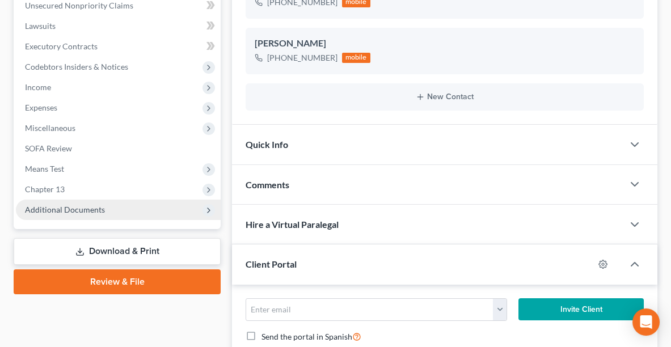
click at [114, 216] on span "Additional Documents" at bounding box center [118, 210] width 205 height 20
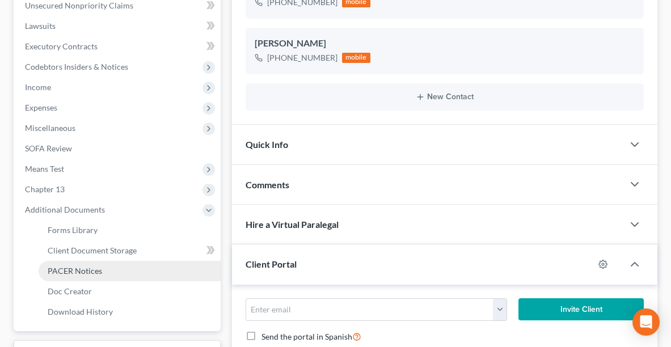
click at [98, 275] on link "PACER Notices" at bounding box center [130, 271] width 182 height 20
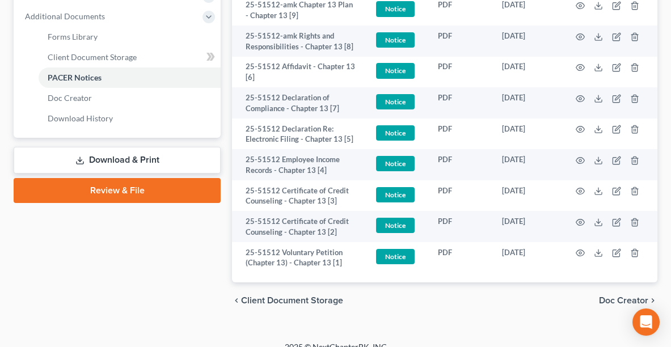
scroll to position [501, 0]
